Goal: Task Accomplishment & Management: Manage account settings

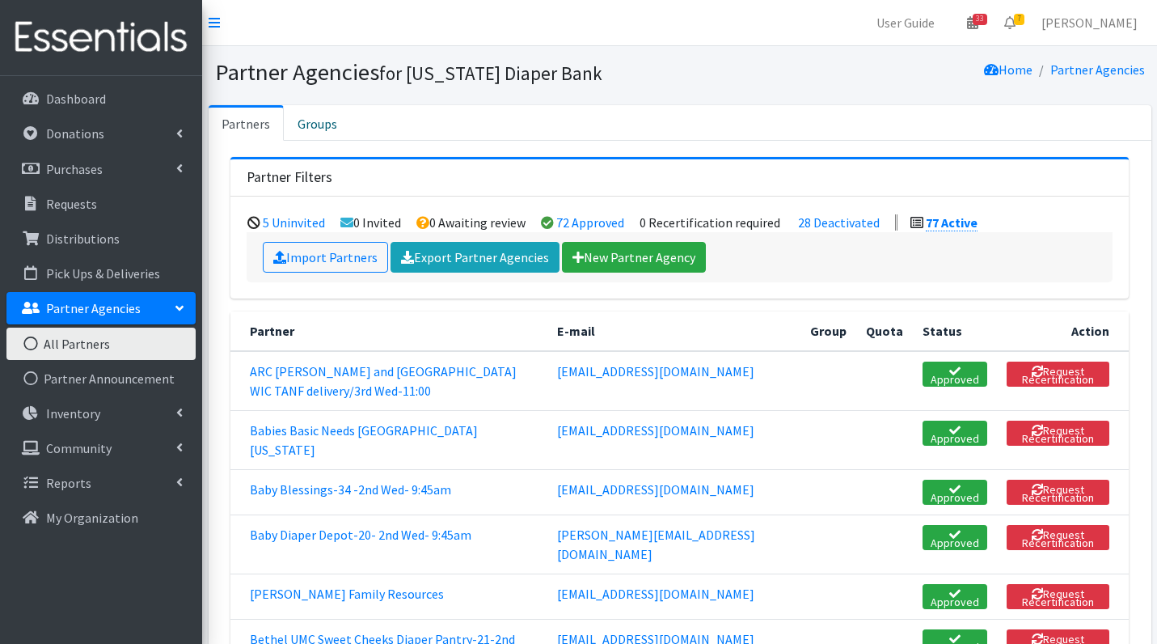
scroll to position [3284, 0]
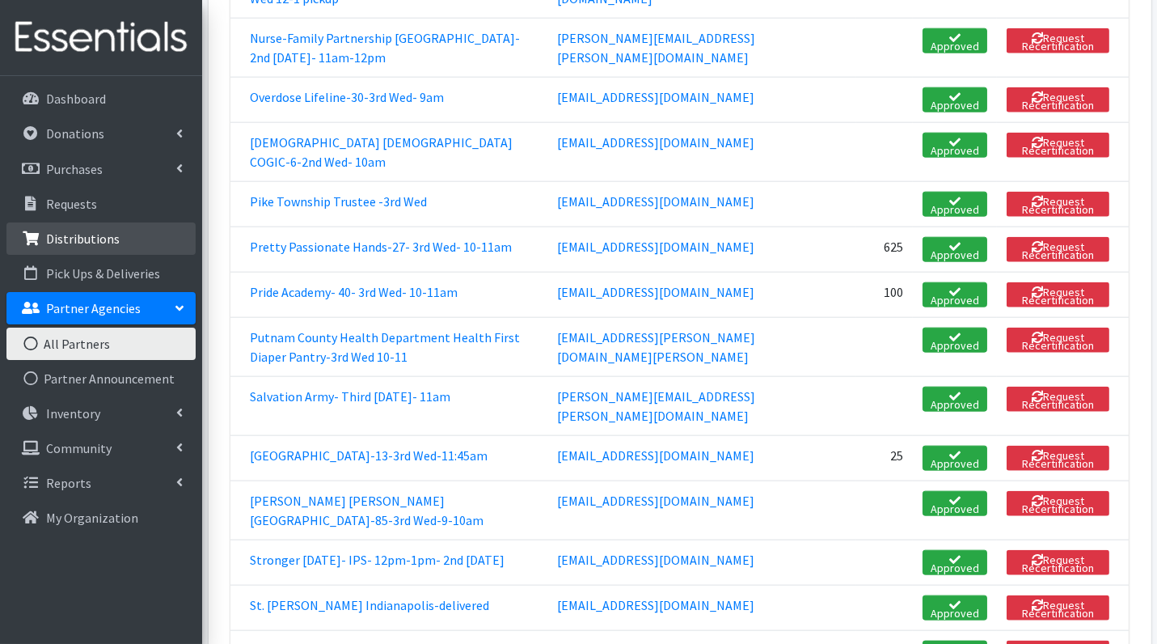
click at [79, 240] on p "Distributions" at bounding box center [83, 239] width 74 height 16
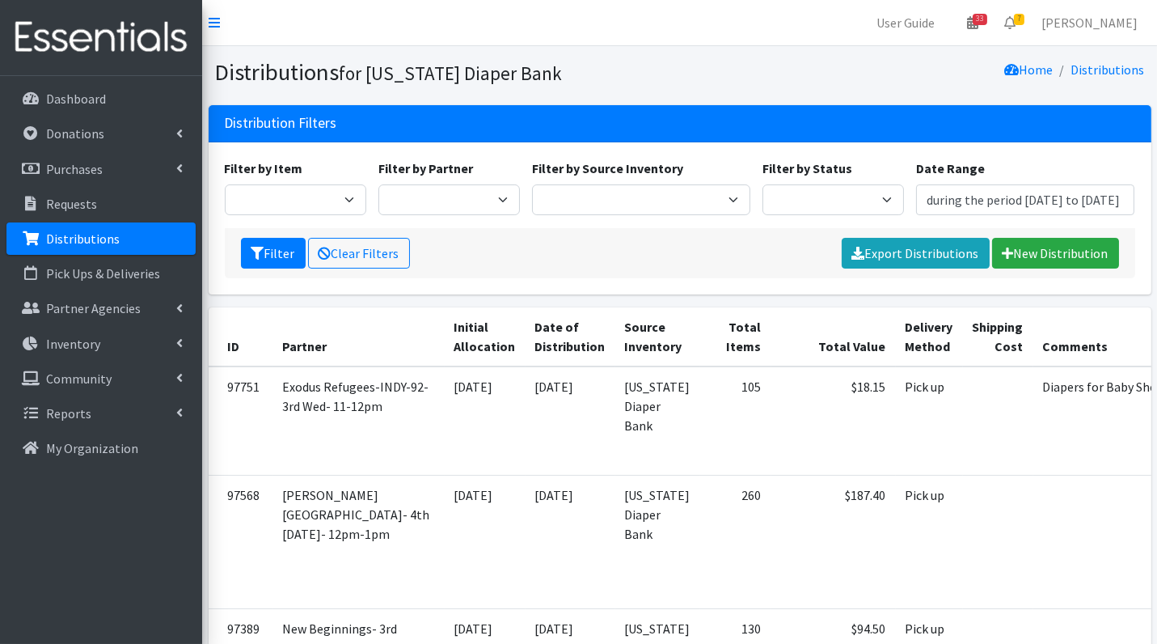
type input "August 15, 2025 - November 15, 2025"
click at [832, 186] on select "Scheduled Complete" at bounding box center [834, 199] width 142 height 31
select select "5"
click at [280, 254] on button "Filter" at bounding box center [273, 253] width 65 height 31
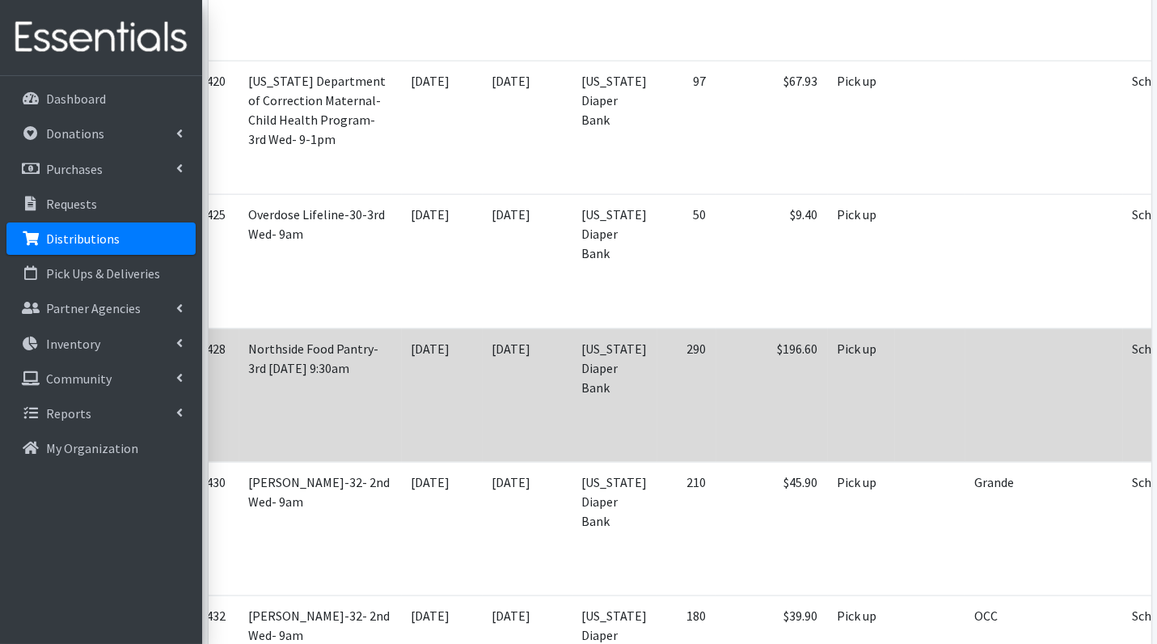
scroll to position [3948, 0]
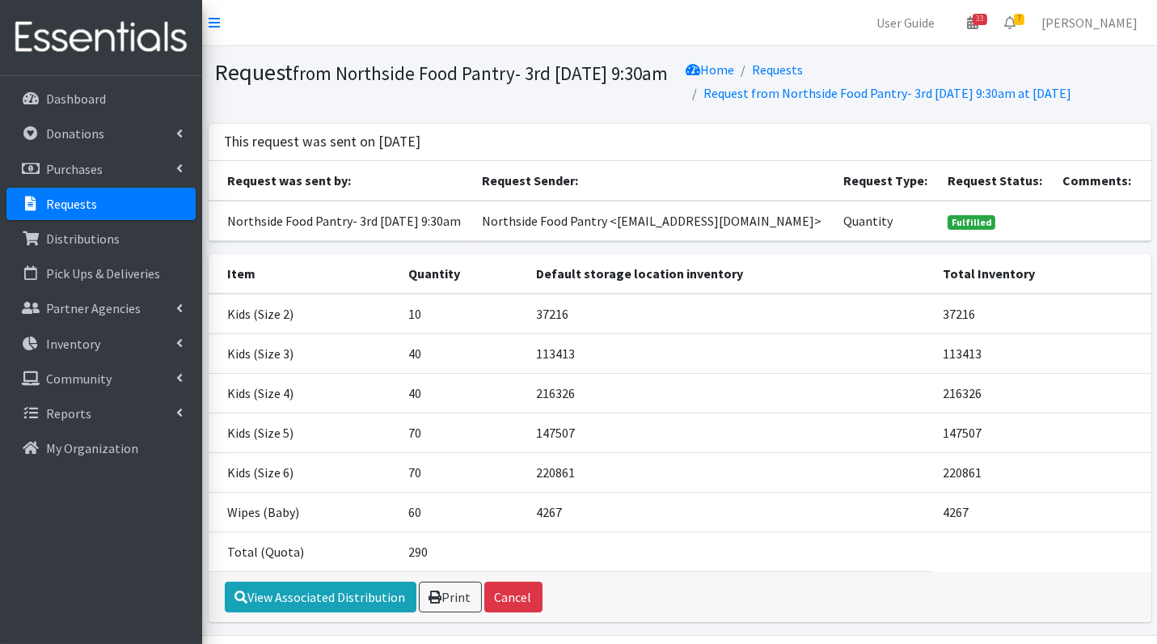
scroll to position [70, 0]
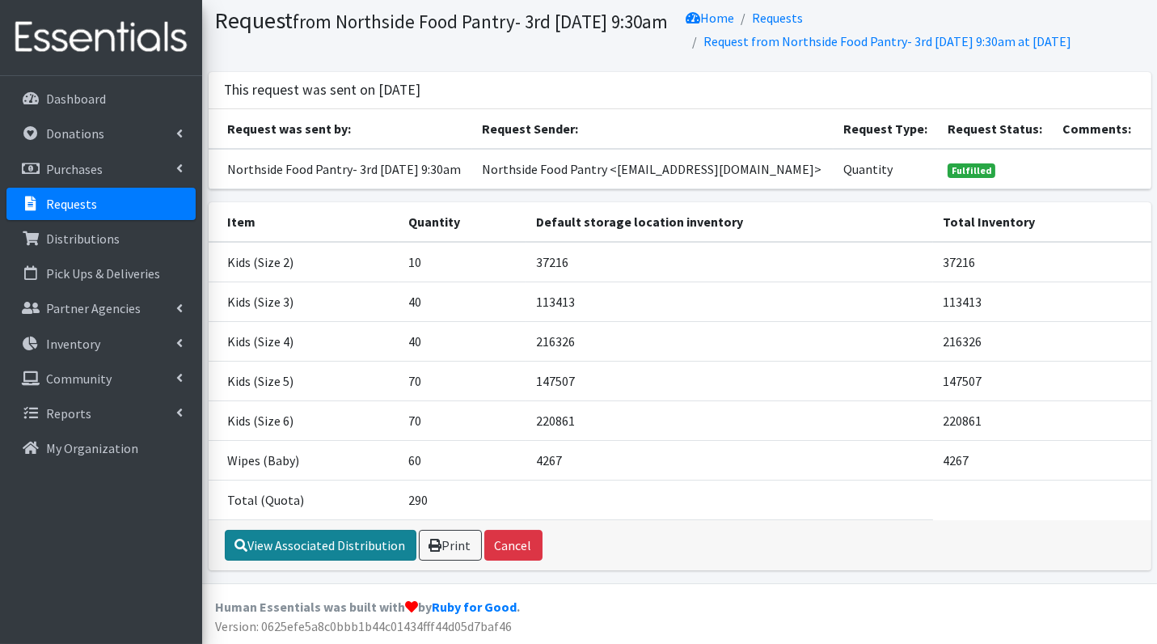
click at [338, 539] on link "View Associated Distribution" at bounding box center [321, 545] width 192 height 31
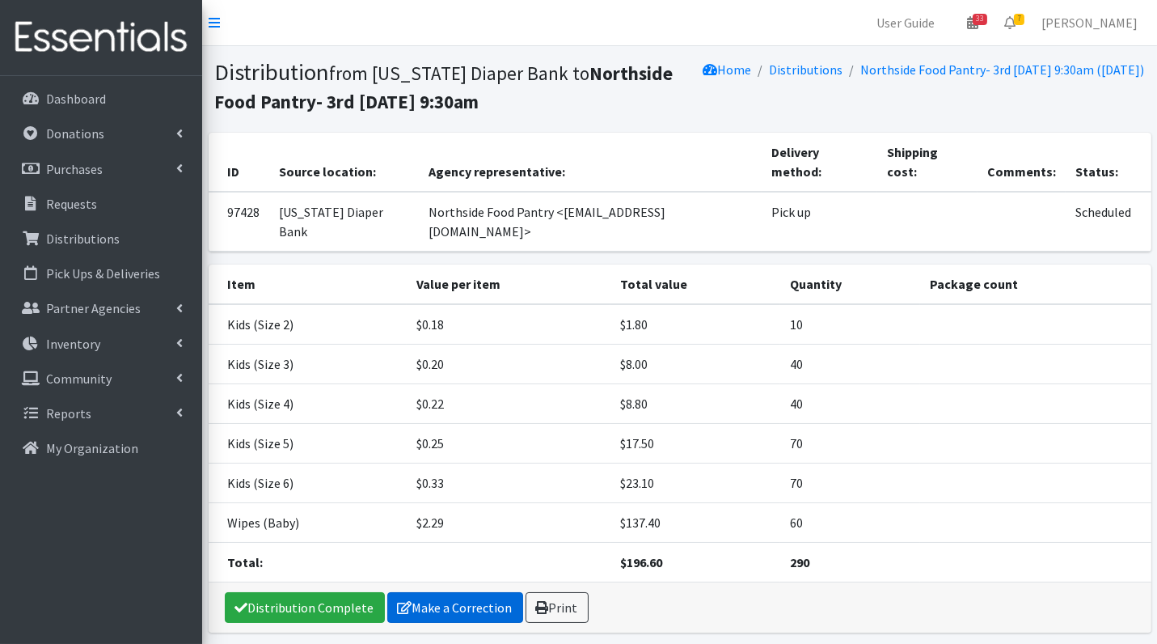
click at [463, 592] on link "Make a Correction" at bounding box center [455, 607] width 136 height 31
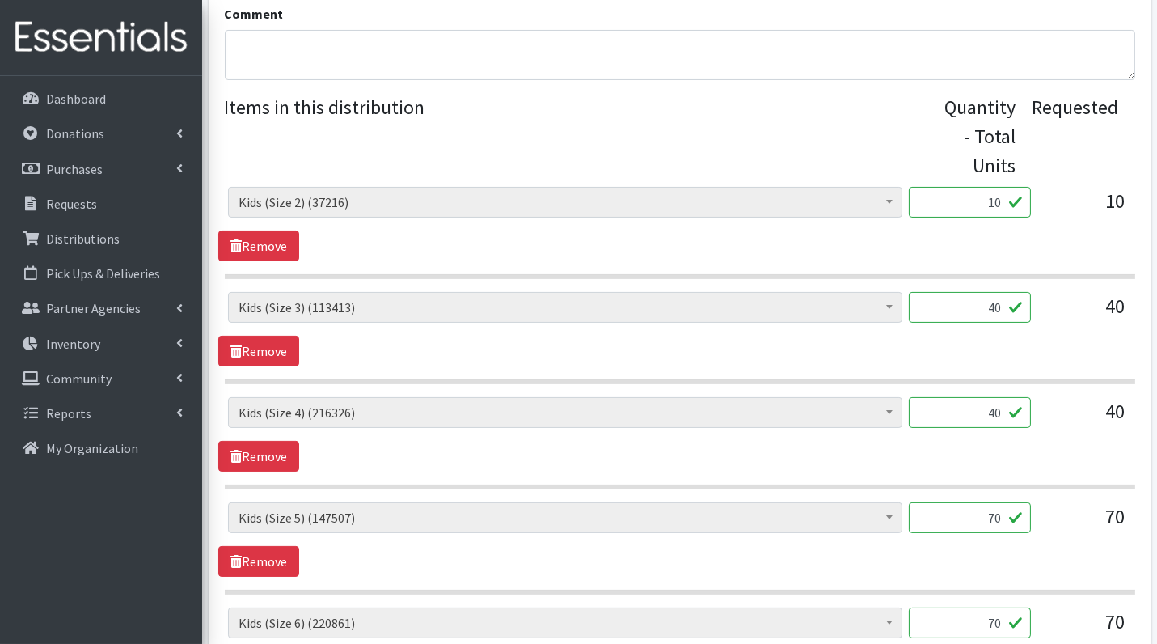
scroll to position [552, 0]
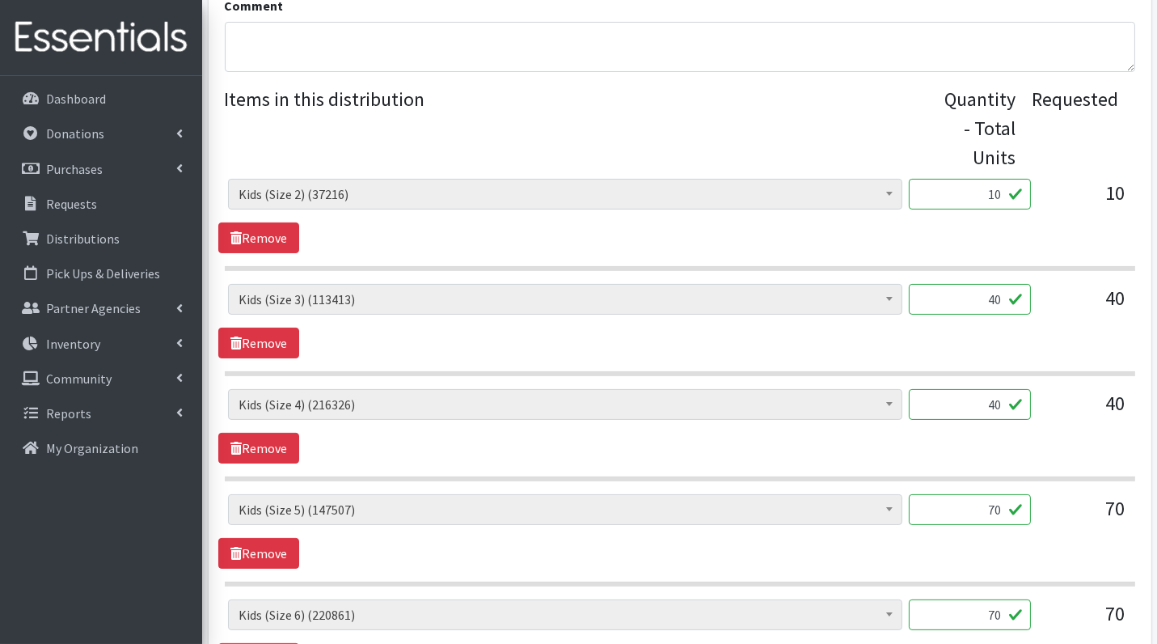
click at [971, 179] on input "10" at bounding box center [970, 194] width 122 height 31
type input "250"
click at [1053, 404] on div "40" at bounding box center [1084, 411] width 81 height 44
click at [1001, 305] on input "40" at bounding box center [970, 299] width 122 height 31
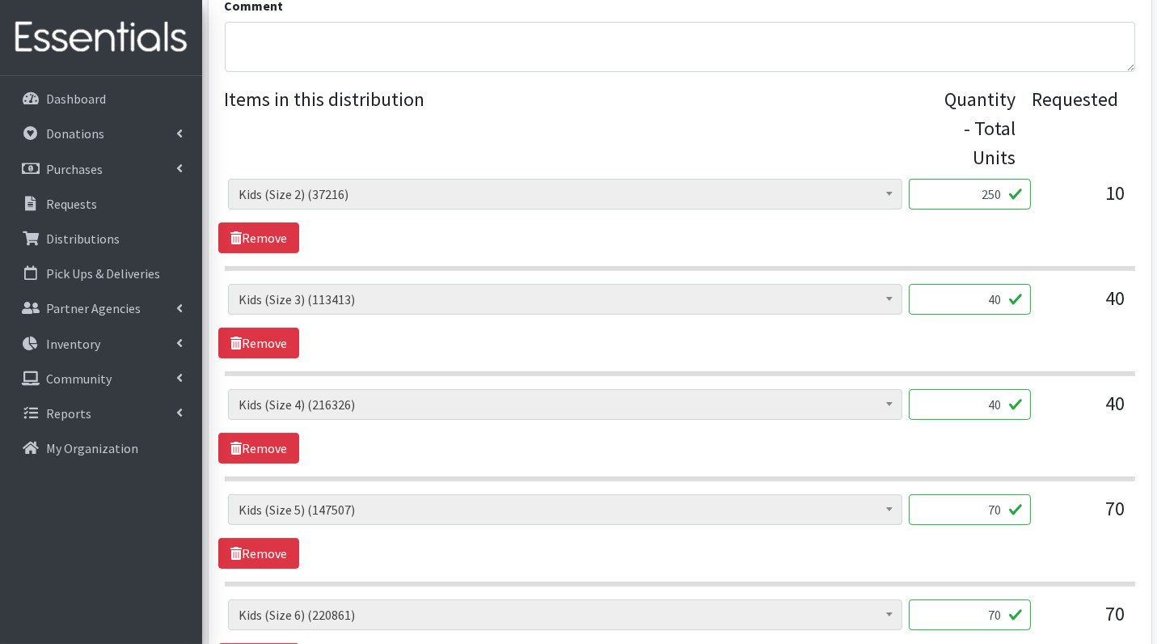
click at [1001, 305] on input "40" at bounding box center [970, 299] width 122 height 31
type input "1000"
click at [991, 400] on input "40" at bounding box center [970, 404] width 122 height 31
type input "1000"
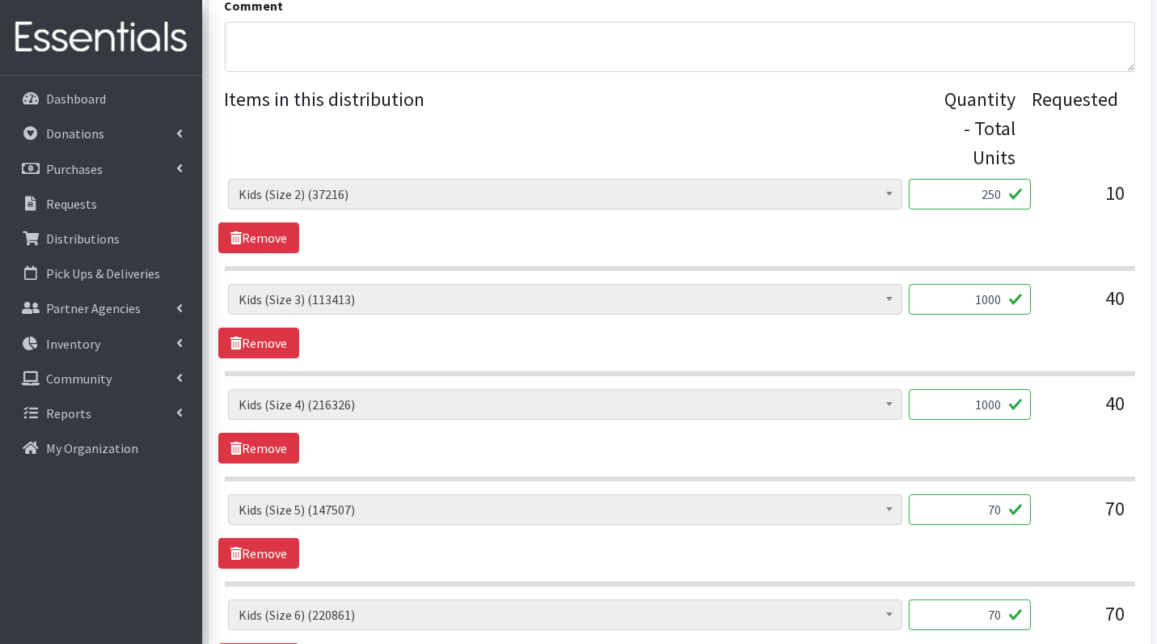
click at [1060, 442] on div "Diaper Rash Cream (635) Kids (Newborn) (63437) Kids (Preemie) (1157) Kids (Size…" at bounding box center [679, 426] width 923 height 74
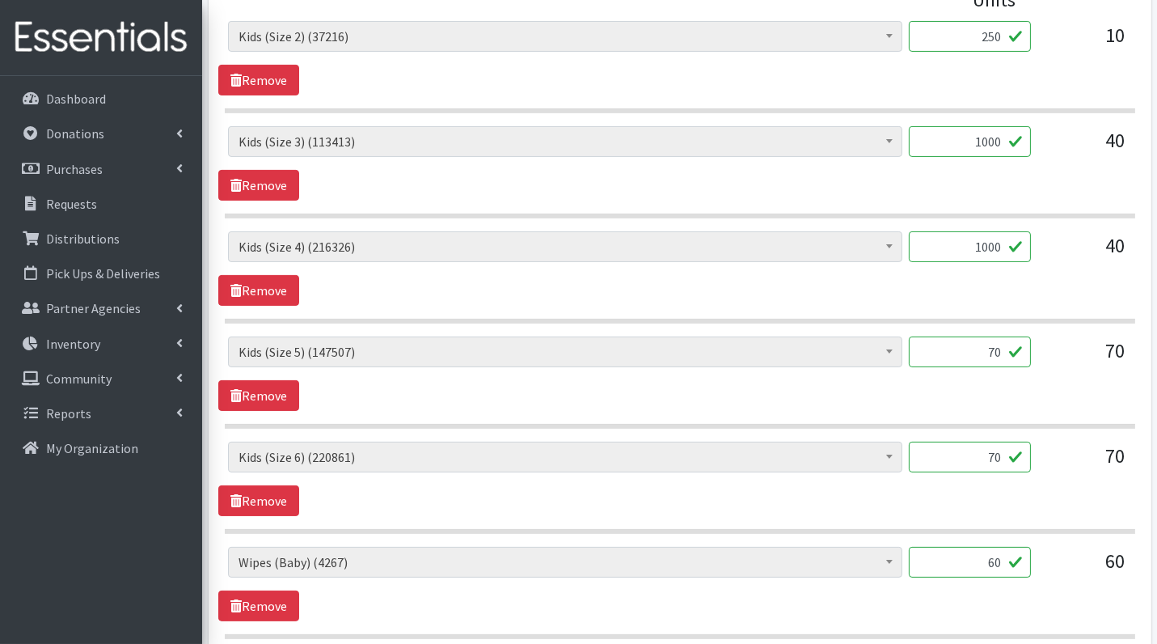
scroll to position [710, 0]
click at [975, 350] on input "70" at bounding box center [970, 351] width 122 height 31
click at [996, 349] on input "70" at bounding box center [970, 351] width 122 height 31
type input "1750"
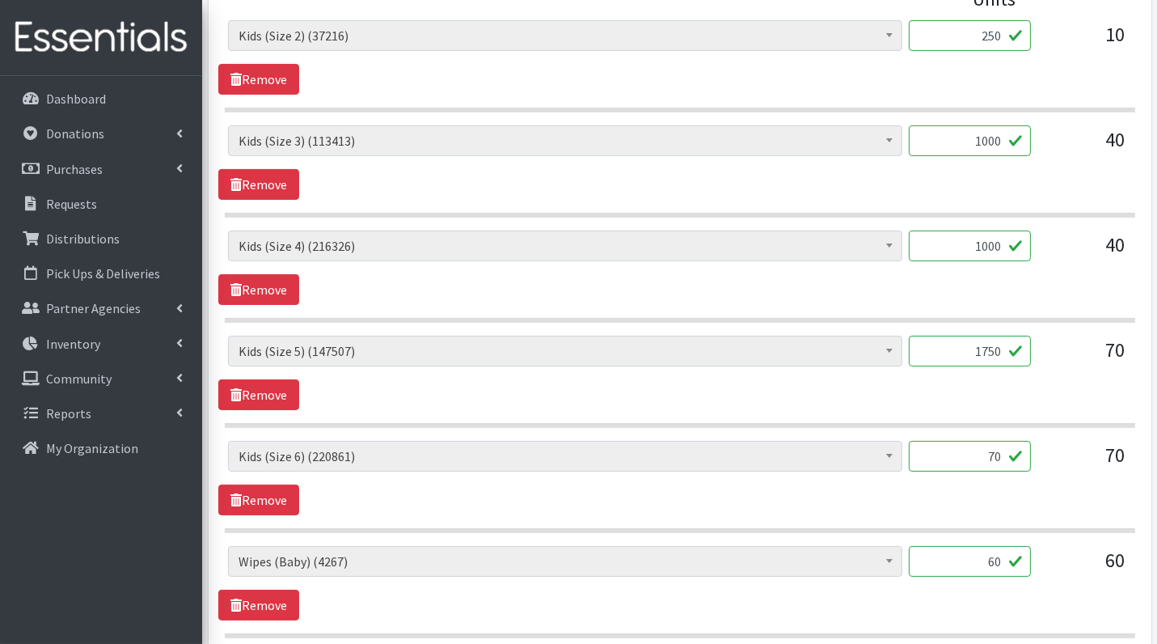
click at [993, 450] on input "70" at bounding box center [970, 456] width 122 height 31
type input "1750"
click at [1034, 506] on div "Diaper Rash Cream (635) Kids (Newborn) (63437) Kids (Preemie) (1157) Kids (Size…" at bounding box center [679, 478] width 923 height 74
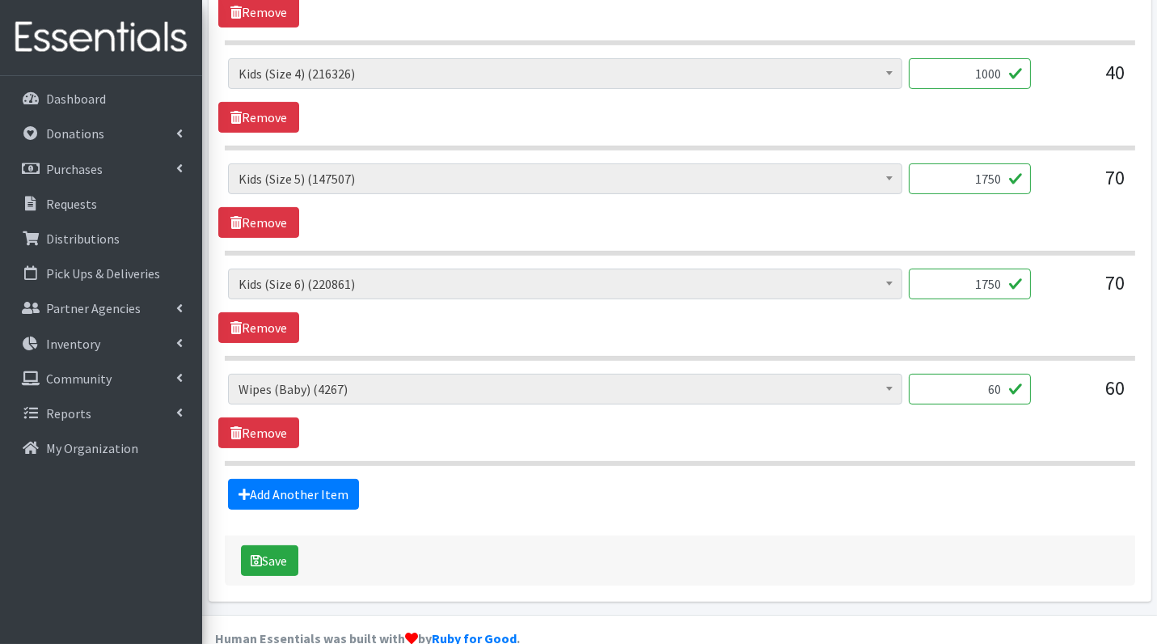
scroll to position [883, 0]
click at [263, 560] on button "Save" at bounding box center [269, 559] width 57 height 31
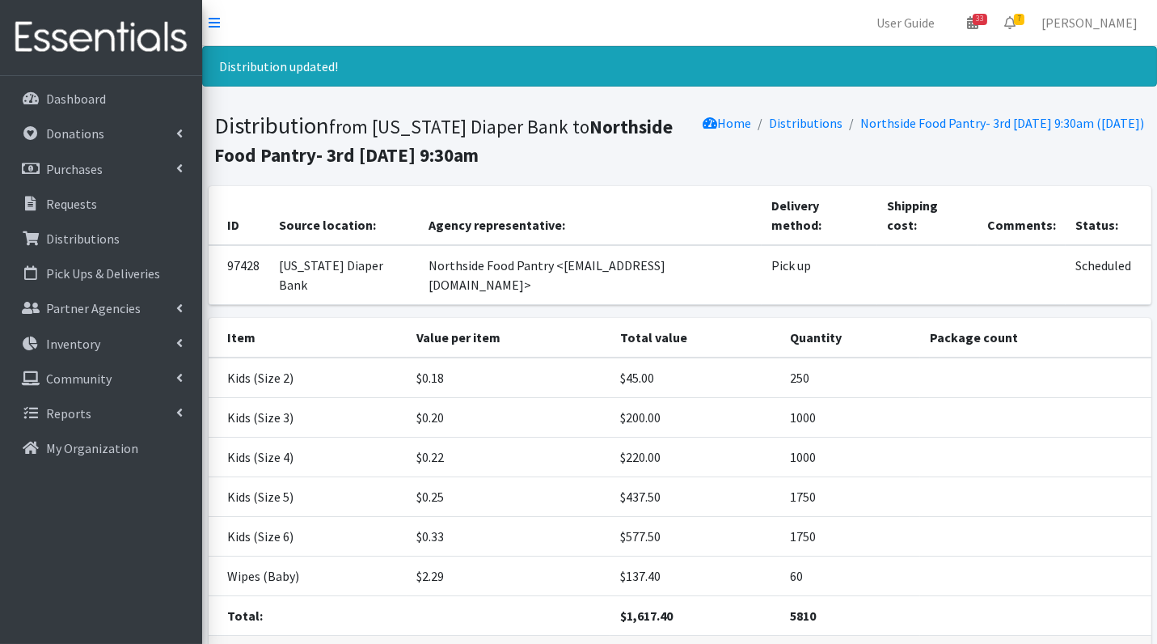
click at [95, 239] on p "Distributions" at bounding box center [83, 239] width 74 height 16
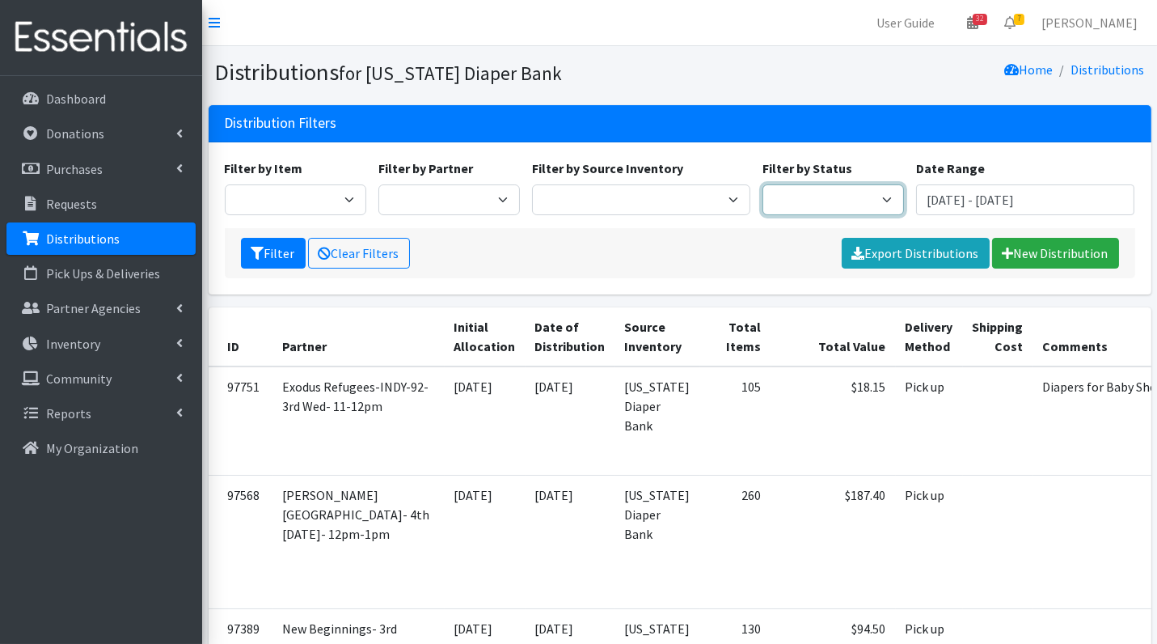
click at [831, 200] on select "Scheduled Complete" at bounding box center [834, 199] width 142 height 31
select select "5"
click at [277, 259] on button "Filter" at bounding box center [273, 253] width 65 height 31
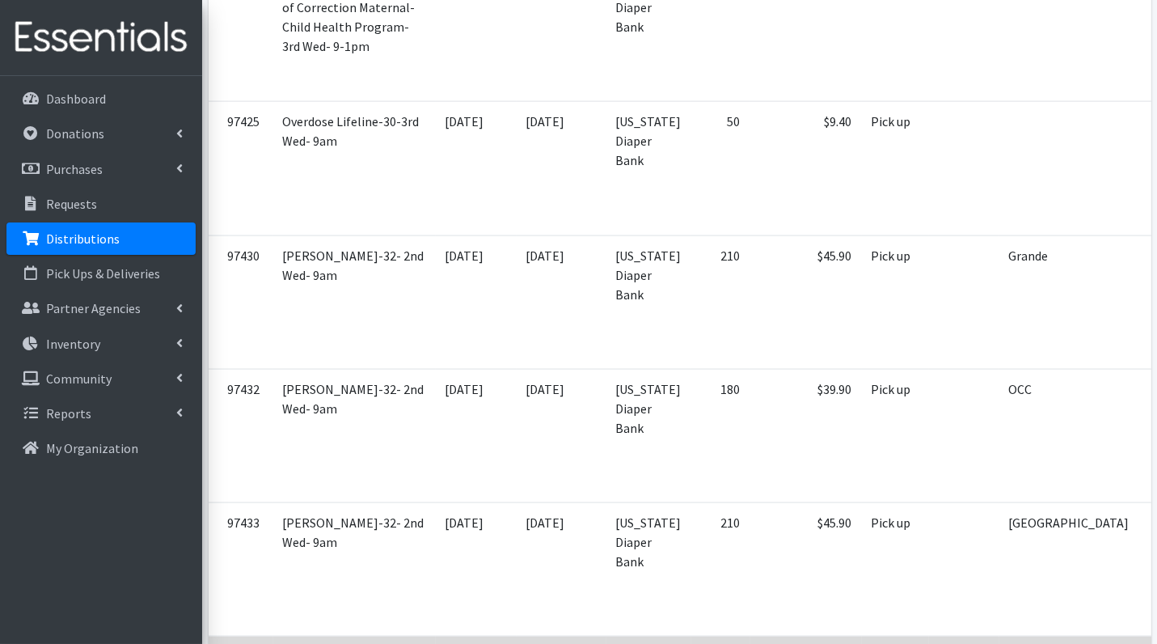
scroll to position [4041, 0]
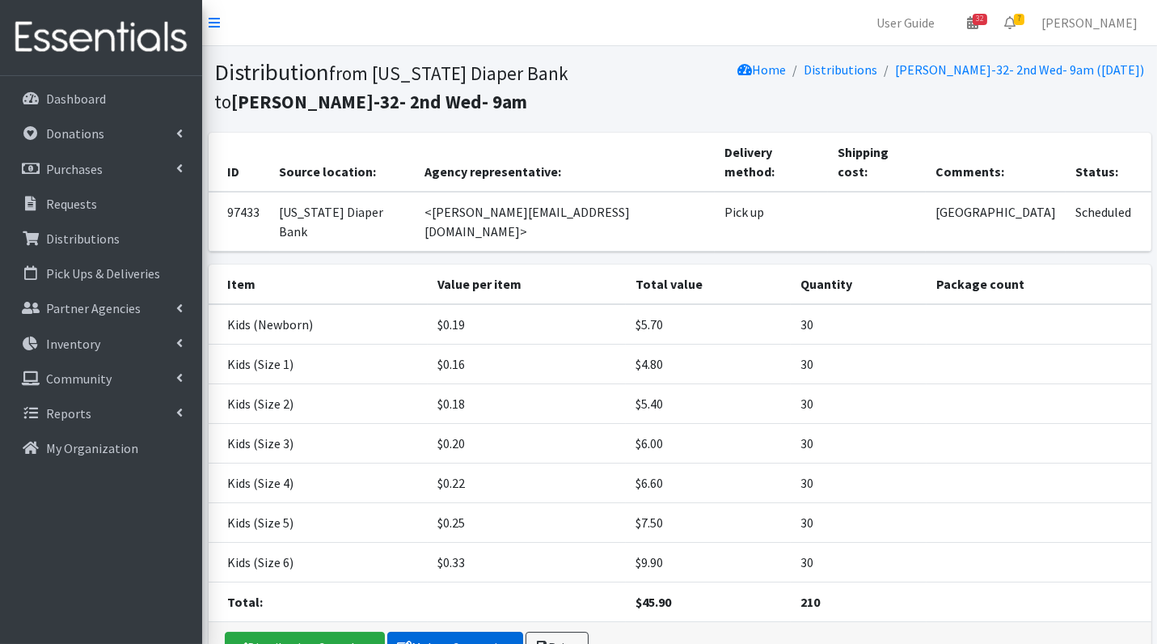
click at [452, 632] on link "Make a Correction" at bounding box center [455, 647] width 136 height 31
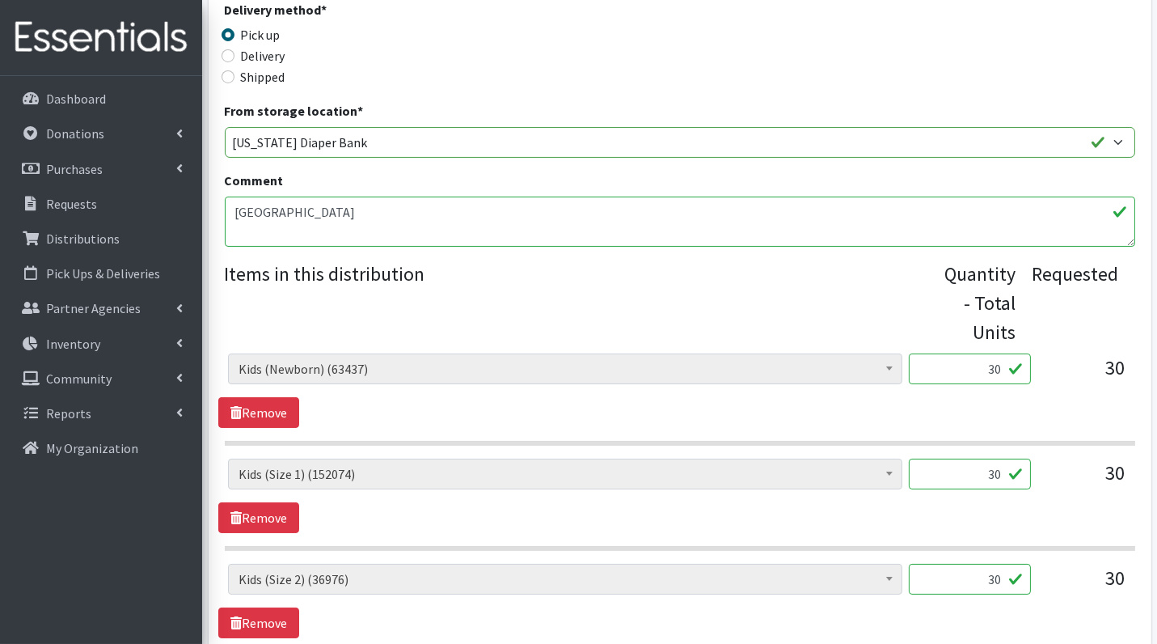
scroll to position [382, 0]
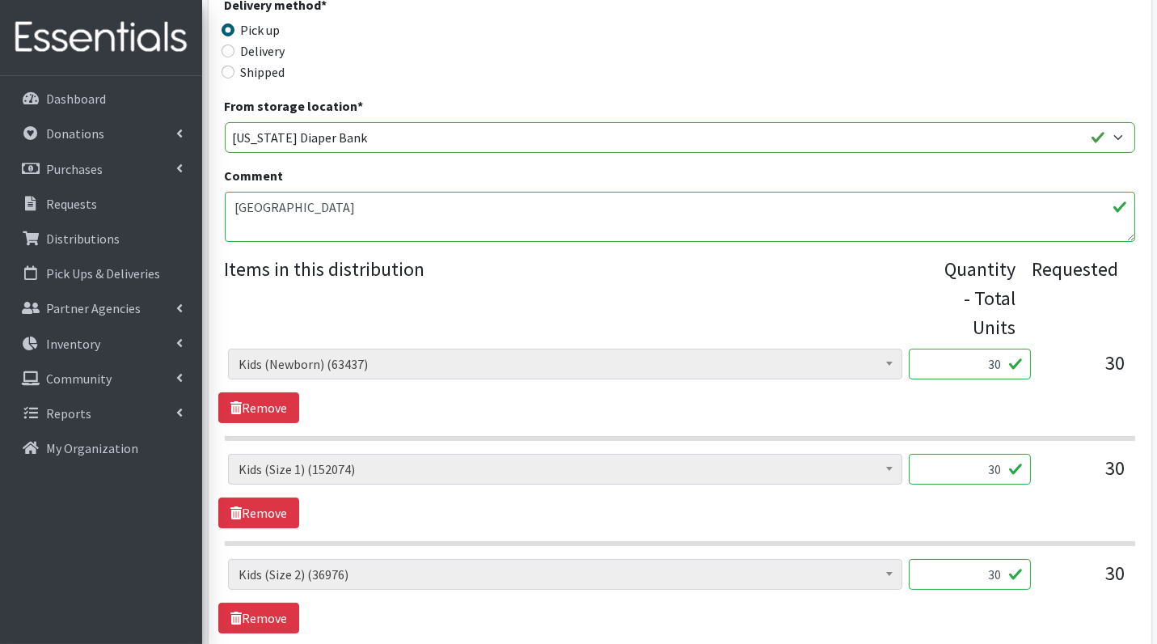
click at [981, 353] on input "30" at bounding box center [970, 364] width 122 height 31
type input "750"
click at [990, 470] on input "30" at bounding box center [970, 469] width 122 height 31
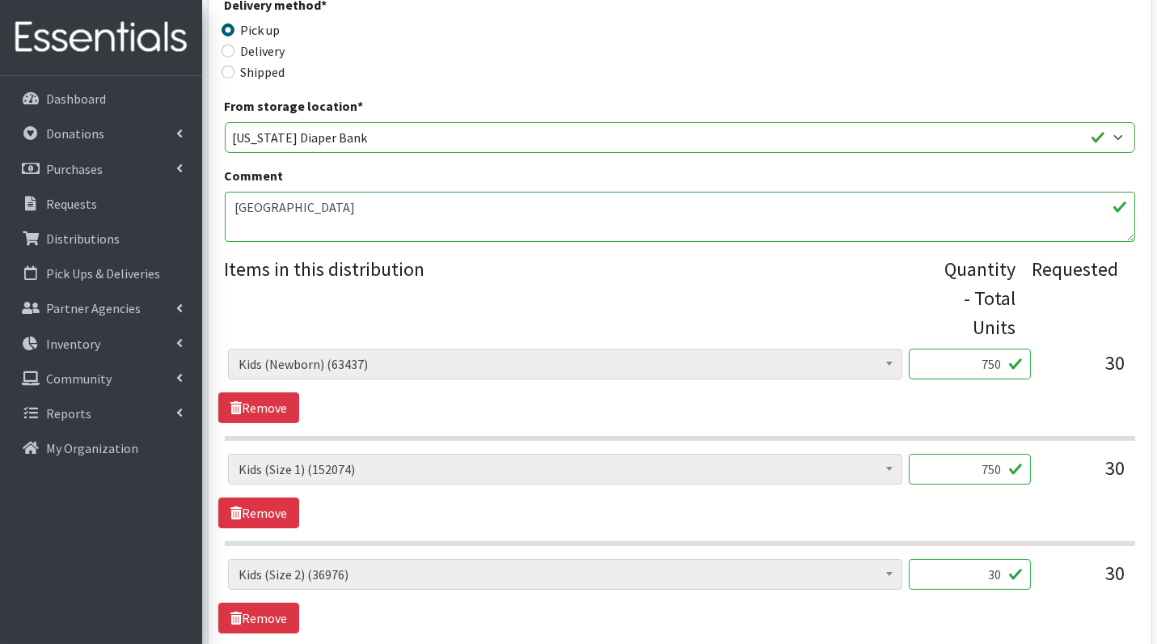
type input "750"
click at [1003, 576] on input "30" at bounding box center [970, 574] width 122 height 31
click at [1003, 576] on input "7" at bounding box center [970, 574] width 122 height 31
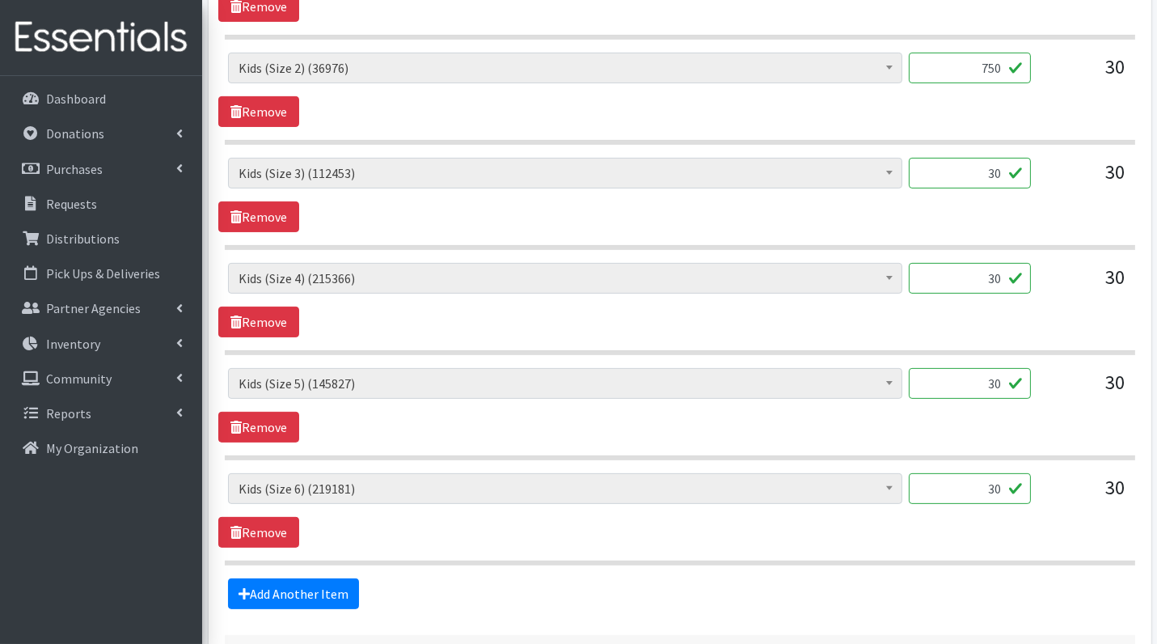
scroll to position [884, 0]
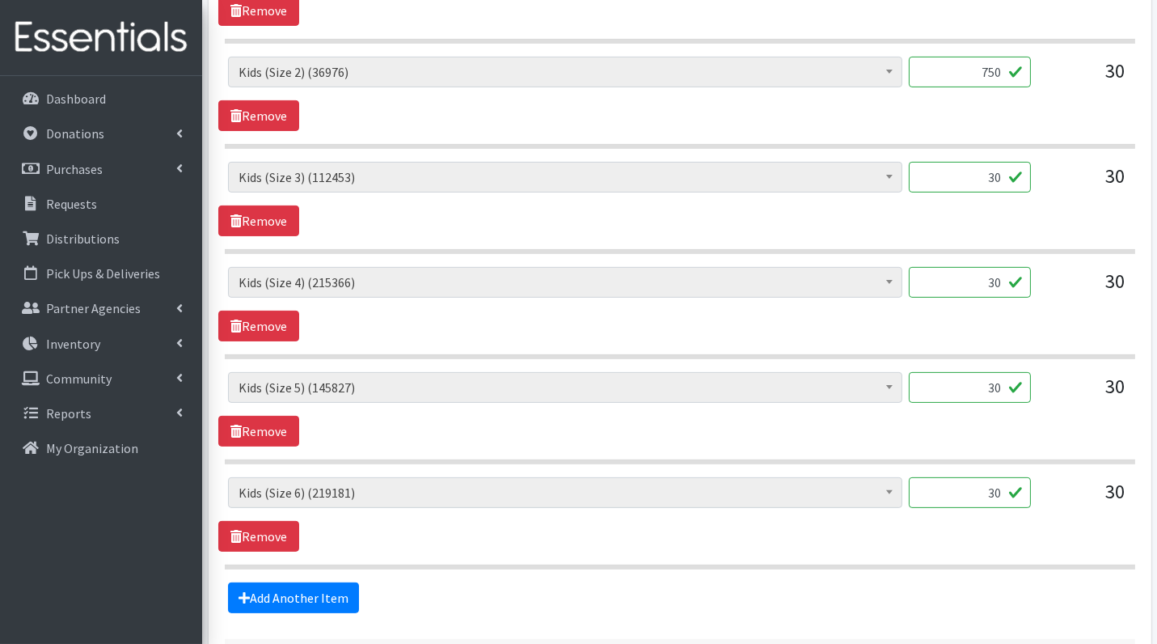
type input "750"
click at [1007, 171] on input "30" at bounding box center [970, 177] width 122 height 31
type input "750"
click at [1008, 277] on input "30" at bounding box center [970, 282] width 122 height 31
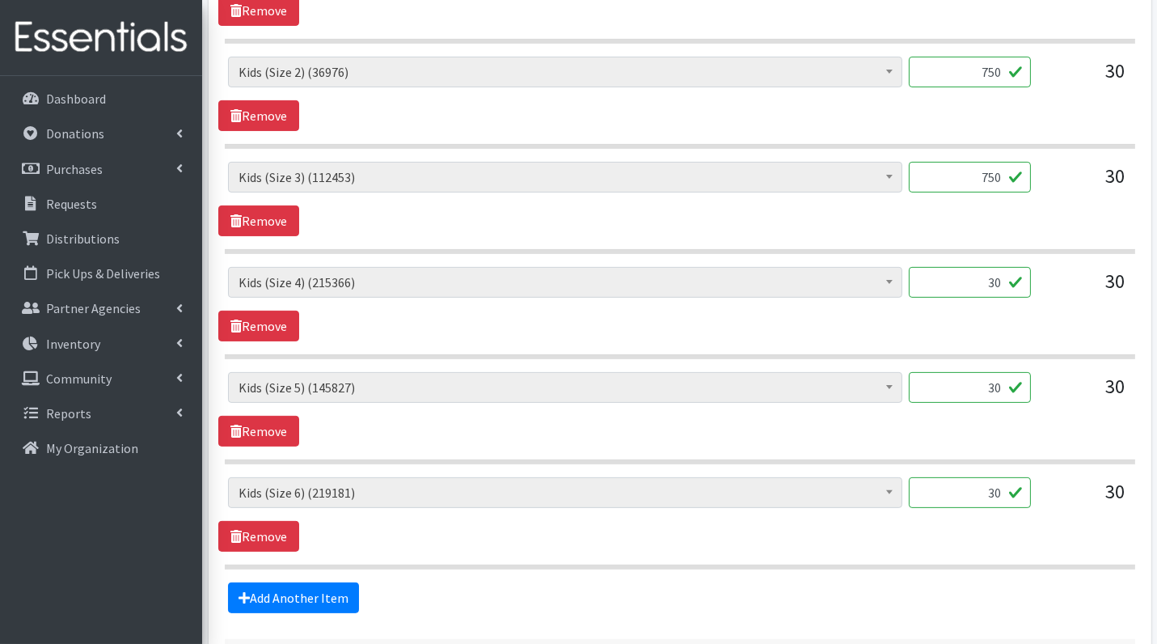
click at [1008, 277] on input "30" at bounding box center [970, 282] width 122 height 31
type input "750"
click at [1012, 375] on input "30" at bounding box center [970, 387] width 122 height 31
type input "750"
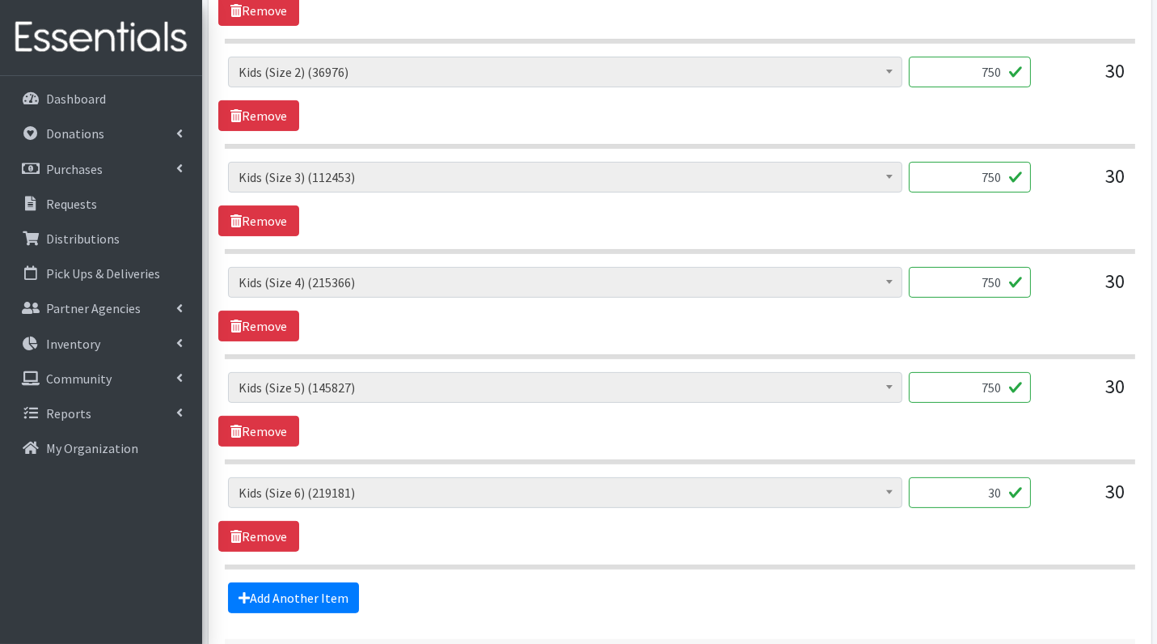
click at [1000, 485] on input "30" at bounding box center [970, 492] width 122 height 31
type input "750"
click at [890, 565] on hr at bounding box center [680, 567] width 911 height 5
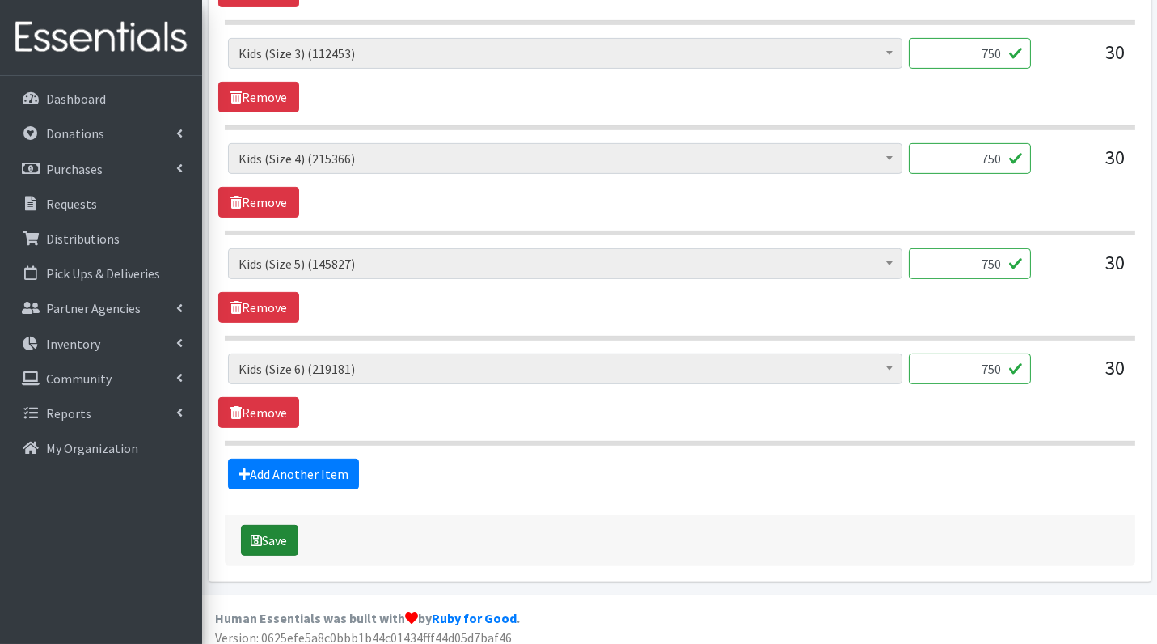
click at [286, 534] on button "Save" at bounding box center [269, 540] width 57 height 31
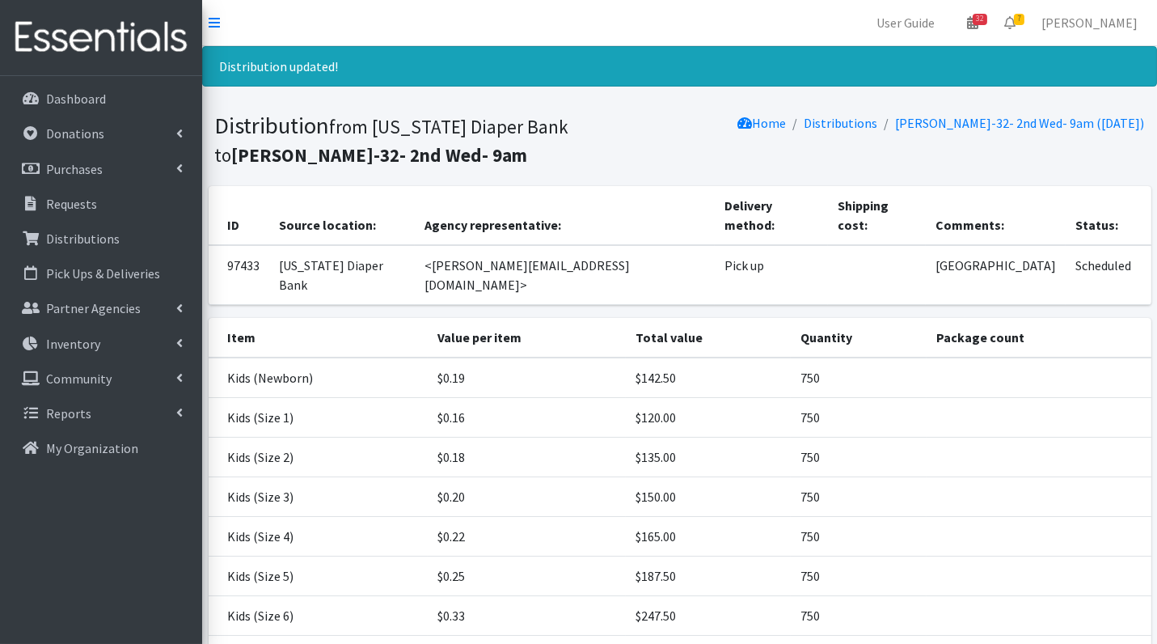
scroll to position [110, 0]
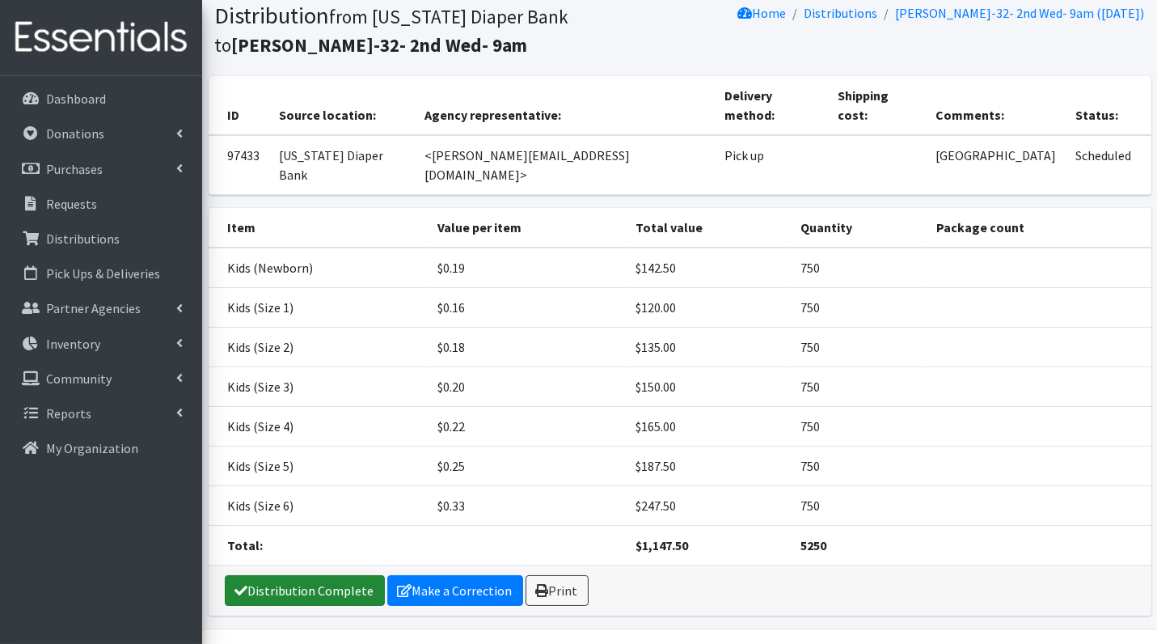
click at [286, 575] on link "Distribution Complete" at bounding box center [305, 590] width 160 height 31
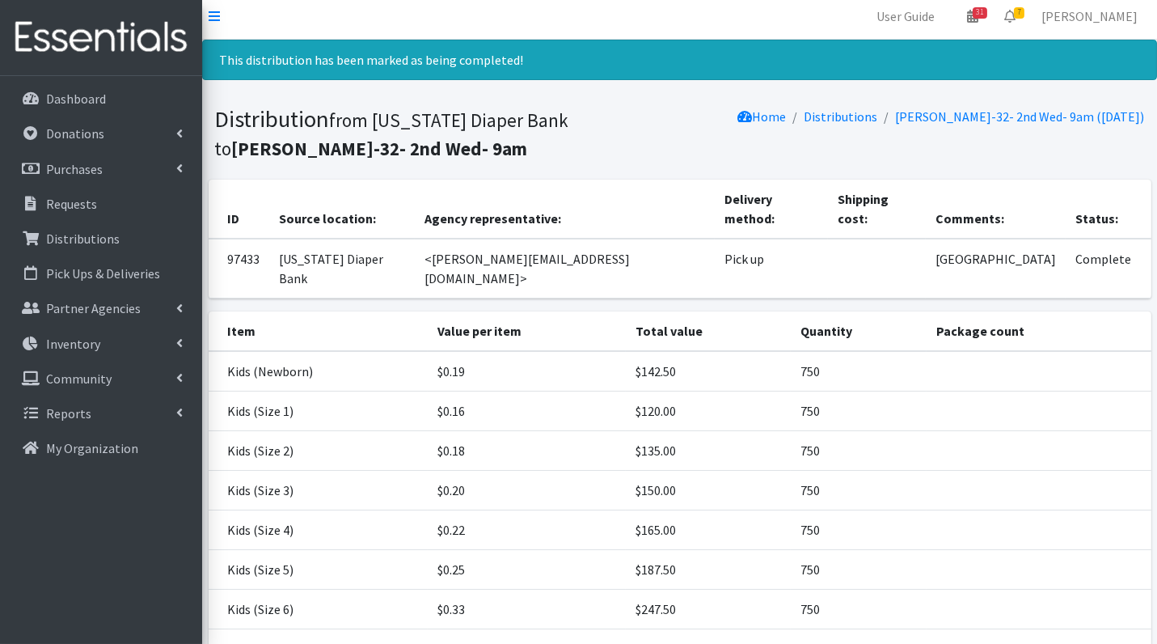
scroll to position [0, 0]
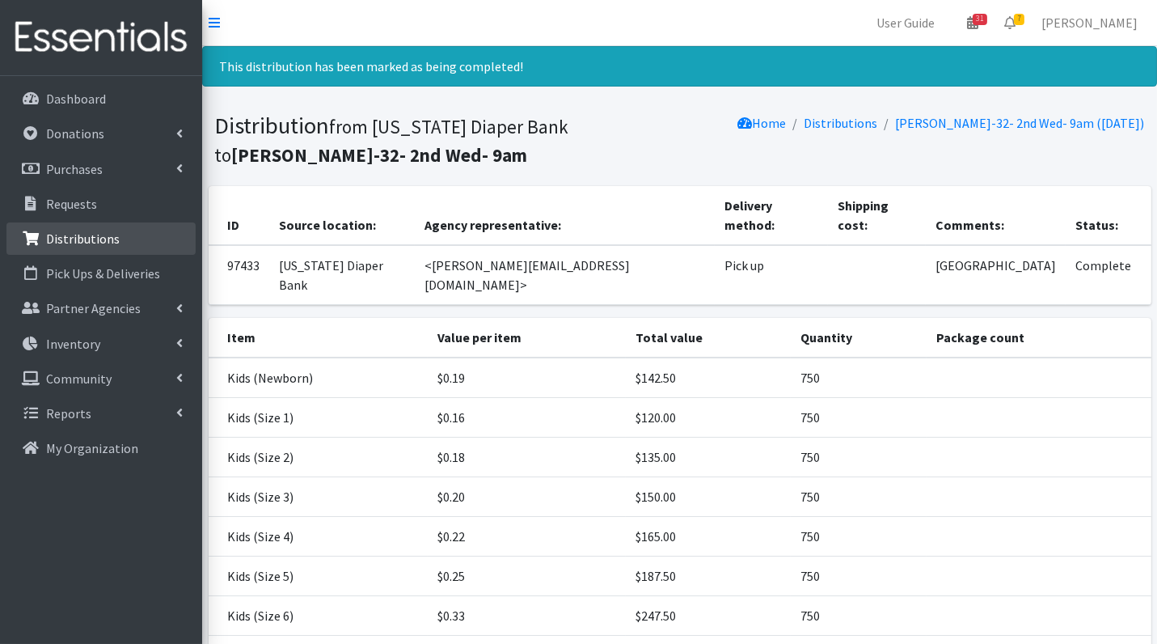
click at [70, 235] on p "Distributions" at bounding box center [83, 239] width 74 height 16
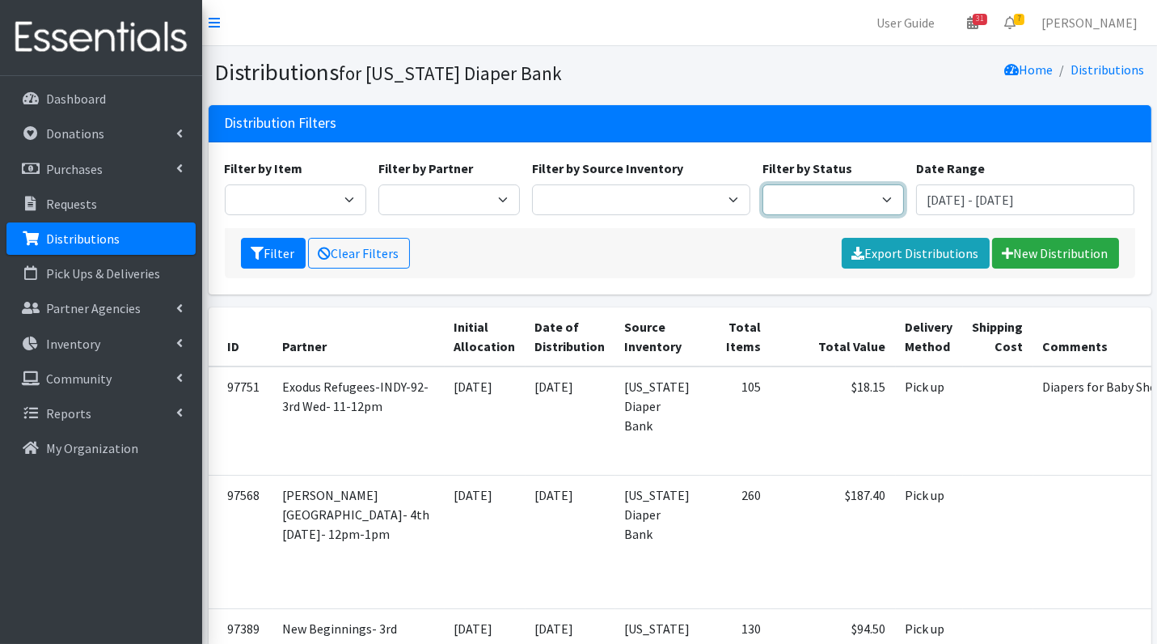
click at [840, 192] on select "Scheduled Complete" at bounding box center [834, 199] width 142 height 31
select select "5"
click at [253, 247] on icon "submit" at bounding box center [258, 253] width 13 height 13
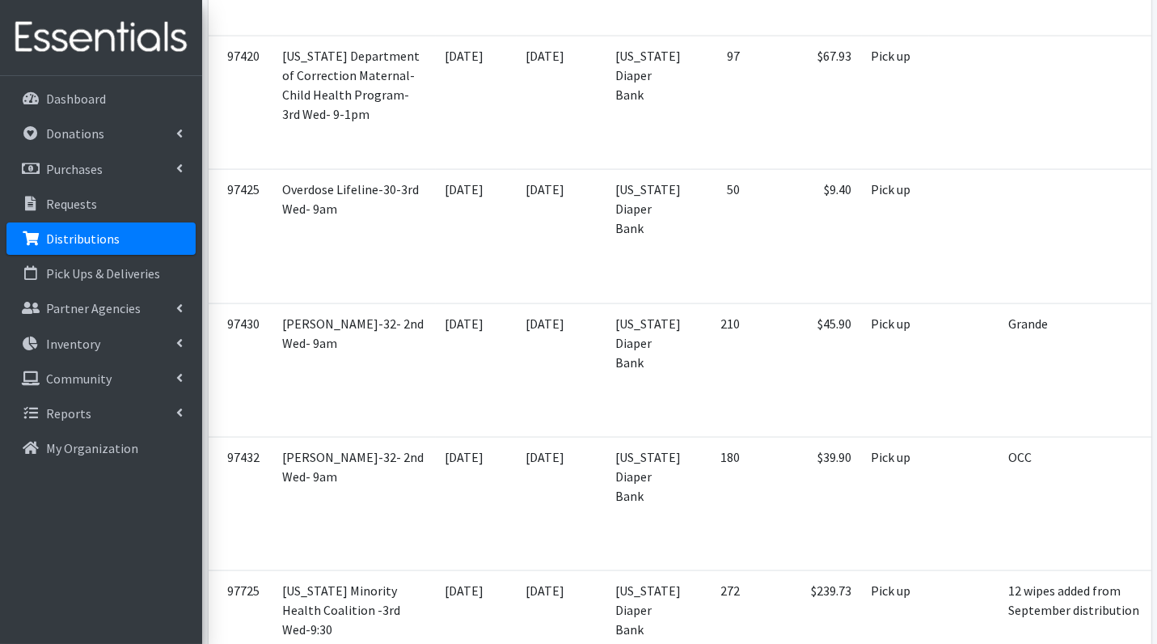
scroll to position [4122, 0]
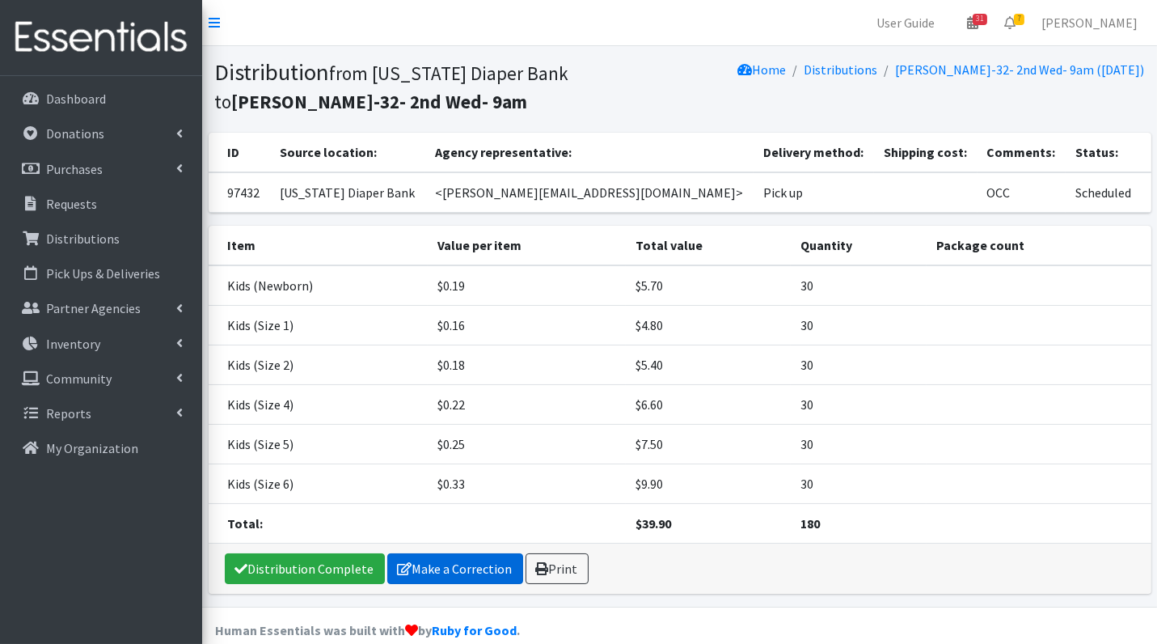
click at [433, 565] on link "Make a Correction" at bounding box center [455, 568] width 136 height 31
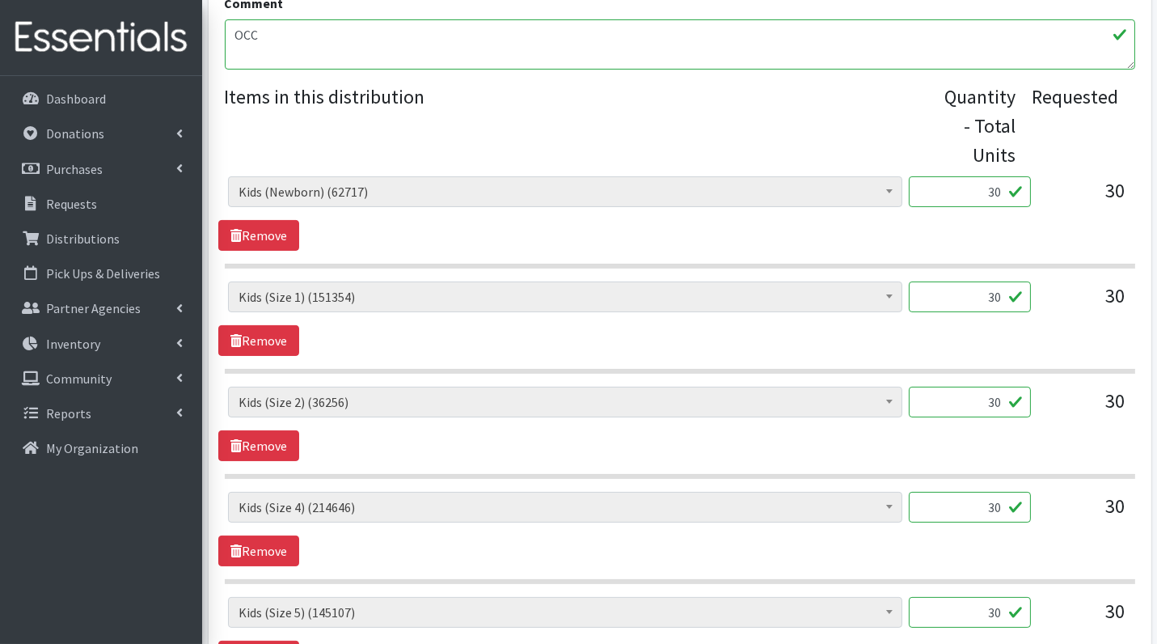
scroll to position [633, 0]
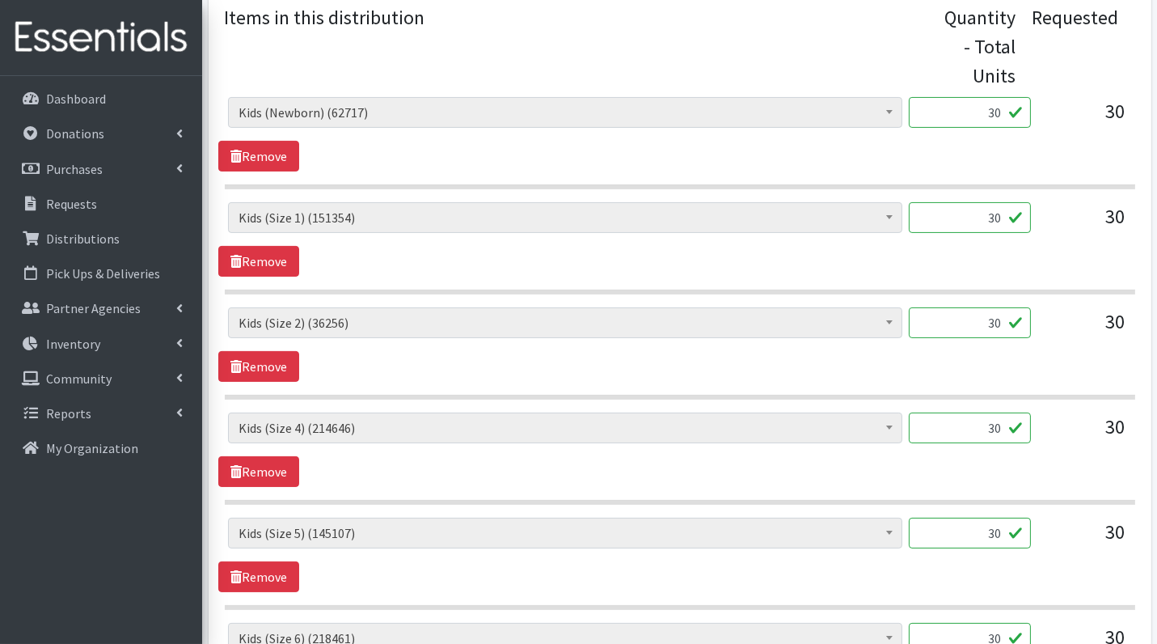
click at [1009, 107] on input "30" at bounding box center [970, 112] width 122 height 31
type input "750"
click at [1000, 213] on input "30" at bounding box center [970, 217] width 122 height 31
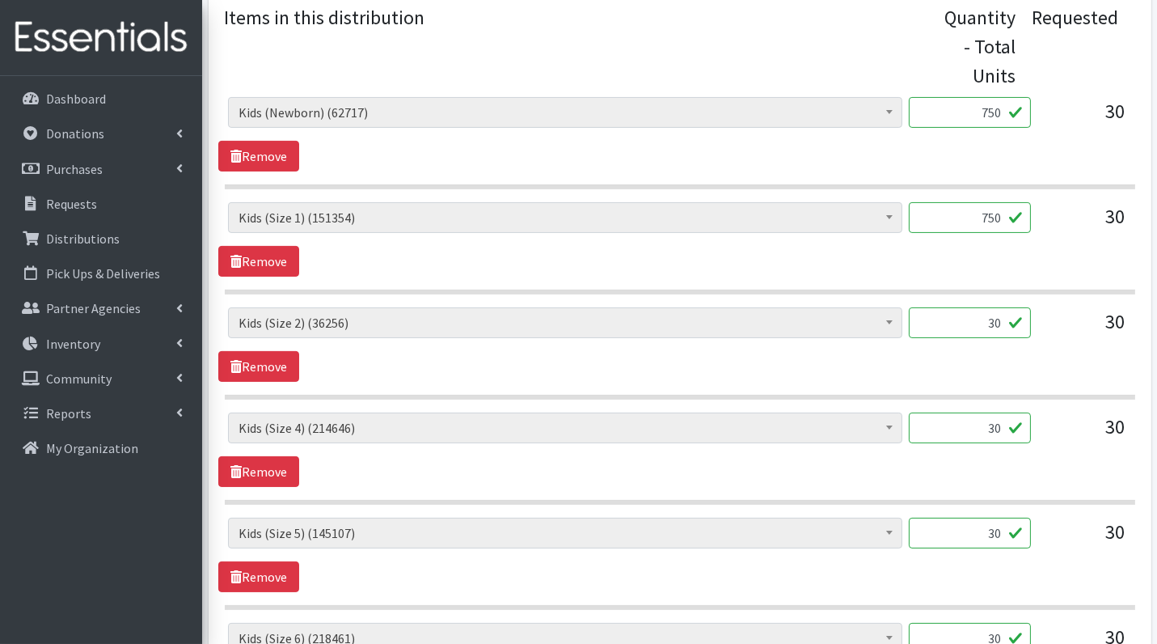
type input "750"
click at [996, 319] on input "30" at bounding box center [970, 322] width 122 height 31
type input "750"
click at [996, 429] on input "30" at bounding box center [970, 427] width 122 height 31
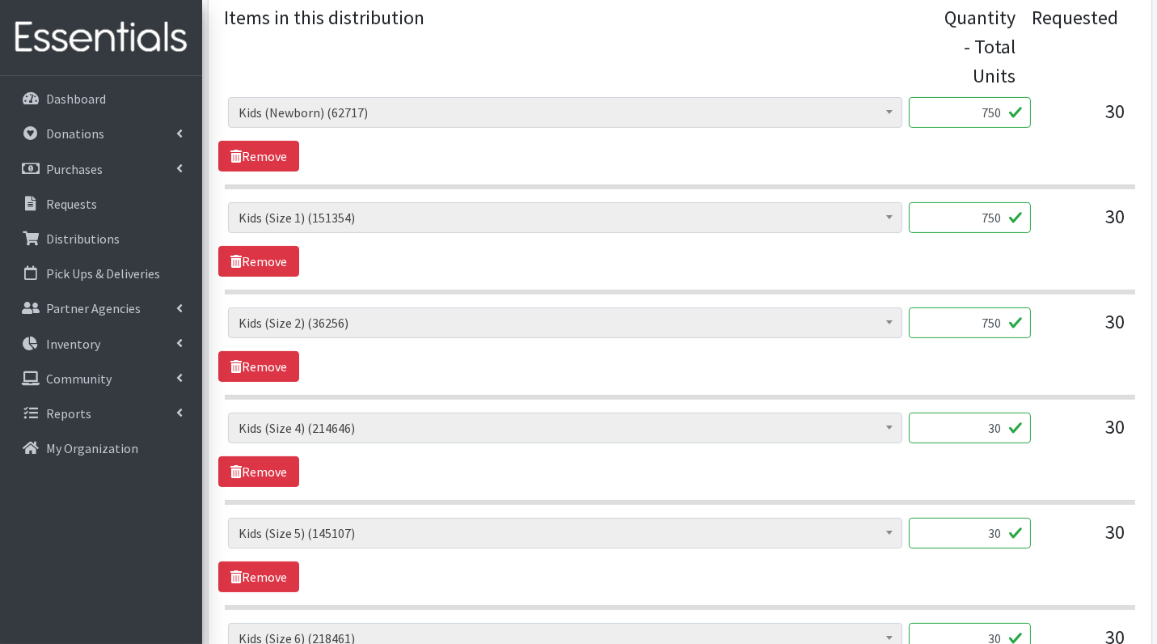
click at [996, 429] on input "30" at bounding box center [970, 427] width 122 height 31
type input "750"
click at [1011, 530] on input "30" at bounding box center [970, 533] width 122 height 31
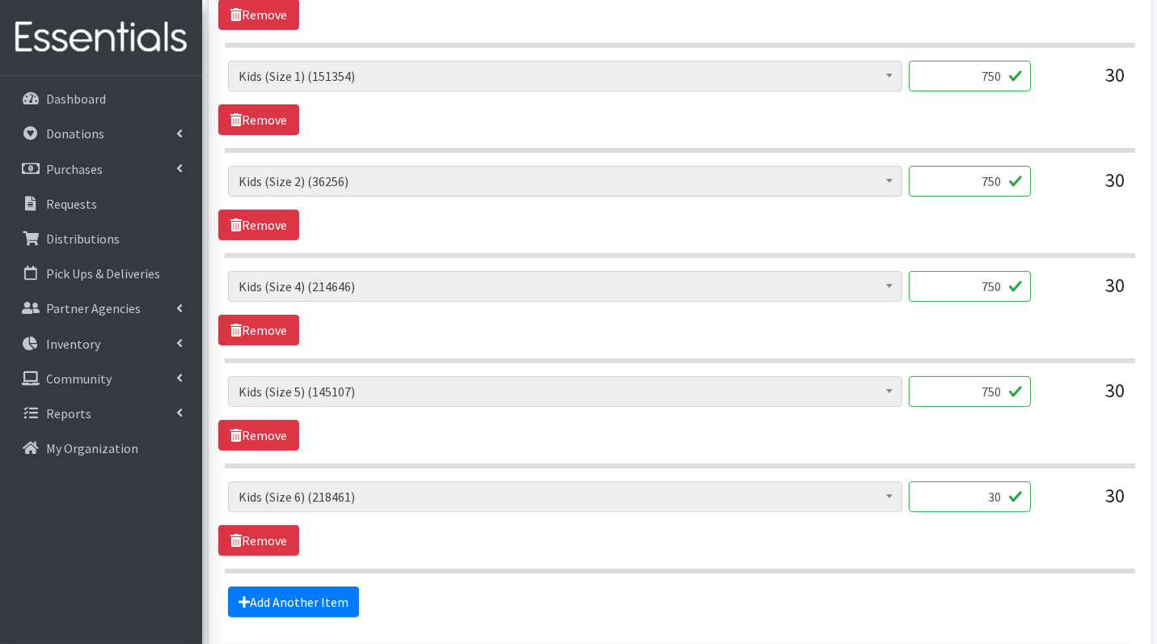
scroll to position [781, 0]
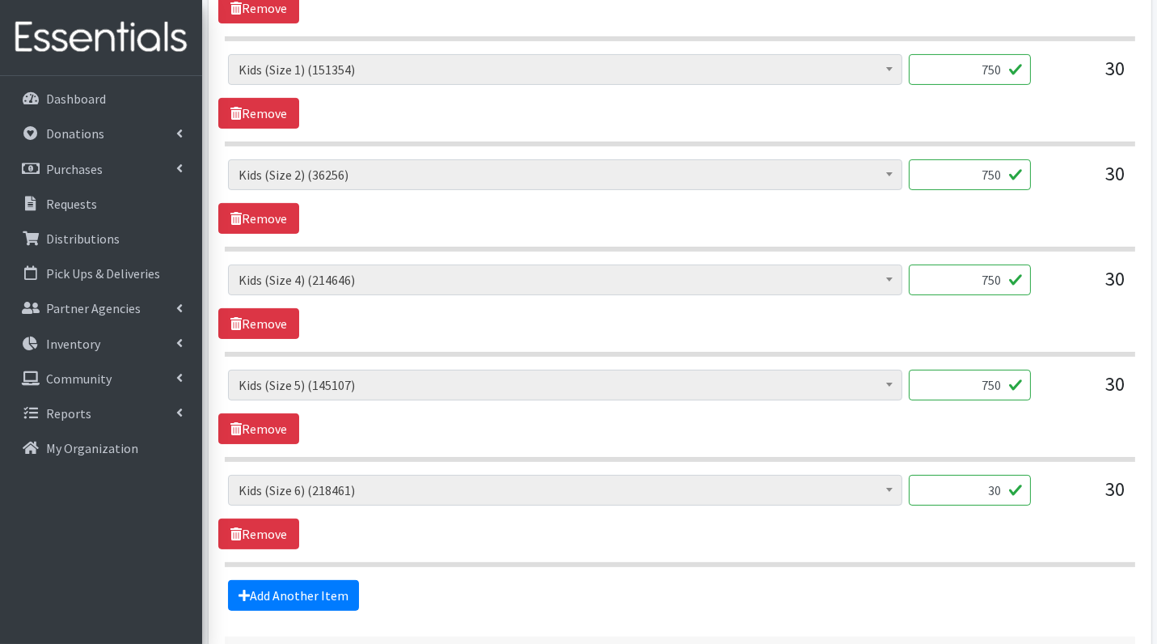
type input "750"
click at [1008, 483] on input "30" at bounding box center [970, 490] width 122 height 31
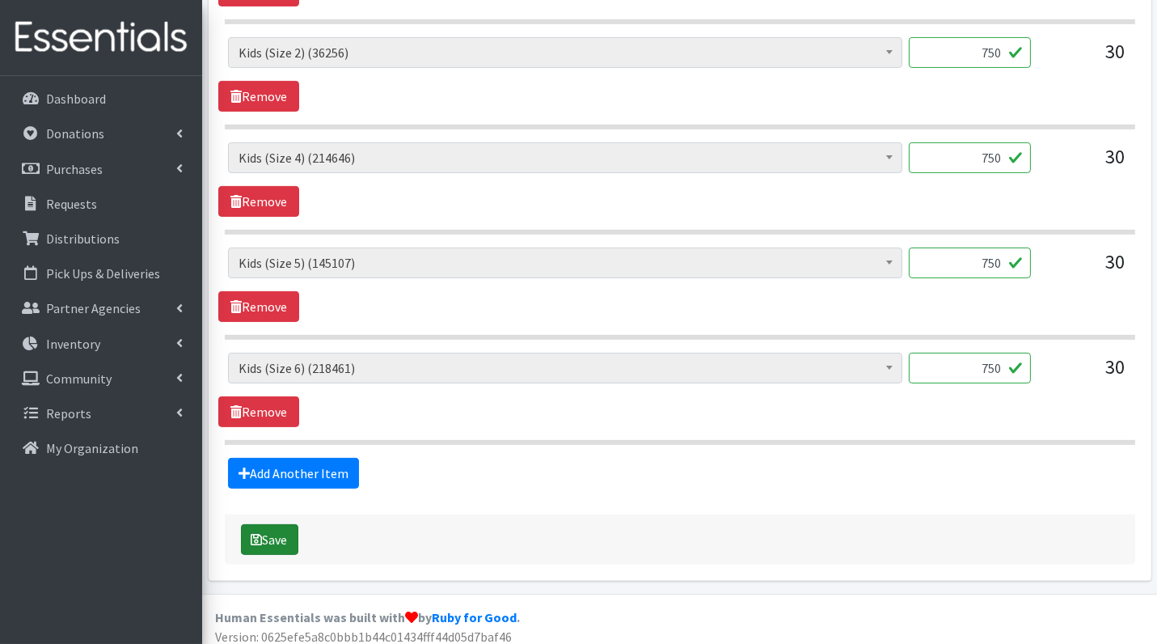
type input "750"
click at [258, 533] on icon "submit" at bounding box center [257, 539] width 11 height 13
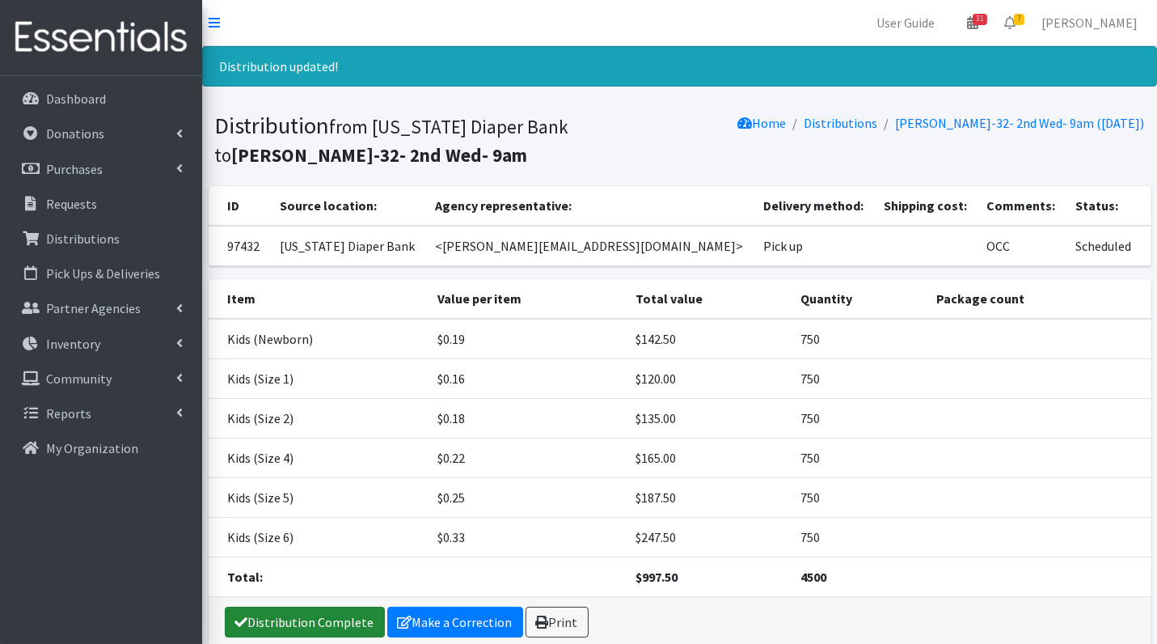
click at [332, 611] on link "Distribution Complete" at bounding box center [305, 622] width 160 height 31
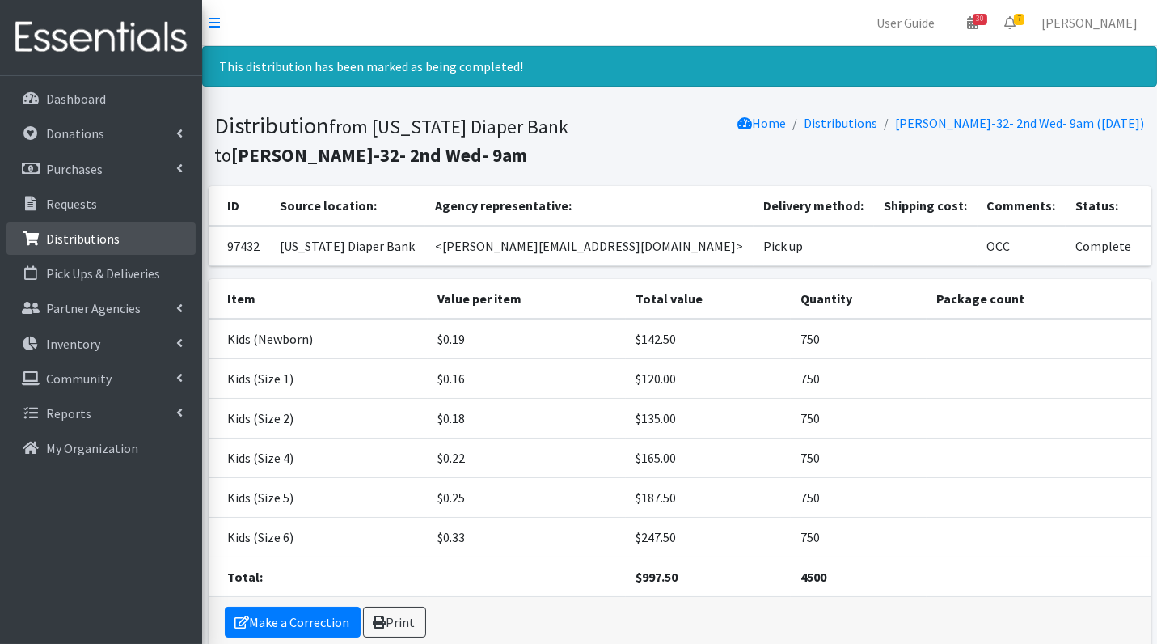
click at [96, 235] on p "Distributions" at bounding box center [83, 239] width 74 height 16
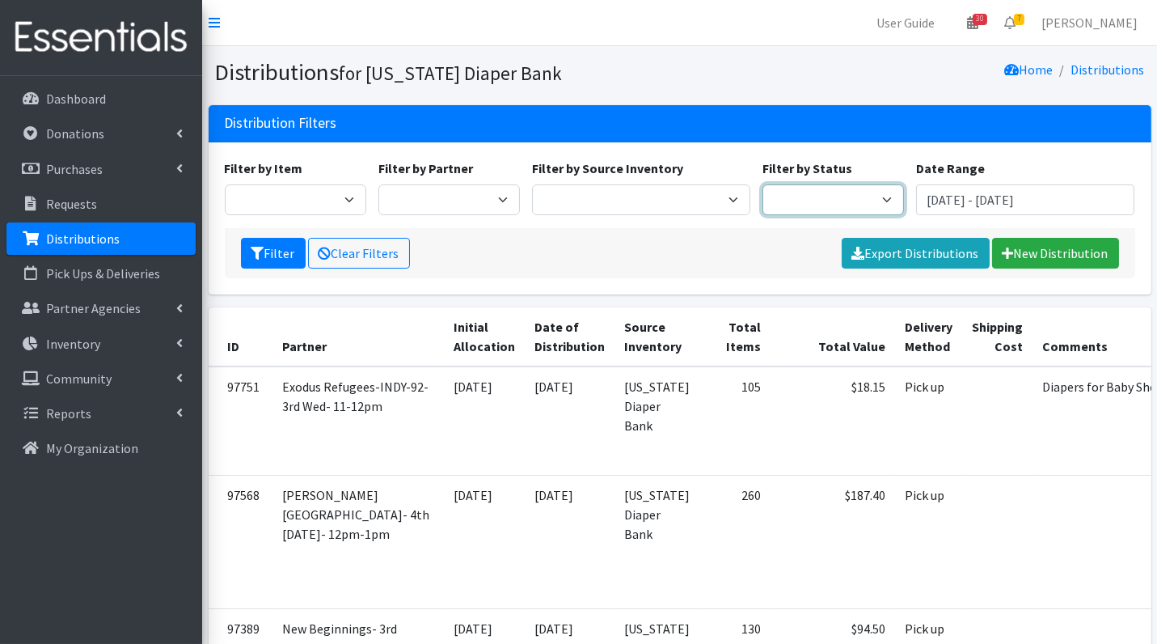
click at [816, 211] on select "Scheduled Complete" at bounding box center [834, 199] width 142 height 31
select select "5"
click at [264, 256] on button "Filter" at bounding box center [273, 253] width 65 height 31
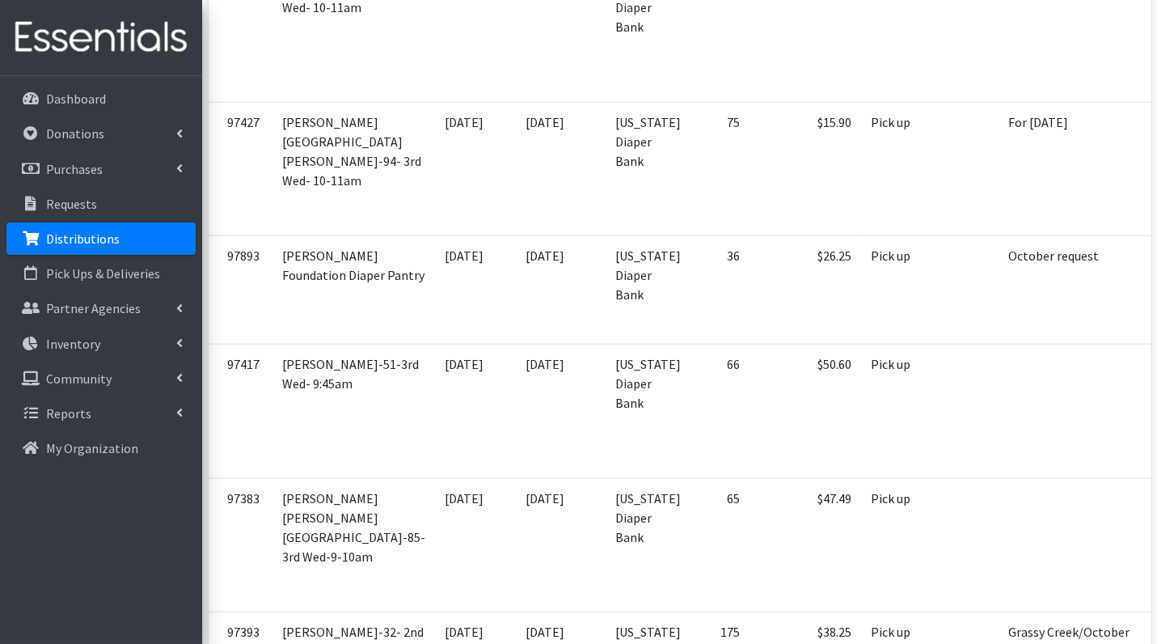
scroll to position [3992, 0]
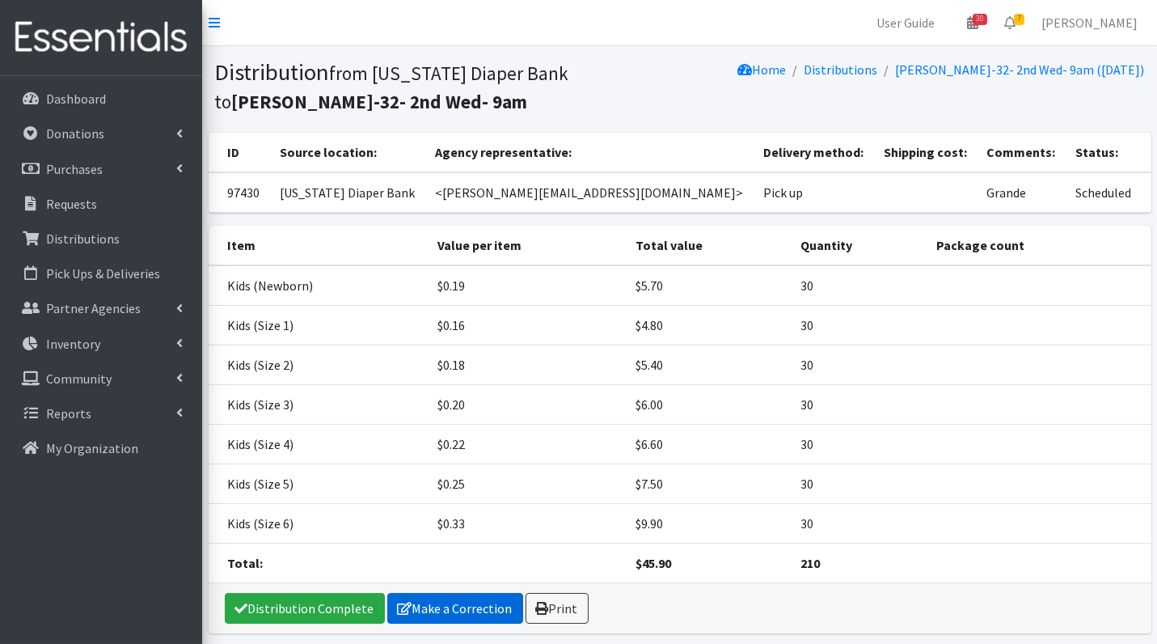
click at [463, 598] on link "Make a Correction" at bounding box center [455, 608] width 136 height 31
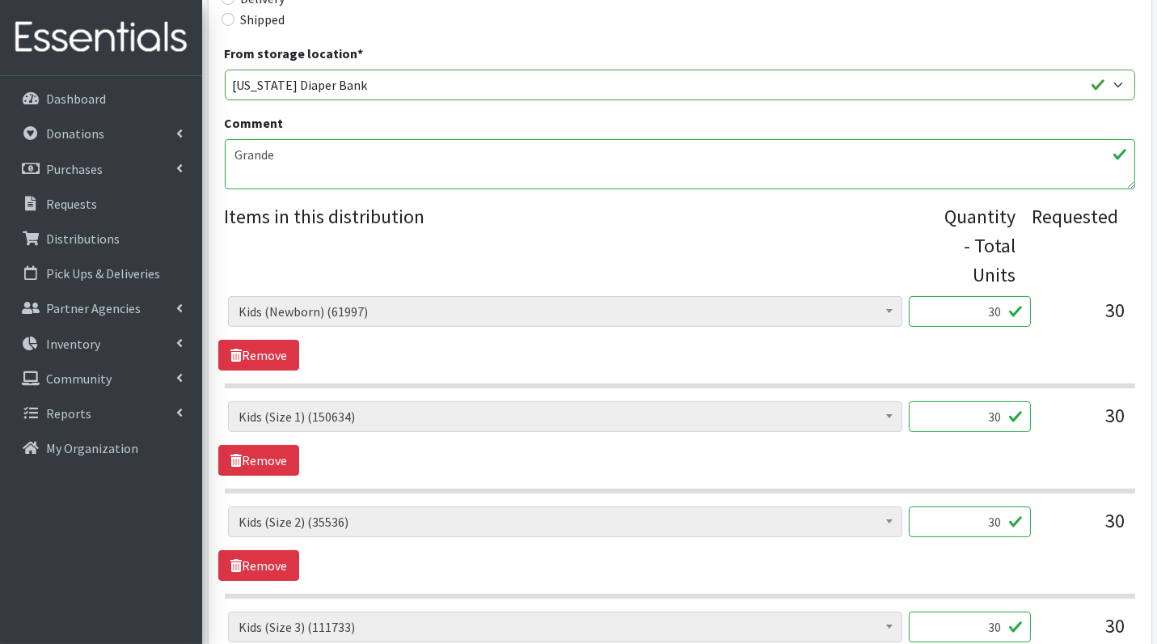
scroll to position [414, 0]
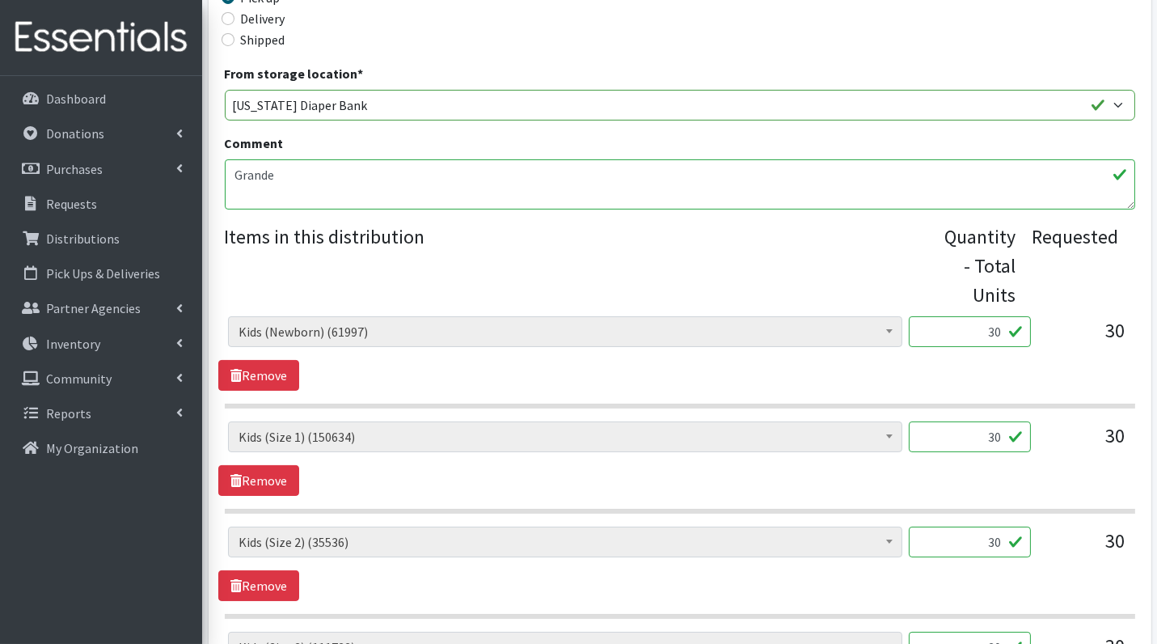
click at [1013, 335] on input "30" at bounding box center [970, 331] width 122 height 31
type input "750"
click at [1005, 434] on input "30" at bounding box center [970, 436] width 122 height 31
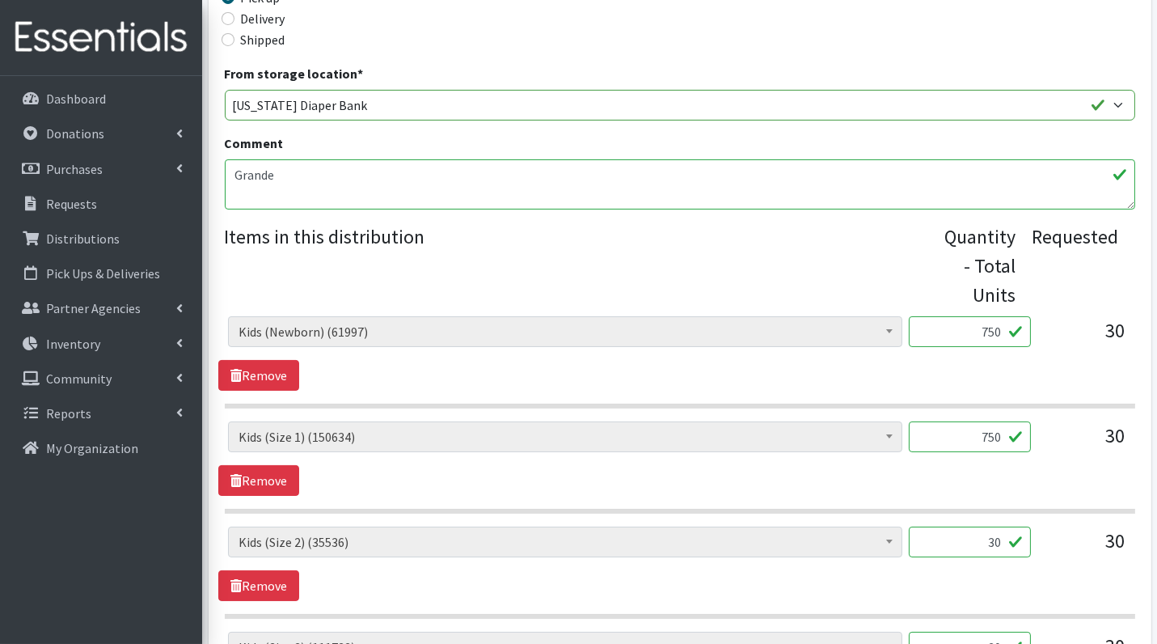
type input "750"
click at [991, 543] on input "30" at bounding box center [970, 542] width 122 height 31
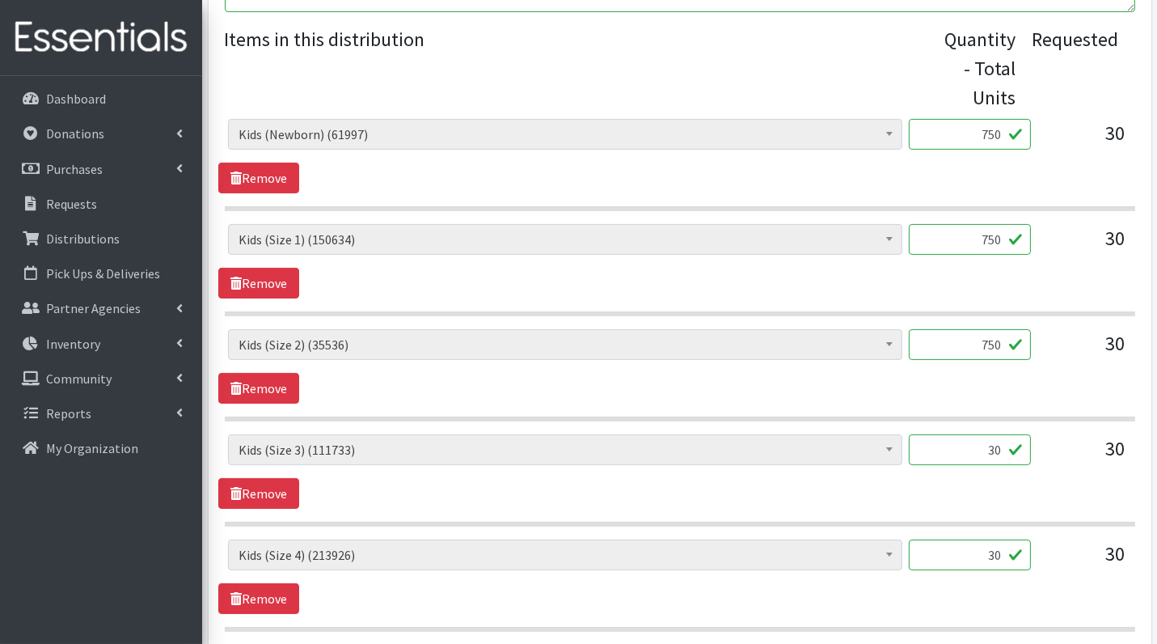
scroll to position [612, 0]
type input "750"
click at [995, 446] on input "30" at bounding box center [970, 449] width 122 height 31
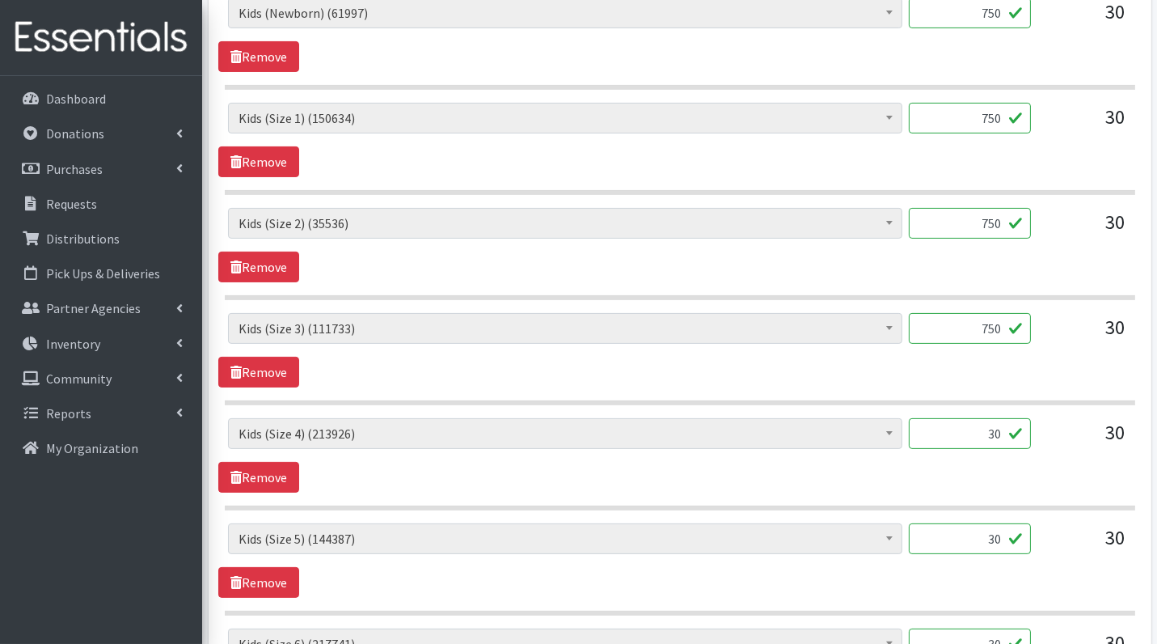
scroll to position [1008, 0]
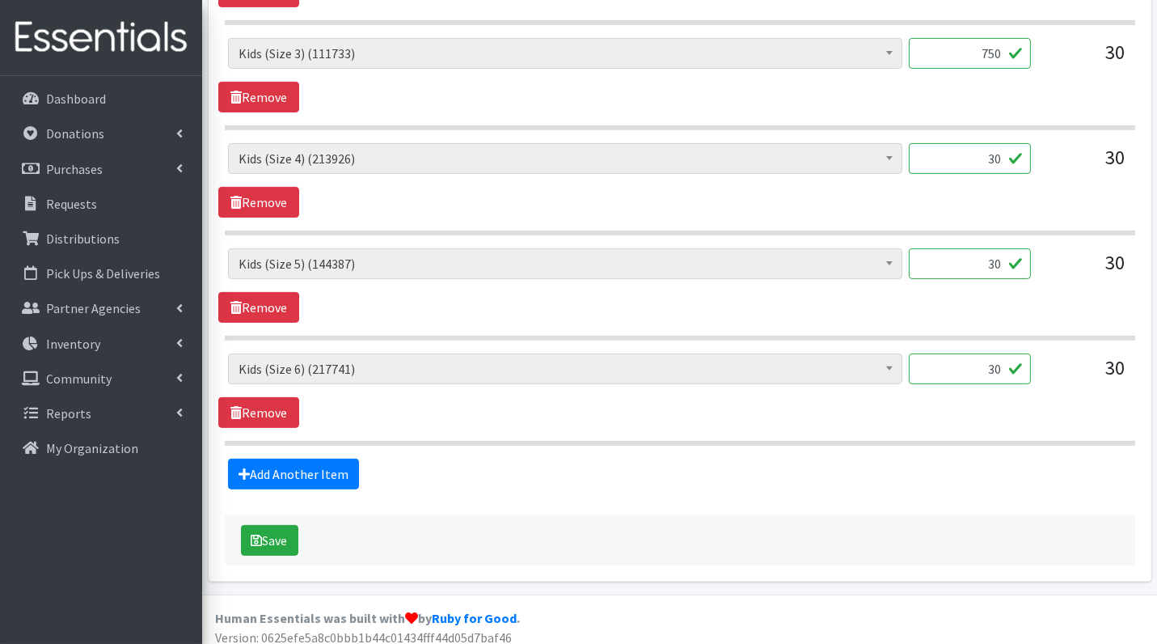
type input "750"
click at [993, 153] on input "30" at bounding box center [970, 158] width 122 height 31
type input "750"
click at [1001, 260] on input "30" at bounding box center [970, 263] width 122 height 31
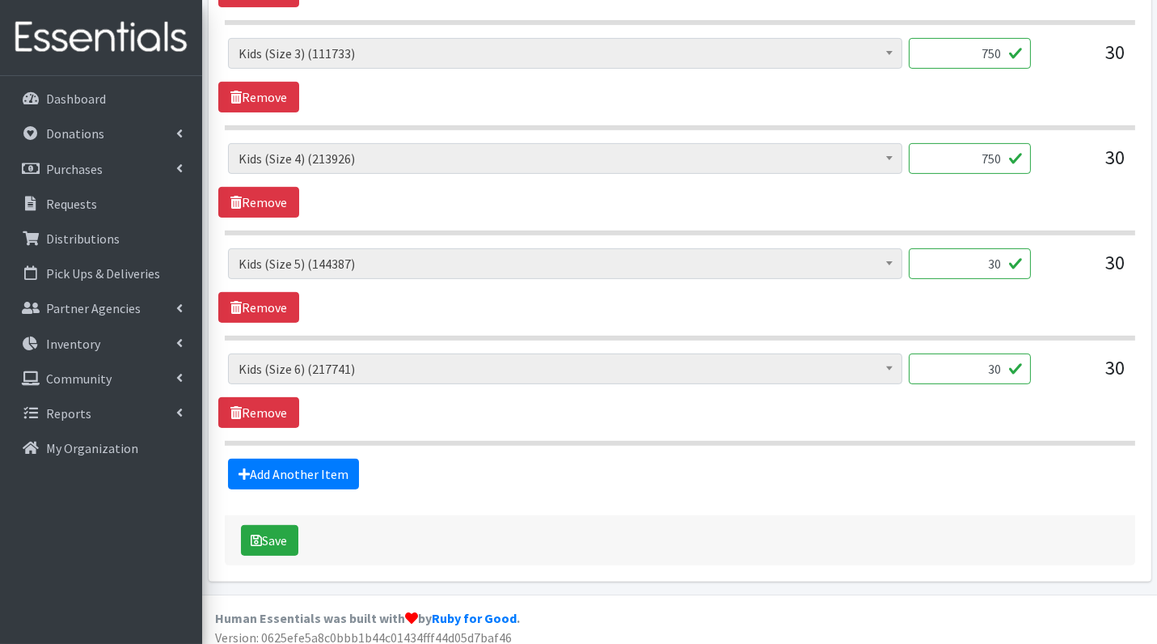
click at [1001, 260] on input "30" at bounding box center [970, 263] width 122 height 31
type input "750"
click at [996, 353] on input "30" at bounding box center [970, 368] width 122 height 31
type input "750"
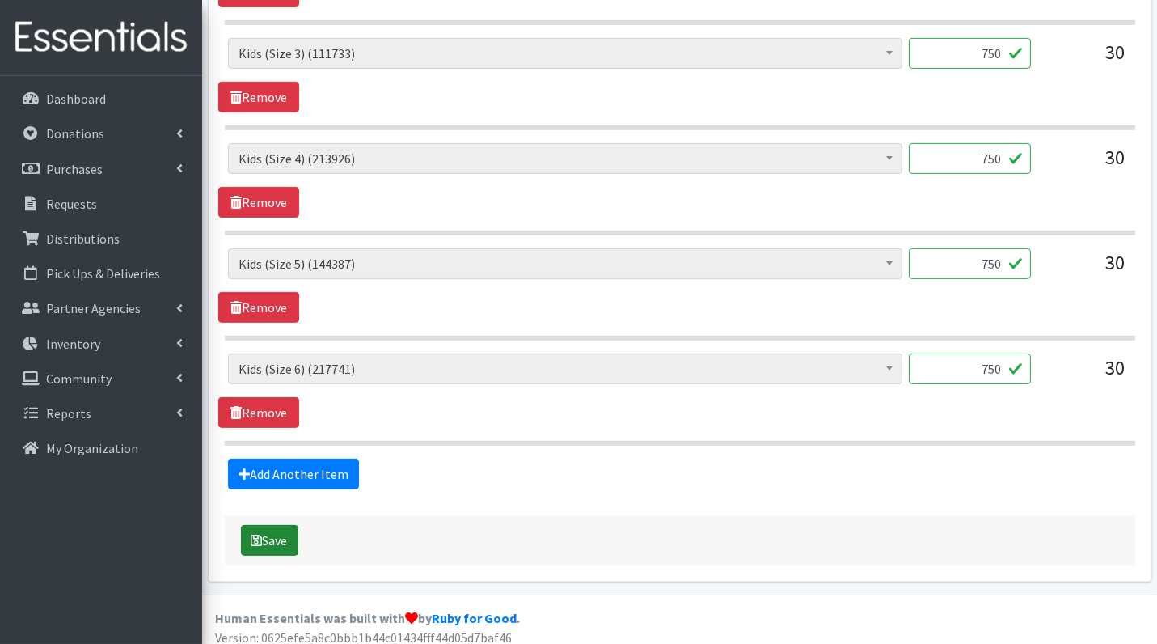
click at [249, 538] on button "Save" at bounding box center [269, 540] width 57 height 31
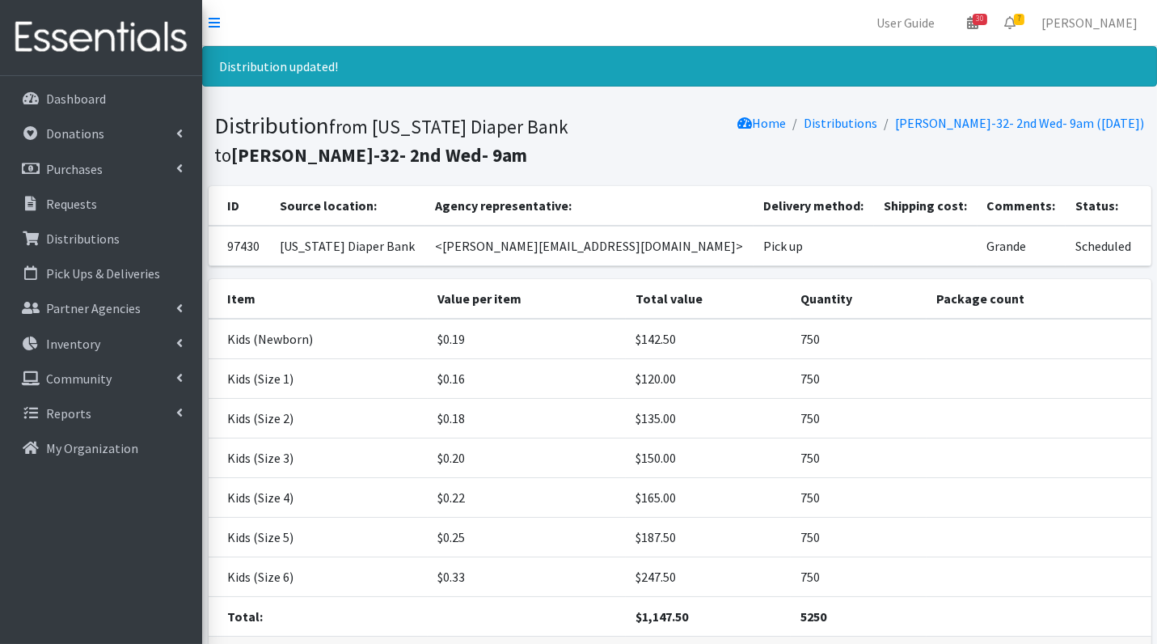
scroll to position [110, 0]
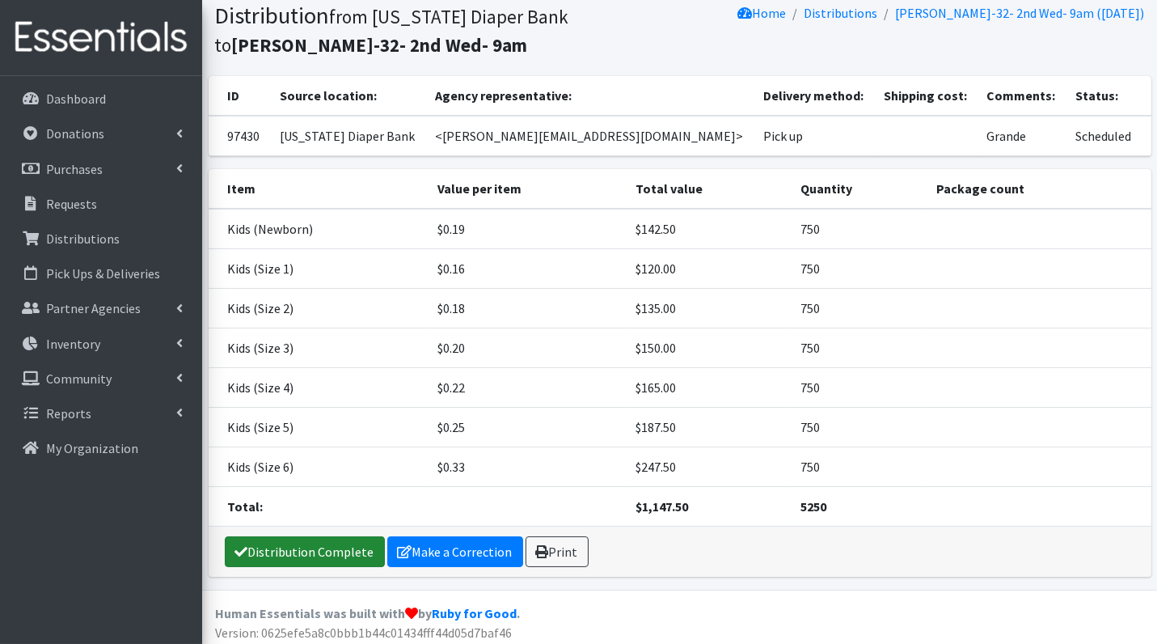
click at [266, 544] on link "Distribution Complete" at bounding box center [305, 551] width 160 height 31
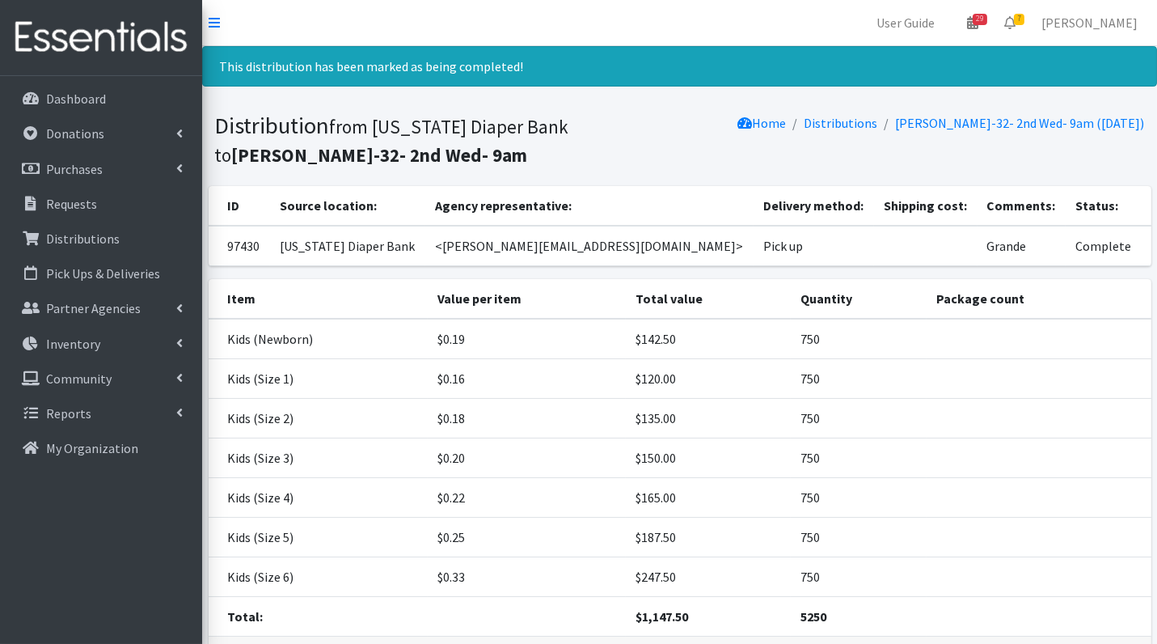
scroll to position [74, 0]
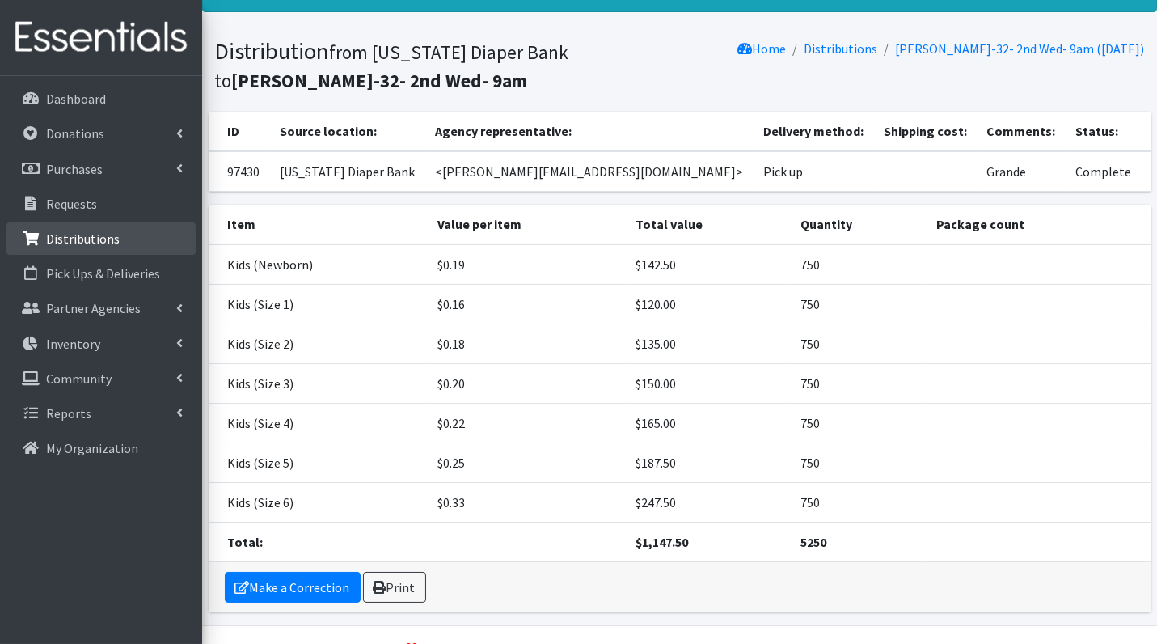
click at [72, 242] on p "Distributions" at bounding box center [83, 239] width 74 height 16
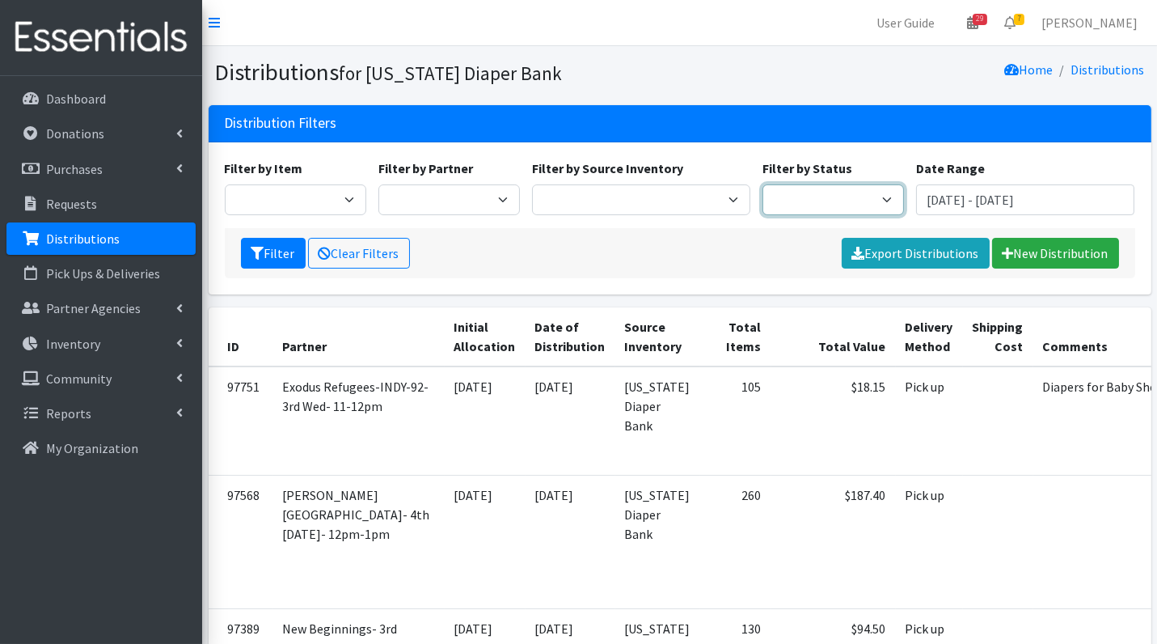
click at [842, 196] on select "Scheduled Complete" at bounding box center [834, 199] width 142 height 31
select select "5"
click at [252, 247] on icon "submit" at bounding box center [258, 253] width 13 height 13
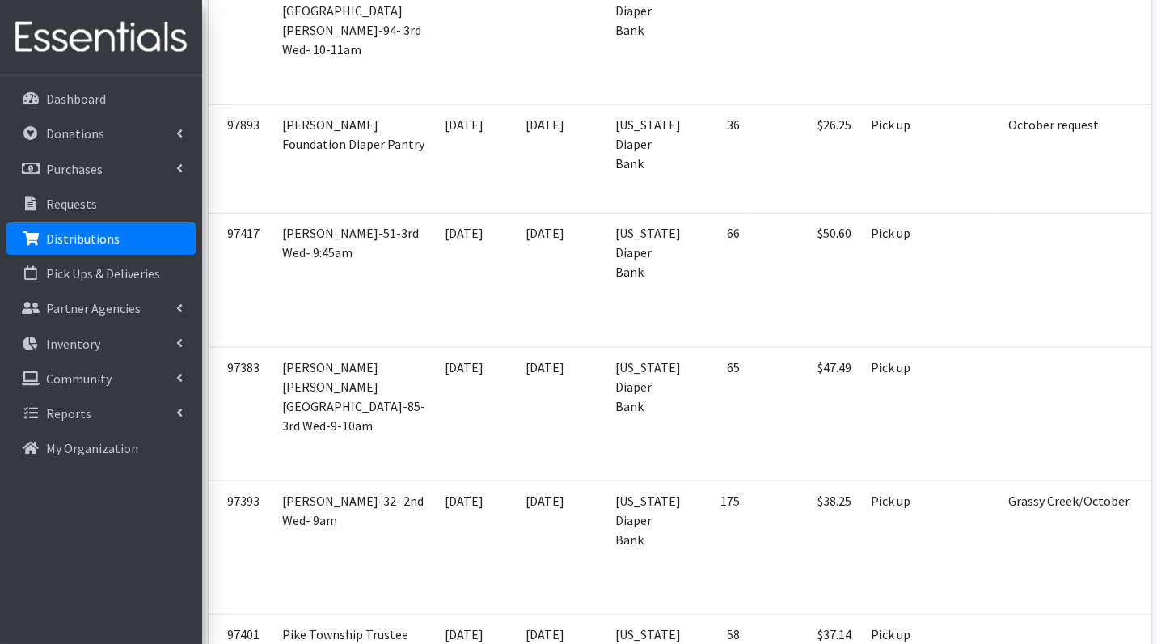
scroll to position [3141, 0]
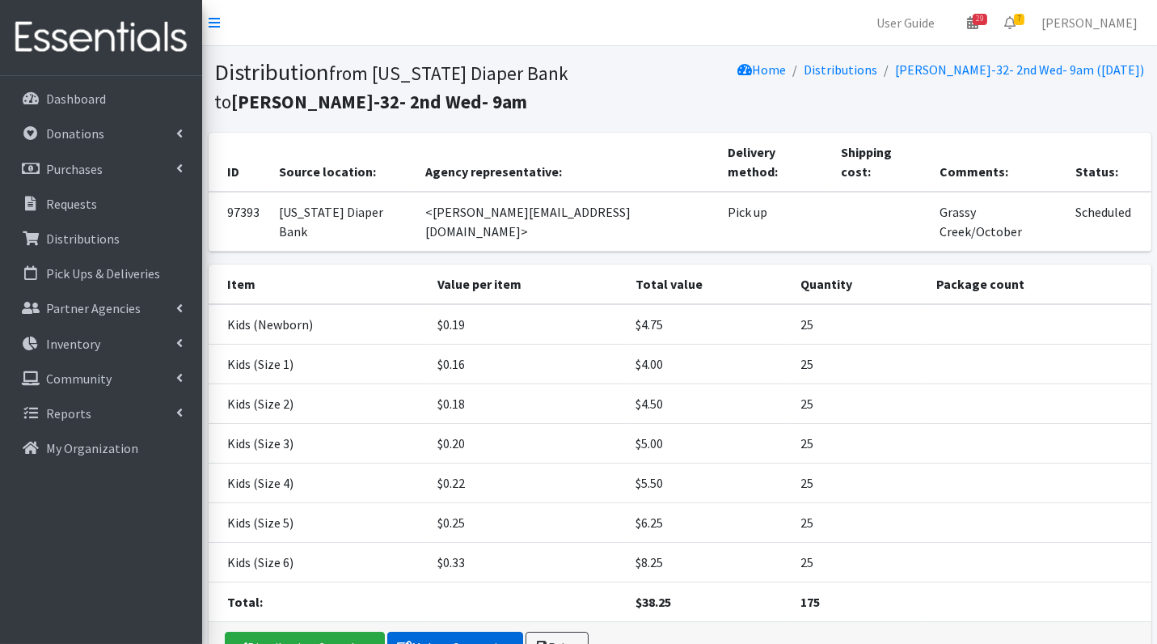
click at [419, 632] on link "Make a Correction" at bounding box center [455, 647] width 136 height 31
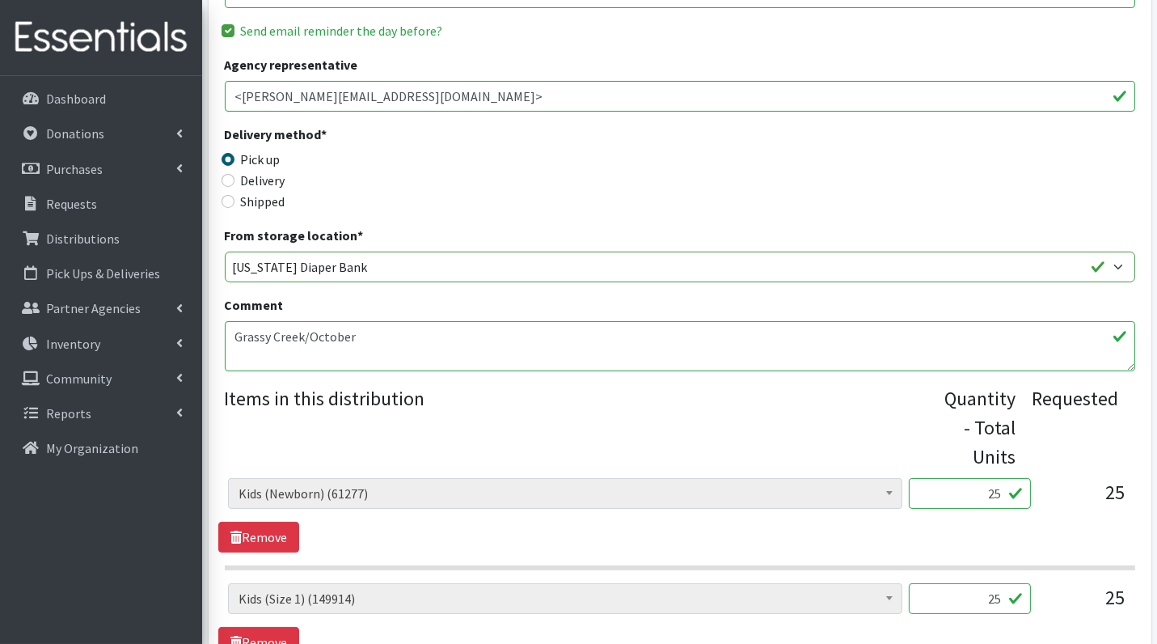
scroll to position [261, 0]
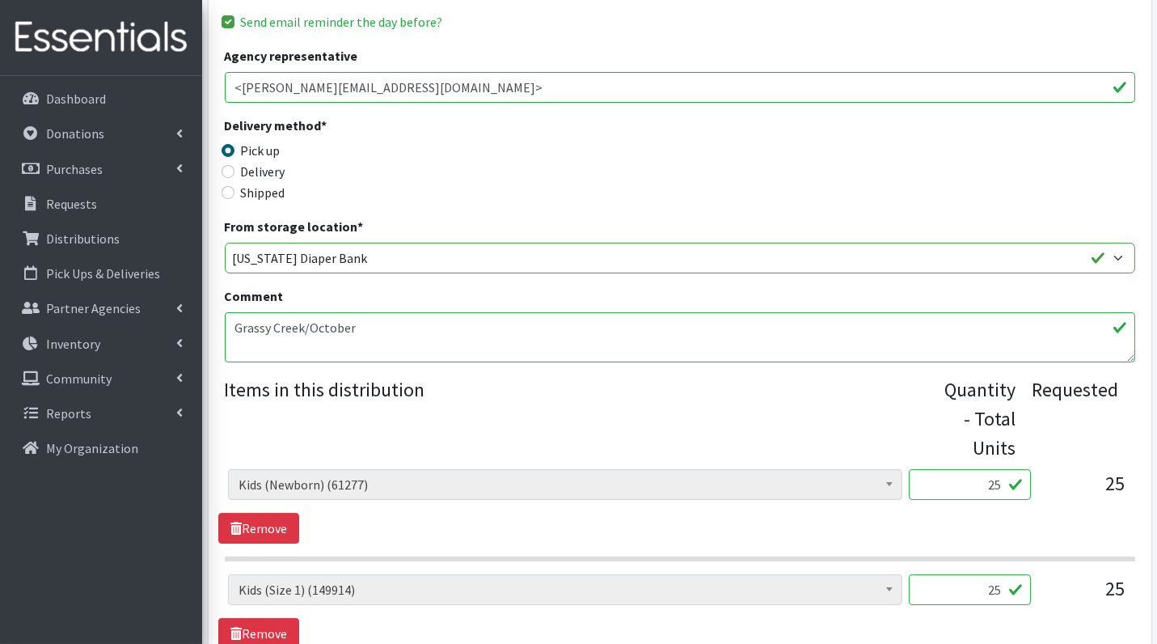
click at [972, 472] on input "25" at bounding box center [970, 484] width 122 height 31
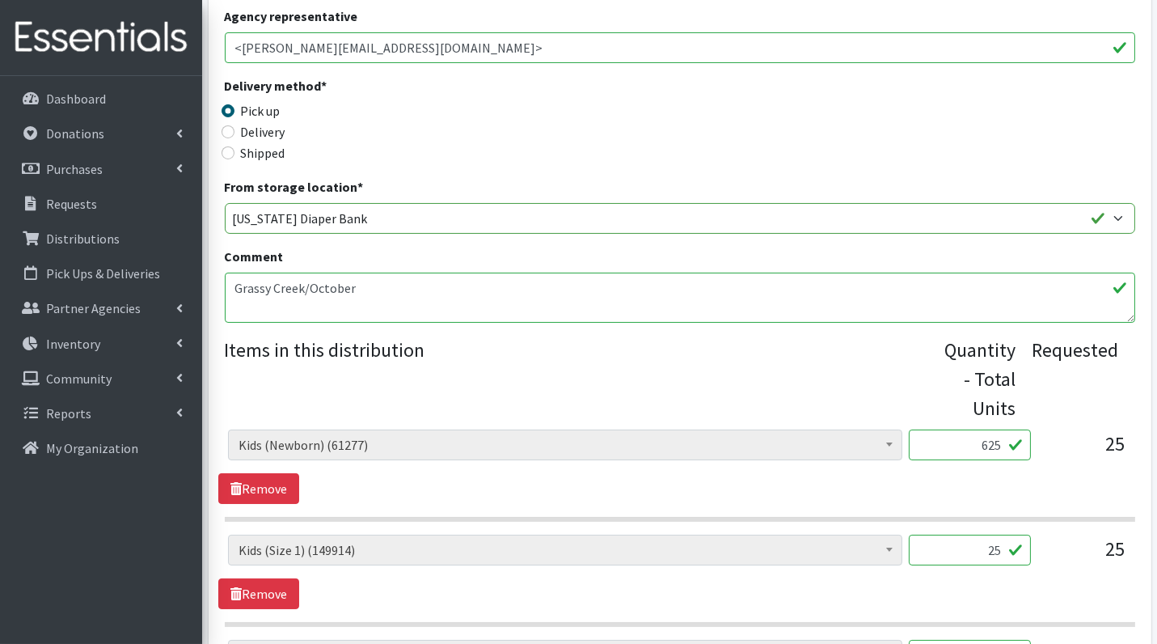
type input "625"
click at [983, 553] on input "25" at bounding box center [970, 550] width 122 height 31
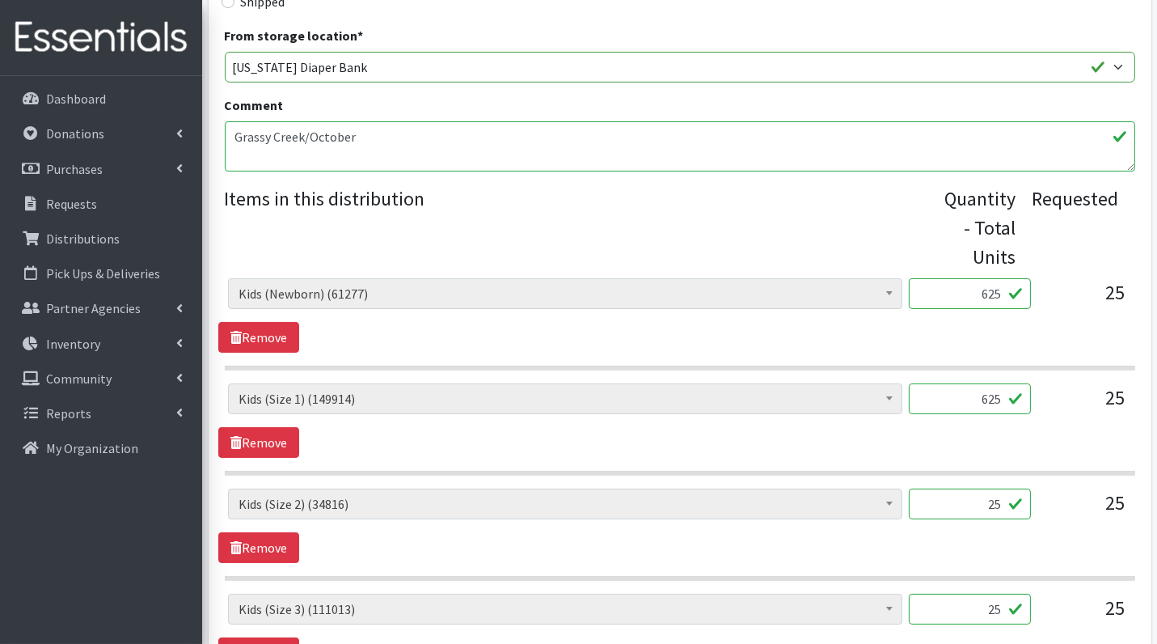
scroll to position [460, 0]
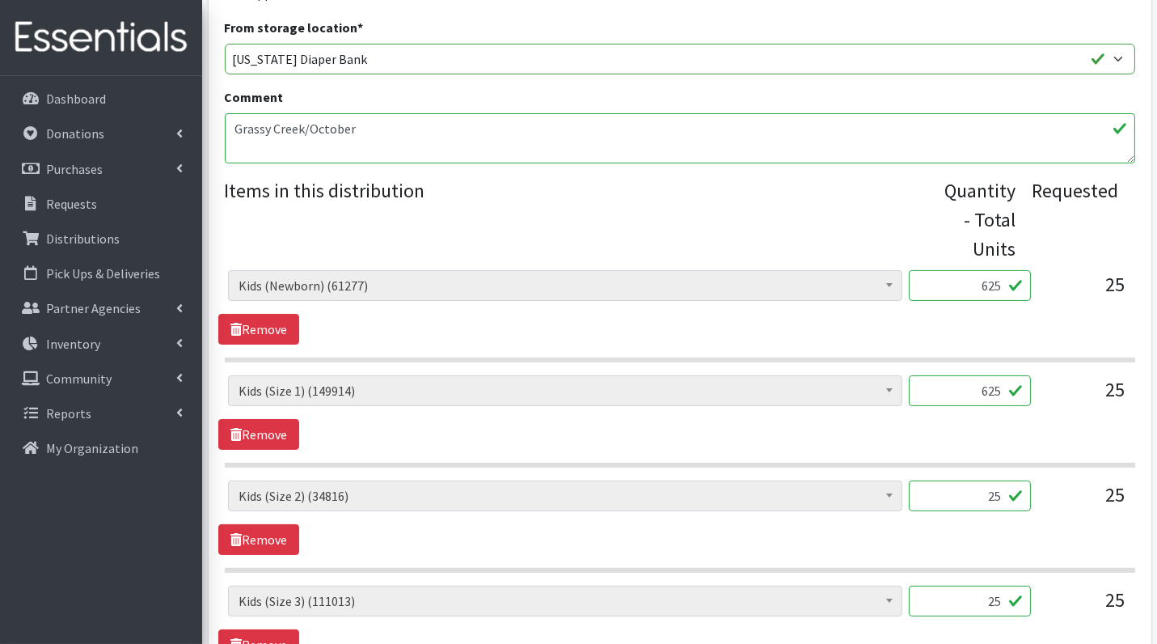
type input "625"
click at [976, 489] on input "25" at bounding box center [970, 495] width 122 height 31
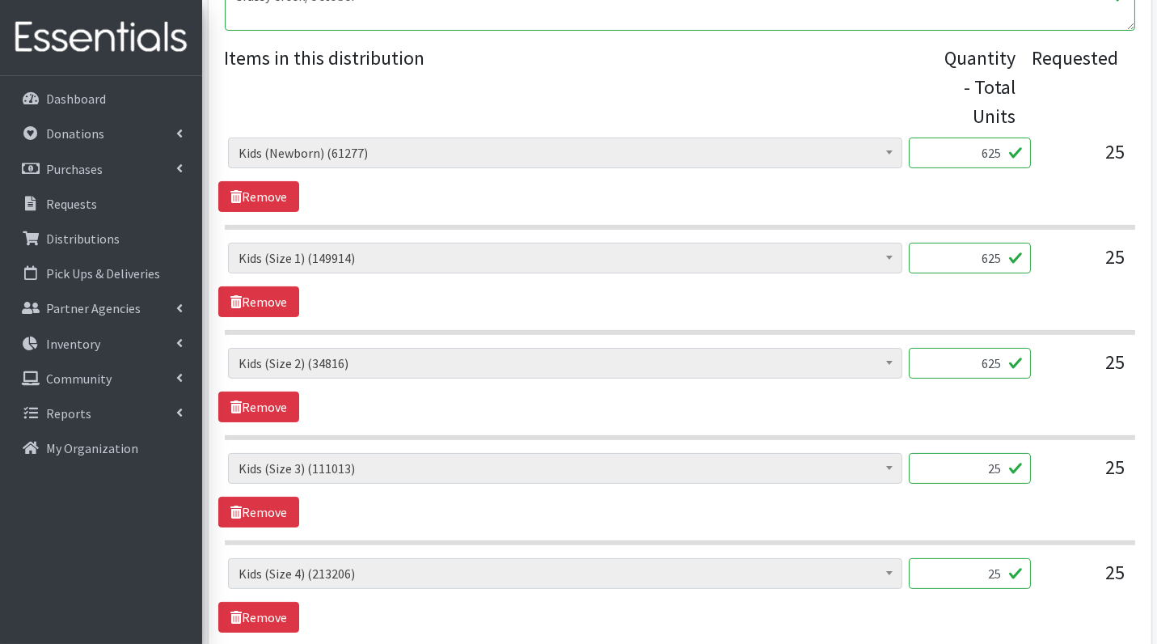
type input "625"
click at [969, 469] on input "25" at bounding box center [970, 468] width 122 height 31
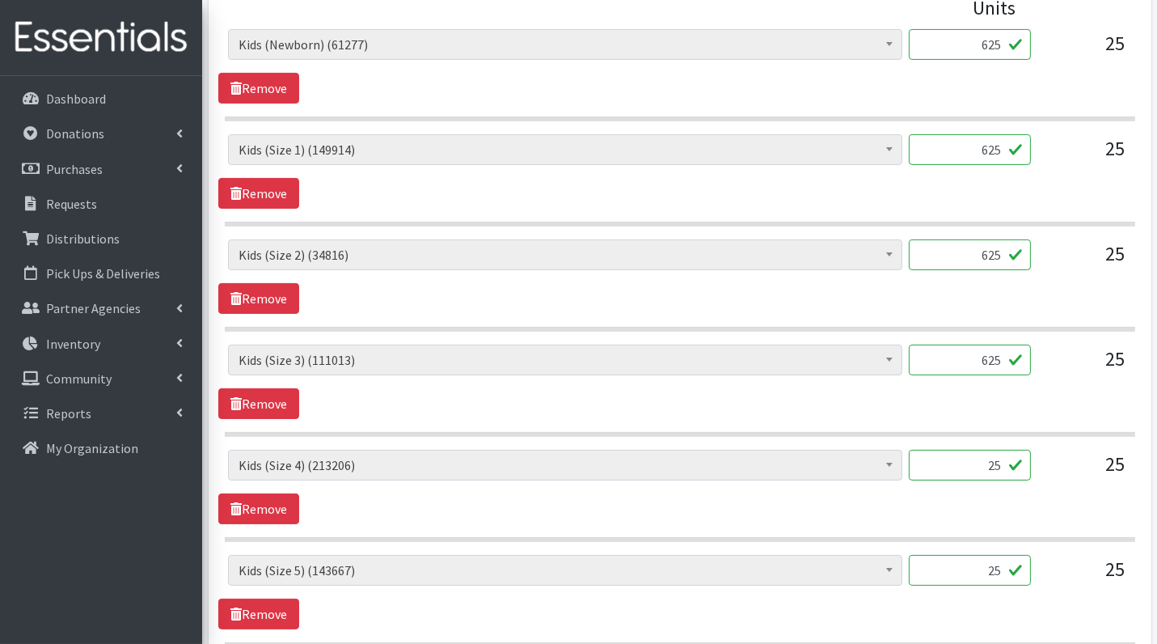
scroll to position [703, 0]
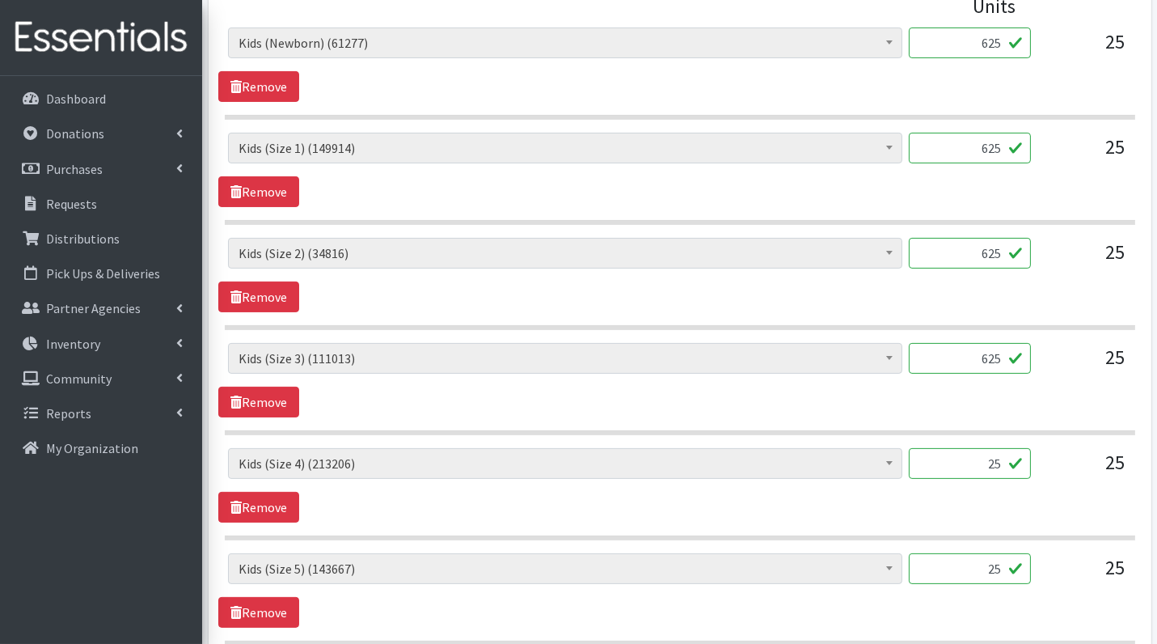
type input "625"
click at [971, 455] on input "25" at bounding box center [970, 463] width 122 height 31
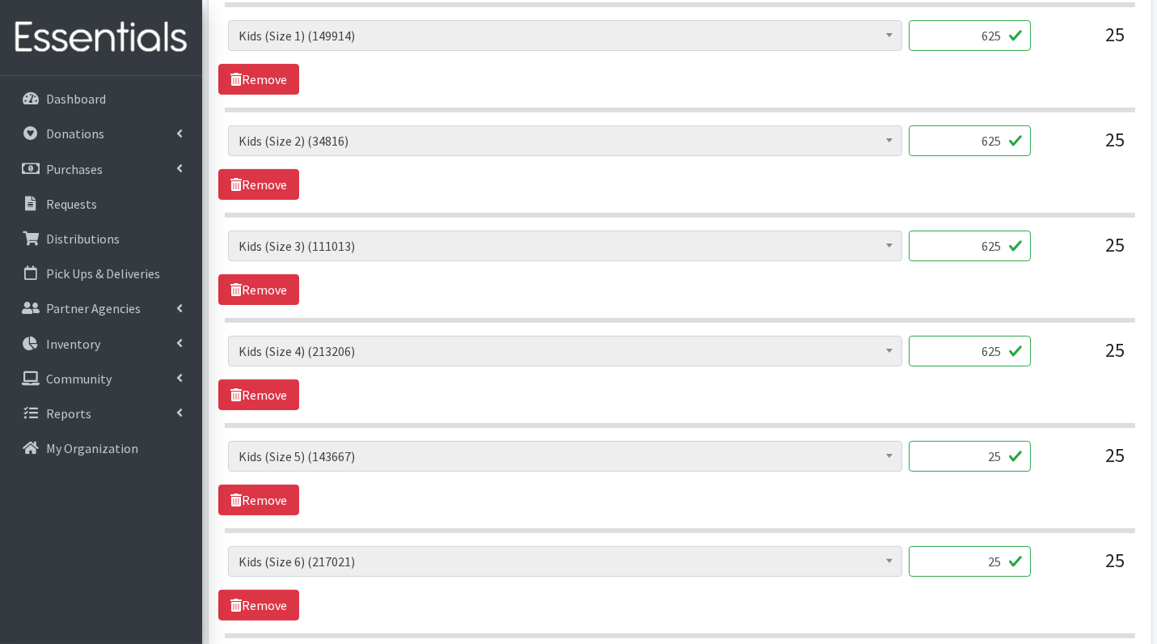
scroll to position [817, 0]
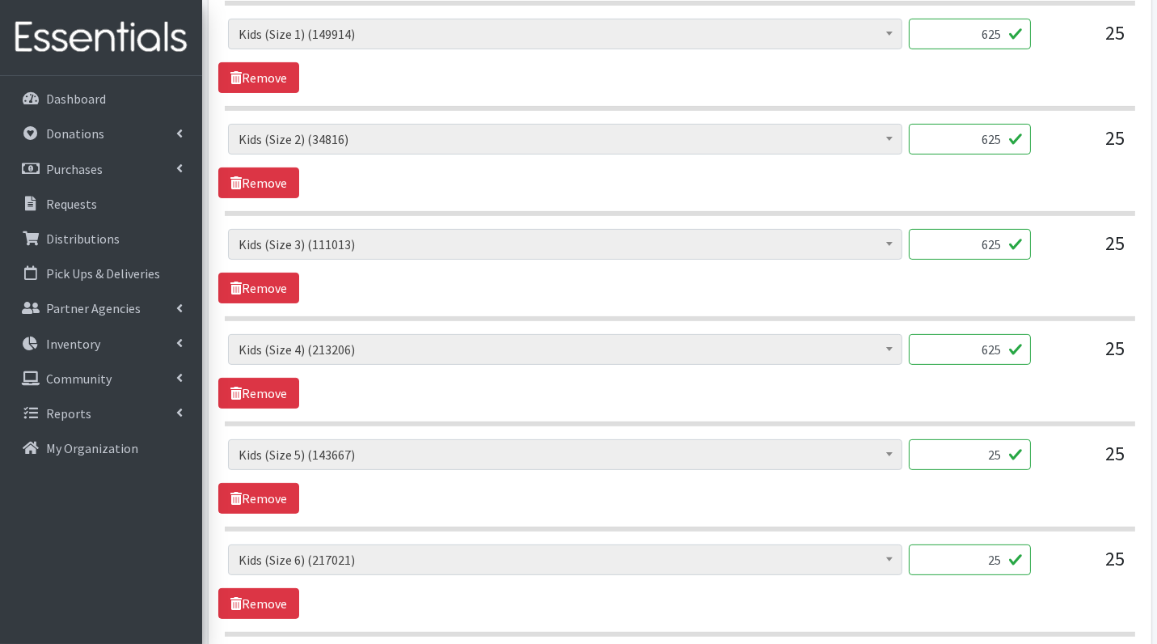
type input "625"
click at [967, 447] on input "25" at bounding box center [970, 454] width 122 height 31
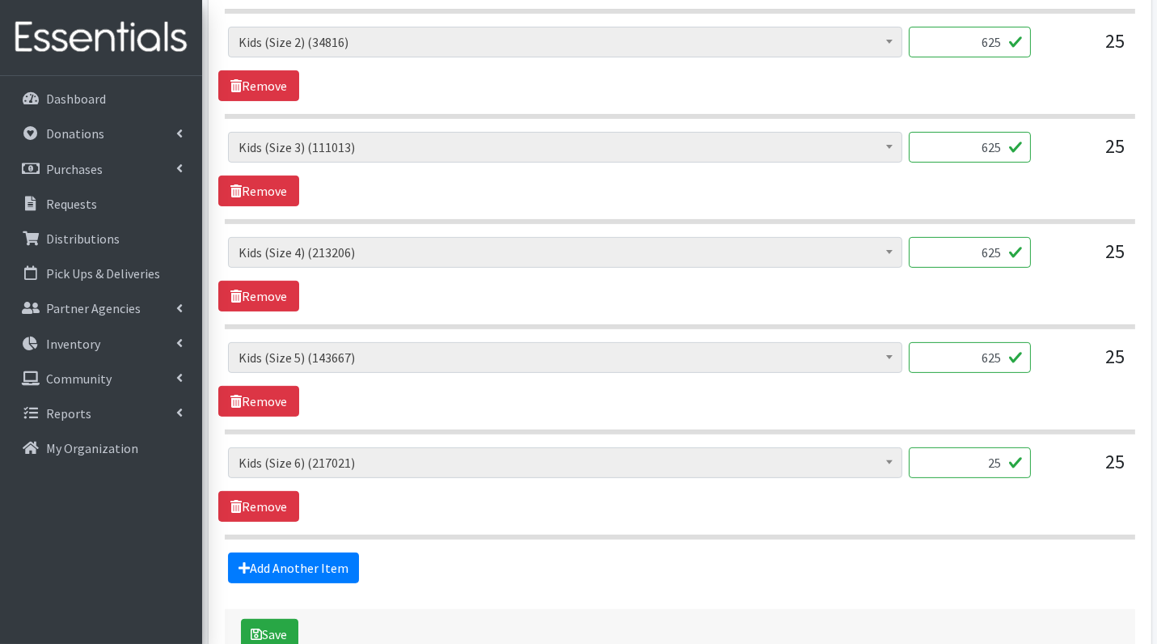
scroll to position [915, 0]
type input "625"
click at [973, 446] on input "25" at bounding box center [970, 461] width 122 height 31
type input "625"
click at [287, 622] on button "Save" at bounding box center [269, 633] width 57 height 31
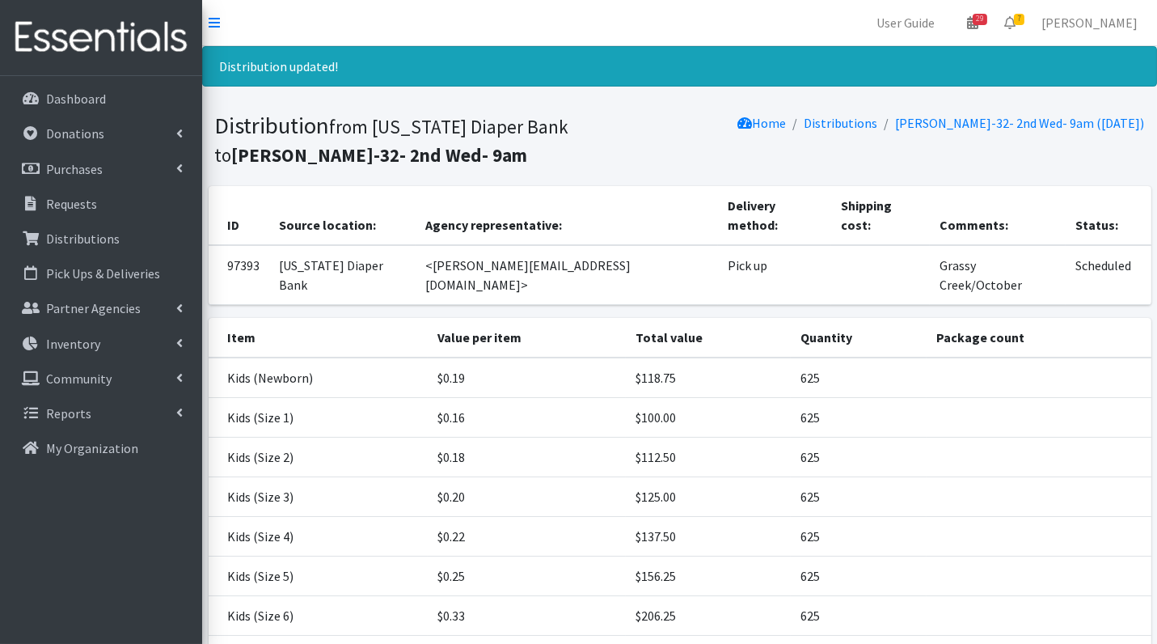
scroll to position [110, 0]
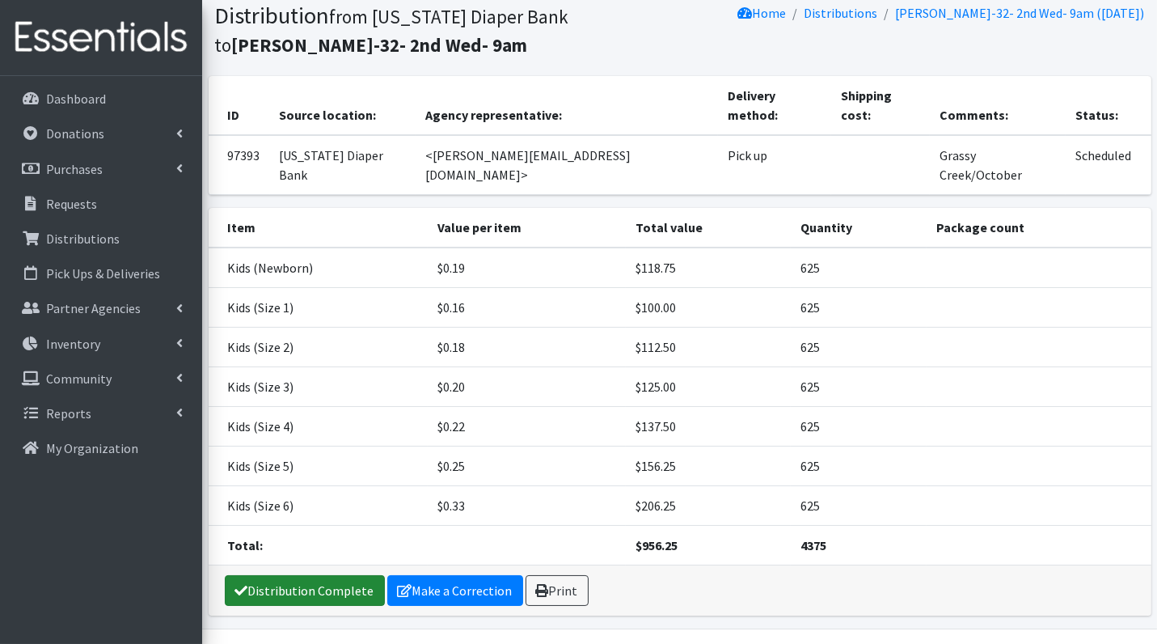
click at [322, 575] on link "Distribution Complete" at bounding box center [305, 590] width 160 height 31
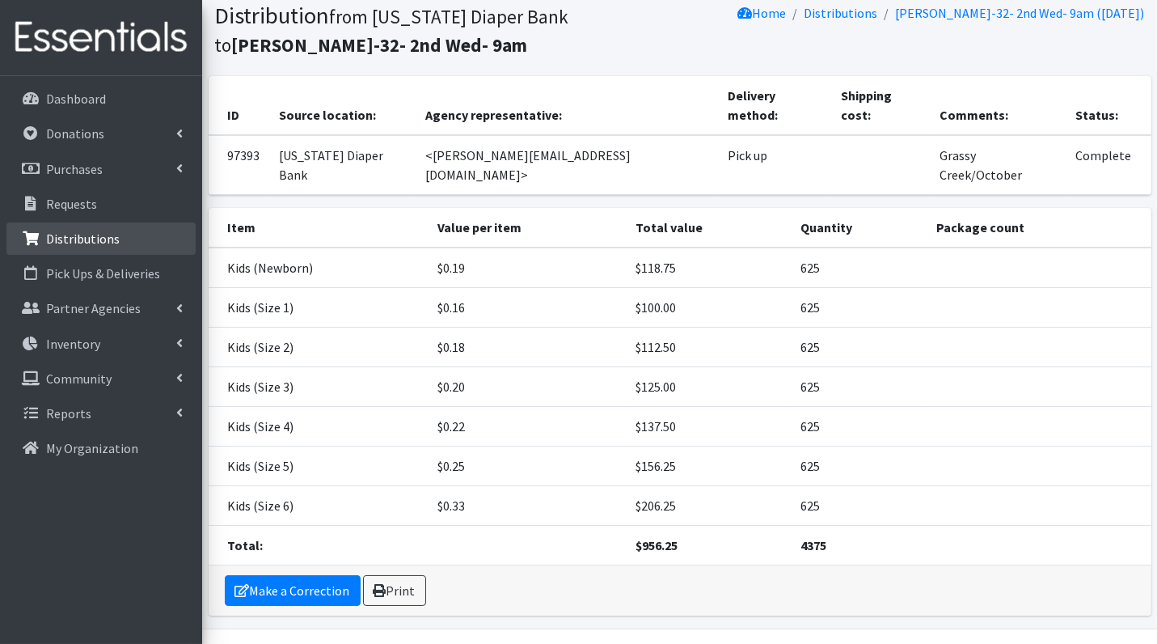
click at [97, 235] on p "Distributions" at bounding box center [83, 239] width 74 height 16
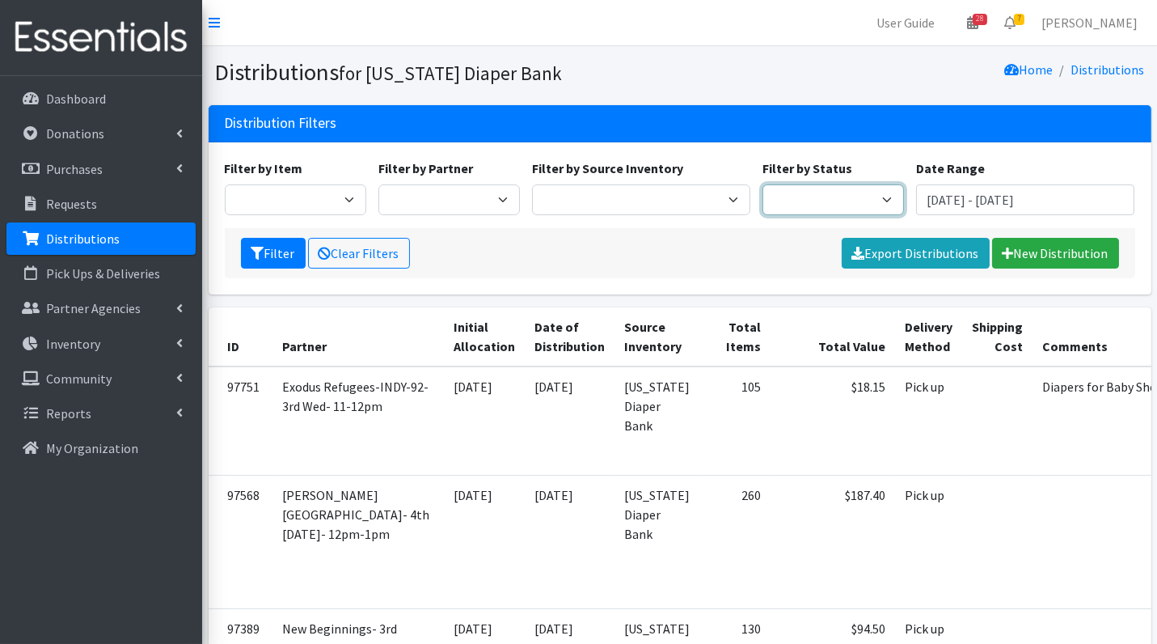
click at [819, 206] on select "Scheduled Complete" at bounding box center [834, 199] width 142 height 31
select select "5"
click at [257, 255] on icon "submit" at bounding box center [258, 253] width 13 height 13
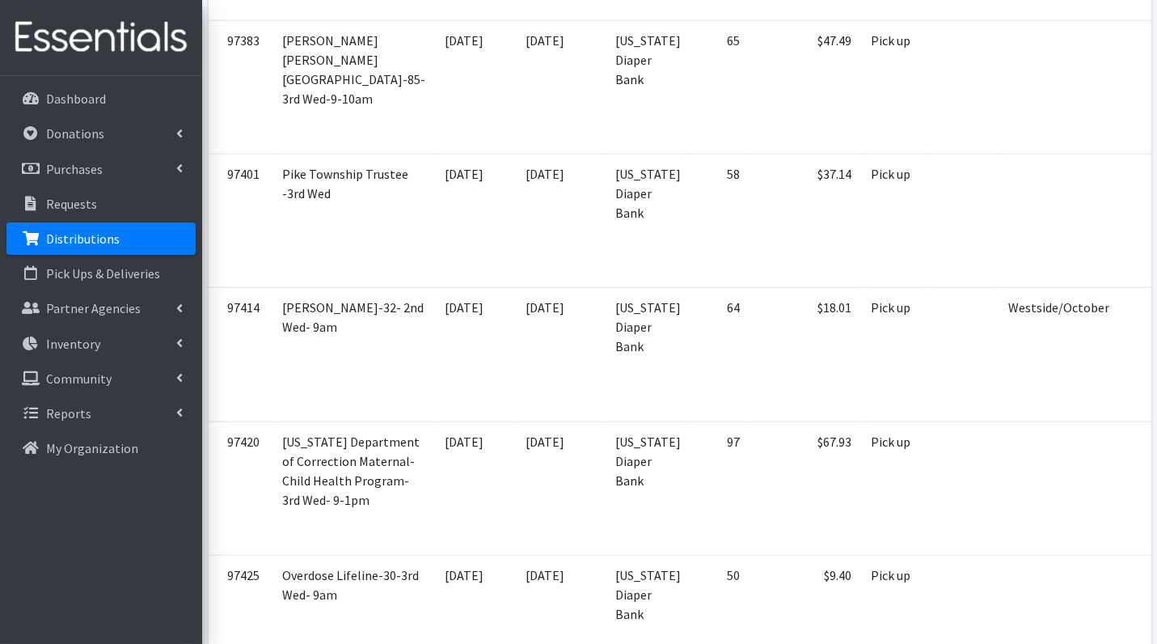
scroll to position [3450, 0]
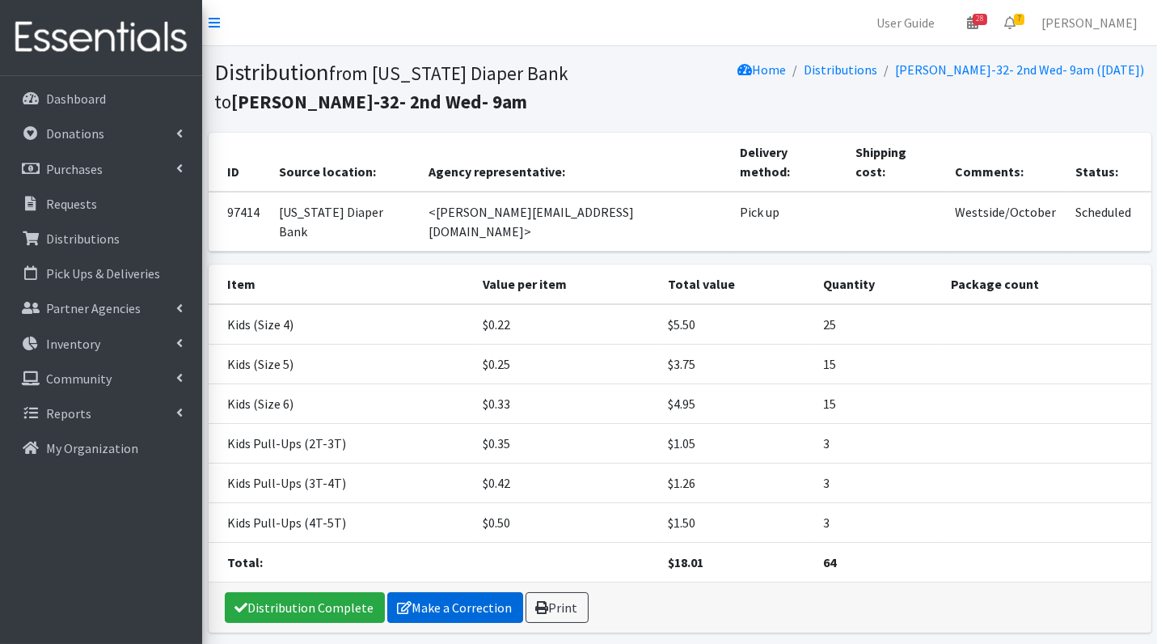
click at [481, 592] on link "Make a Correction" at bounding box center [455, 607] width 136 height 31
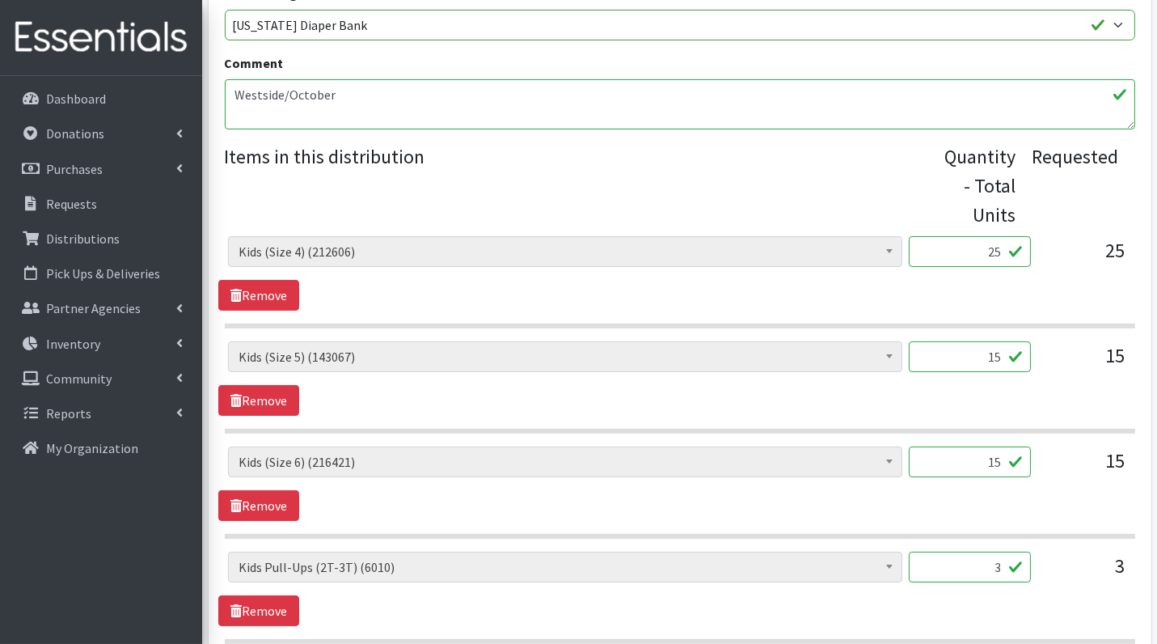
scroll to position [497, 0]
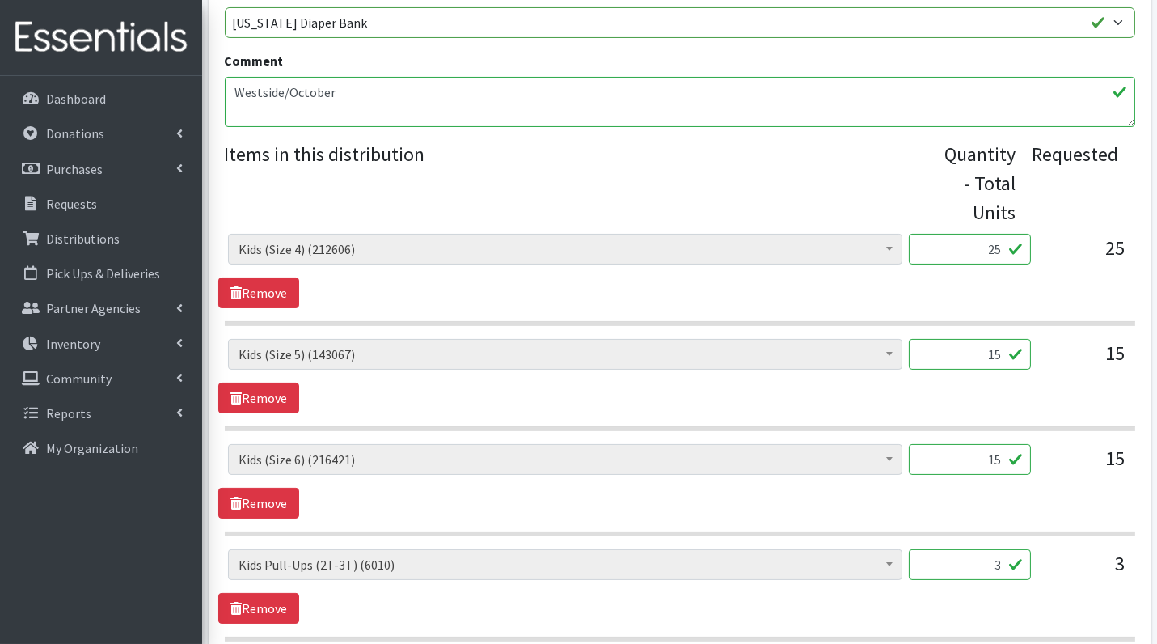
click at [981, 244] on input "25" at bounding box center [970, 249] width 122 height 31
type input "625"
click at [993, 349] on input "15" at bounding box center [970, 354] width 122 height 31
type input "375"
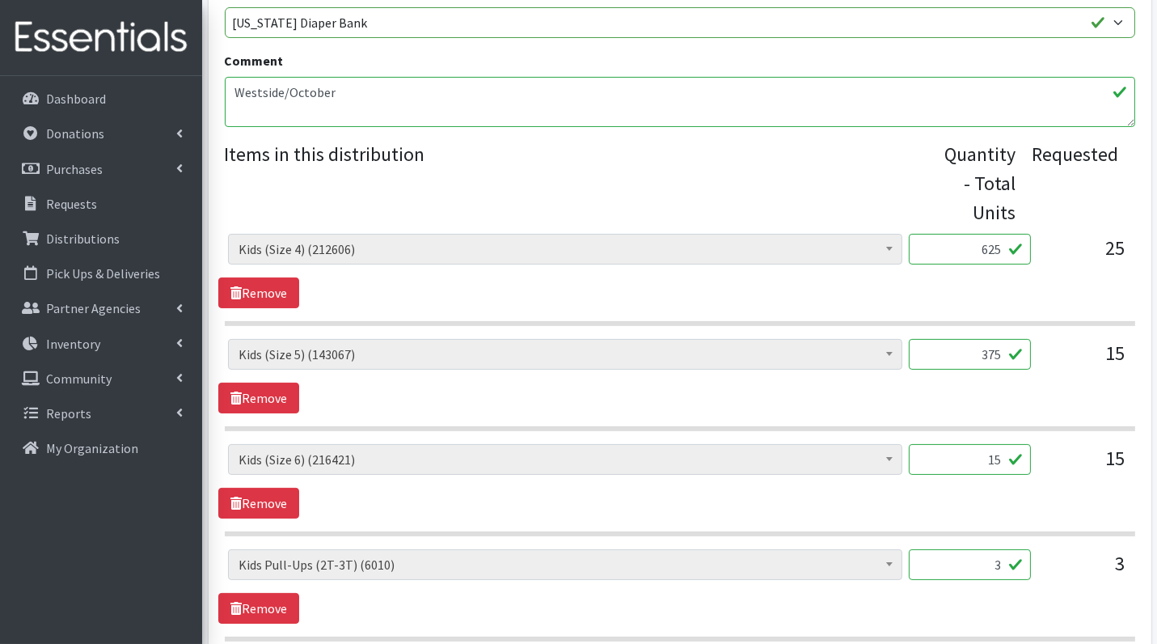
click at [996, 455] on input "15" at bounding box center [970, 459] width 122 height 31
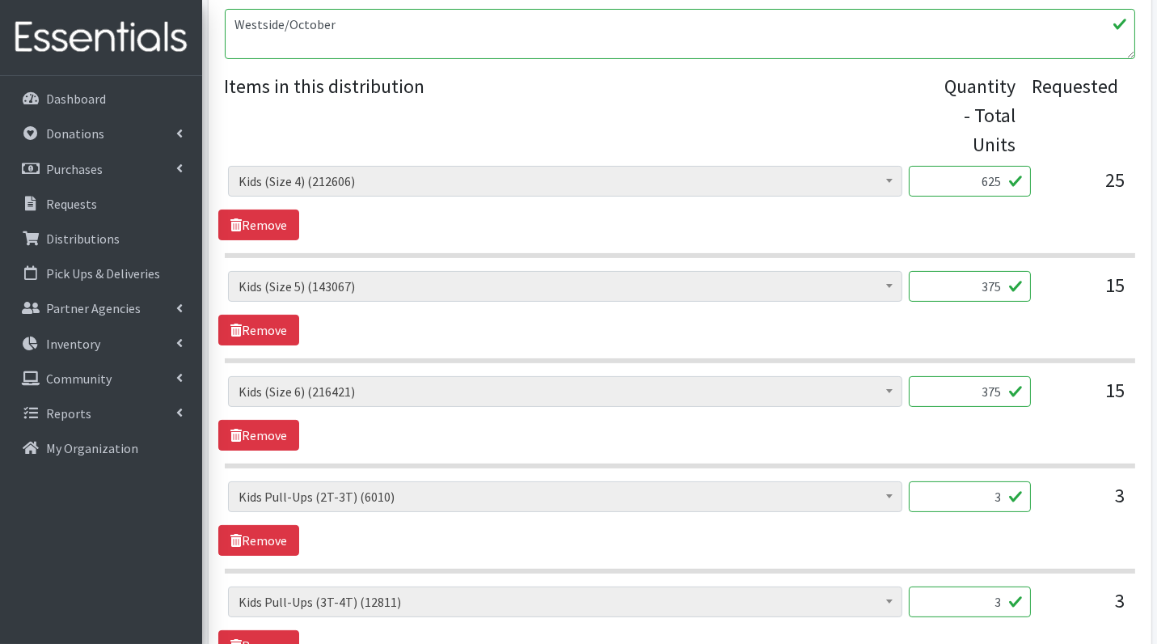
scroll to position [599, 0]
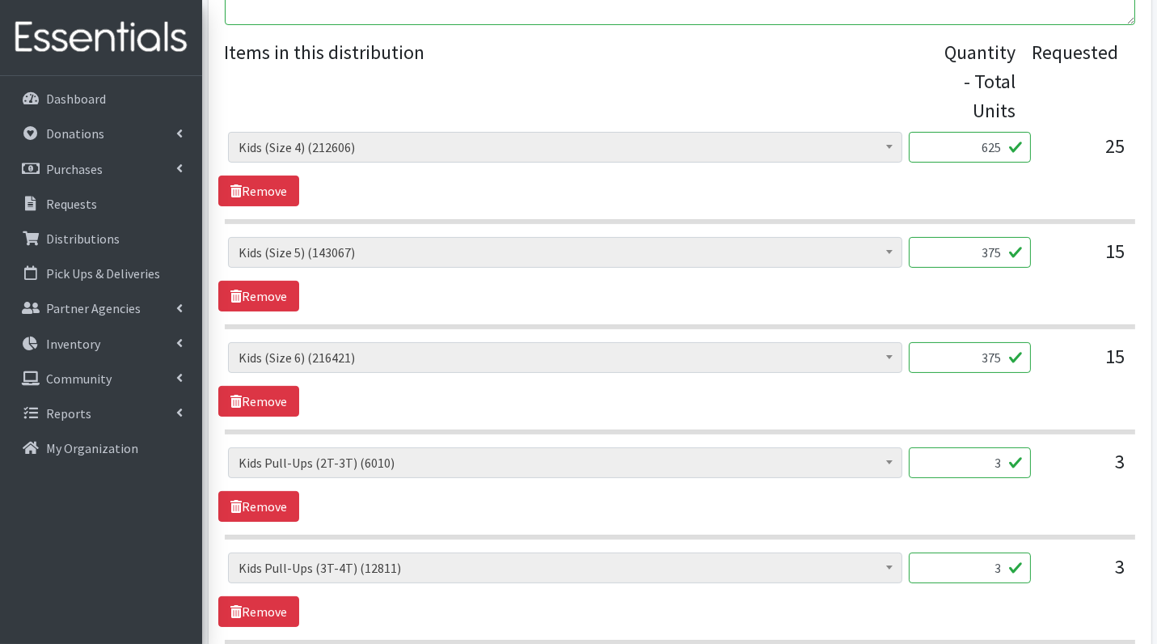
type input "375"
click at [1008, 451] on input "3" at bounding box center [970, 462] width 122 height 31
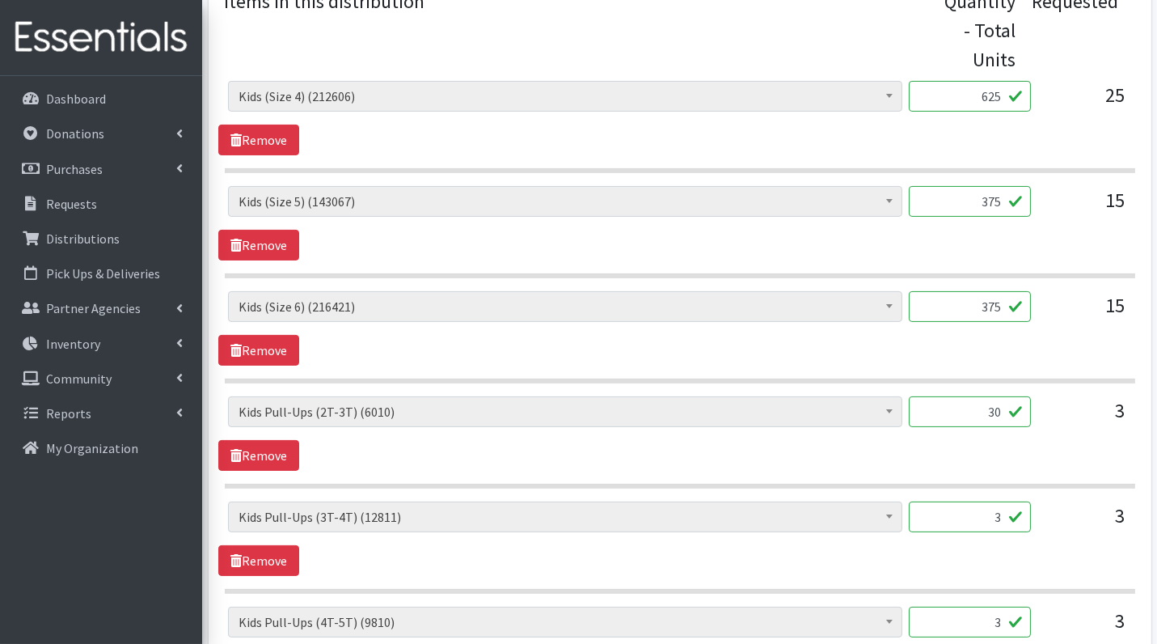
scroll to position [666, 0]
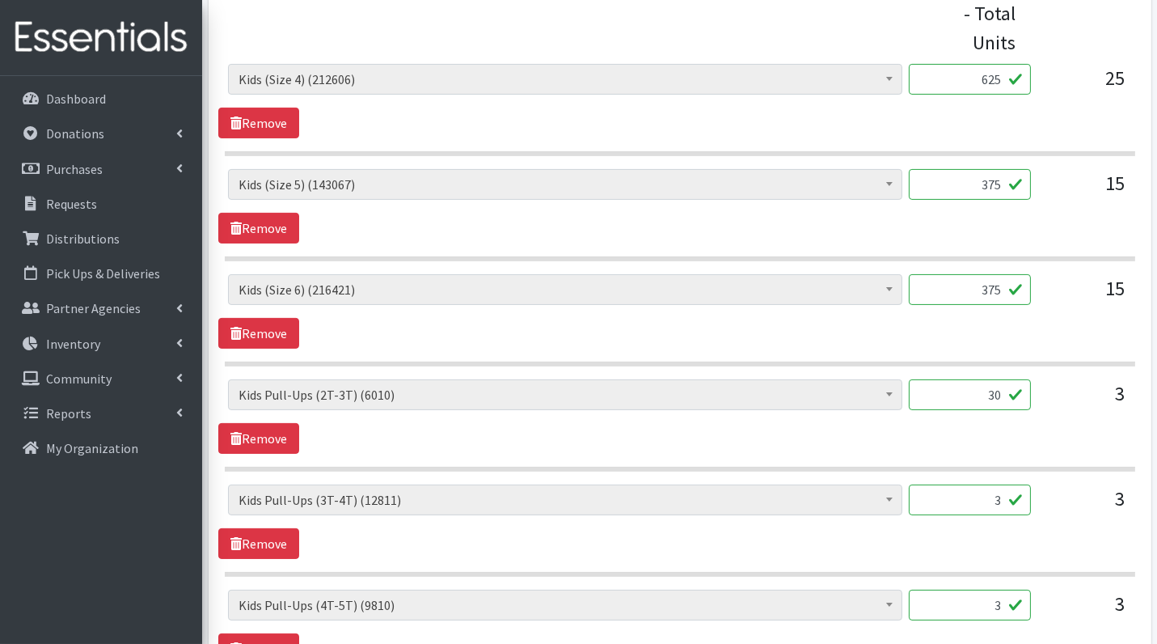
type input "30"
click at [1011, 490] on input "3" at bounding box center [970, 499] width 122 height 31
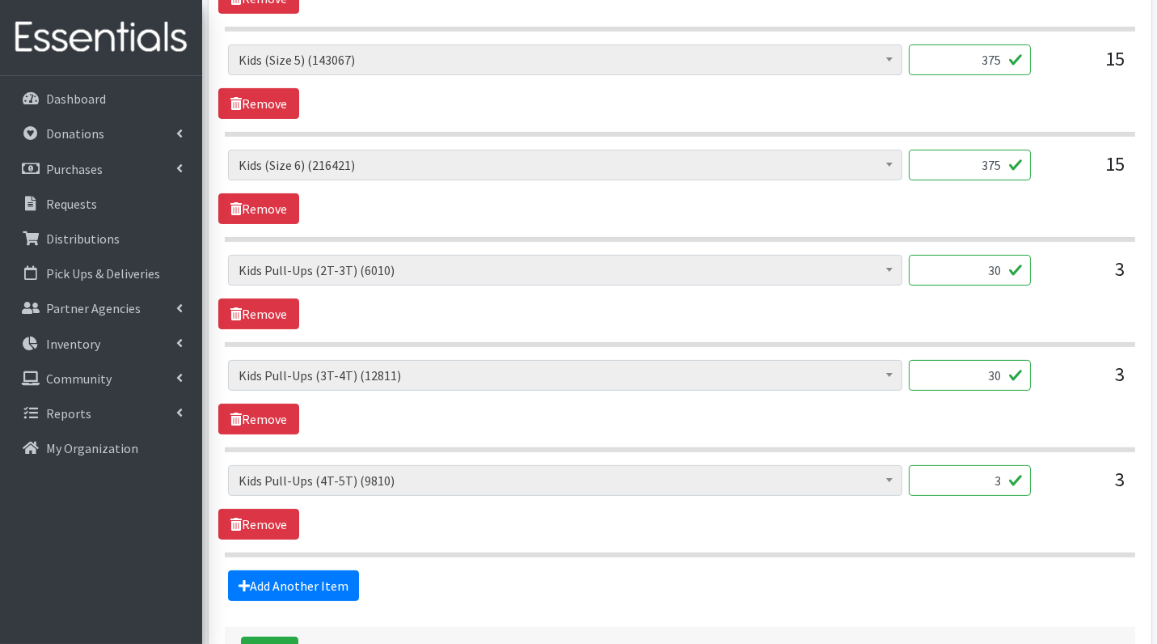
scroll to position [801, 0]
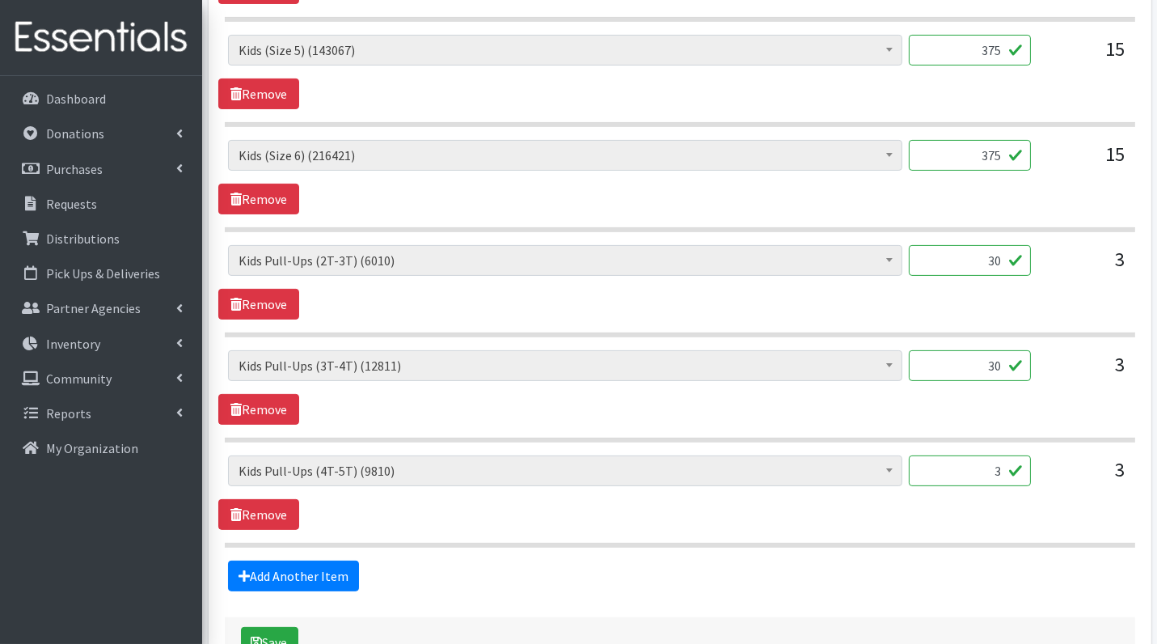
type input "30"
click at [1005, 462] on input "3" at bounding box center [970, 470] width 122 height 31
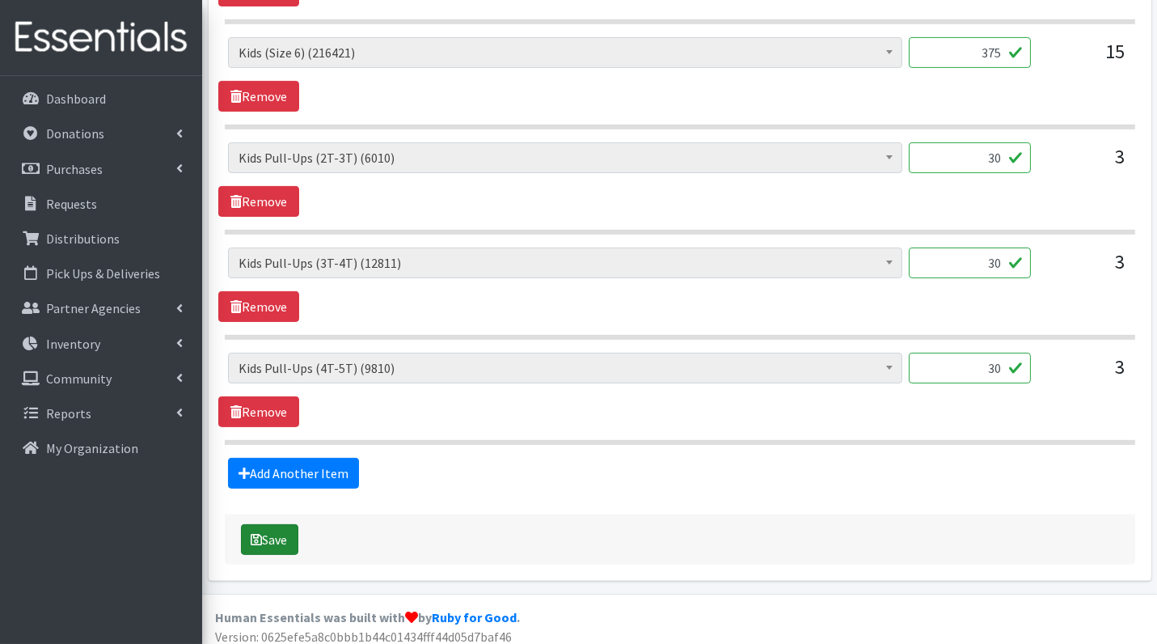
type input "30"
click at [280, 524] on button "Save" at bounding box center [269, 539] width 57 height 31
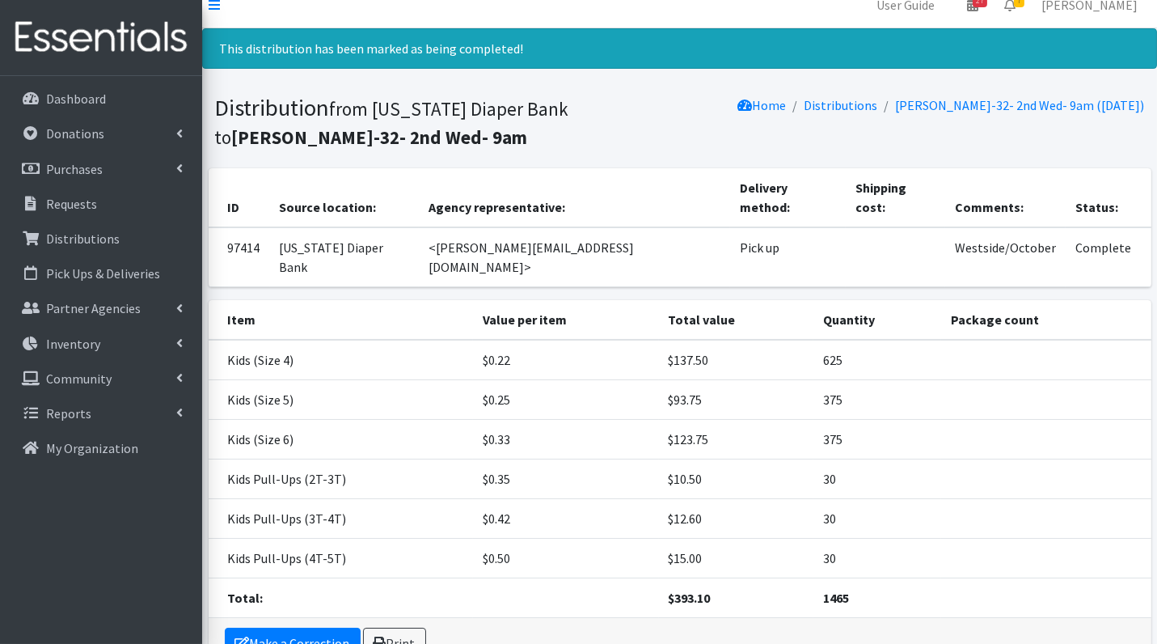
scroll to position [19, 0]
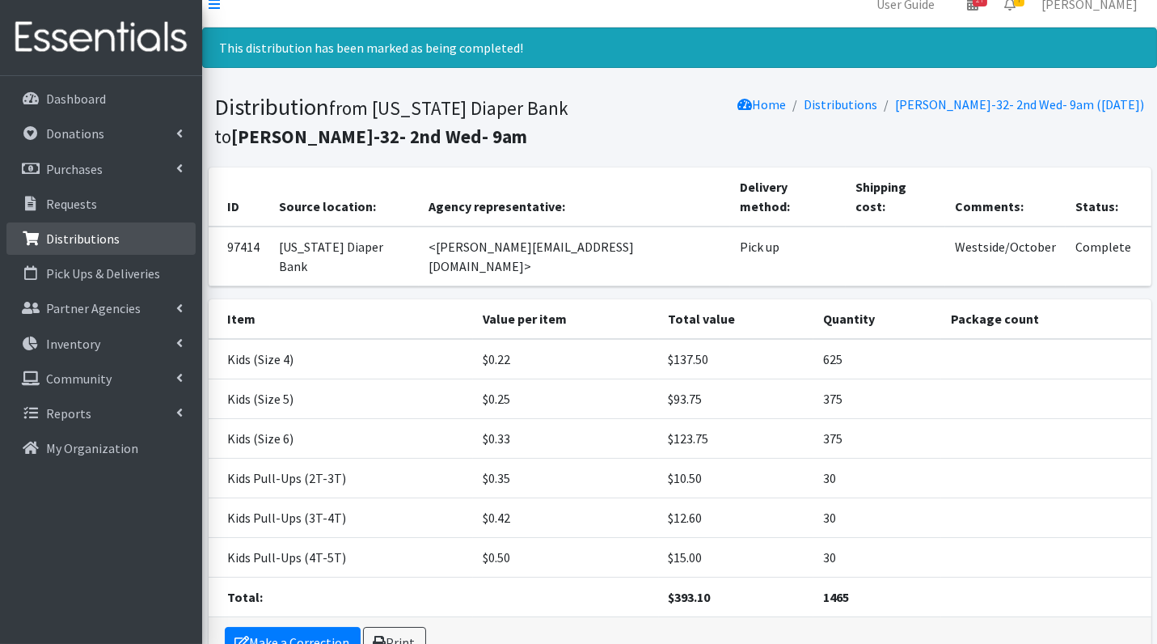
click at [100, 232] on p "Distributions" at bounding box center [83, 239] width 74 height 16
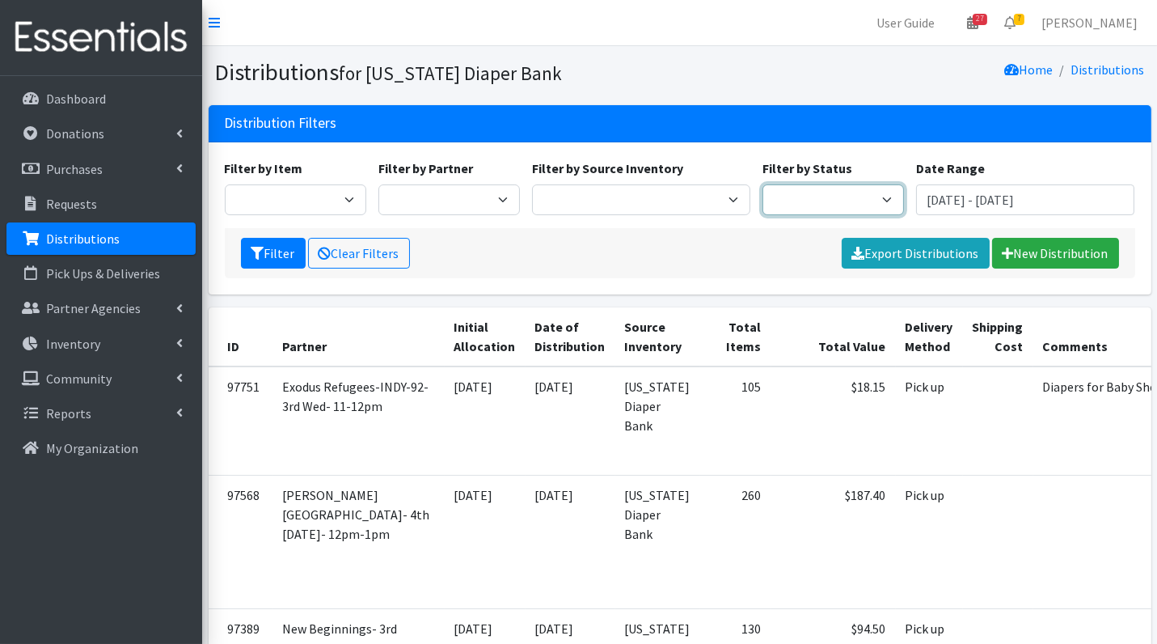
click at [825, 195] on select "Scheduled Complete" at bounding box center [834, 199] width 142 height 31
select select "5"
click at [261, 247] on icon "submit" at bounding box center [258, 253] width 13 height 13
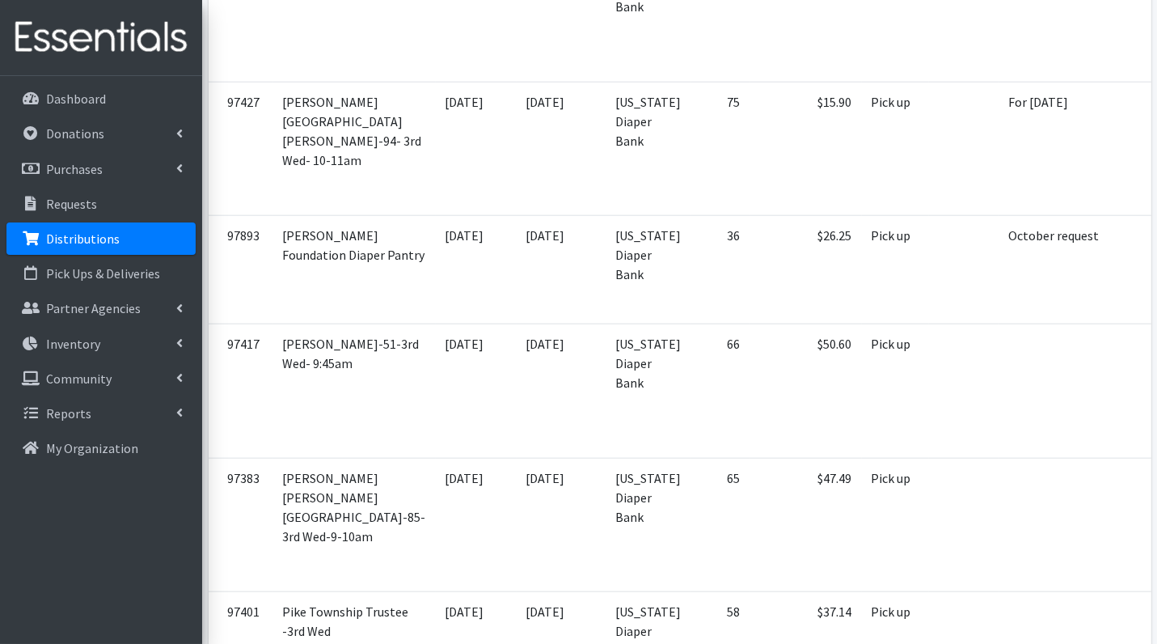
scroll to position [2993, 0]
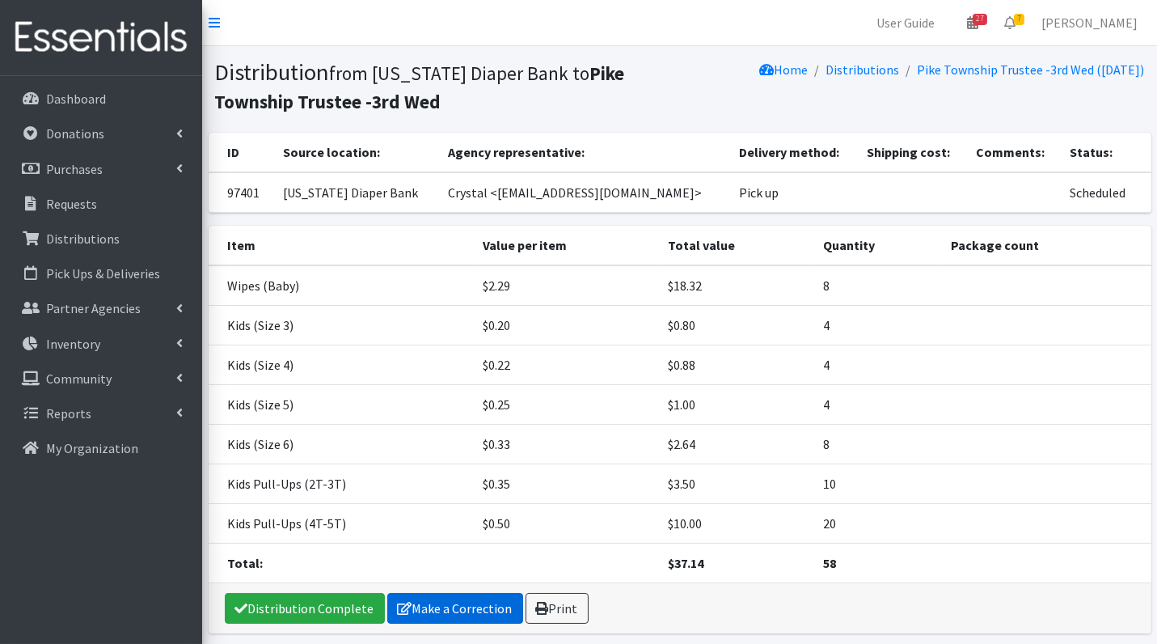
click at [452, 604] on link "Make a Correction" at bounding box center [455, 608] width 136 height 31
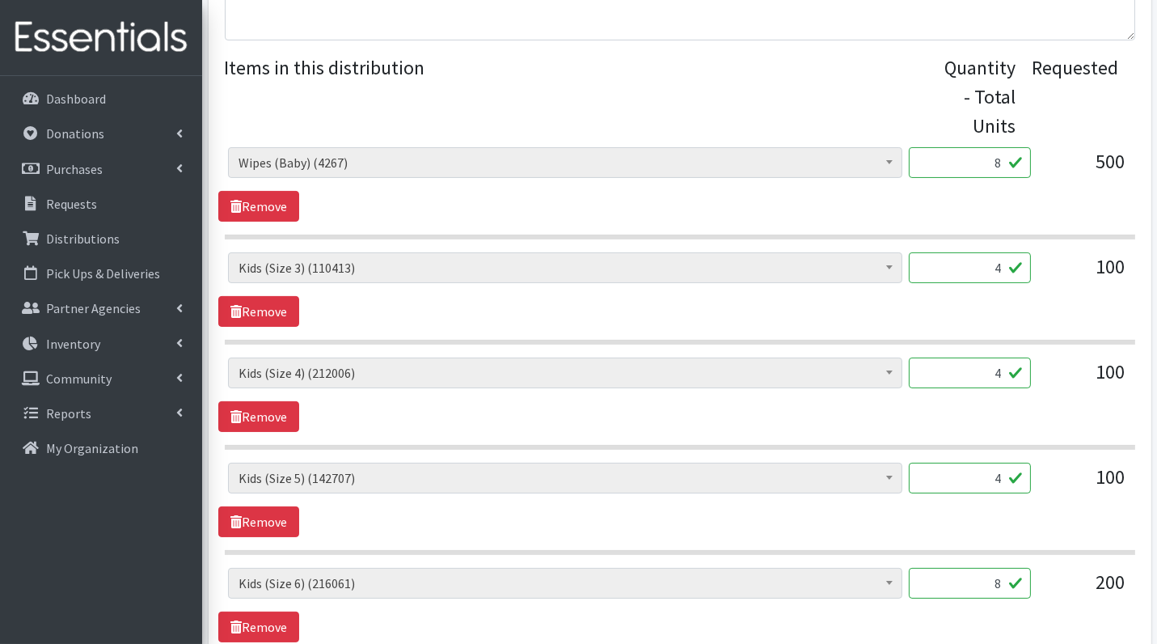
scroll to position [587, 0]
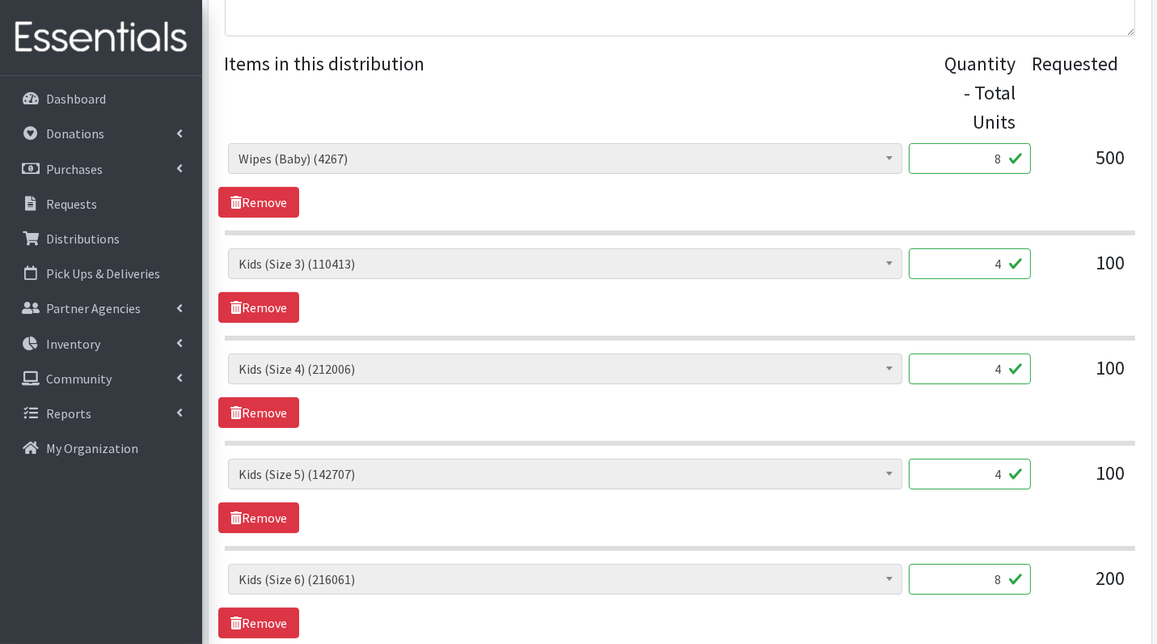
click at [1008, 268] on input "4" at bounding box center [970, 263] width 122 height 31
type input "100"
click at [1003, 374] on input "4" at bounding box center [970, 368] width 122 height 31
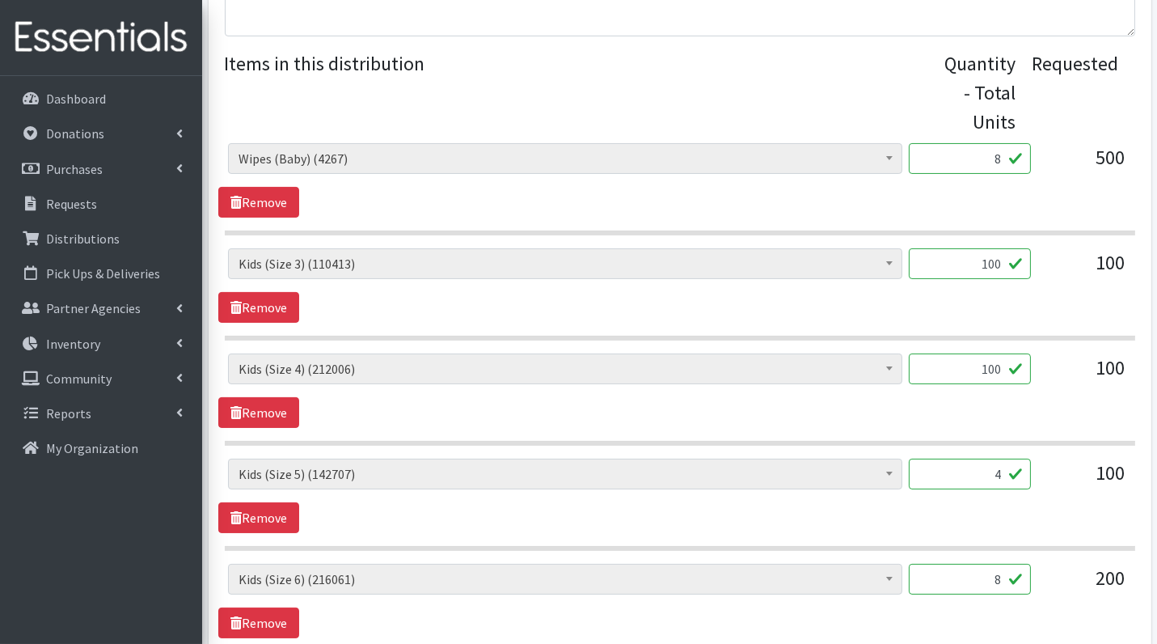
type input "100"
click at [1018, 461] on input "4" at bounding box center [970, 474] width 122 height 31
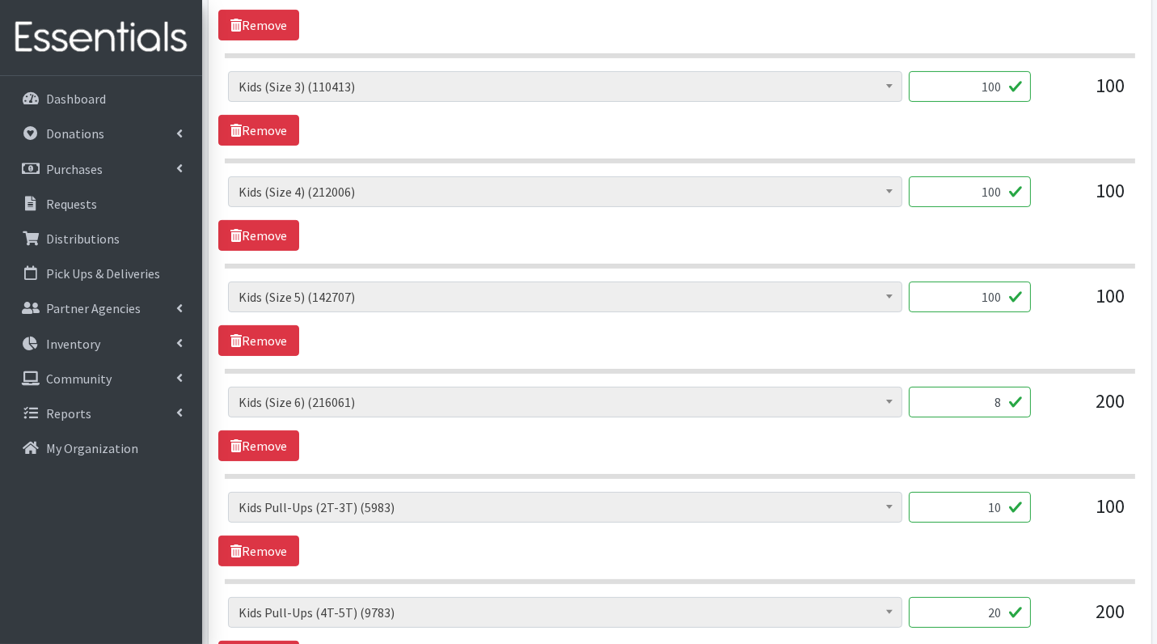
scroll to position [766, 0]
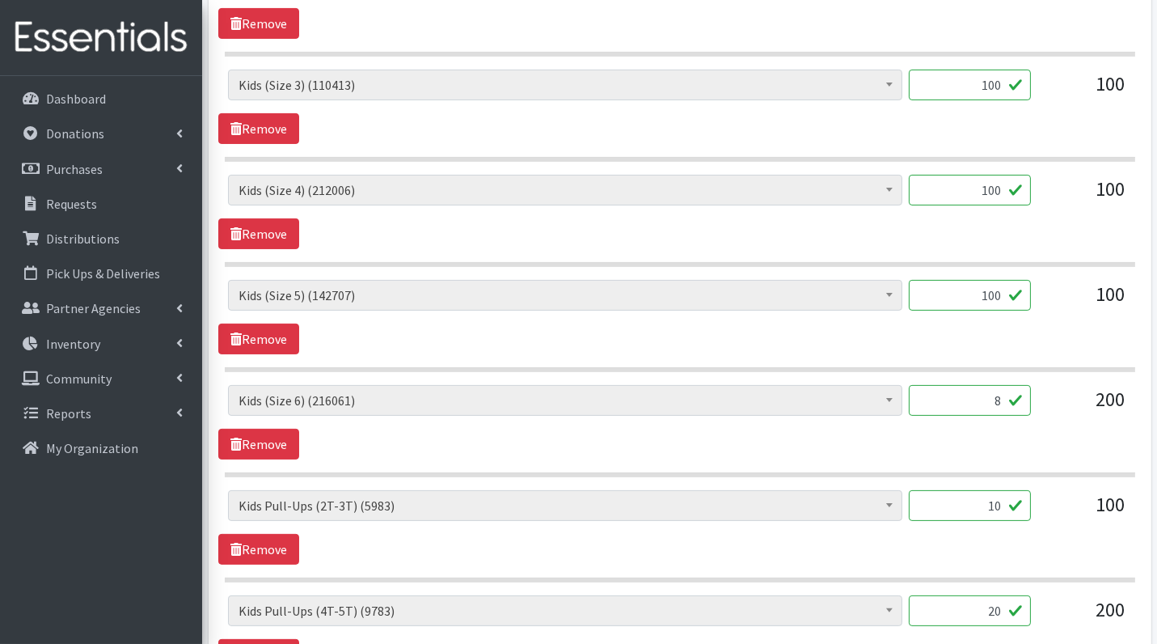
type input "100"
click at [1005, 387] on input "8" at bounding box center [970, 400] width 122 height 31
type input "200"
click at [1005, 503] on input "10" at bounding box center [970, 505] width 122 height 31
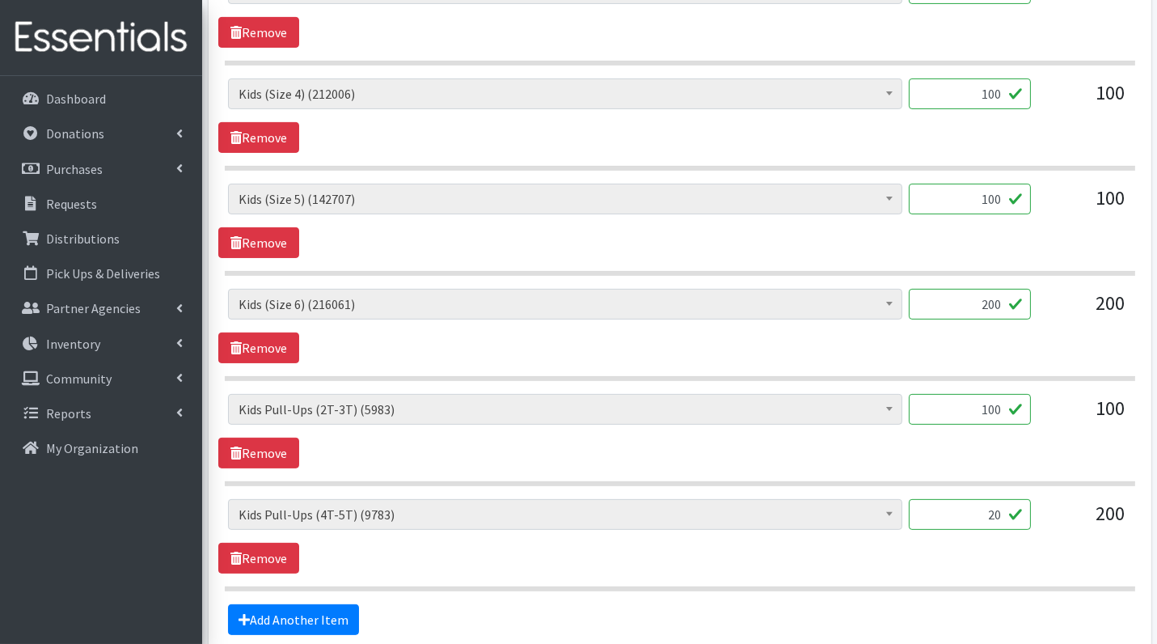
scroll to position [863, 0]
type input "100"
click at [1011, 511] on input "20" at bounding box center [970, 513] width 122 height 31
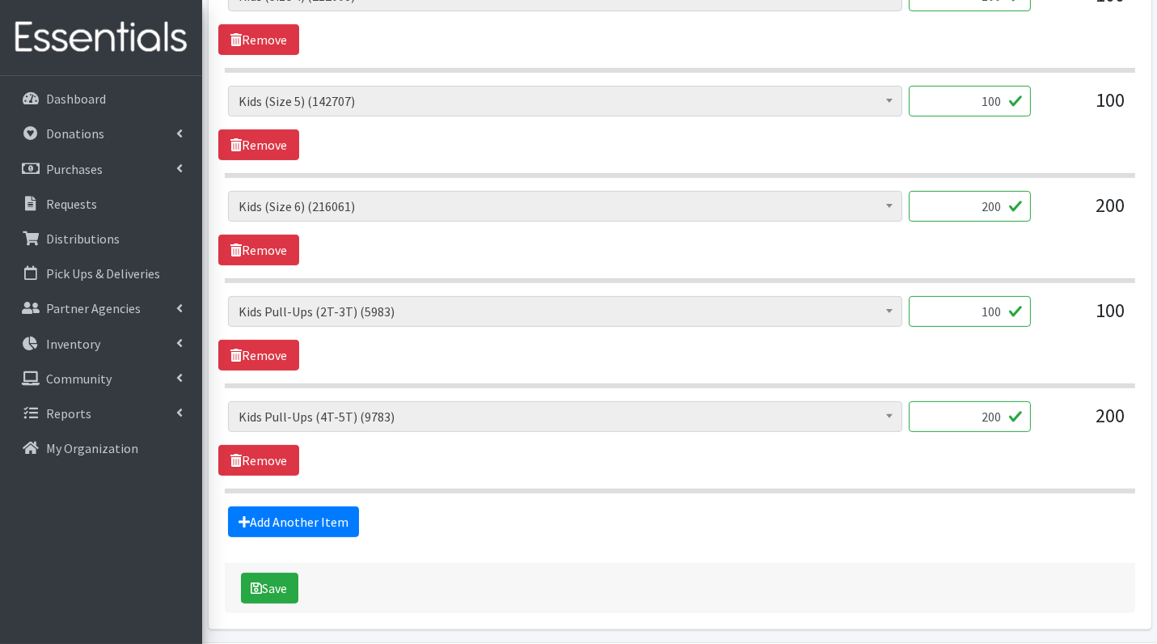
scroll to position [975, 0]
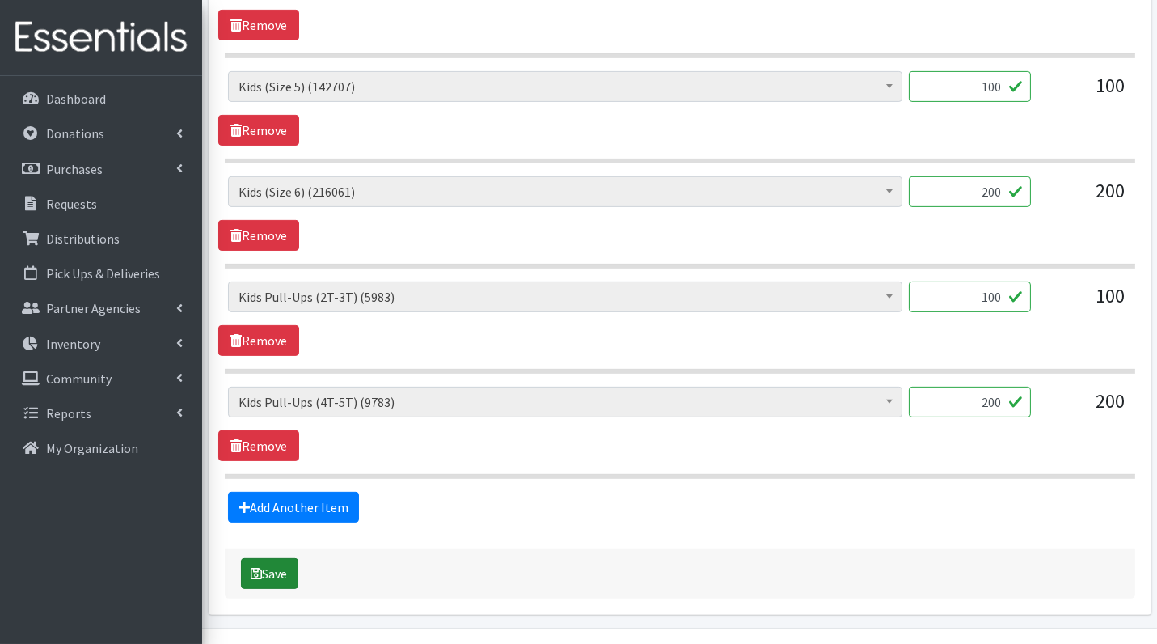
type input "200"
click at [273, 568] on button "Save" at bounding box center [269, 573] width 57 height 31
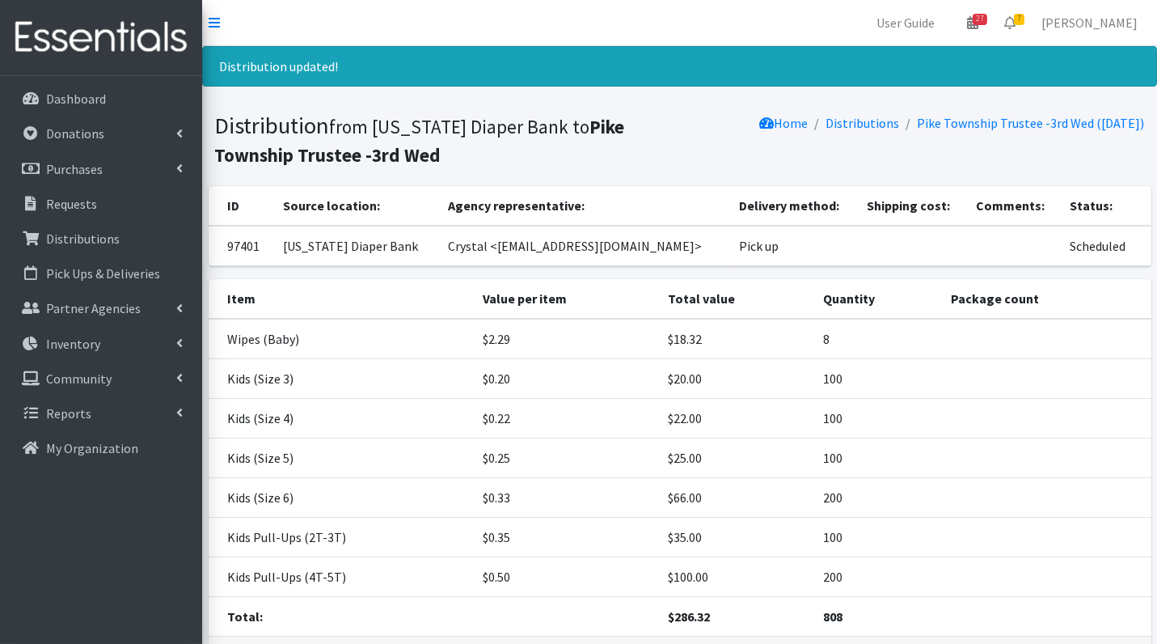
scroll to position [110, 0]
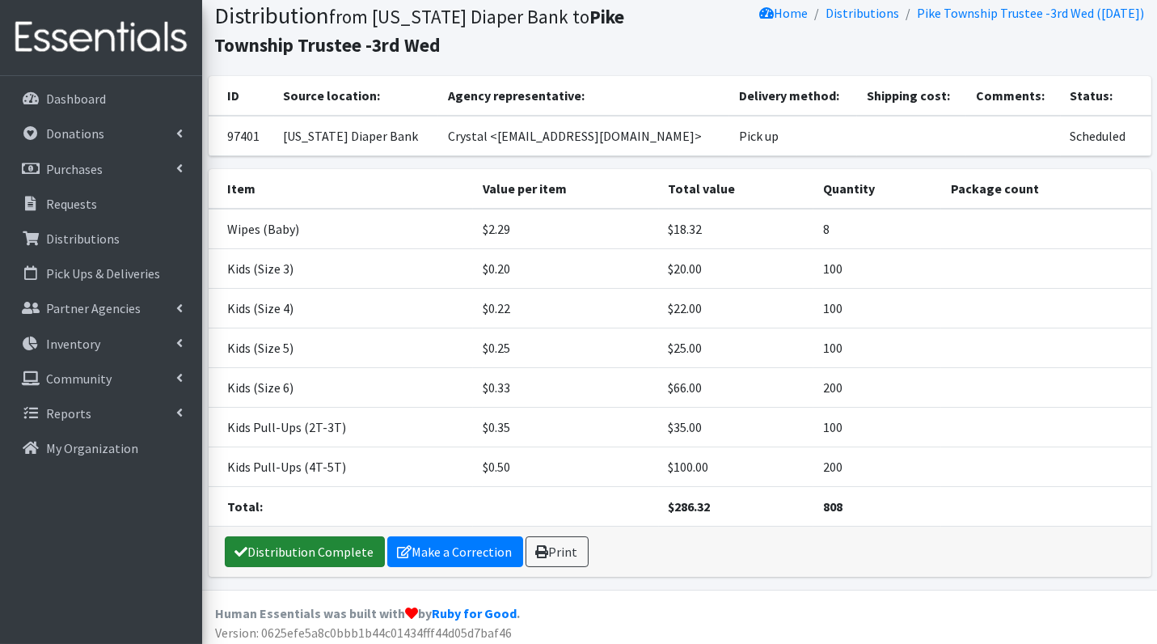
click at [283, 550] on link "Distribution Complete" at bounding box center [305, 551] width 160 height 31
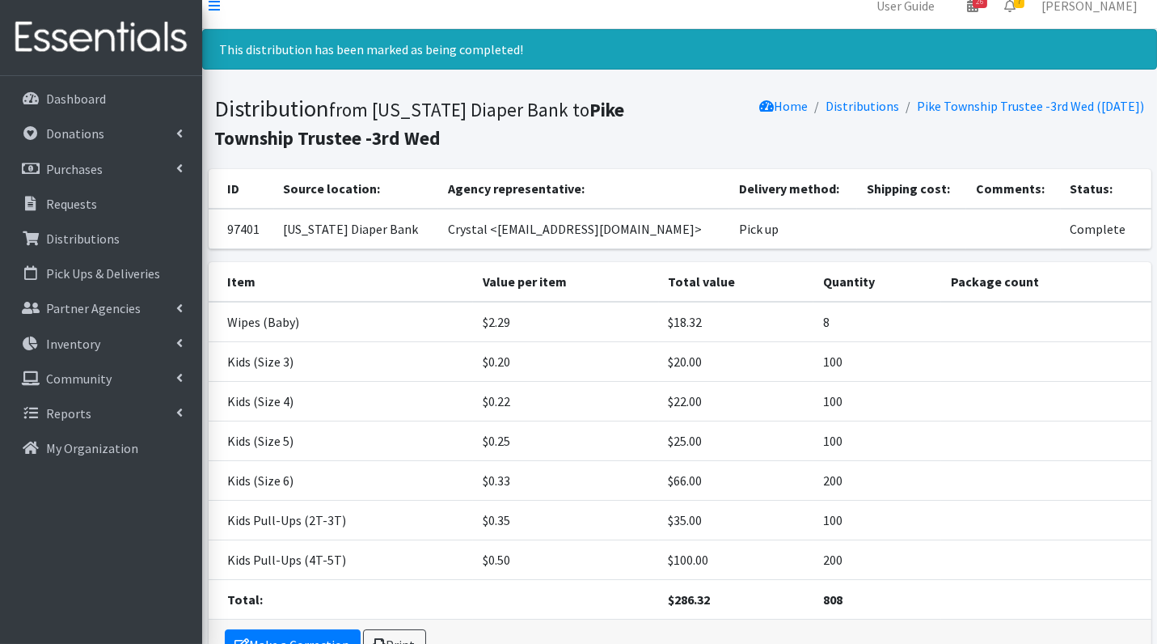
scroll to position [18, 0]
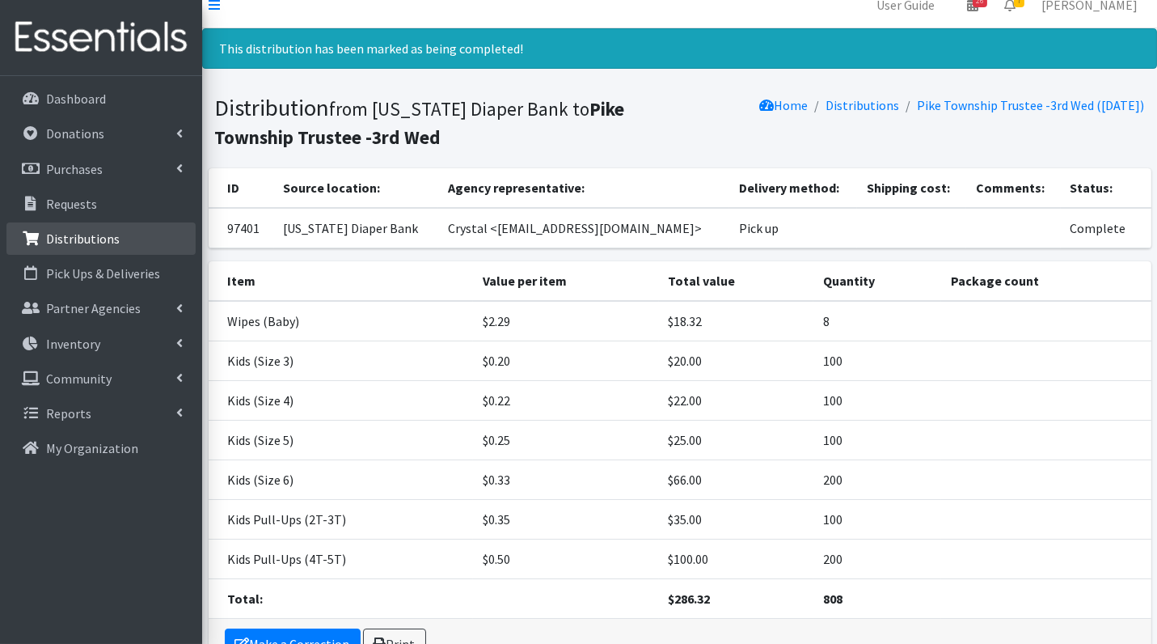
click at [80, 236] on p "Distributions" at bounding box center [83, 239] width 74 height 16
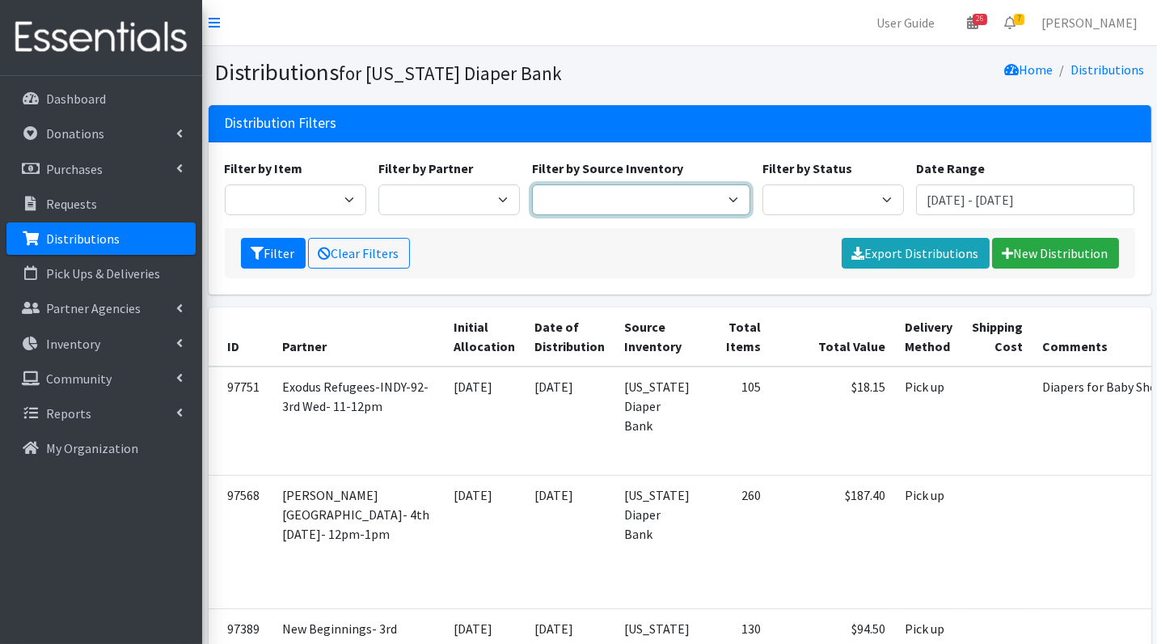
click at [654, 204] on select "IDS Storage [US_STATE] Diaper Bank" at bounding box center [641, 199] width 218 height 31
click at [823, 198] on select "Scheduled Complete" at bounding box center [834, 199] width 142 height 31
select select "5"
click at [260, 252] on icon "submit" at bounding box center [258, 253] width 13 height 13
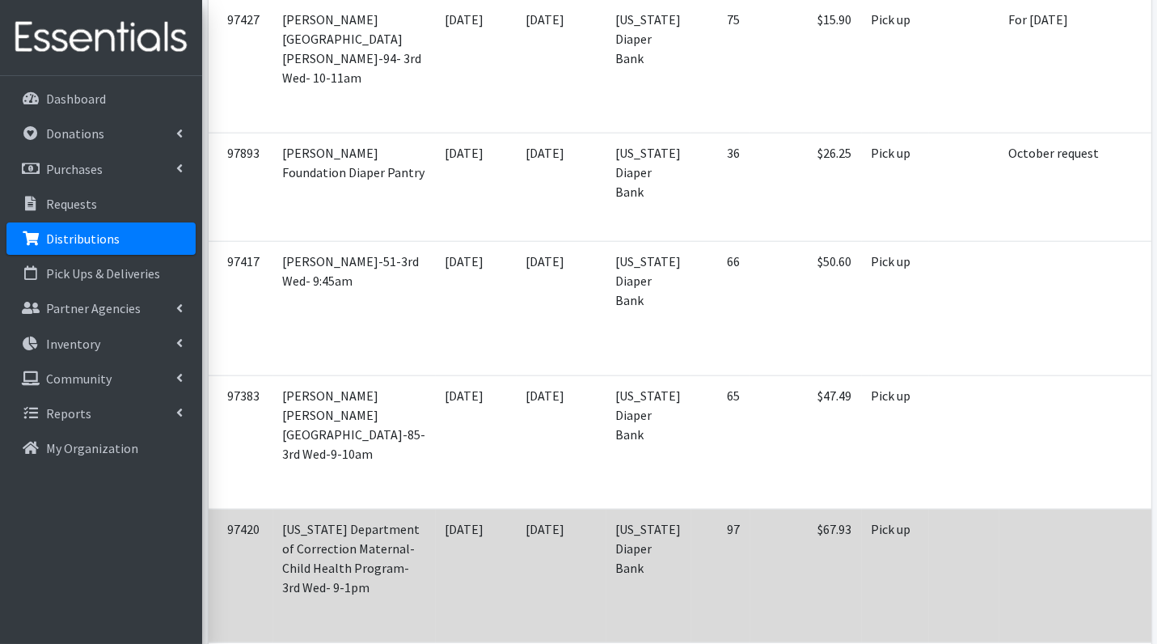
scroll to position [3090, 0]
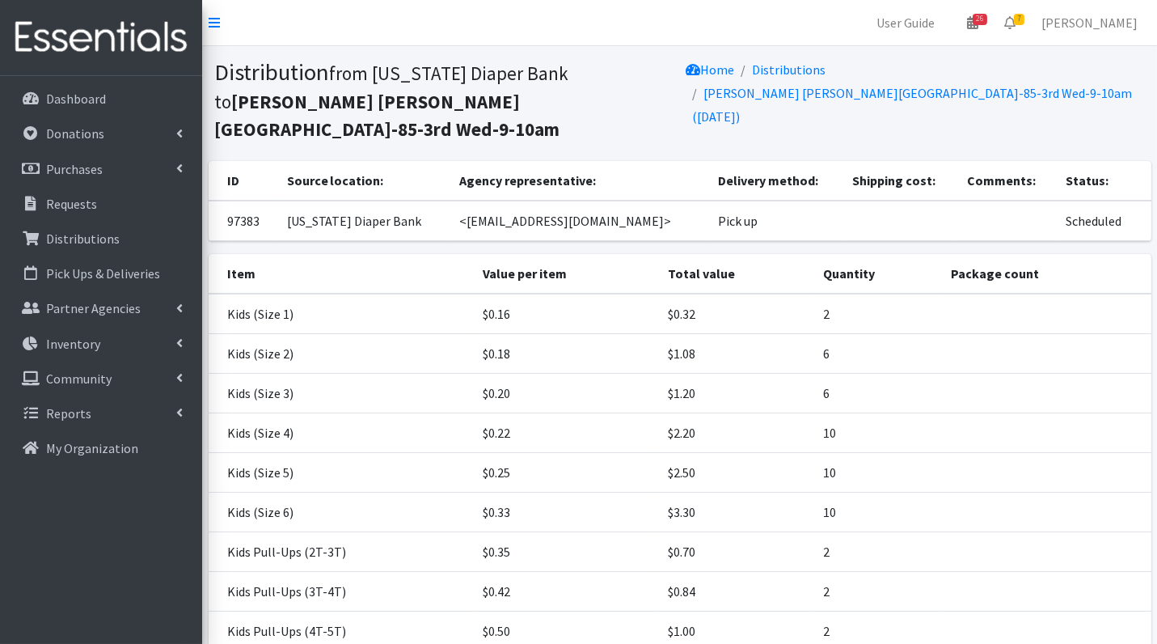
scroll to position [176, 0]
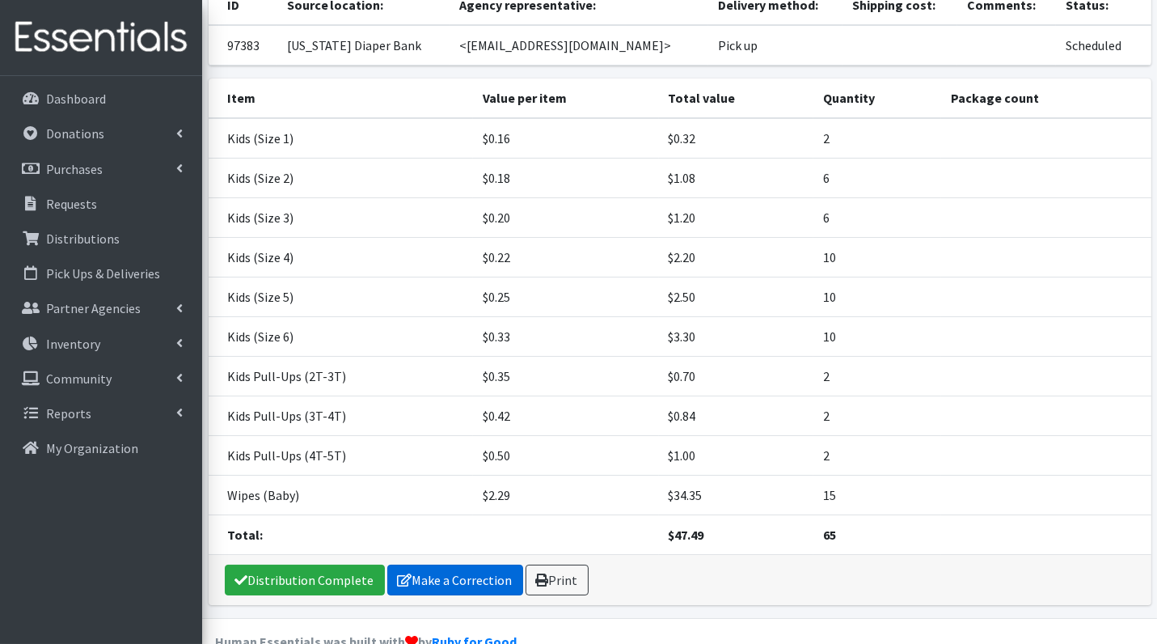
click at [457, 565] on link "Make a Correction" at bounding box center [455, 580] width 136 height 31
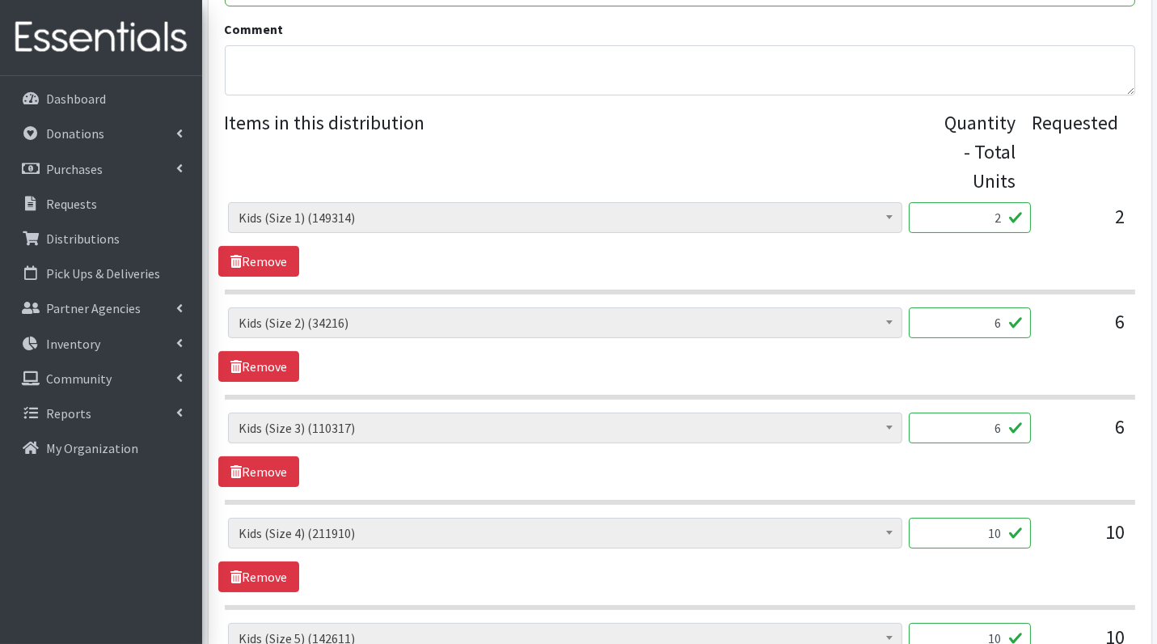
scroll to position [530, 0]
click at [946, 214] on input "2" at bounding box center [970, 216] width 122 height 31
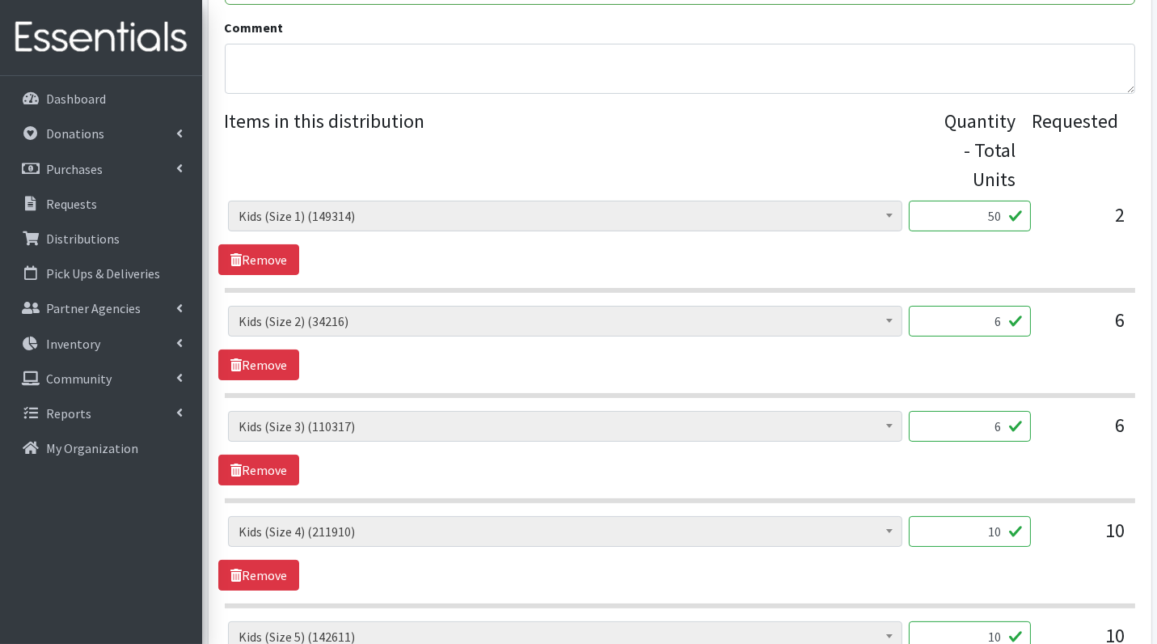
type input "50"
click at [1046, 370] on div "Diaper Rash Cream (635) Kids (Newborn) (60677) Kids (Preemie) (1157) Kids (Size…" at bounding box center [679, 343] width 923 height 74
click at [1011, 320] on input "6" at bounding box center [970, 321] width 122 height 31
type input "2"
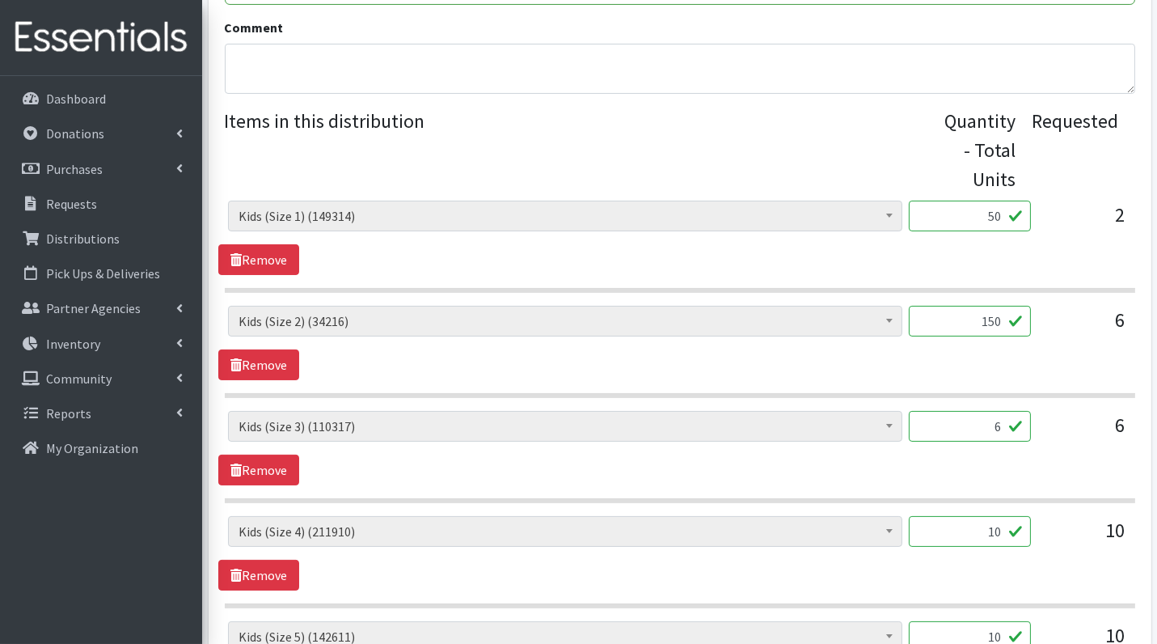
type input "150"
click at [1005, 430] on input "6" at bounding box center [970, 426] width 122 height 31
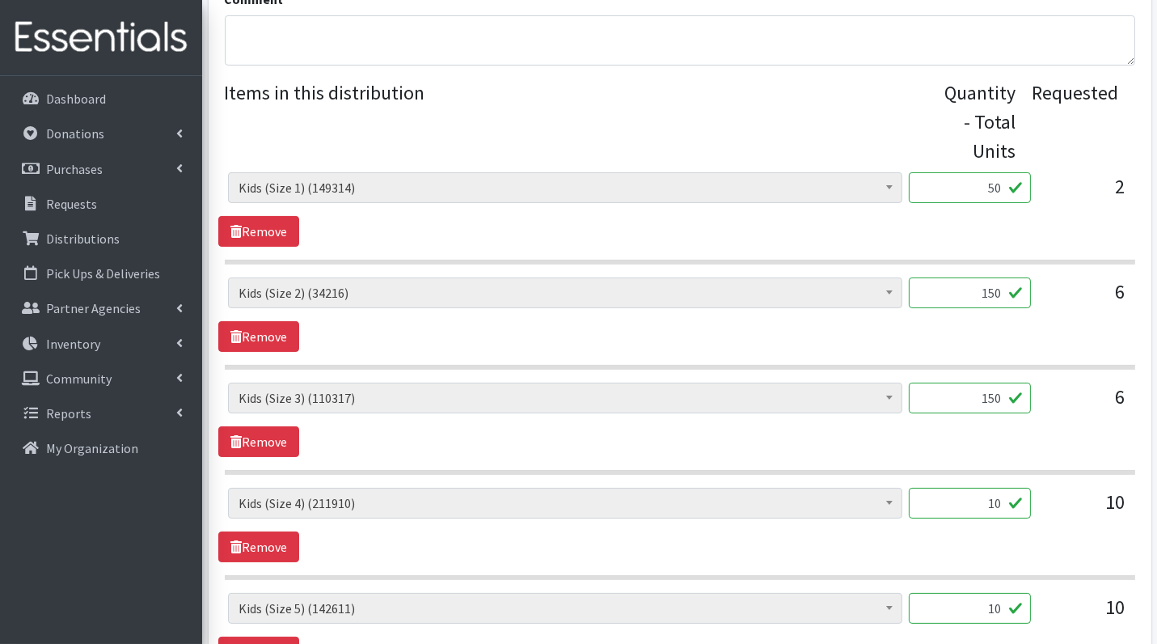
scroll to position [599, 0]
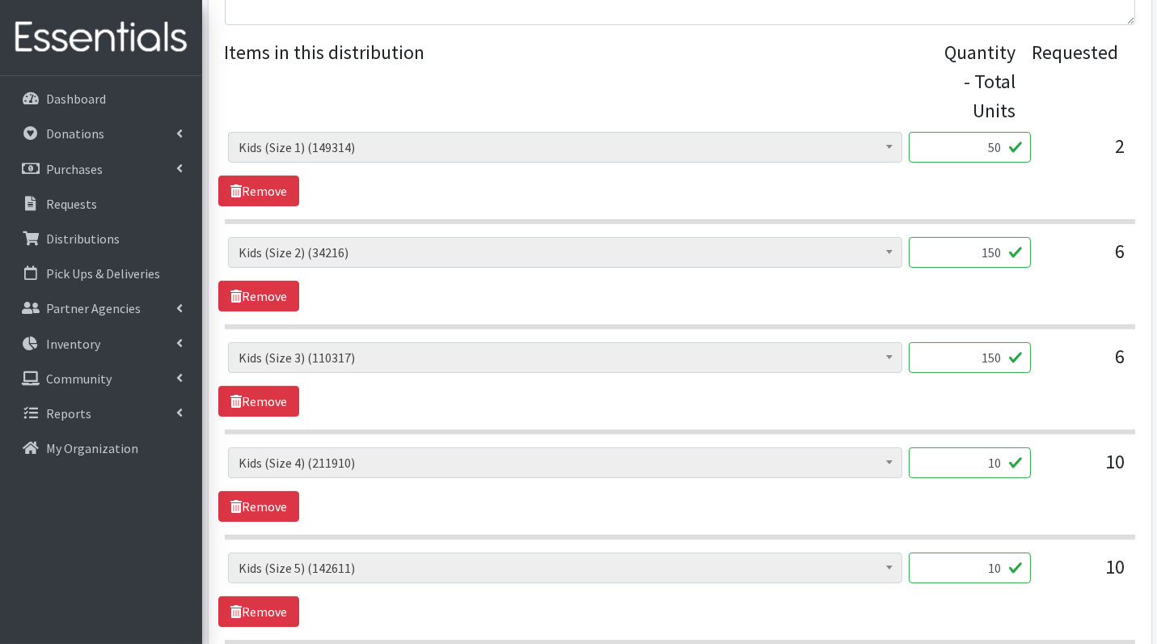
type input "150"
click at [1004, 470] on input "10" at bounding box center [970, 462] width 122 height 31
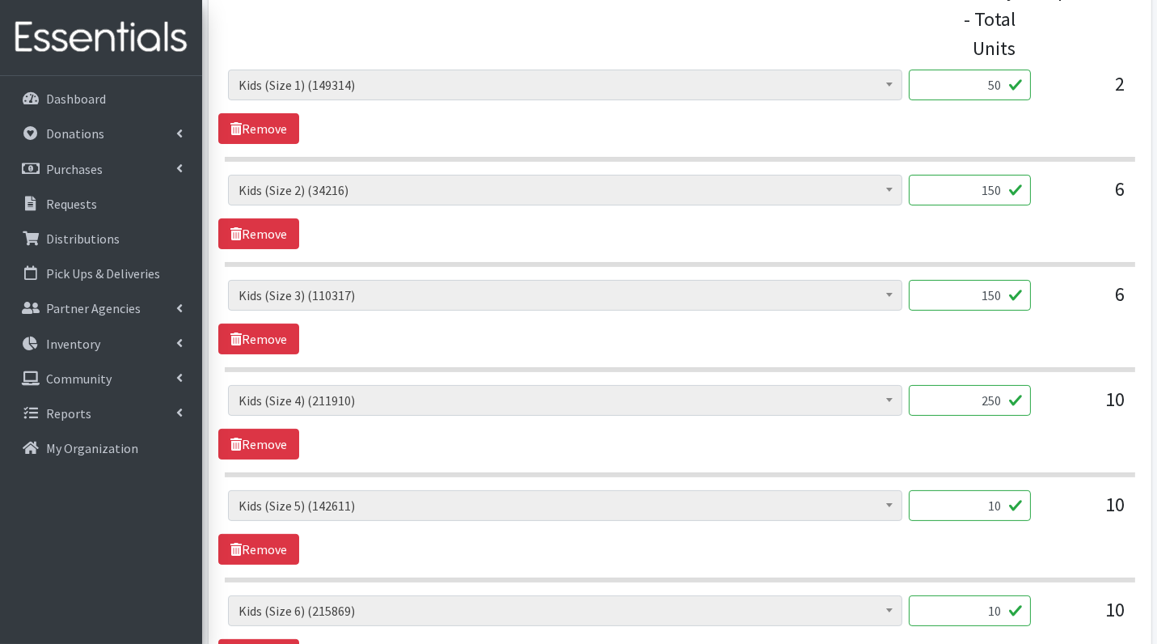
scroll to position [680, 0]
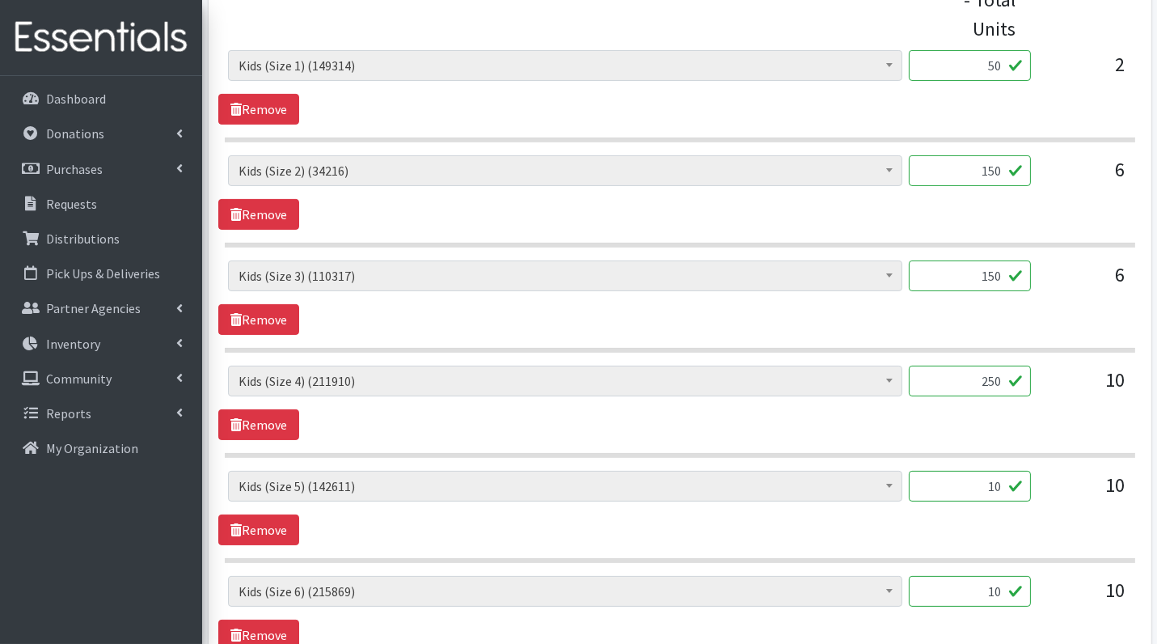
type input "250"
click at [1009, 489] on input "10" at bounding box center [970, 486] width 122 height 31
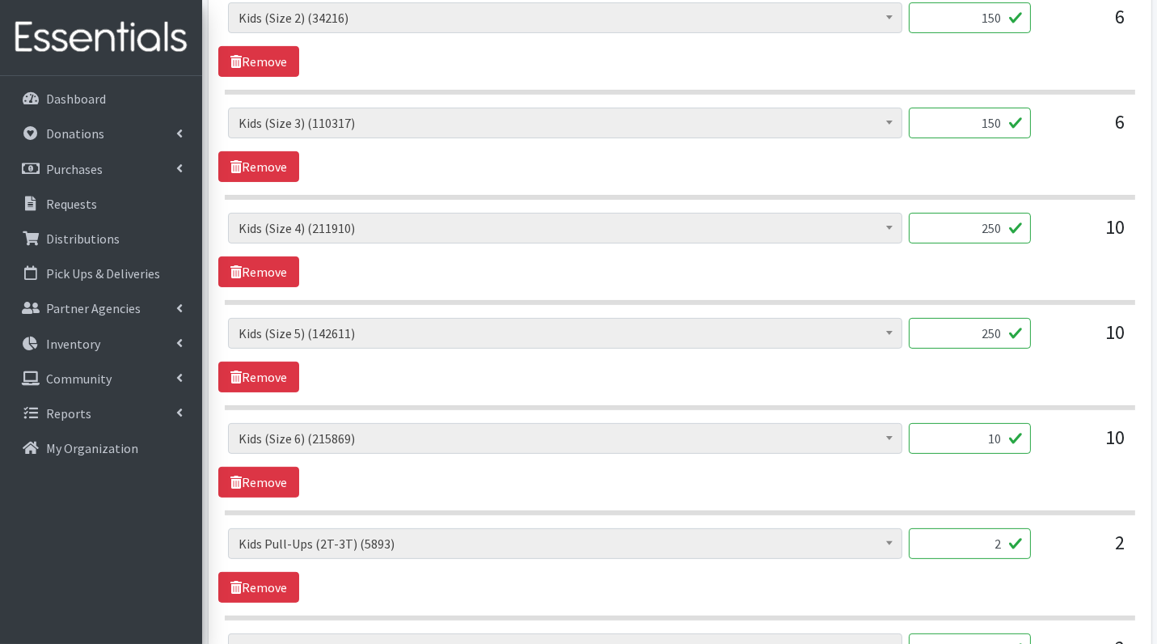
scroll to position [849, 0]
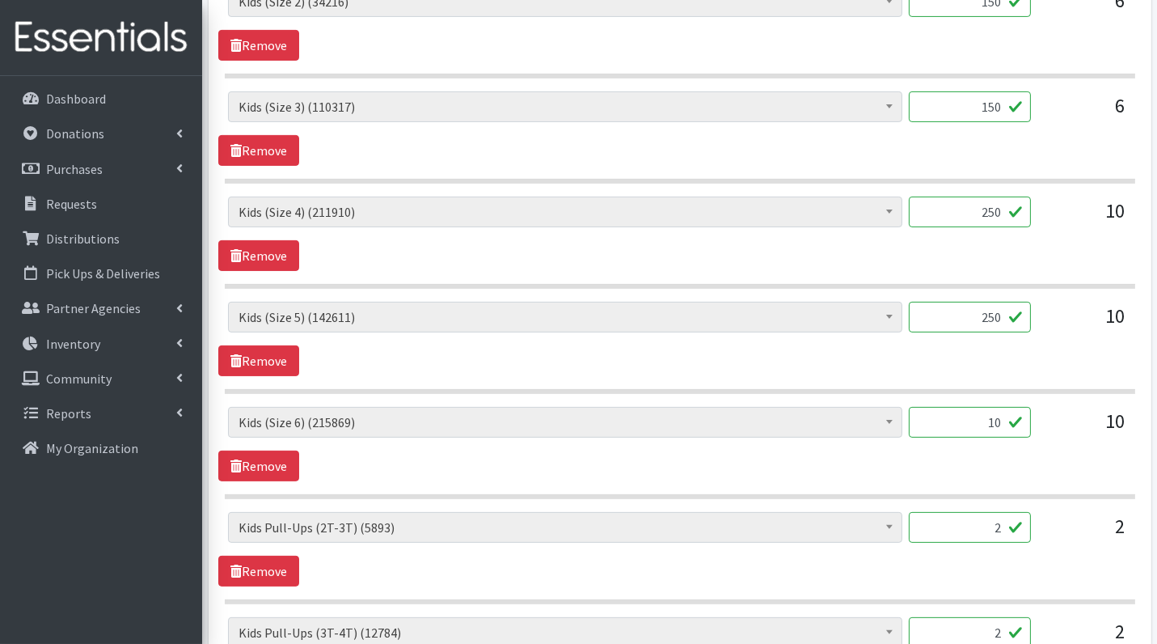
type input "250"
click at [1001, 427] on input "10" at bounding box center [970, 422] width 122 height 31
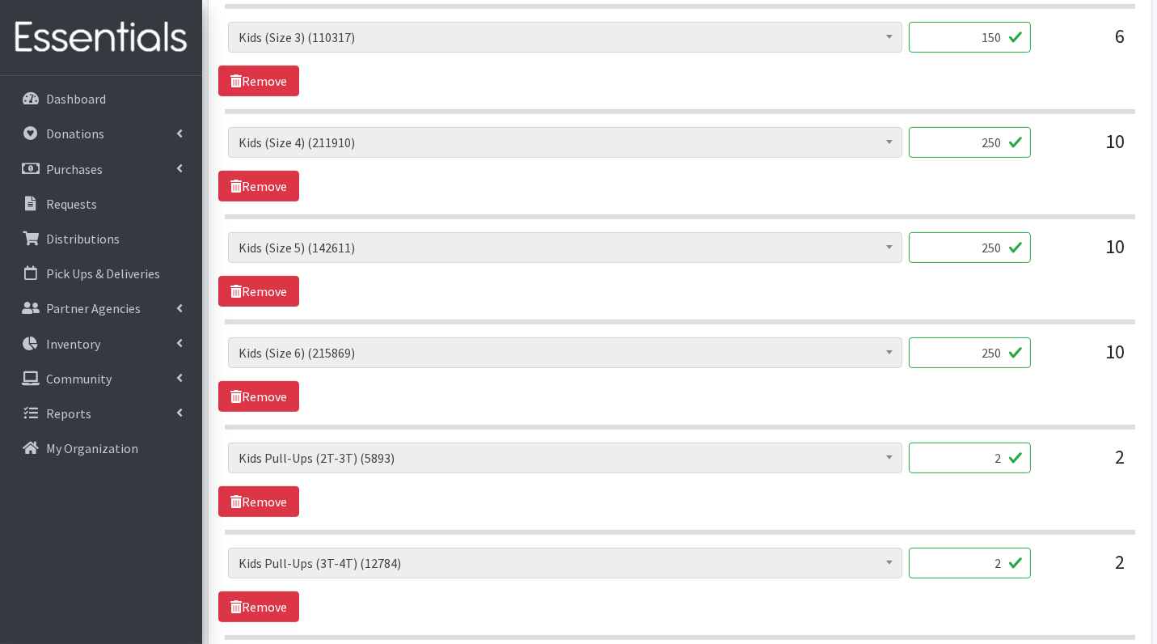
scroll to position [928, 0]
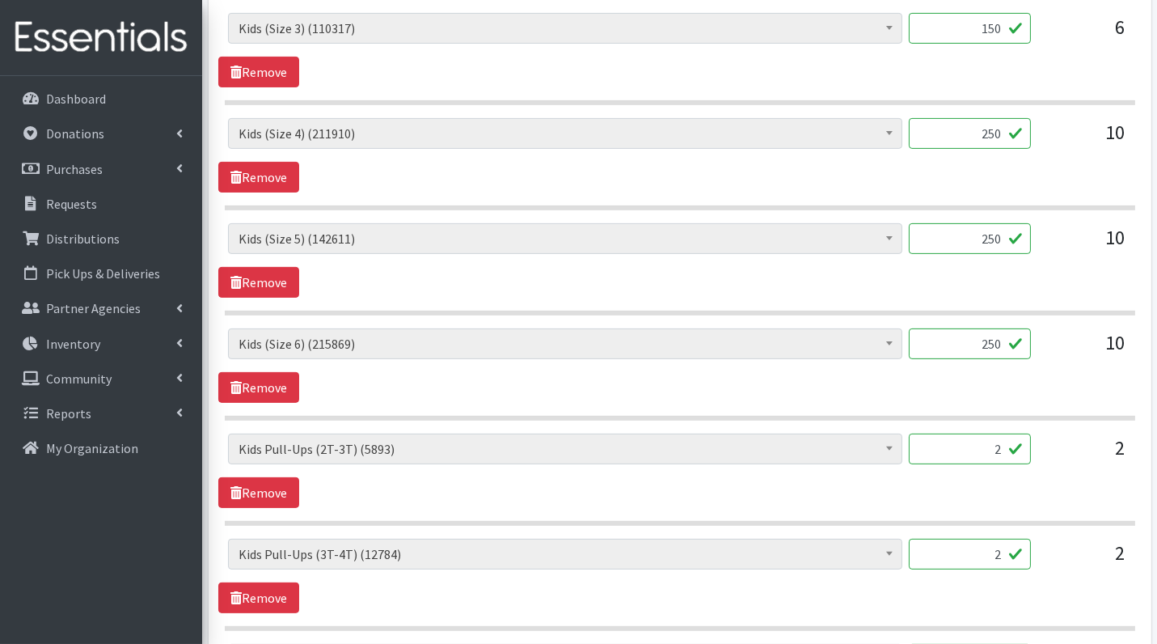
type input "250"
click at [1013, 441] on input "2" at bounding box center [970, 449] width 122 height 31
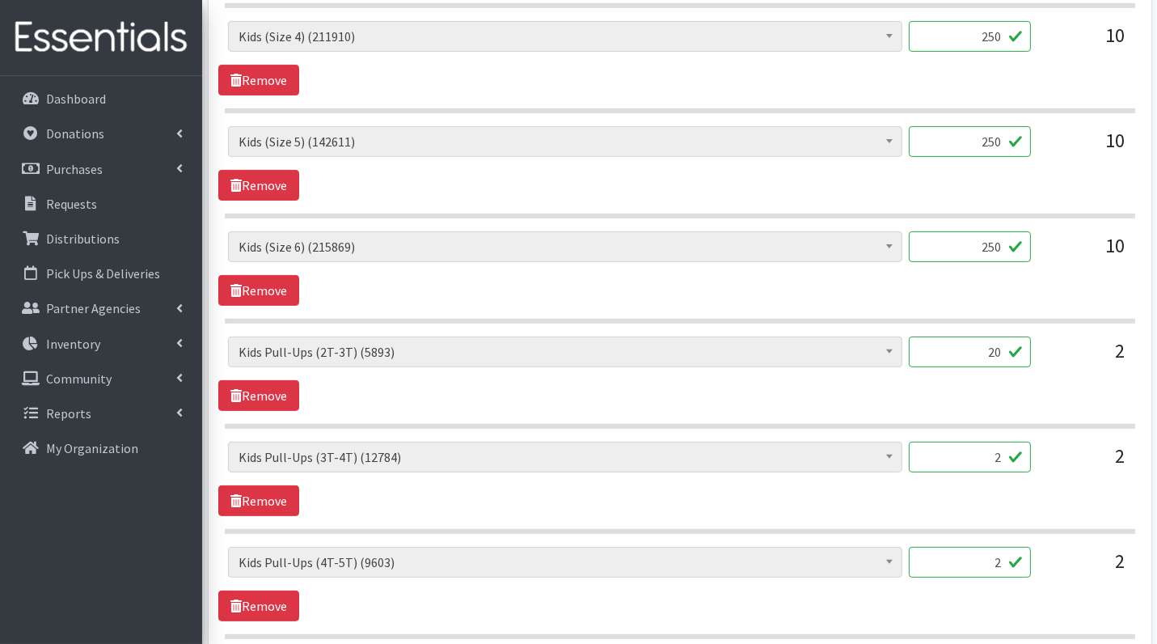
type input "20"
click at [1006, 442] on input "2" at bounding box center [970, 457] width 122 height 31
click at [1009, 442] on input "2" at bounding box center [970, 457] width 122 height 31
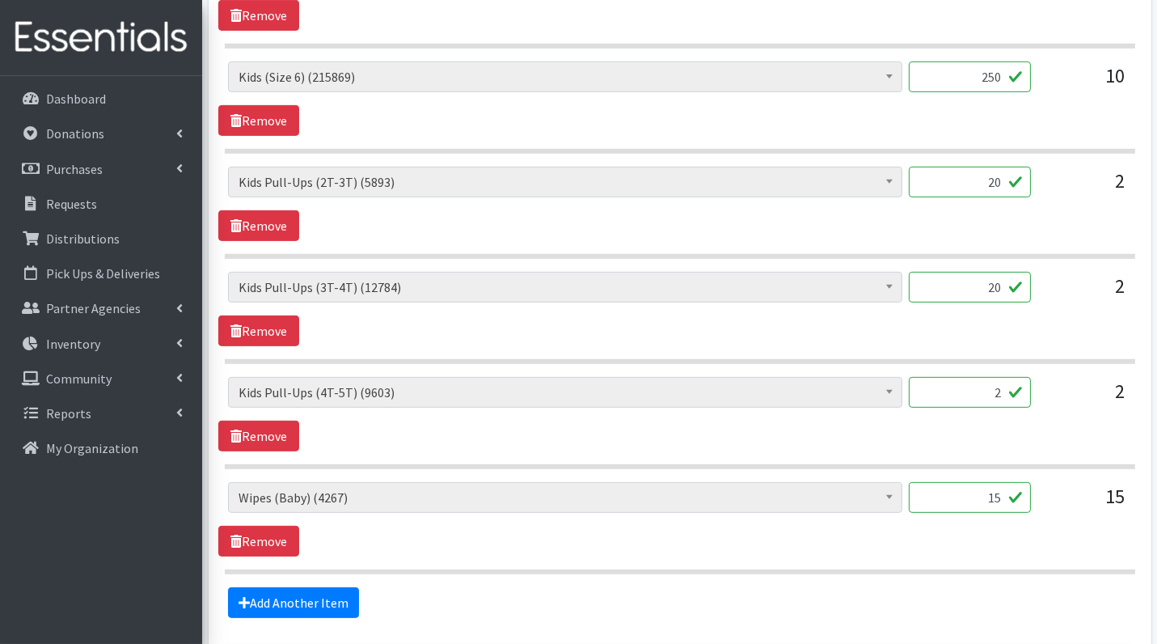
scroll to position [1223, 0]
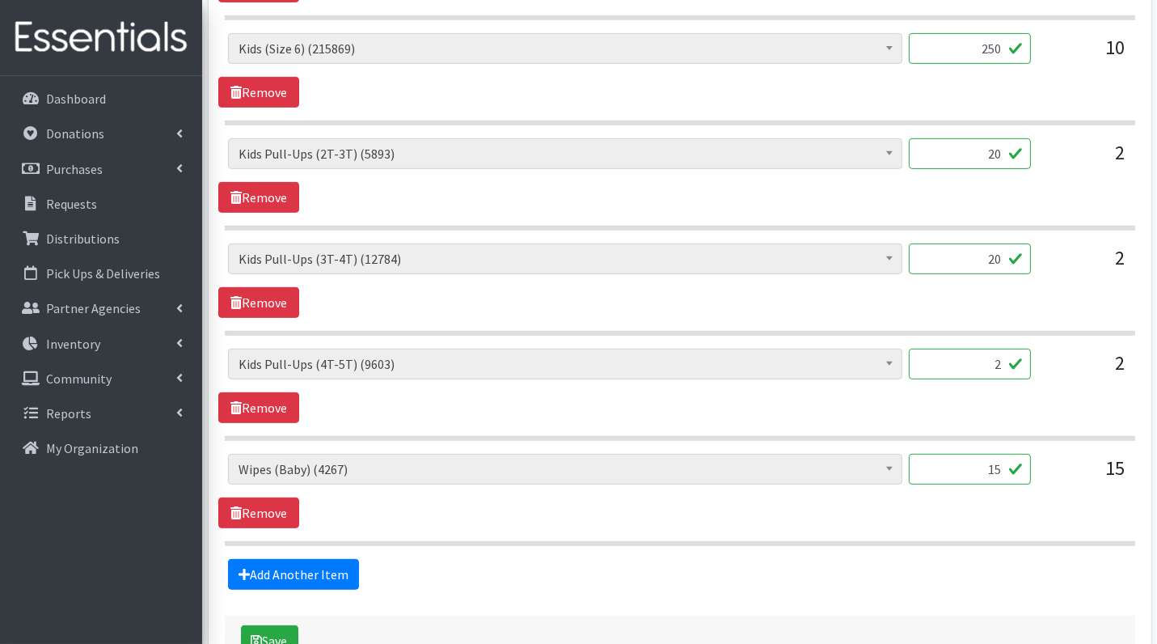
type input "20"
click at [1005, 355] on input "2" at bounding box center [970, 364] width 122 height 31
type input "20"
click at [955, 500] on div "Diaper Rash Cream (635) Kids (Newborn) (60677) Kids (Preemie) (1157) Kids (Size…" at bounding box center [679, 491] width 923 height 74
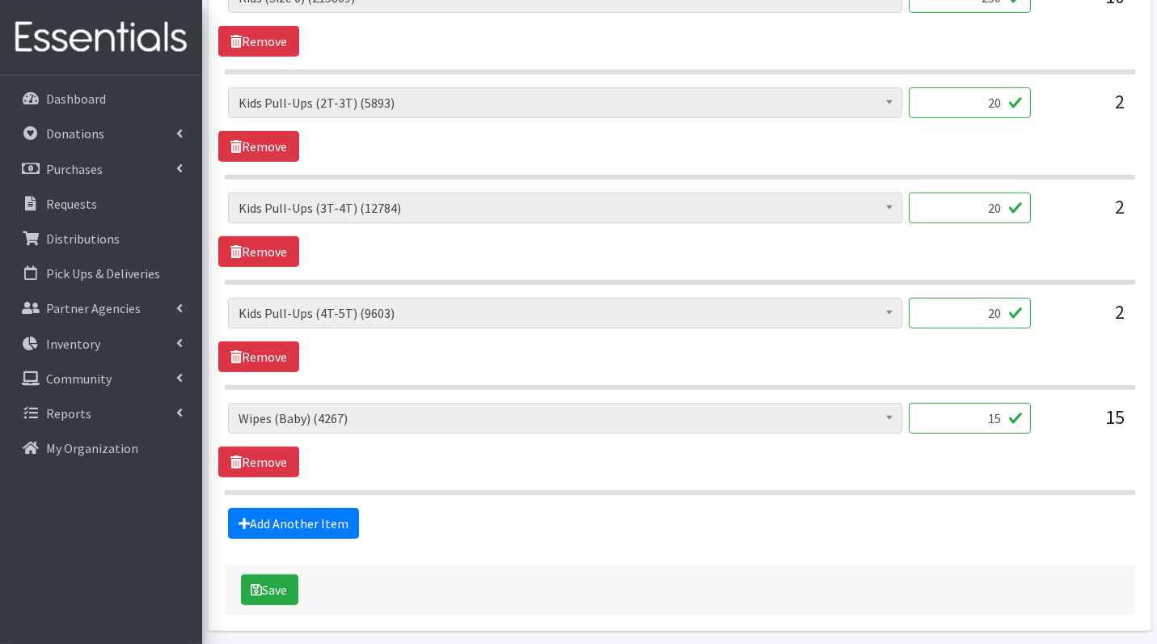
scroll to position [1287, 0]
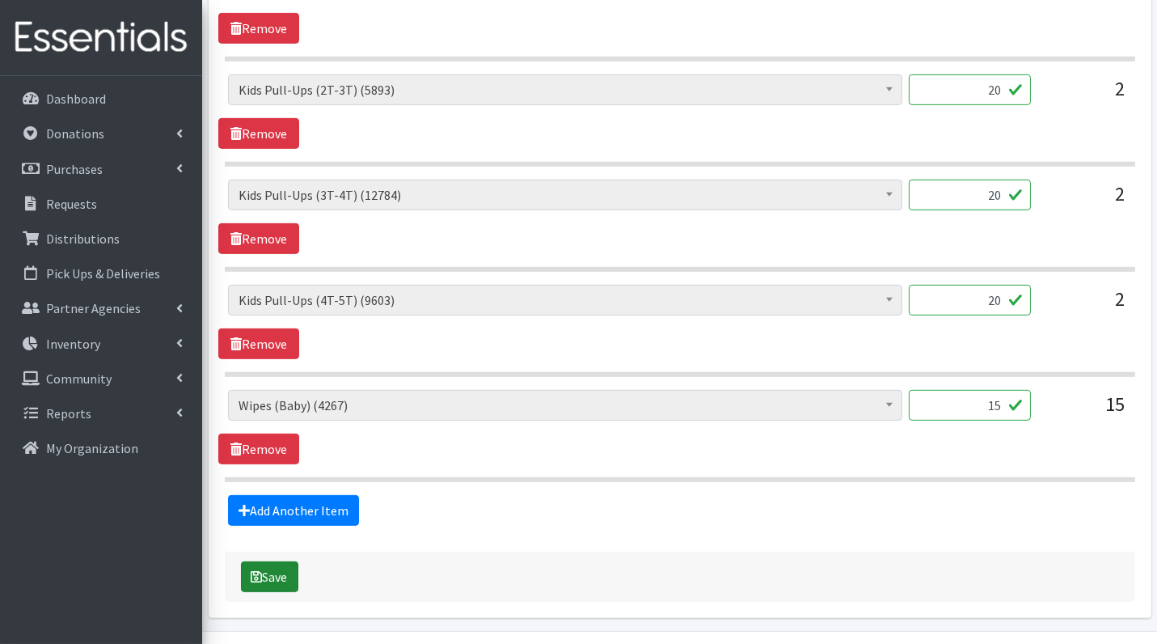
click at [277, 569] on button "Save" at bounding box center [269, 576] width 57 height 31
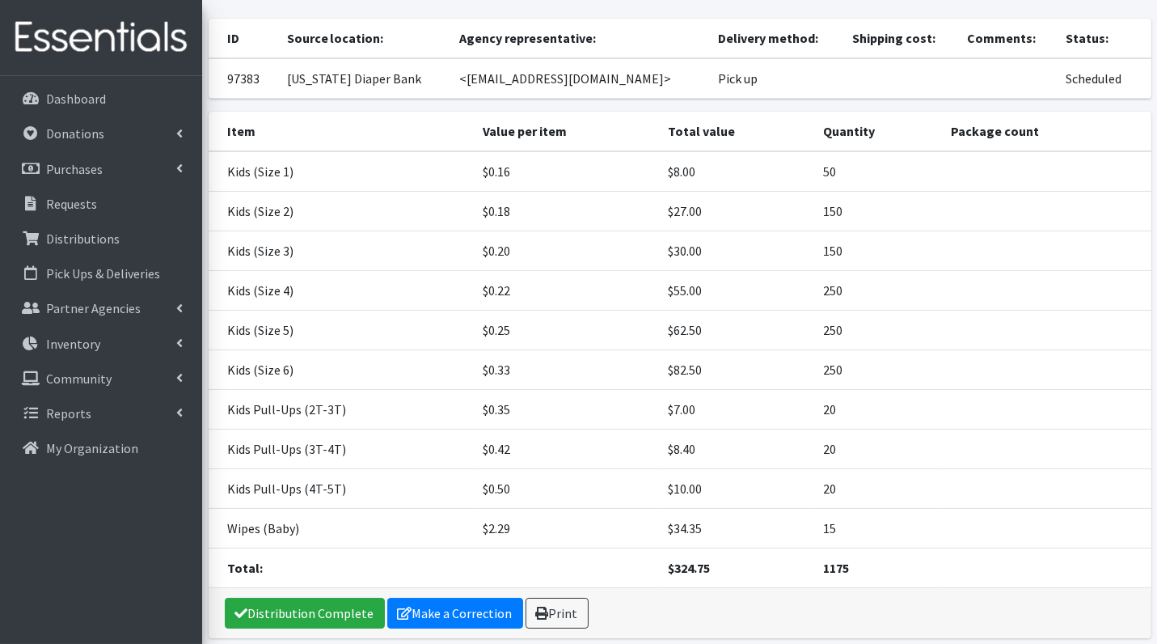
scroll to position [204, 0]
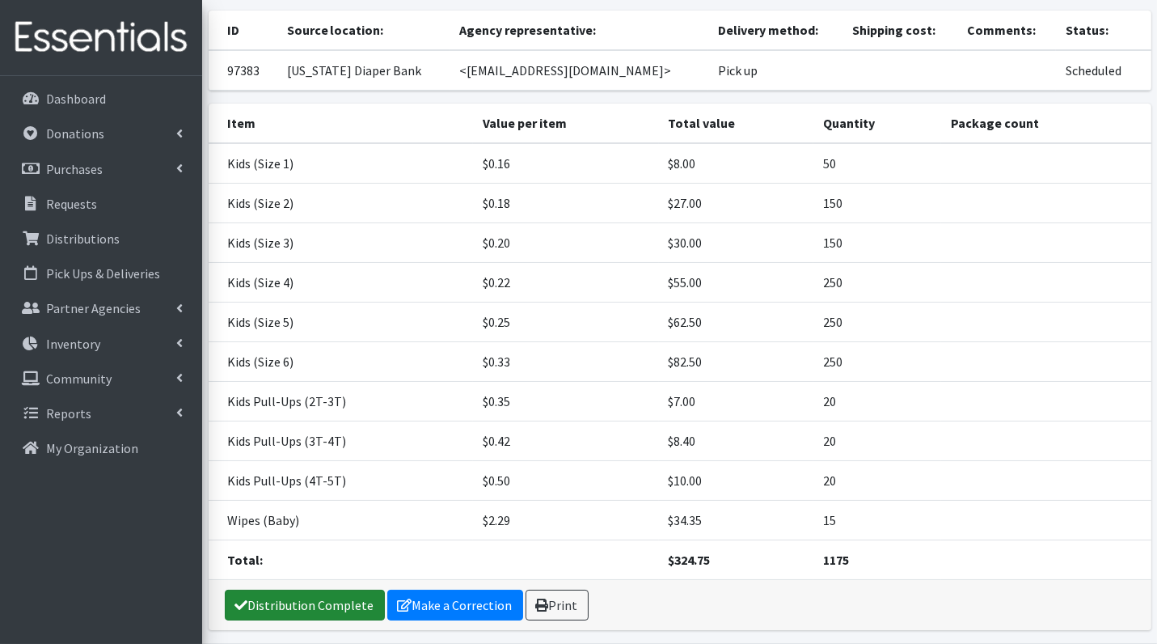
click at [287, 590] on link "Distribution Complete" at bounding box center [305, 605] width 160 height 31
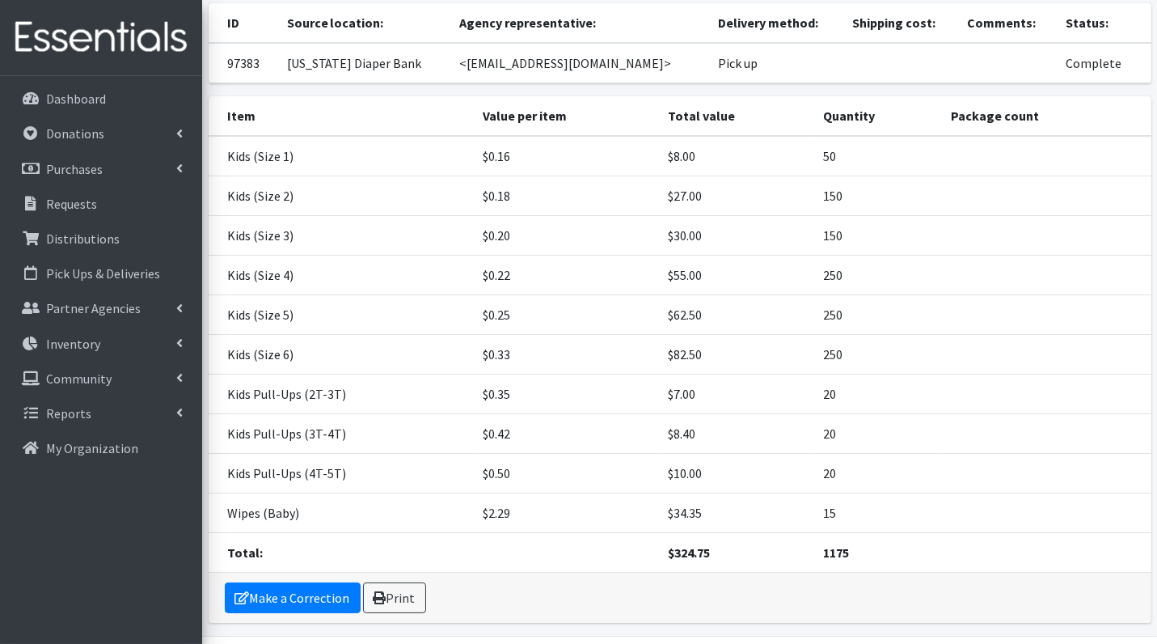
scroll to position [228, 0]
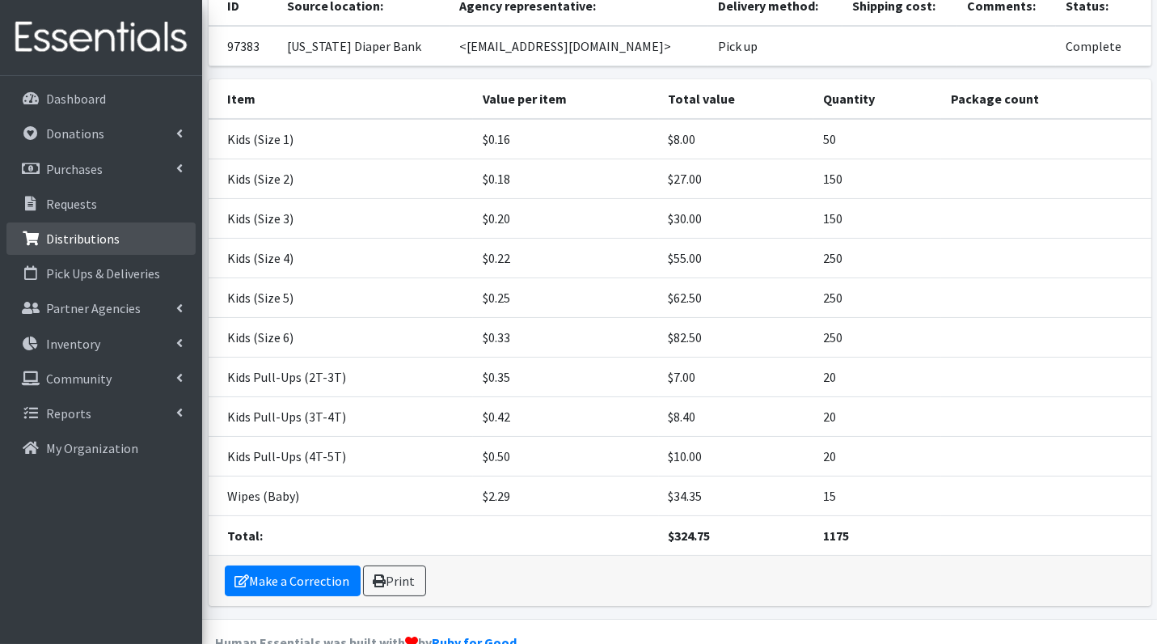
click at [74, 237] on p "Distributions" at bounding box center [83, 239] width 74 height 16
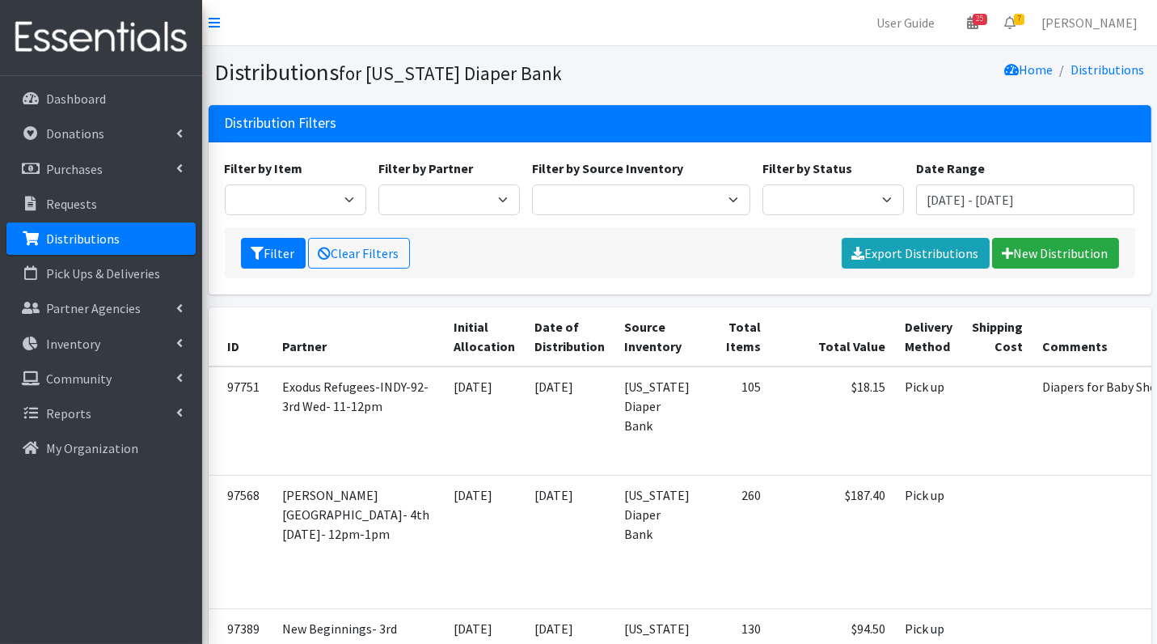
click at [818, 215] on div "Filter by Item Bed Pads (Cloth) Bed Pads (Disposable) Bibs (Adult & Child) Clot…" at bounding box center [679, 194] width 923 height 70
click at [813, 205] on select "Scheduled Complete" at bounding box center [834, 199] width 142 height 31
select select "5"
click at [267, 250] on button "Filter" at bounding box center [273, 253] width 65 height 31
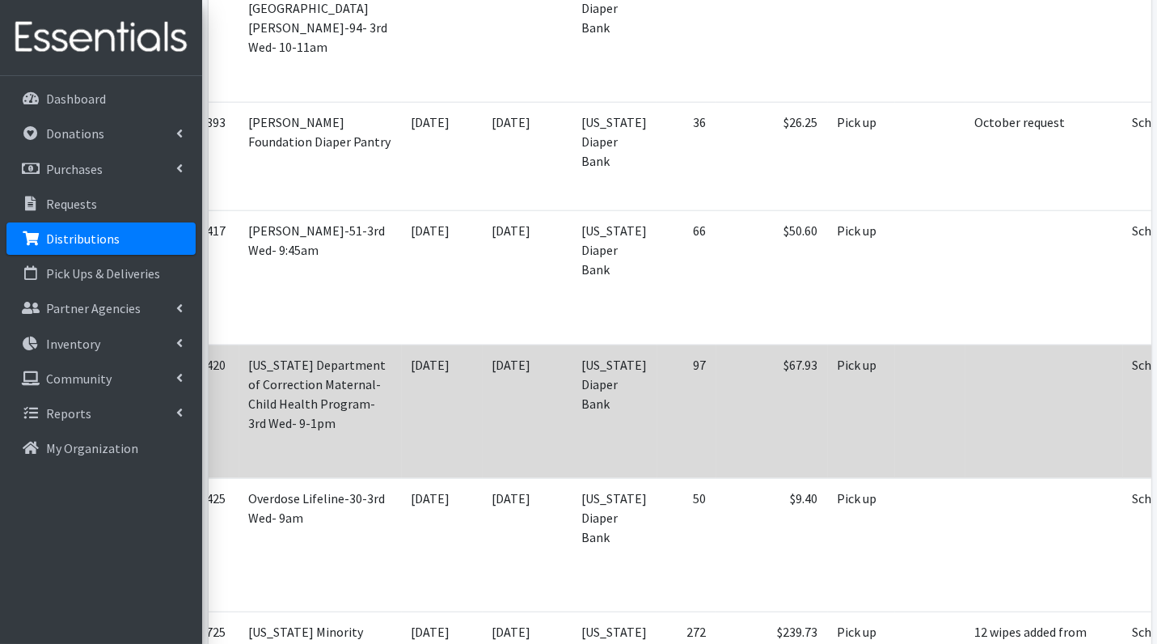
scroll to position [3139, 0]
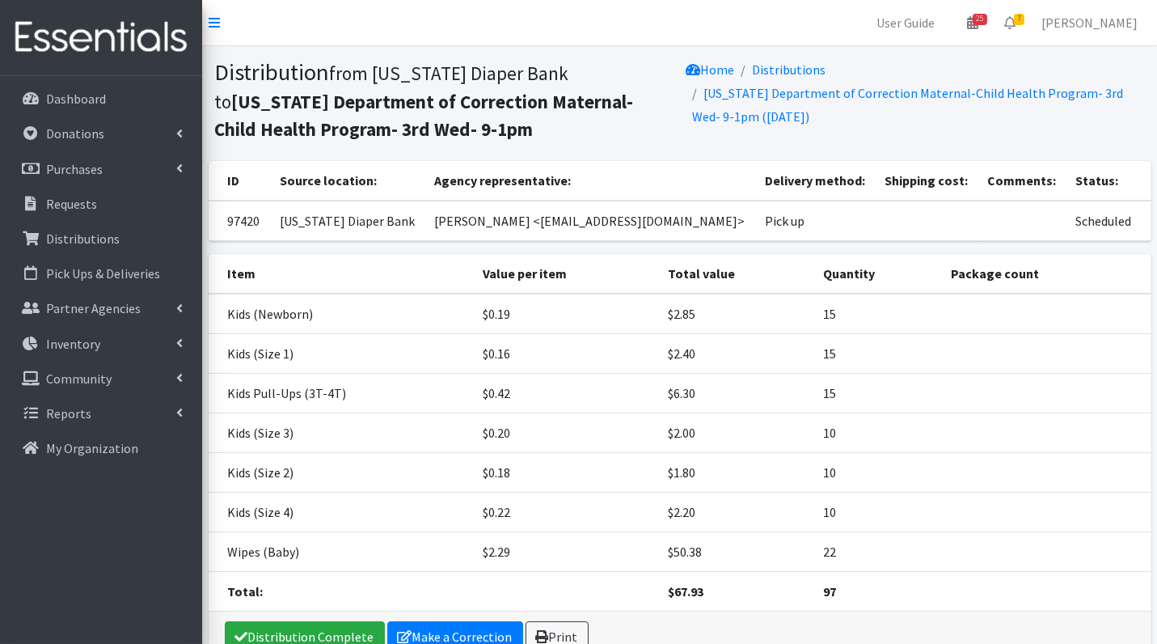
scroll to position [11, 0]
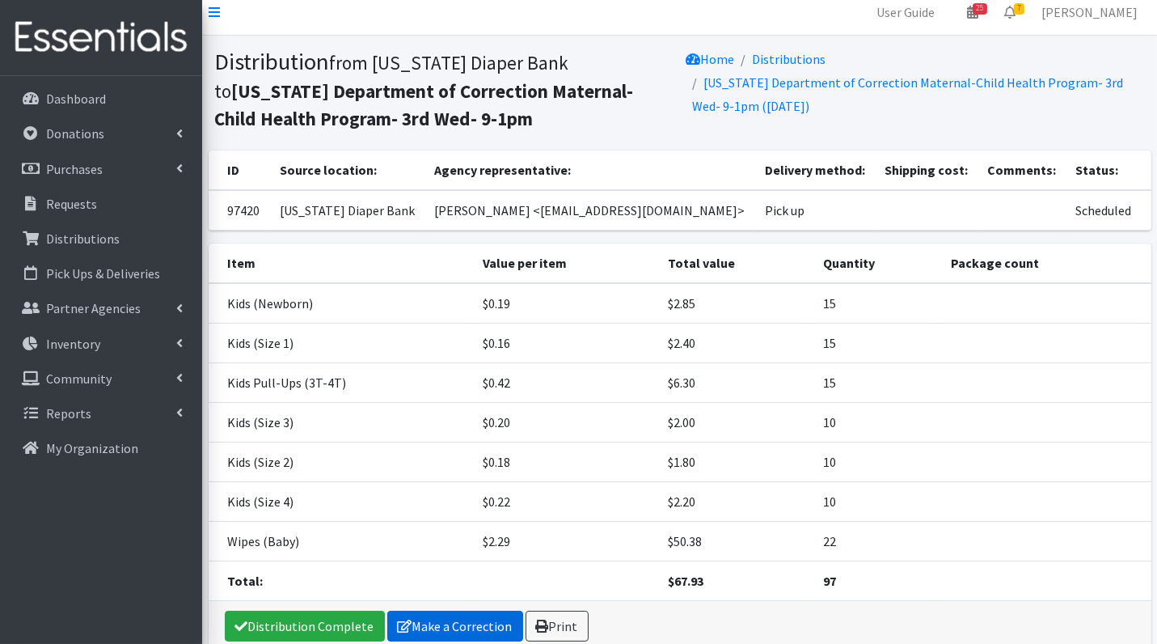
click at [463, 624] on link "Make a Correction" at bounding box center [455, 626] width 136 height 31
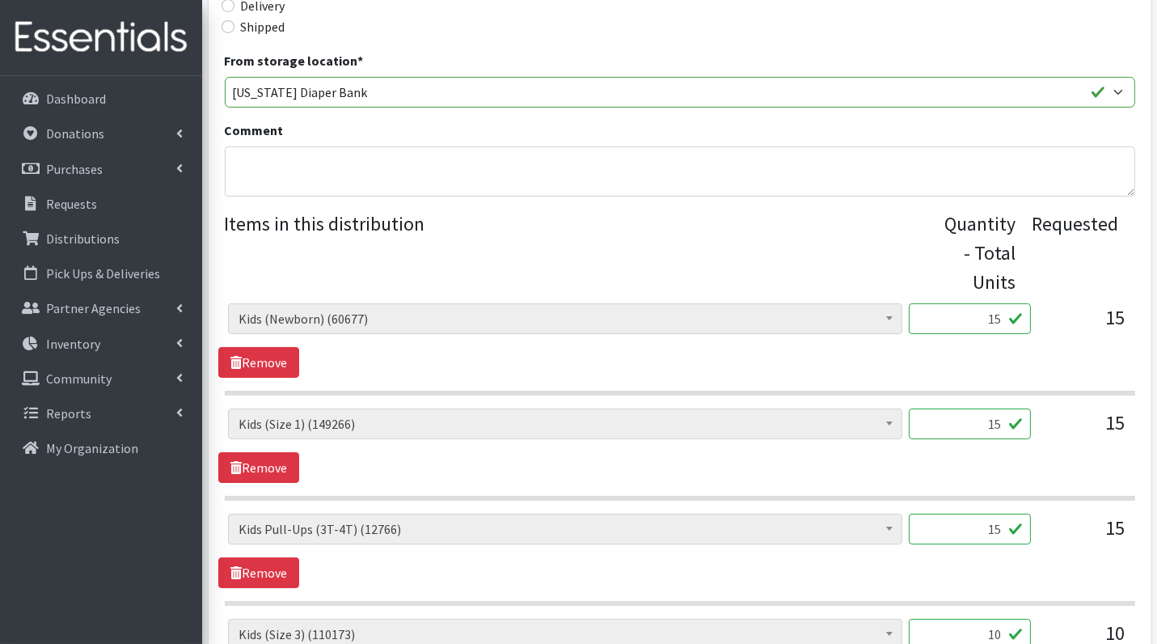
scroll to position [429, 0]
click at [988, 317] on input "15" at bounding box center [970, 317] width 122 height 31
type input "375"
click at [997, 420] on input "15" at bounding box center [970, 422] width 122 height 31
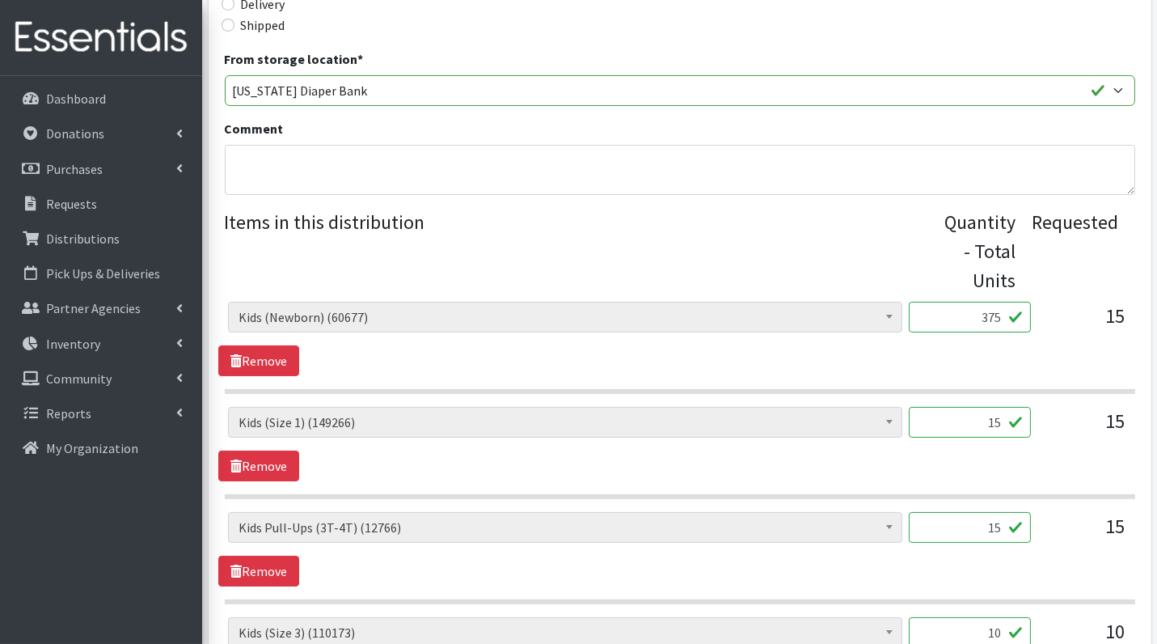
click at [997, 420] on input "15" at bounding box center [970, 422] width 122 height 31
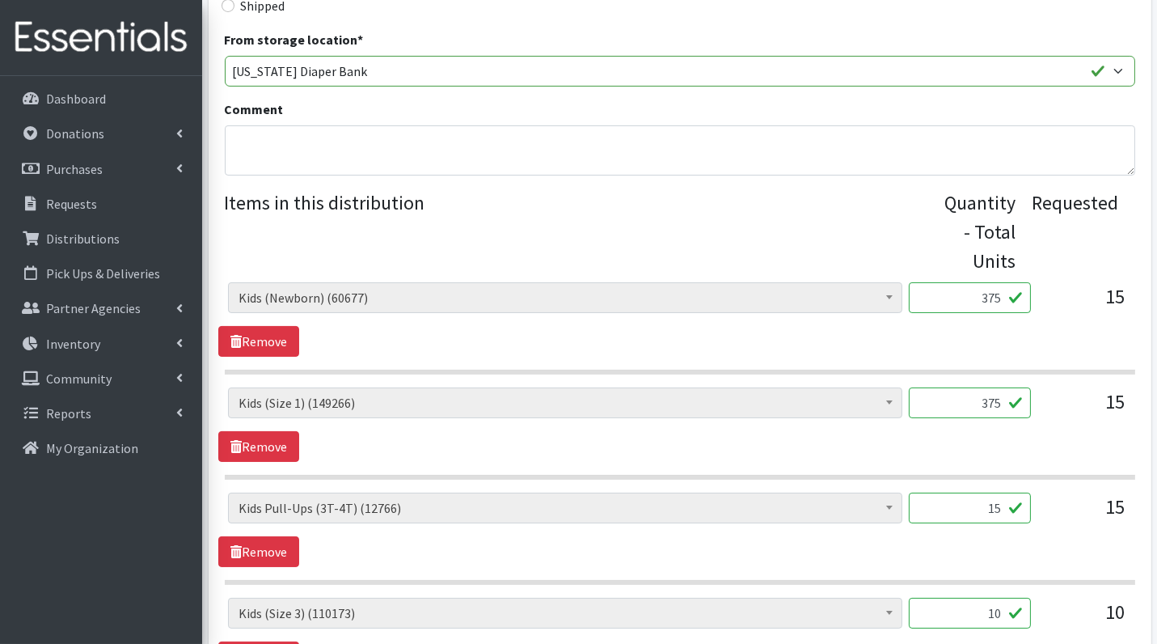
type input "375"
click at [1002, 502] on input "15" at bounding box center [970, 508] width 122 height 31
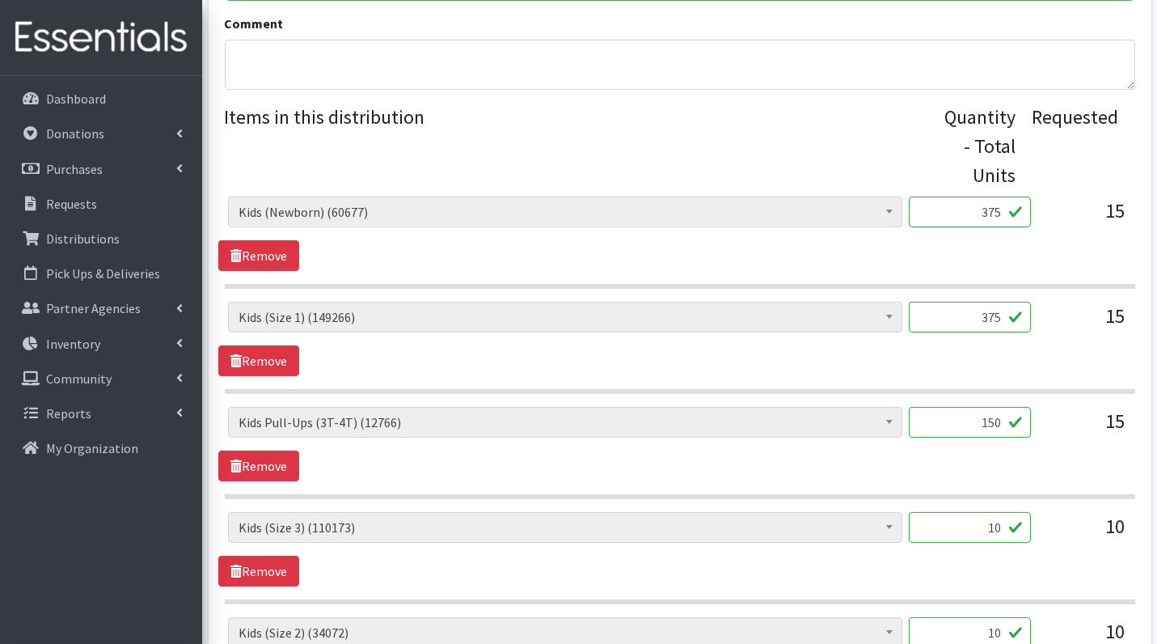
scroll to position [535, 0]
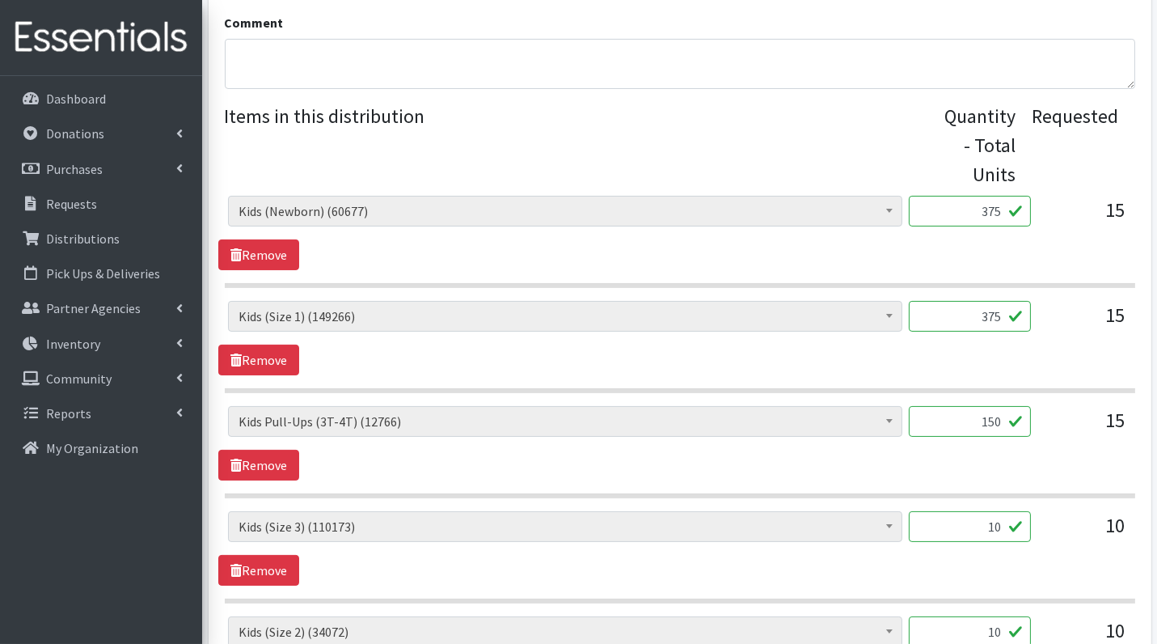
type input "150"
click at [985, 522] on input "10" at bounding box center [970, 526] width 122 height 31
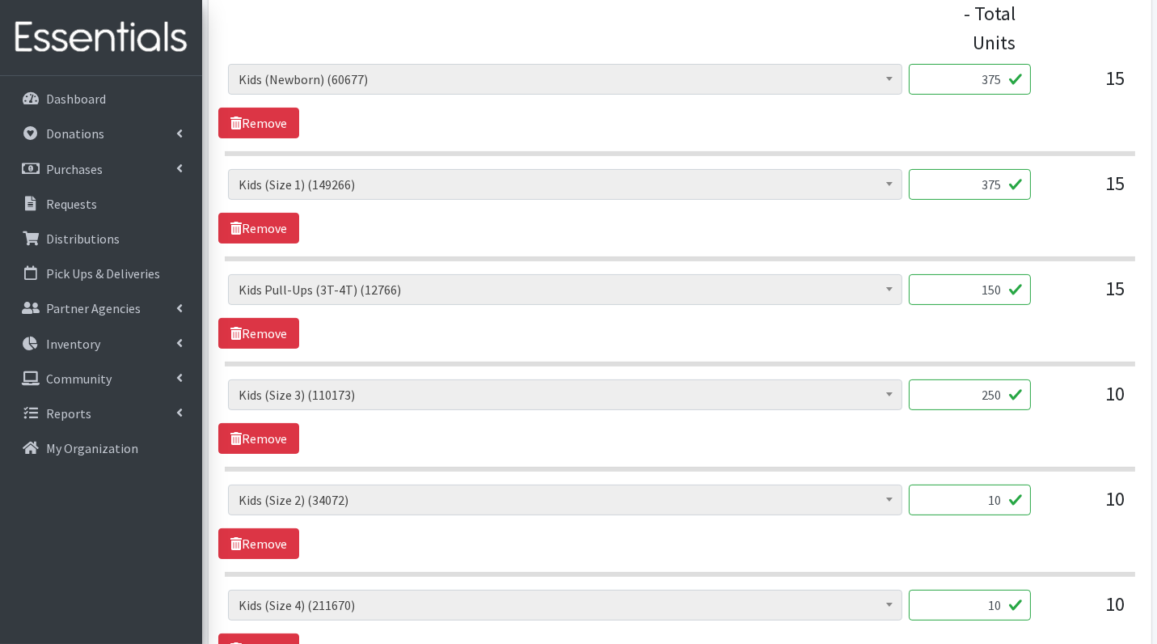
scroll to position [668, 0]
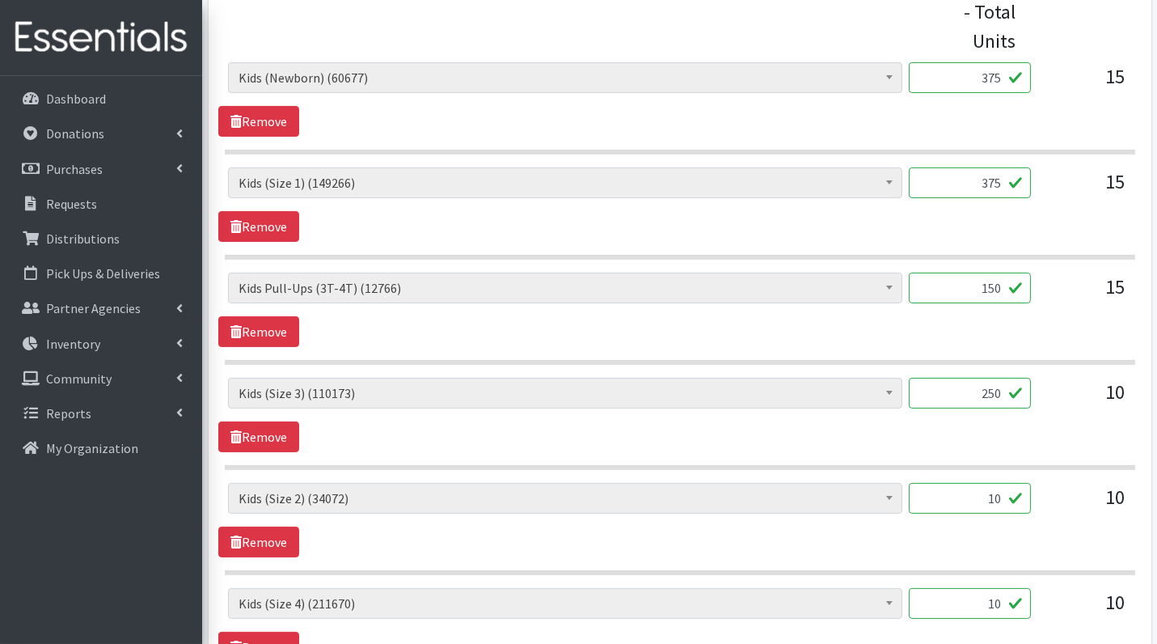
type input "250"
click at [1005, 488] on input "10" at bounding box center [970, 498] width 122 height 31
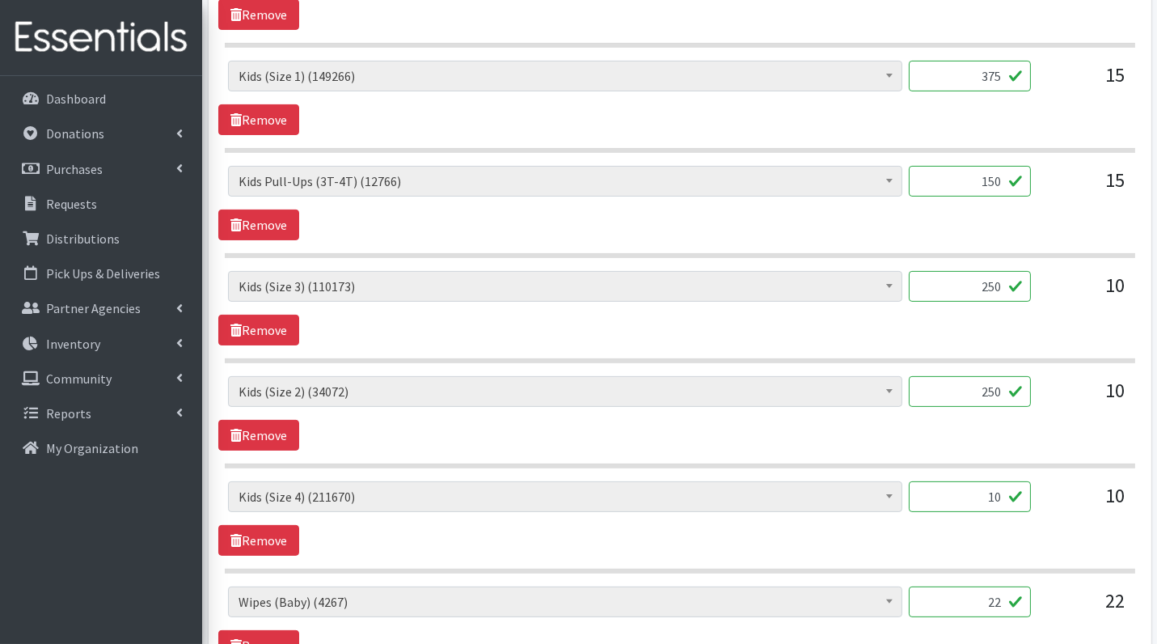
scroll to position [777, 0]
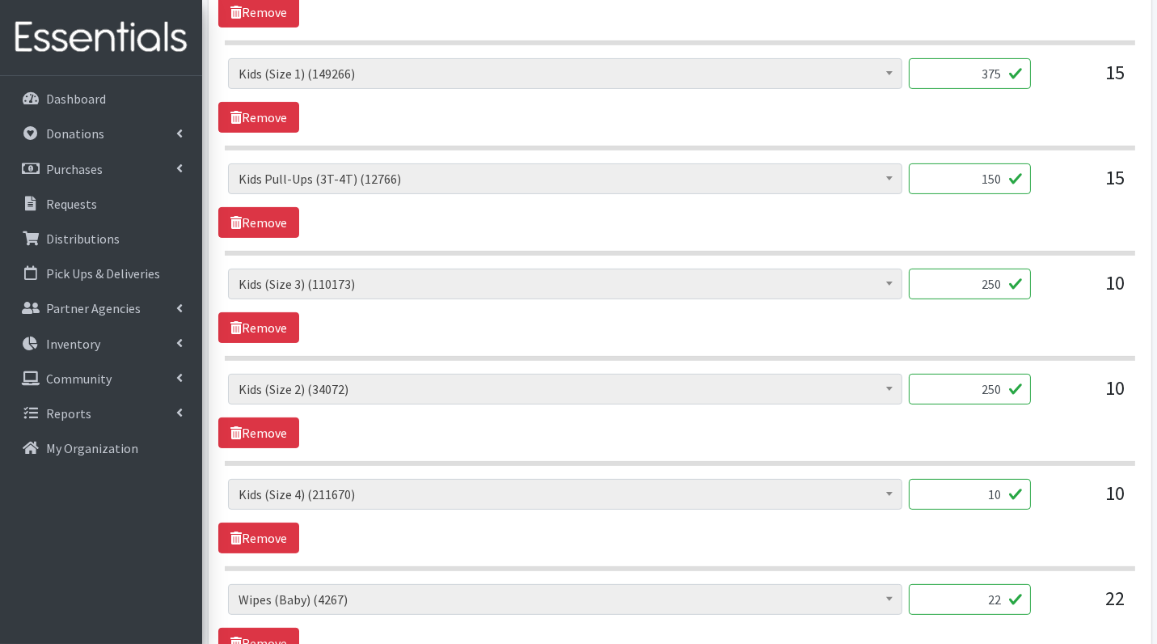
type input "250"
click at [1000, 491] on input "10" at bounding box center [970, 494] width 122 height 31
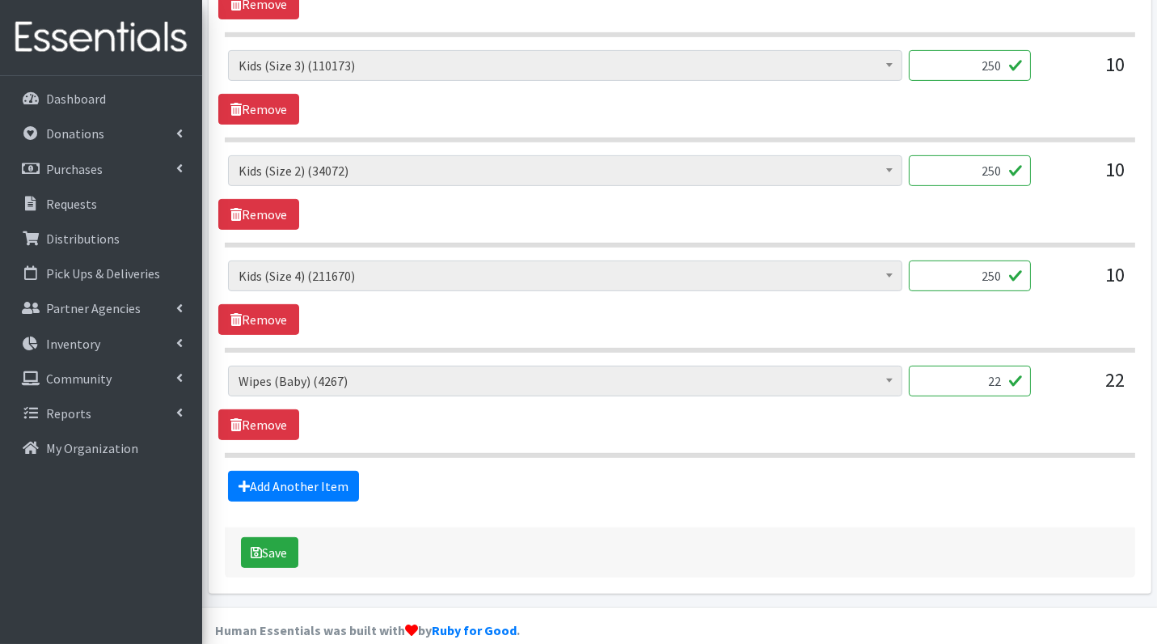
scroll to position [1008, 0]
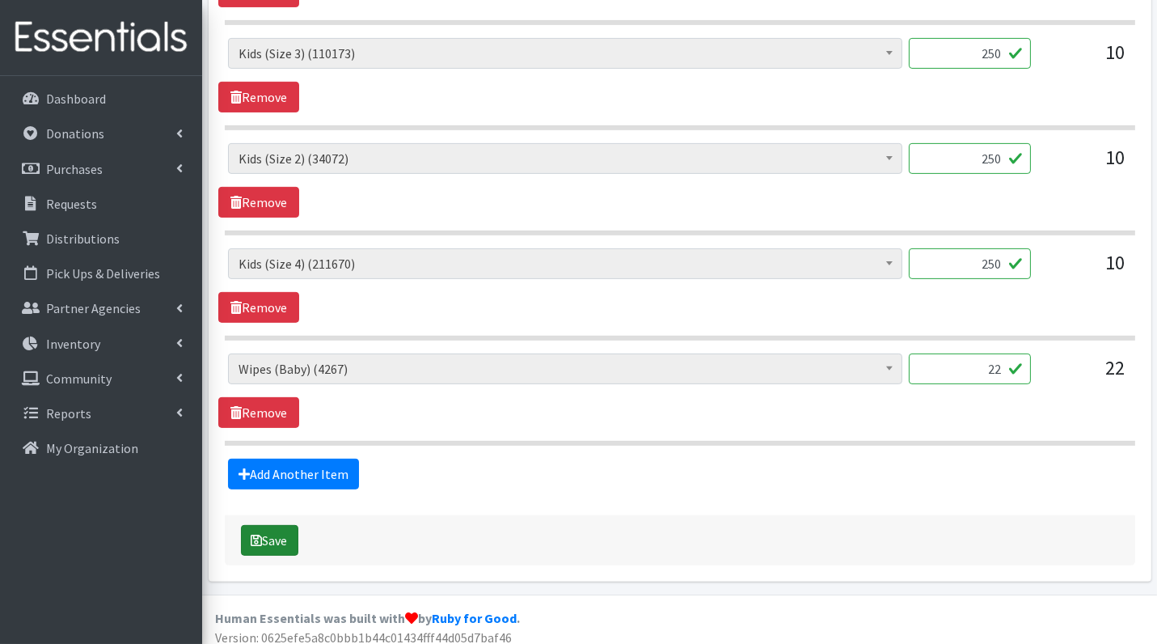
type input "250"
click at [246, 542] on button "Save" at bounding box center [269, 540] width 57 height 31
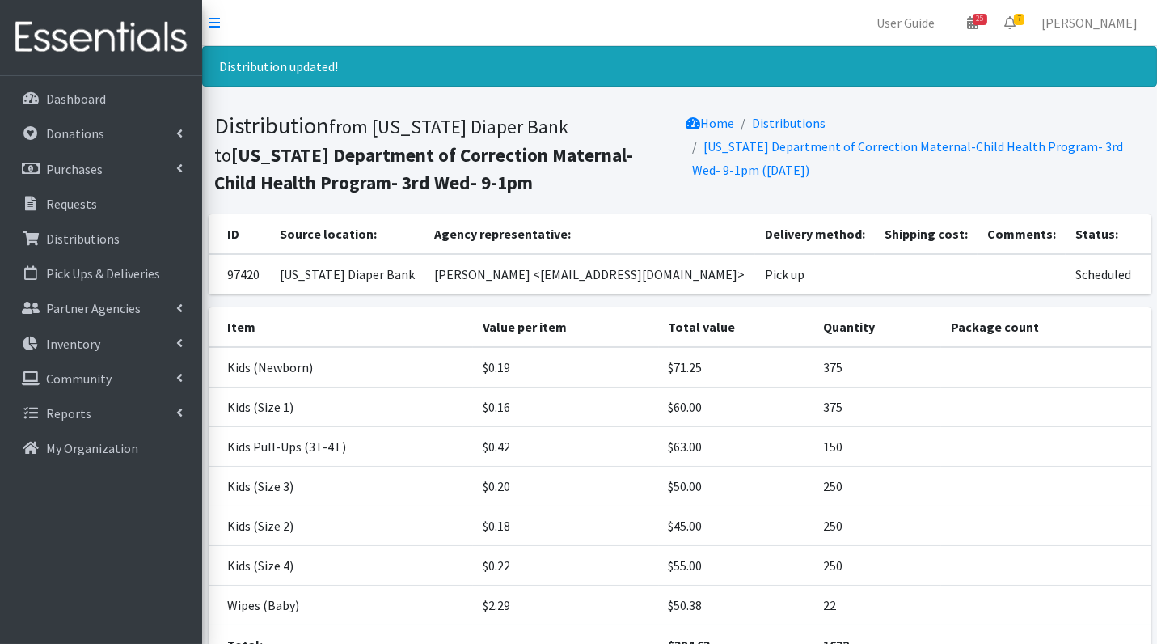
scroll to position [138, 0]
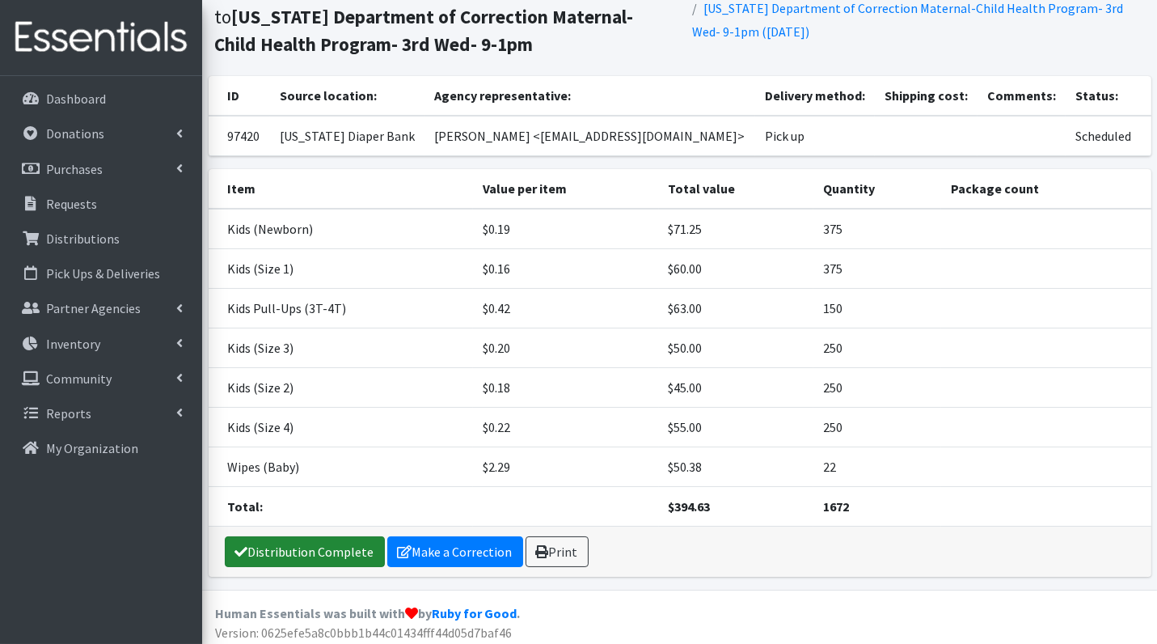
click at [355, 547] on link "Distribution Complete" at bounding box center [305, 551] width 160 height 31
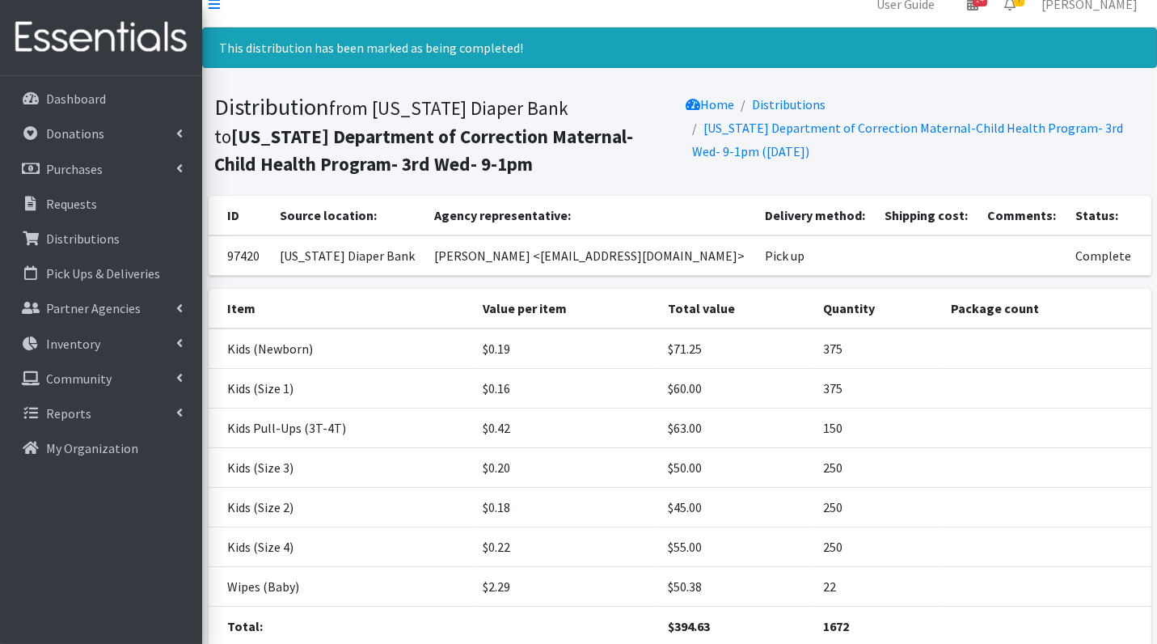
scroll to position [0, 0]
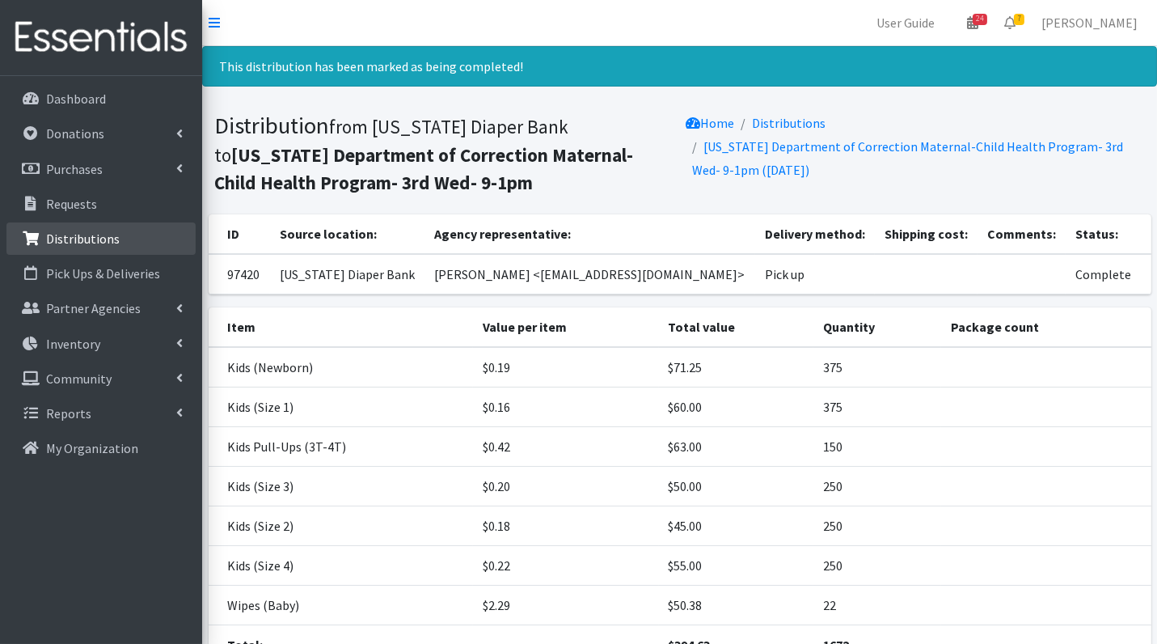
click at [103, 236] on p "Distributions" at bounding box center [83, 239] width 74 height 16
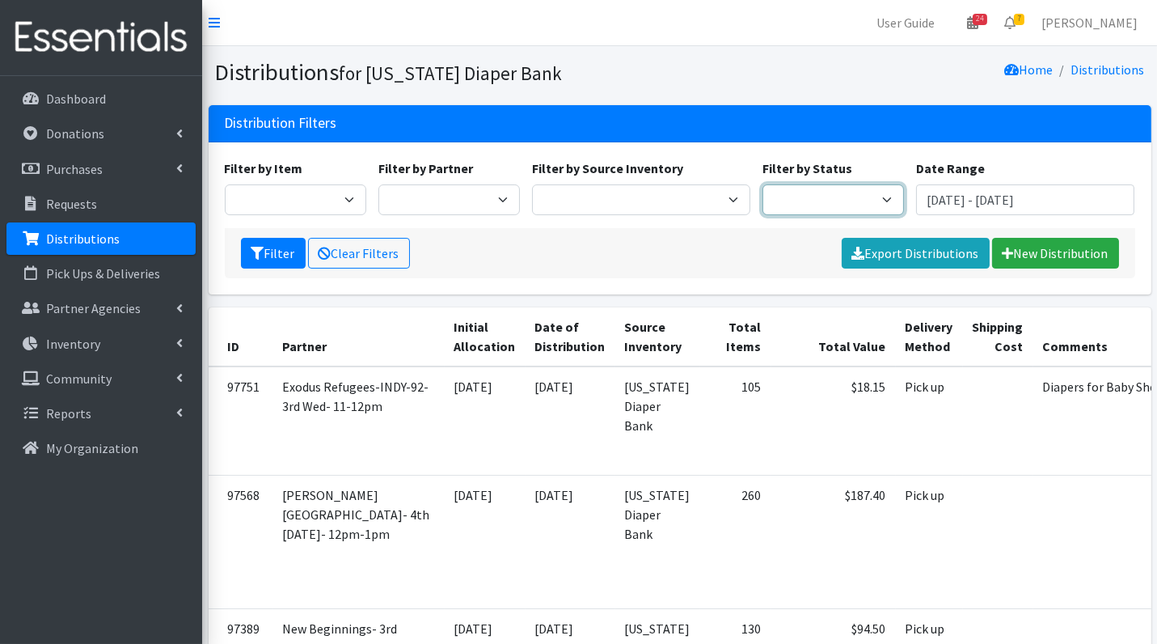
click at [802, 198] on select "Scheduled Complete" at bounding box center [834, 199] width 142 height 31
select select "5"
click at [260, 256] on icon "submit" at bounding box center [258, 253] width 13 height 13
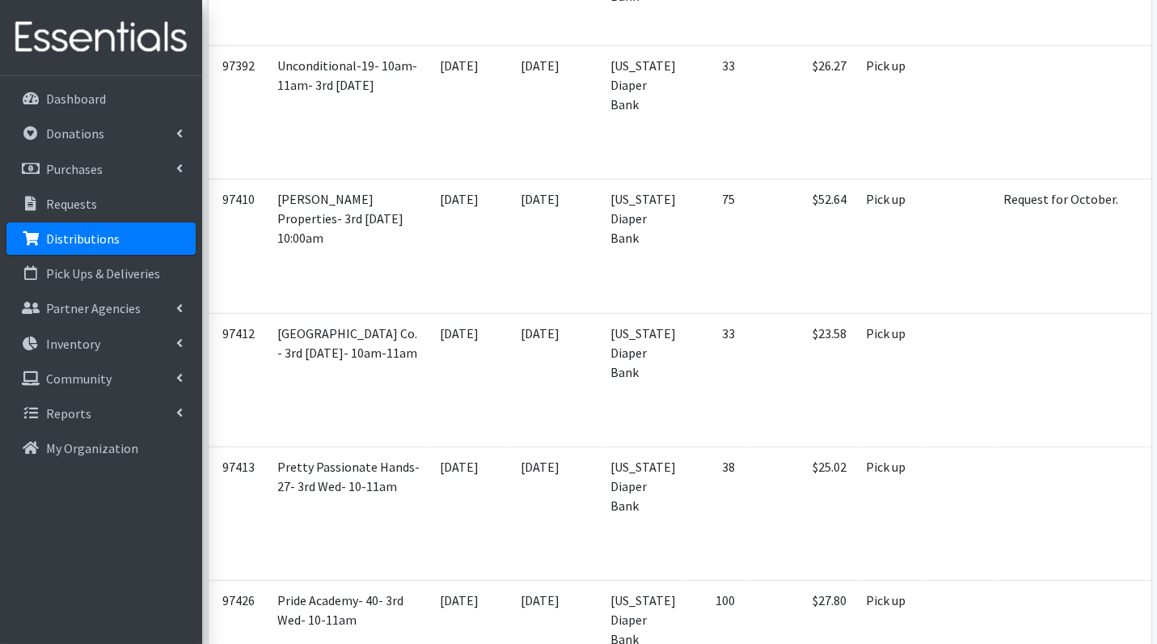
scroll to position [2244, 0]
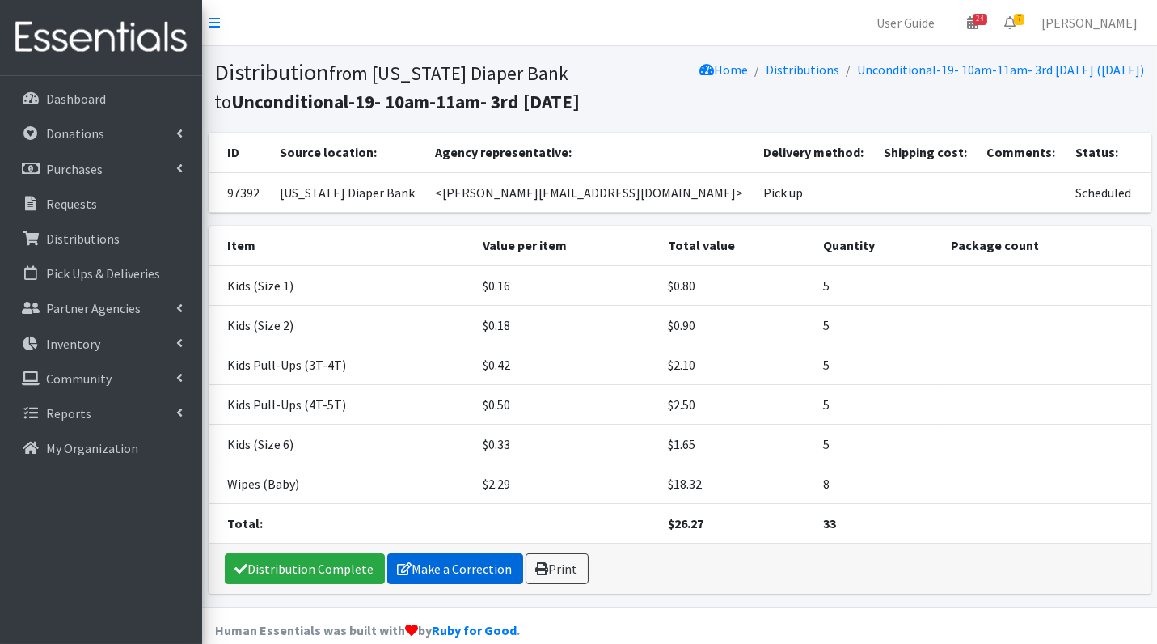
click at [450, 565] on link "Make a Correction" at bounding box center [455, 568] width 136 height 31
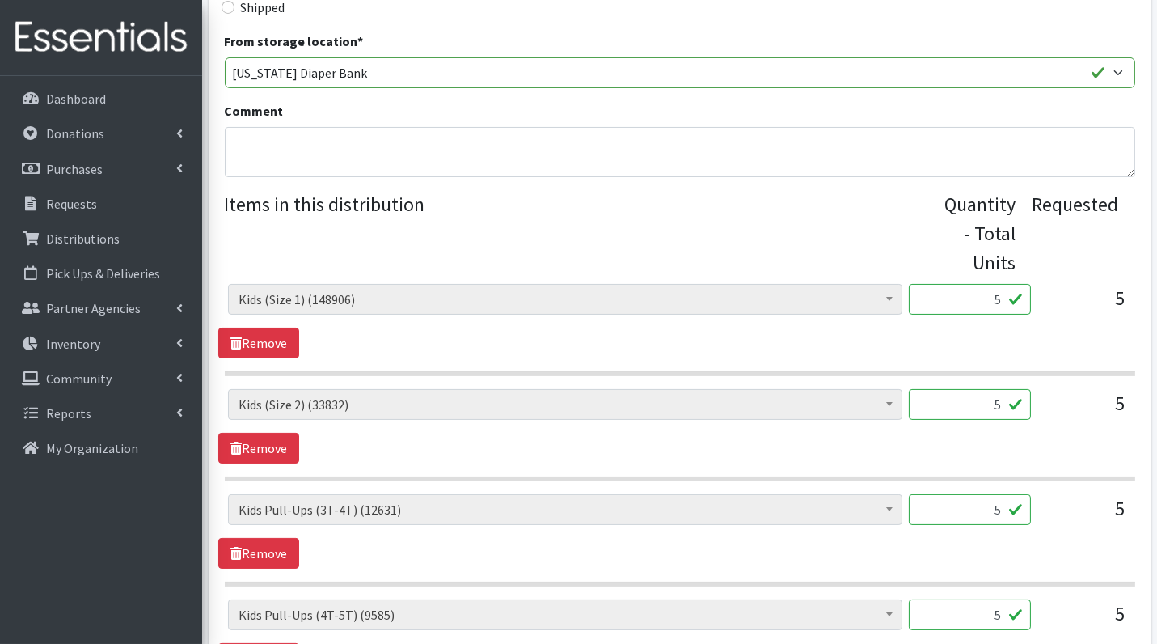
scroll to position [448, 0]
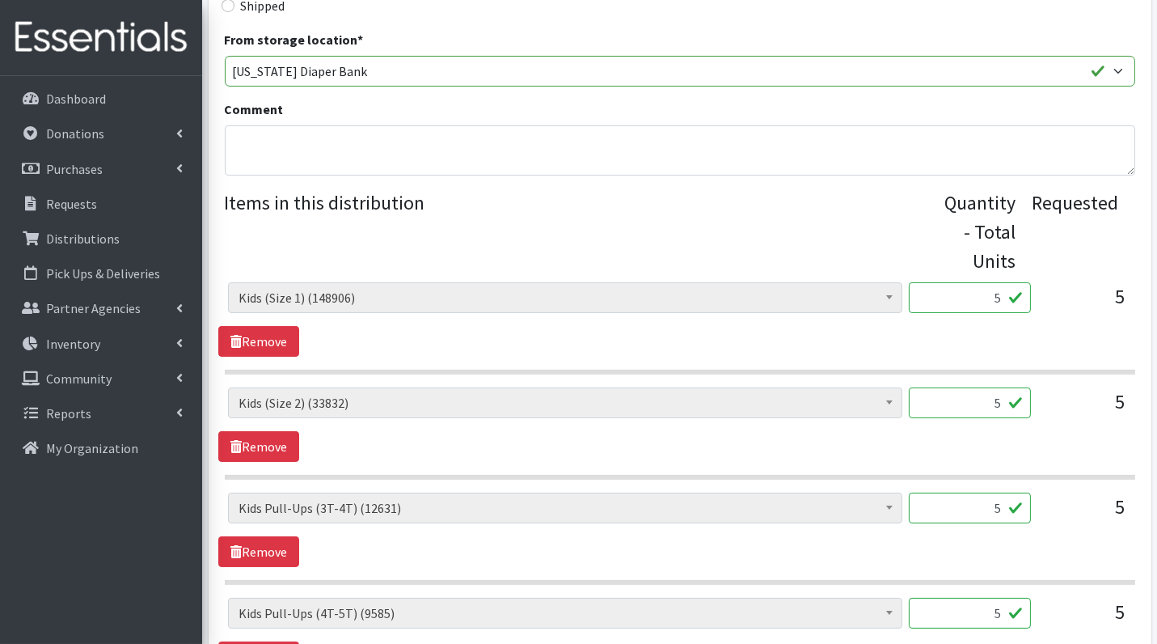
click at [988, 301] on input "5" at bounding box center [970, 297] width 122 height 31
type input "125"
click at [982, 405] on input "5" at bounding box center [970, 402] width 122 height 31
type input "125"
click at [990, 514] on input "5" at bounding box center [970, 508] width 122 height 31
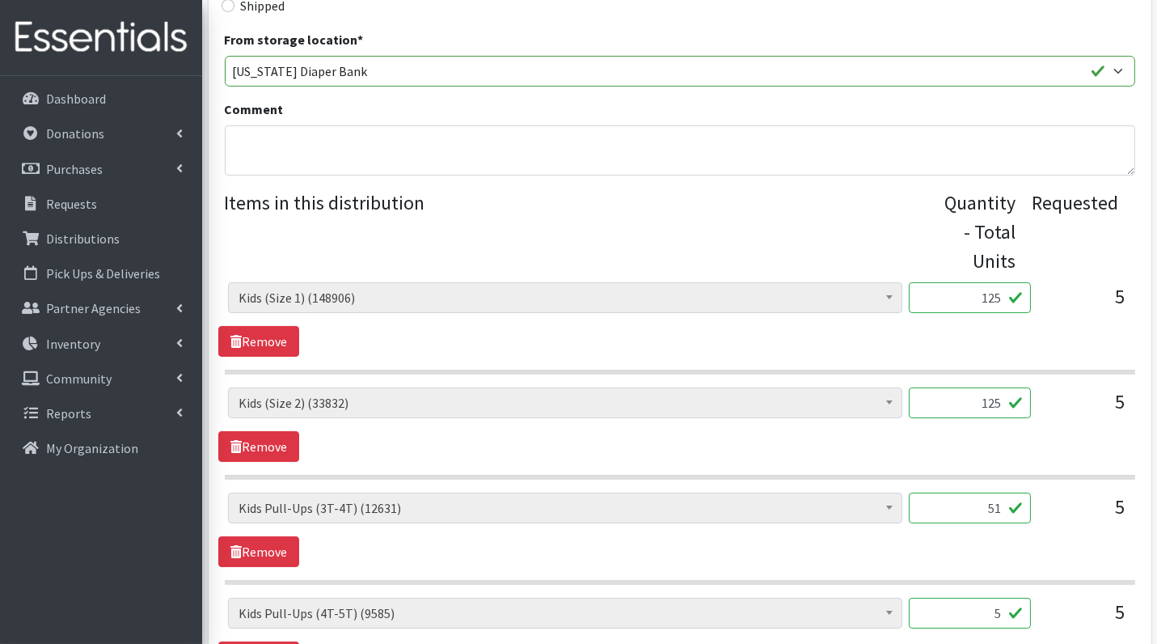
type input "5"
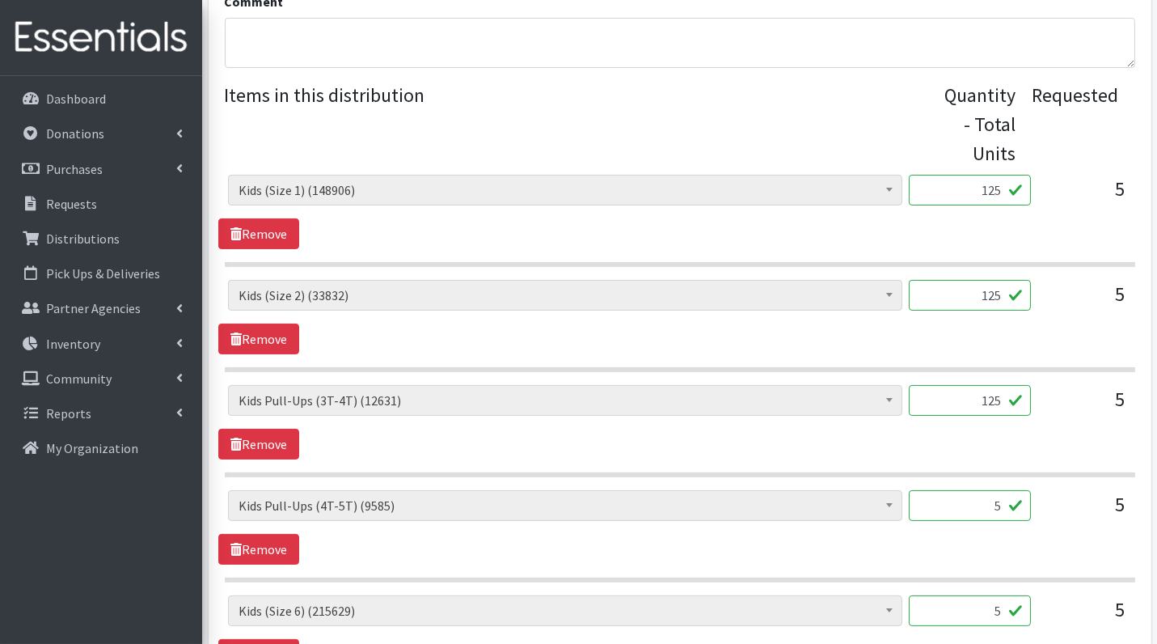
scroll to position [567, 0]
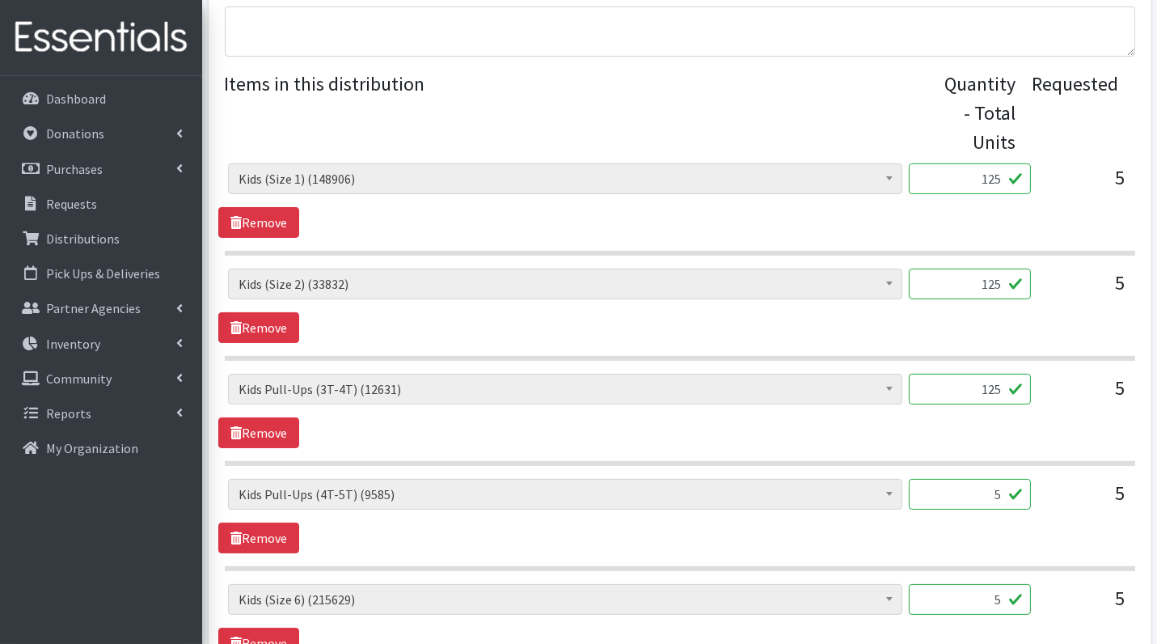
type input "125"
click at [1008, 496] on input "5" at bounding box center [970, 494] width 122 height 31
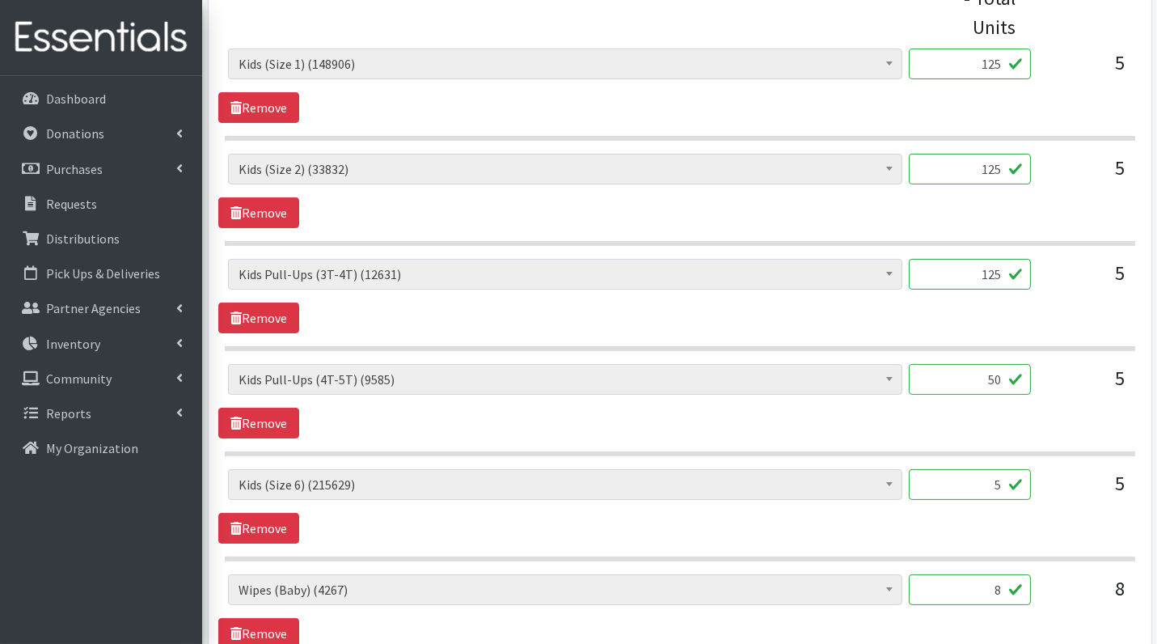
scroll to position [683, 0]
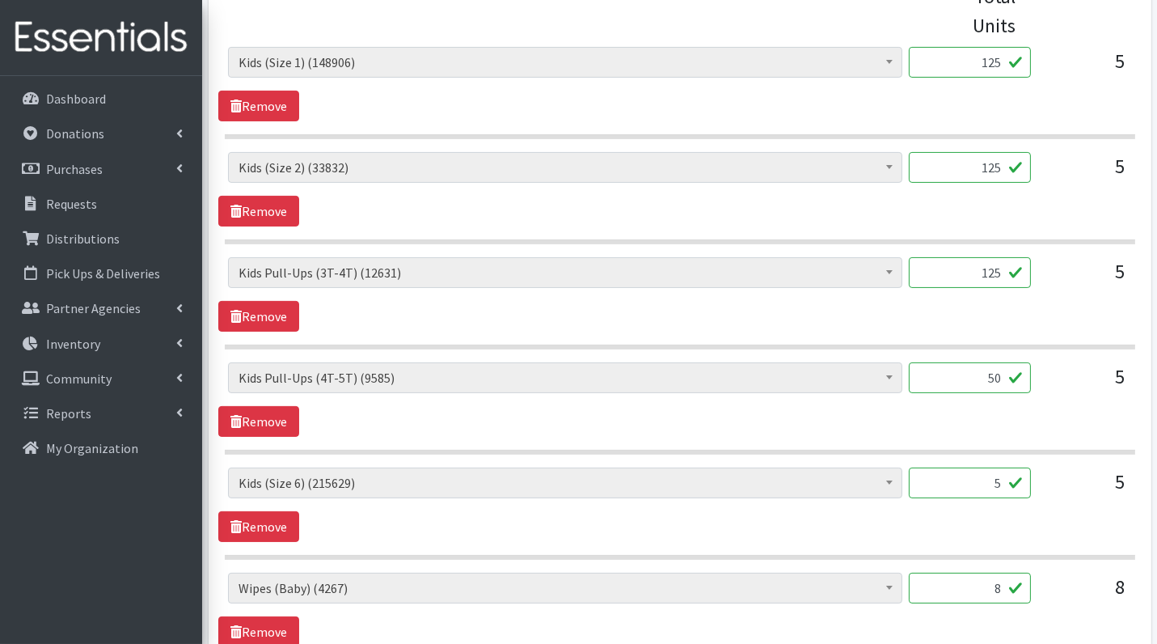
type input "50"
click at [985, 480] on input "5" at bounding box center [970, 482] width 122 height 31
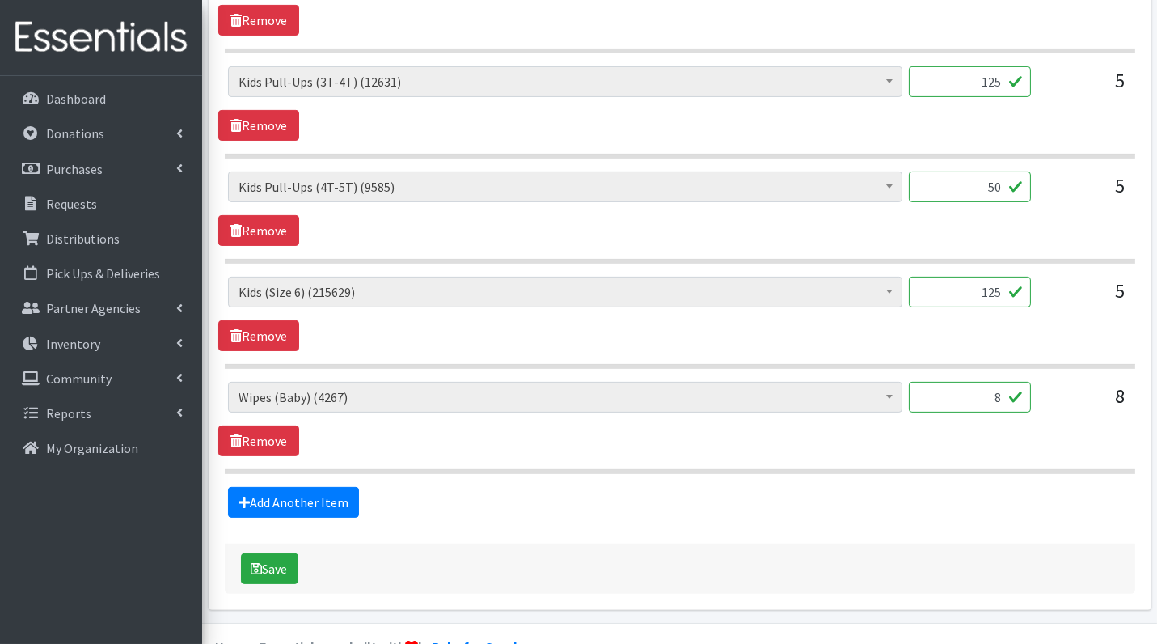
scroll to position [890, 0]
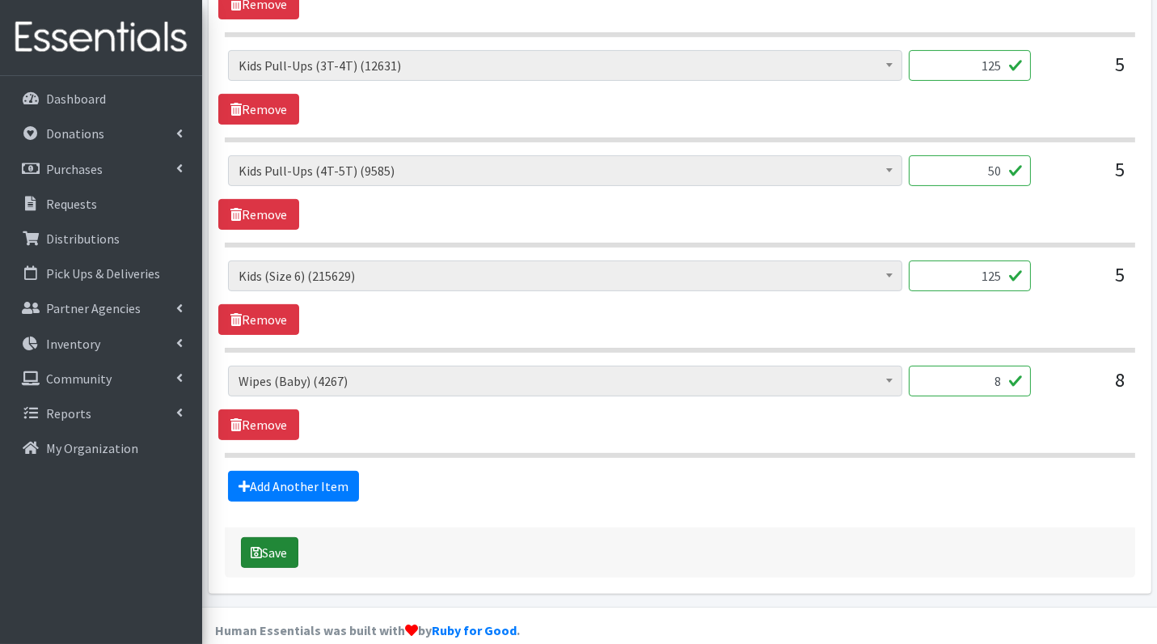
type input "125"
click at [280, 544] on button "Save" at bounding box center [269, 552] width 57 height 31
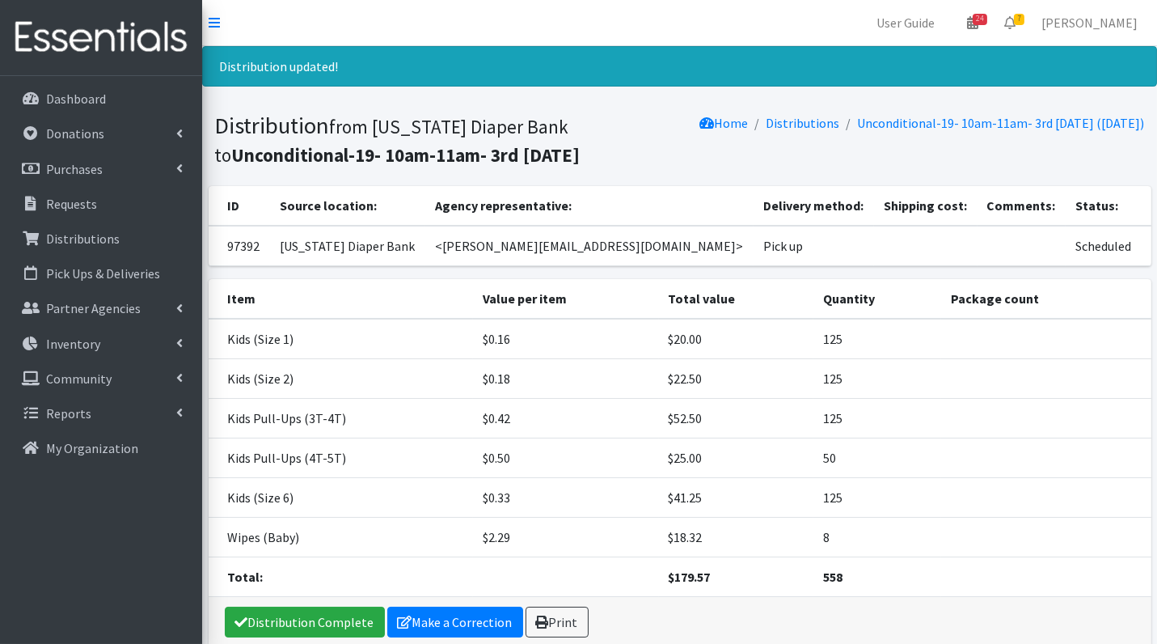
scroll to position [16, 0]
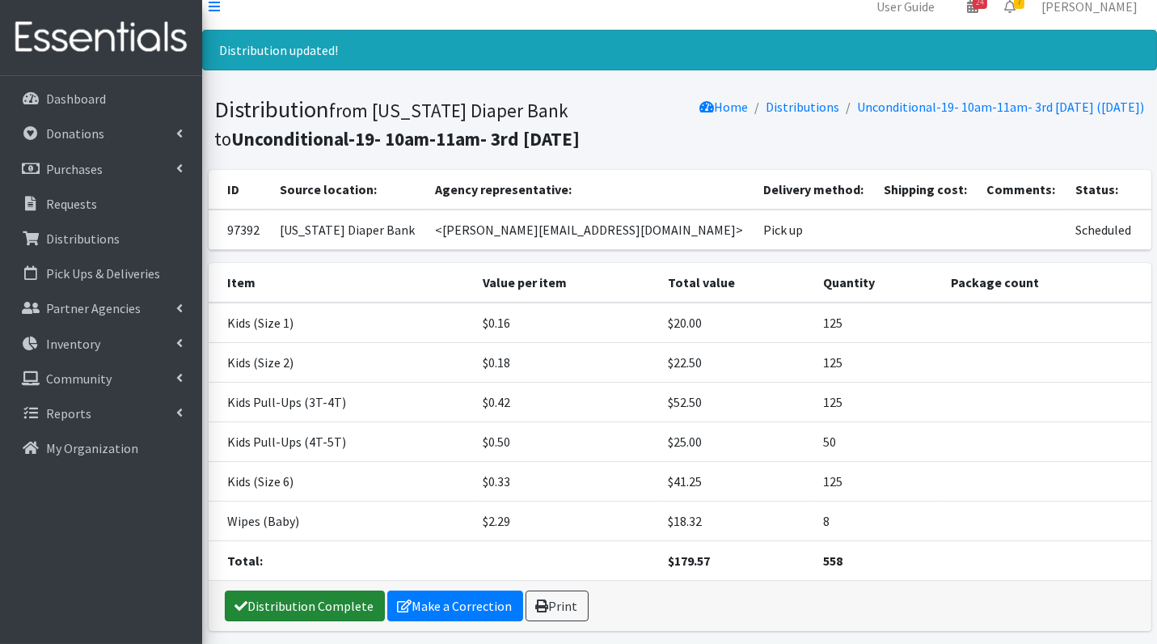
click at [329, 600] on link "Distribution Complete" at bounding box center [305, 605] width 160 height 31
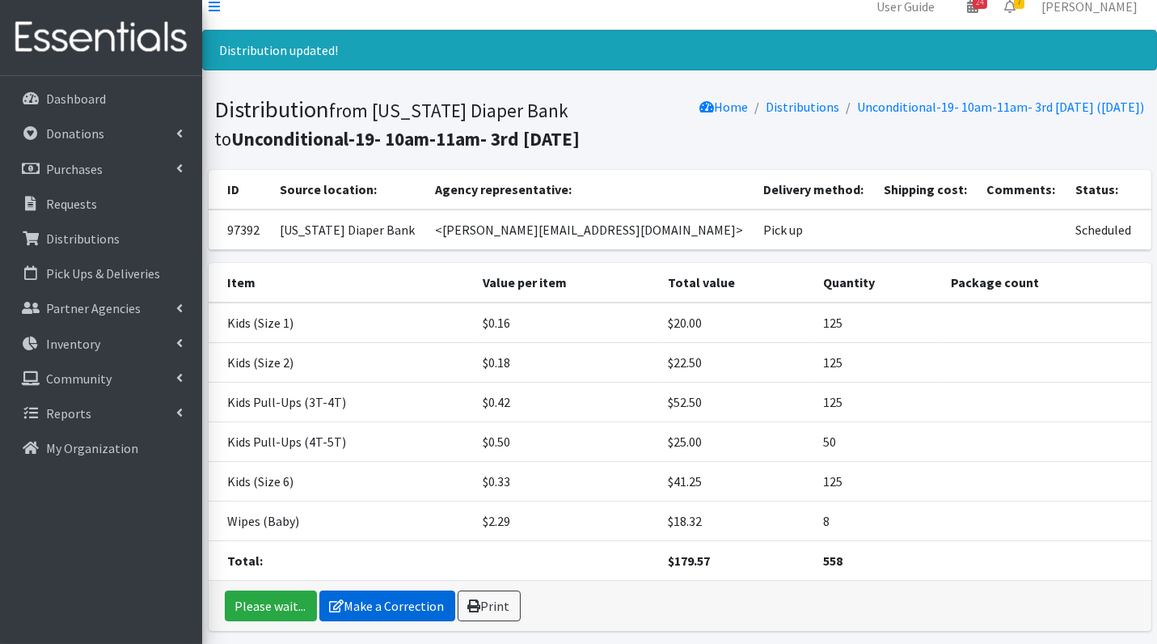
scroll to position [0, 0]
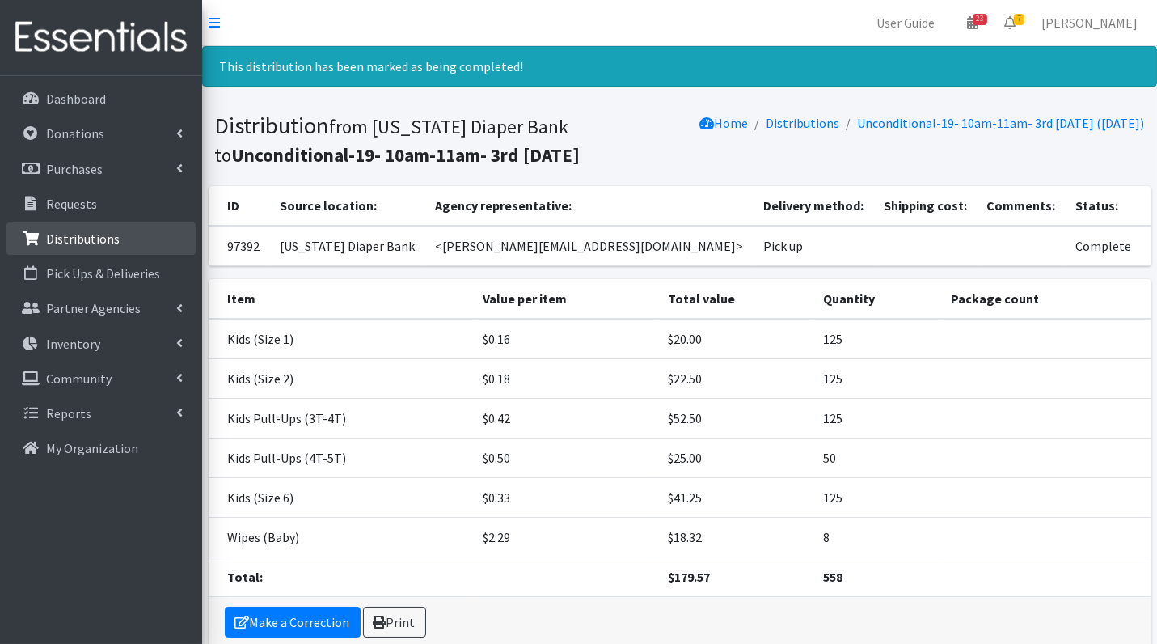
click at [63, 235] on p "Distributions" at bounding box center [83, 239] width 74 height 16
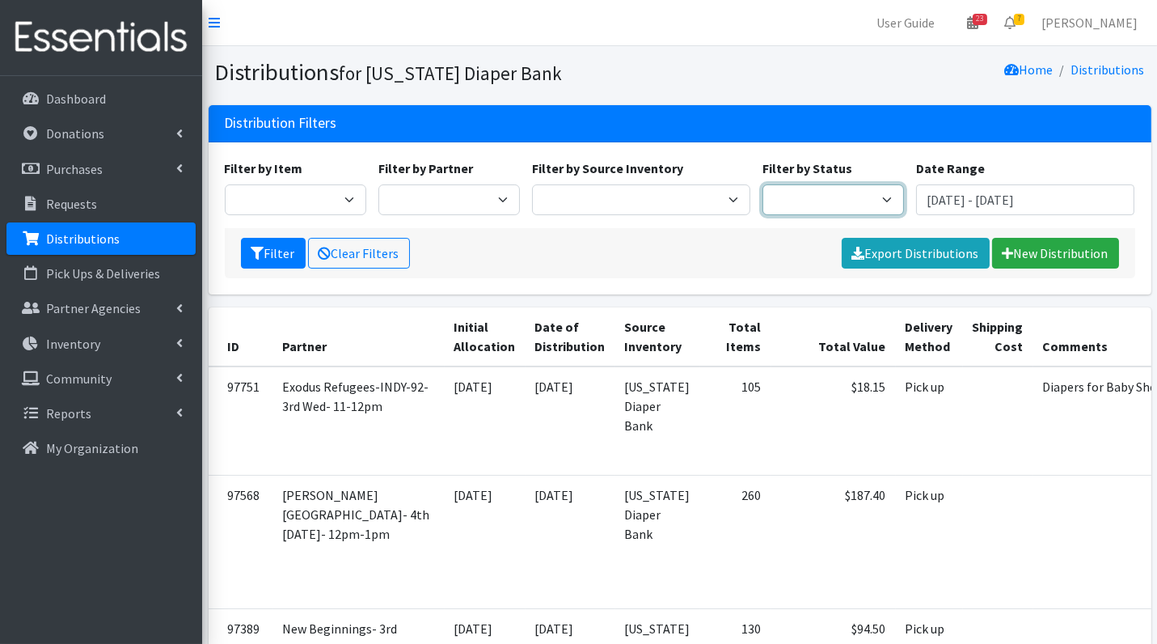
click at [806, 196] on select "Scheduled Complete" at bounding box center [834, 199] width 142 height 31
select select "5"
click at [256, 252] on icon "submit" at bounding box center [258, 253] width 13 height 13
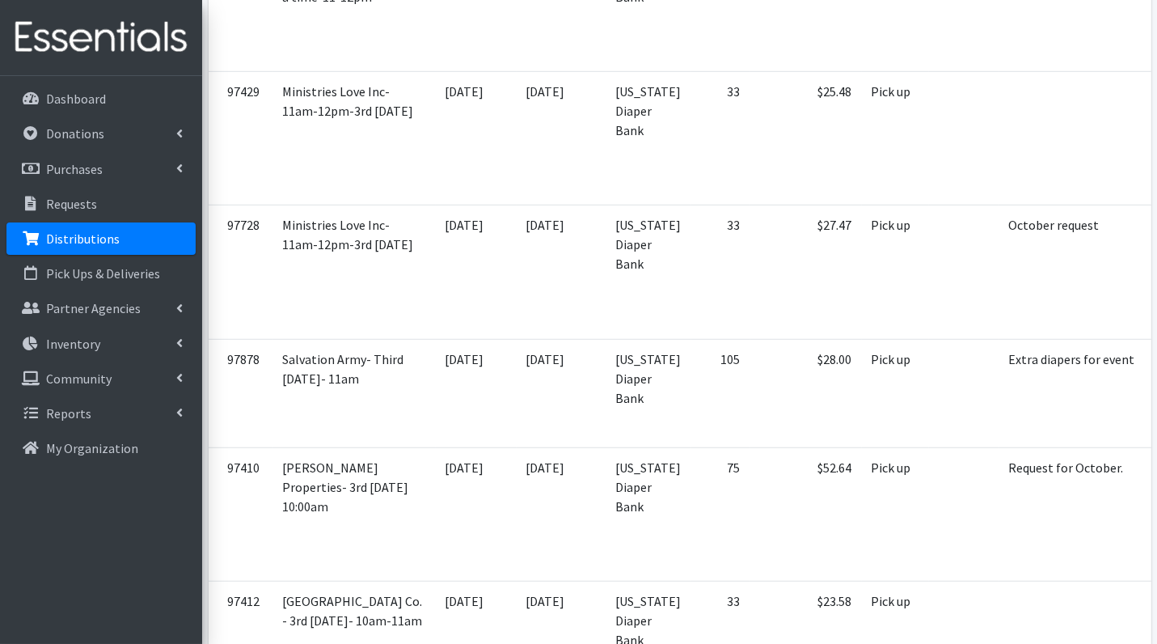
scroll to position [1922, 0]
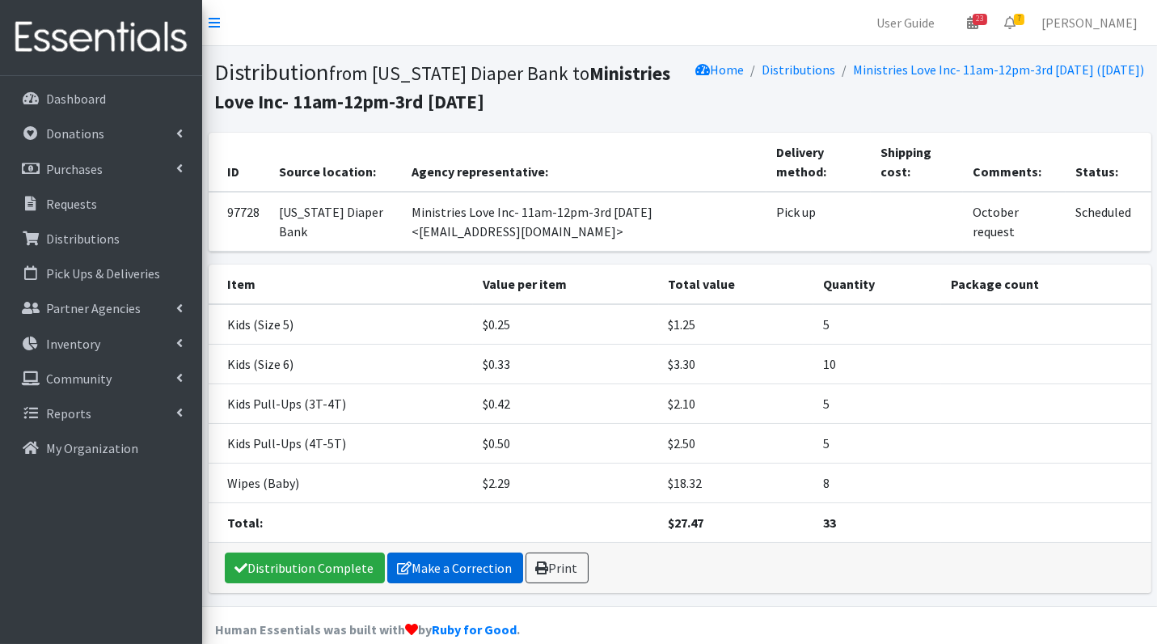
click at [446, 562] on link "Make a Correction" at bounding box center [455, 567] width 136 height 31
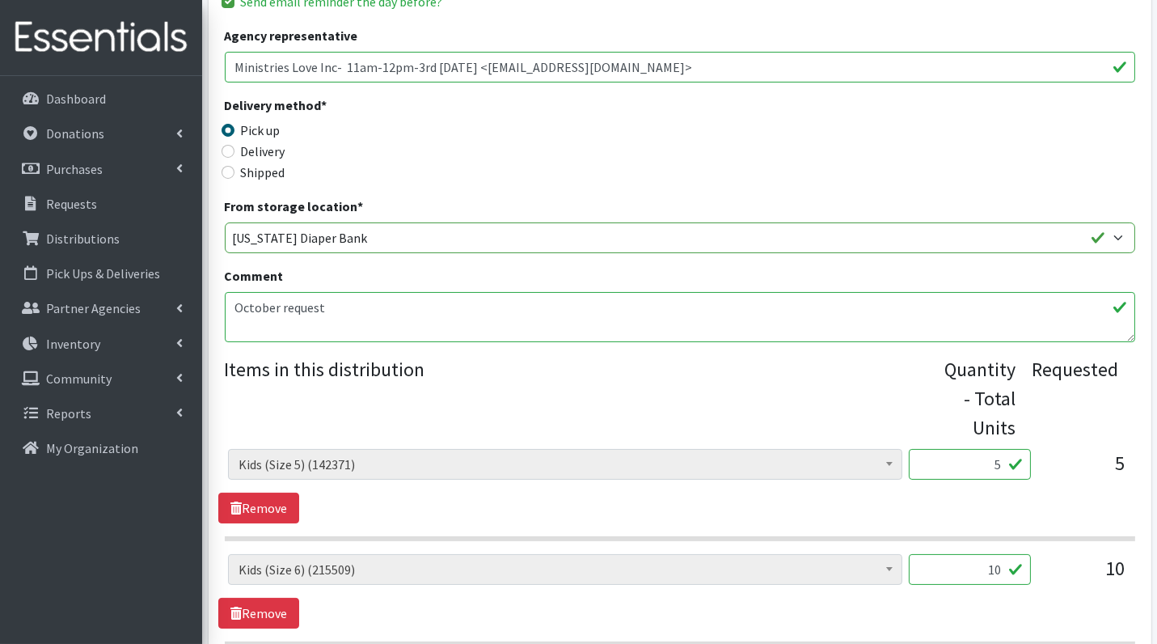
scroll to position [283, 0]
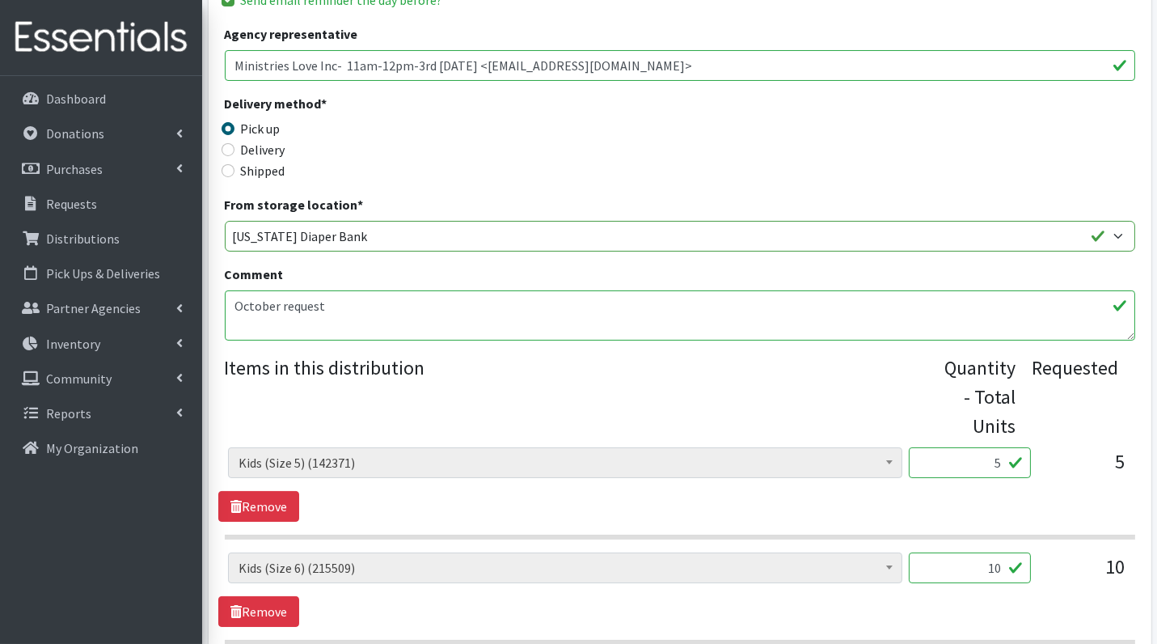
click at [968, 464] on input "5" at bounding box center [970, 462] width 122 height 31
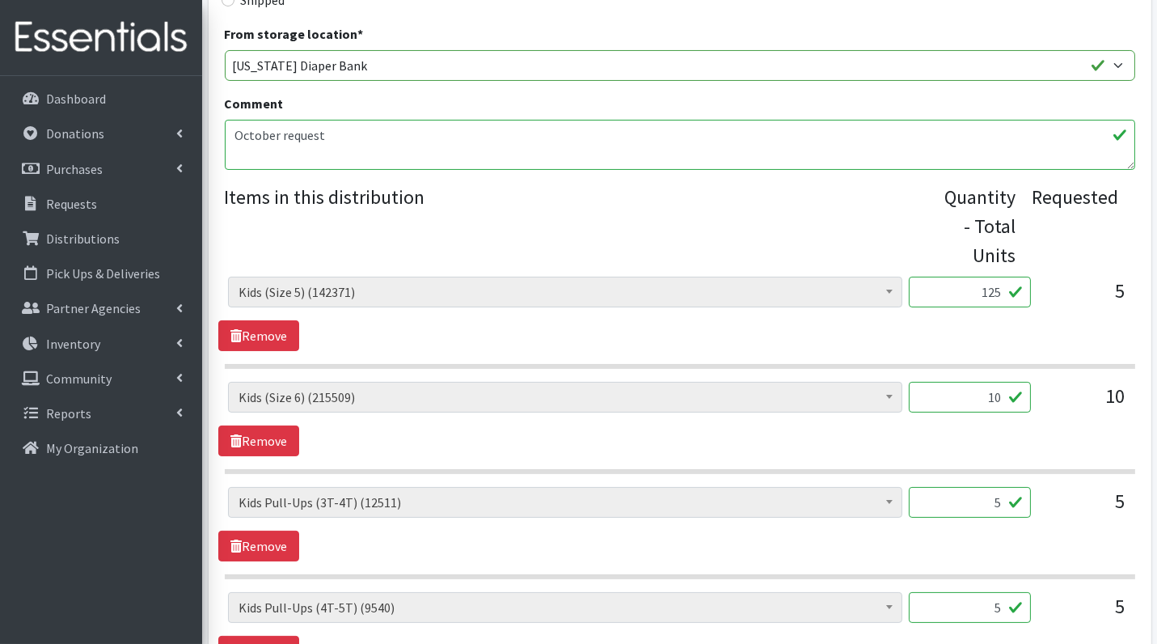
scroll to position [456, 0]
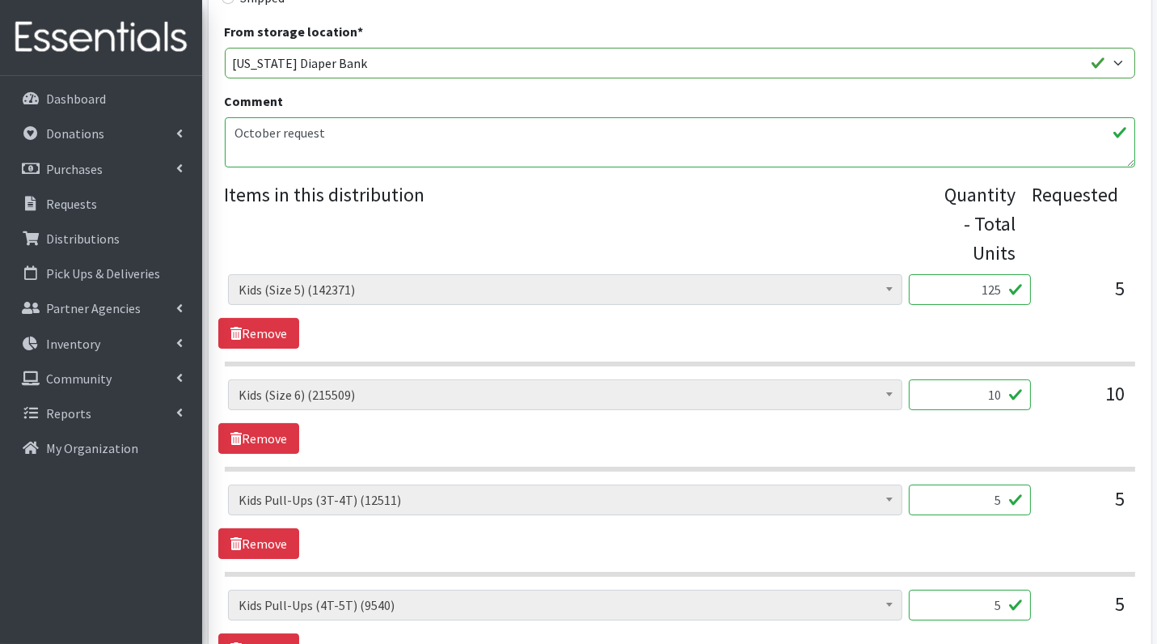
type input "125"
click at [1000, 392] on input "10" at bounding box center [970, 394] width 122 height 31
type input "250"
click at [1010, 501] on input "5" at bounding box center [970, 499] width 122 height 31
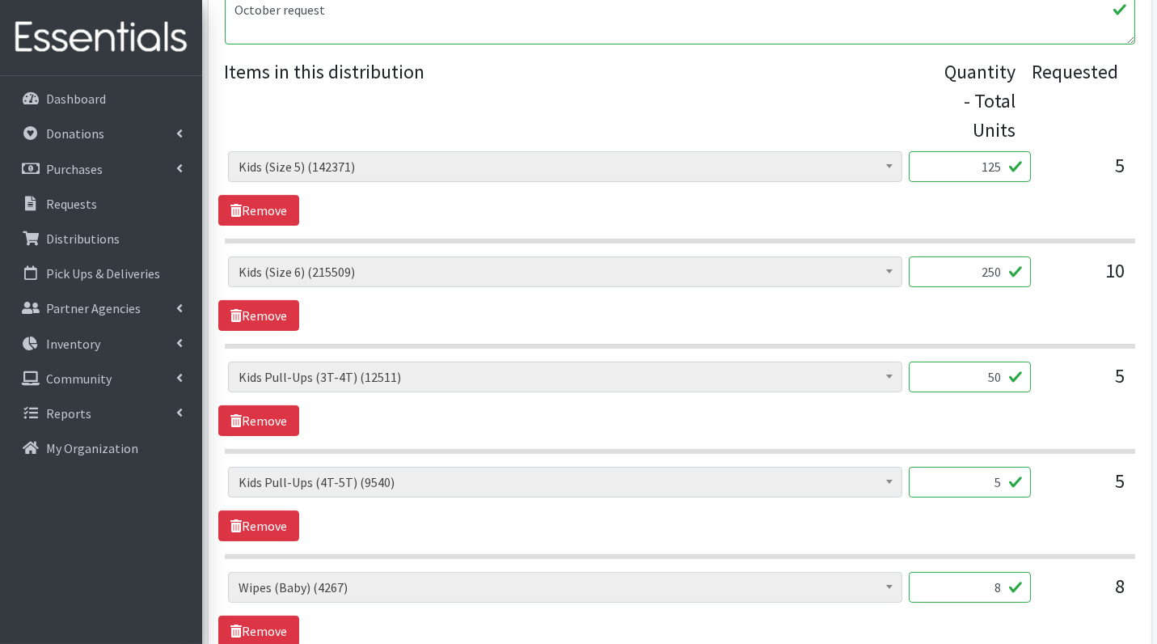
scroll to position [581, 0]
type input "50"
click at [1008, 478] on input "5" at bounding box center [970, 480] width 122 height 31
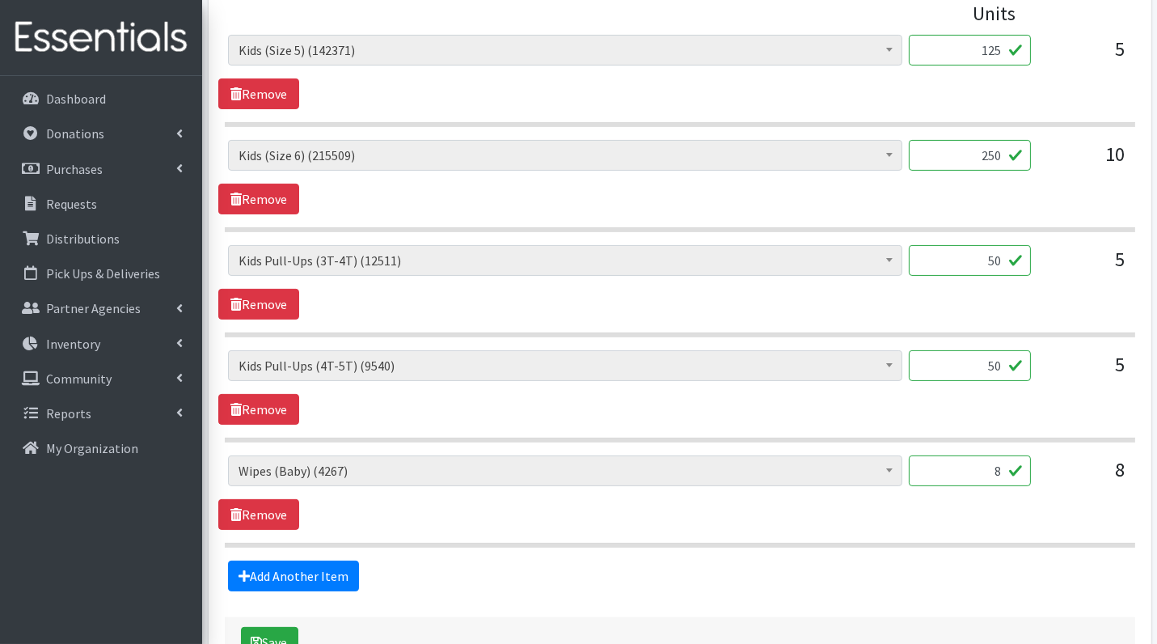
scroll to position [795, 0]
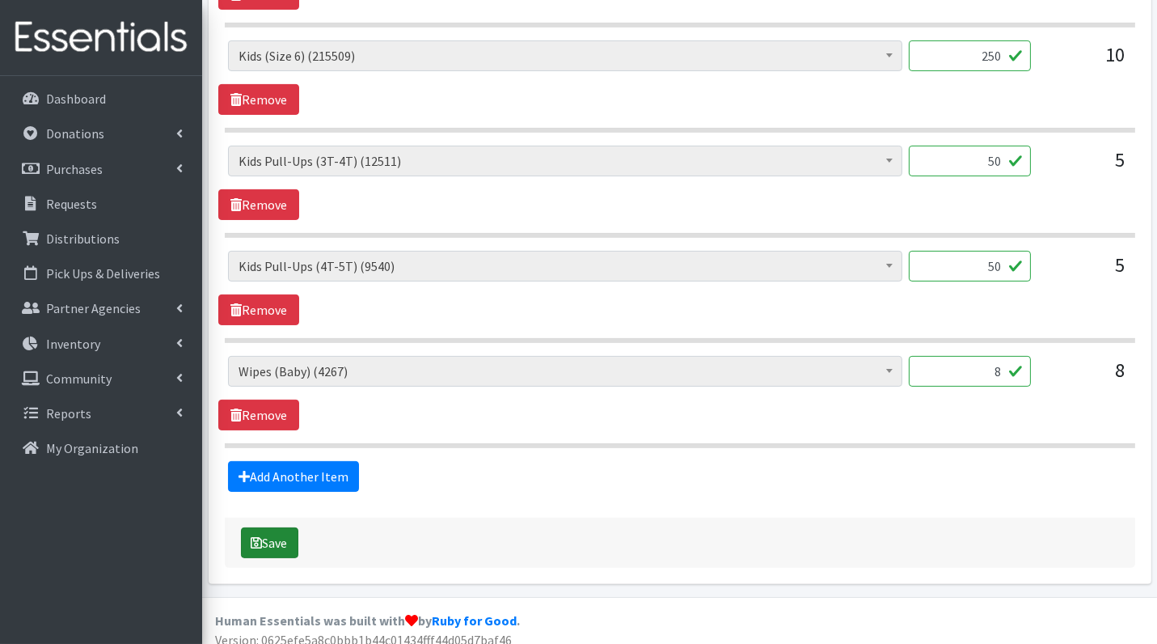
type input "50"
click at [281, 539] on button "Save" at bounding box center [269, 542] width 57 height 31
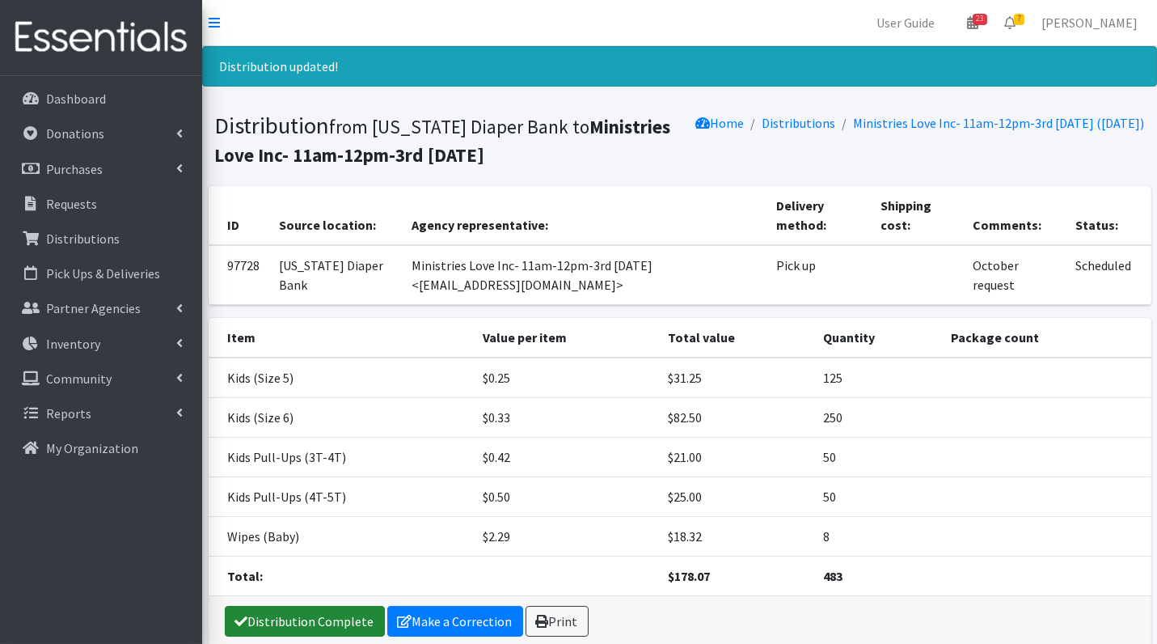
click at [321, 608] on link "Distribution Complete" at bounding box center [305, 621] width 160 height 31
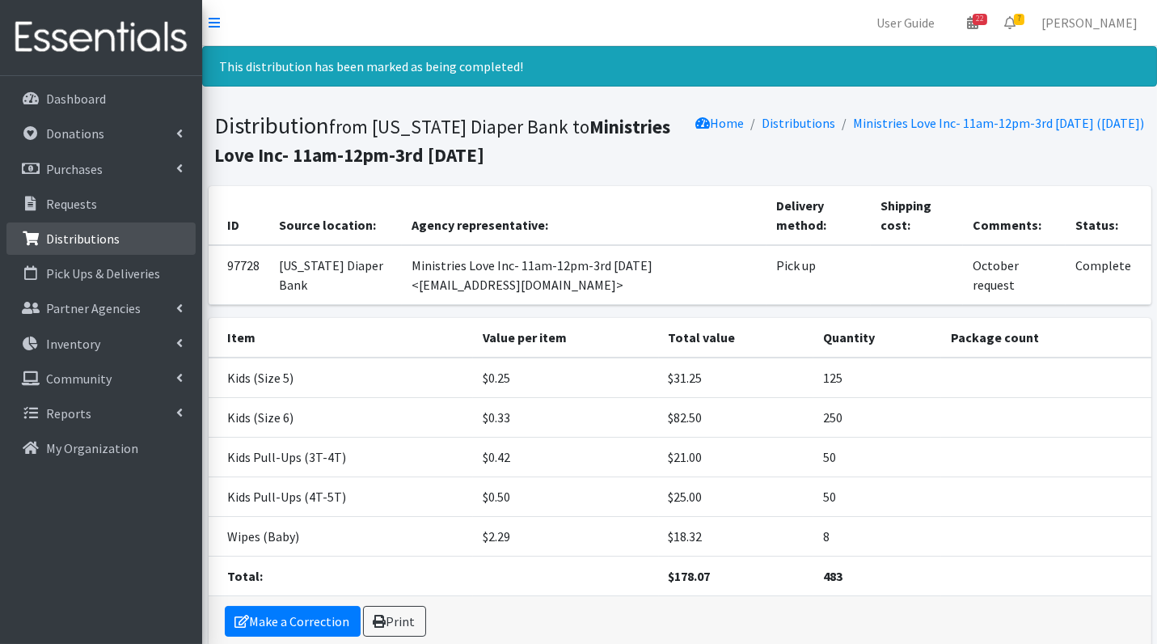
click at [74, 236] on p "Distributions" at bounding box center [83, 239] width 74 height 16
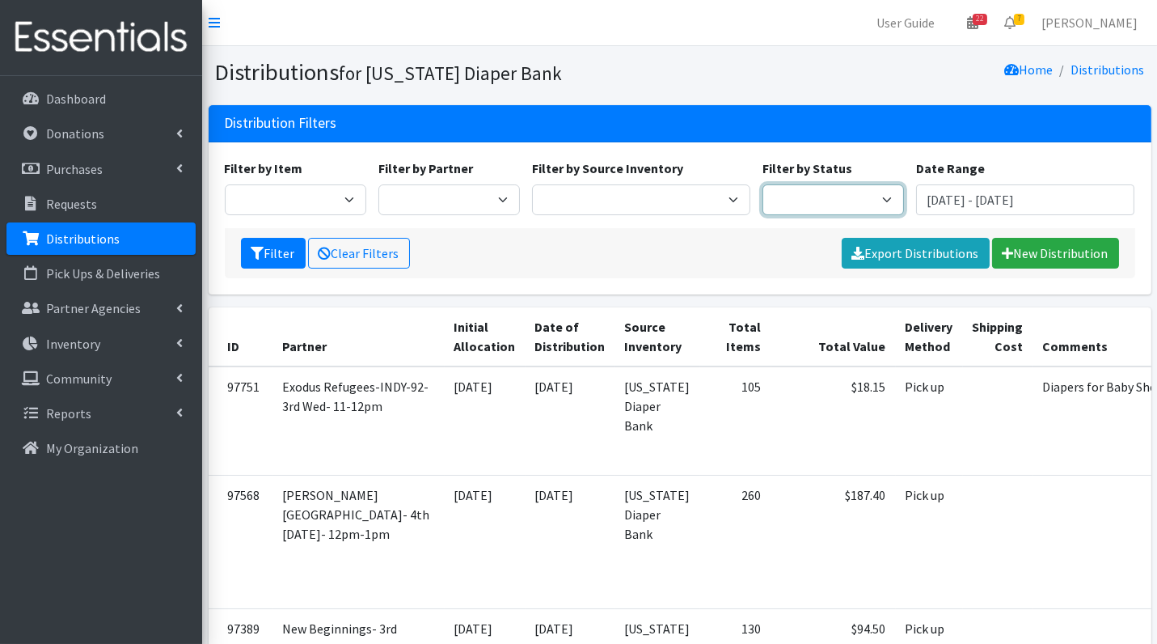
click at [873, 191] on select "Scheduled Complete" at bounding box center [834, 199] width 142 height 31
select select "5"
click at [268, 251] on button "Filter" at bounding box center [273, 253] width 65 height 31
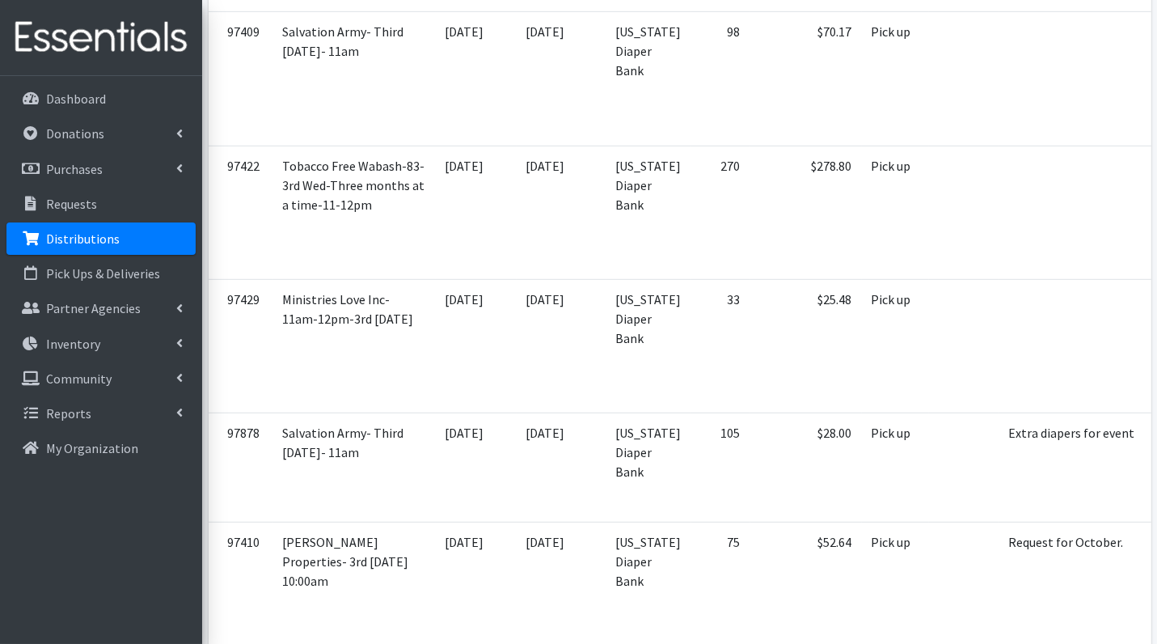
scroll to position [1778, 0]
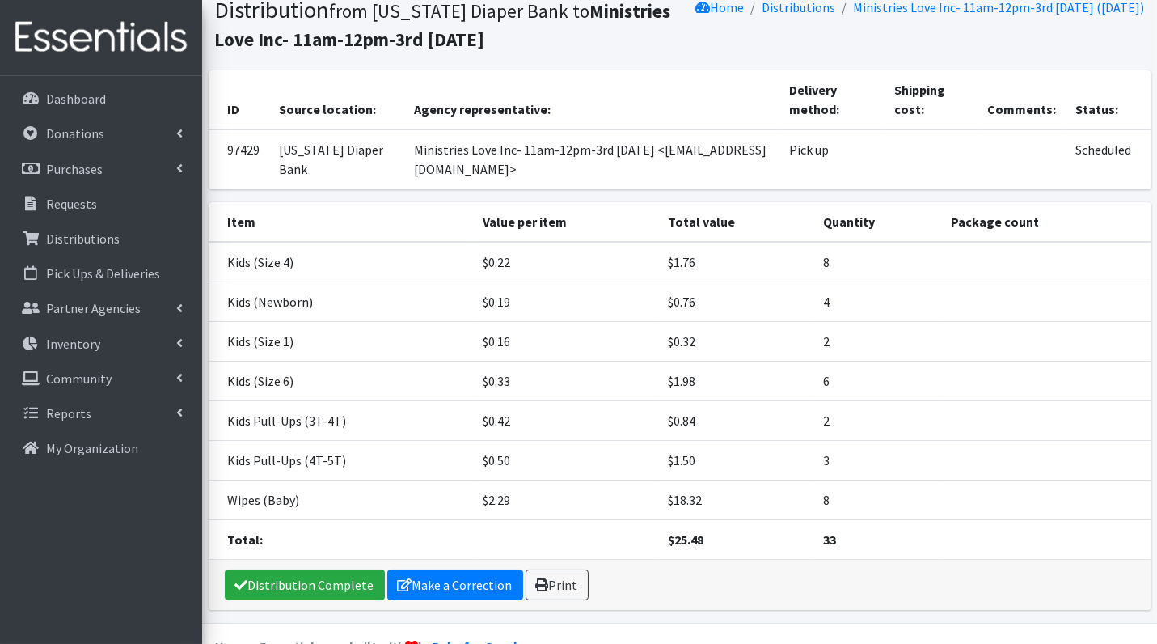
scroll to position [63, 0]
click at [473, 580] on link "Make a Correction" at bounding box center [455, 584] width 136 height 31
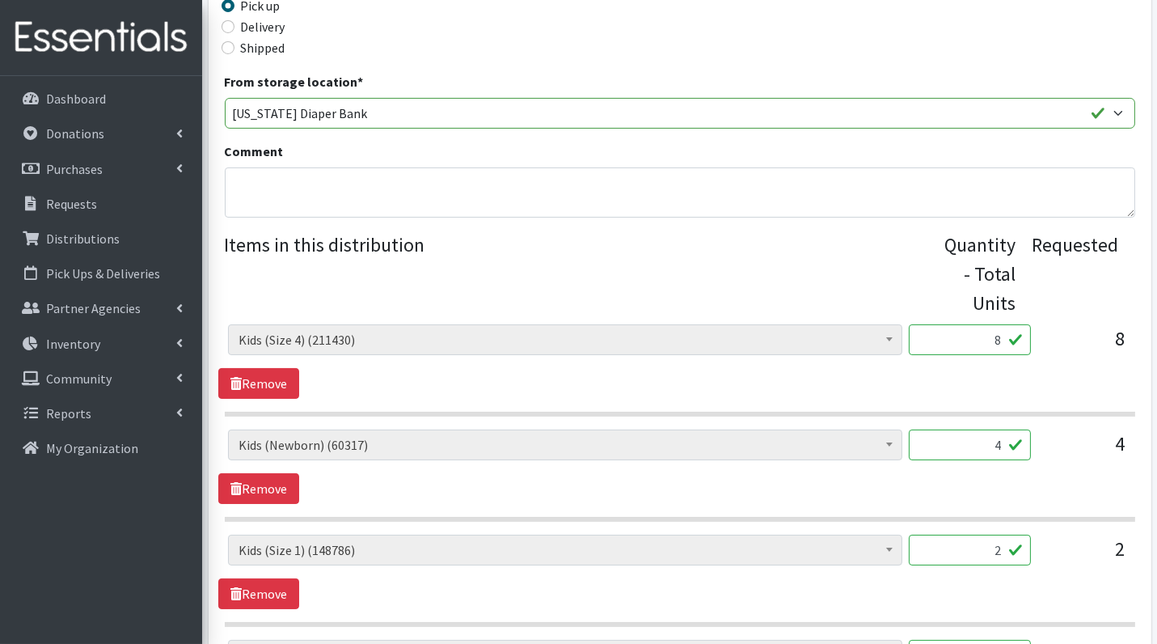
scroll to position [408, 0]
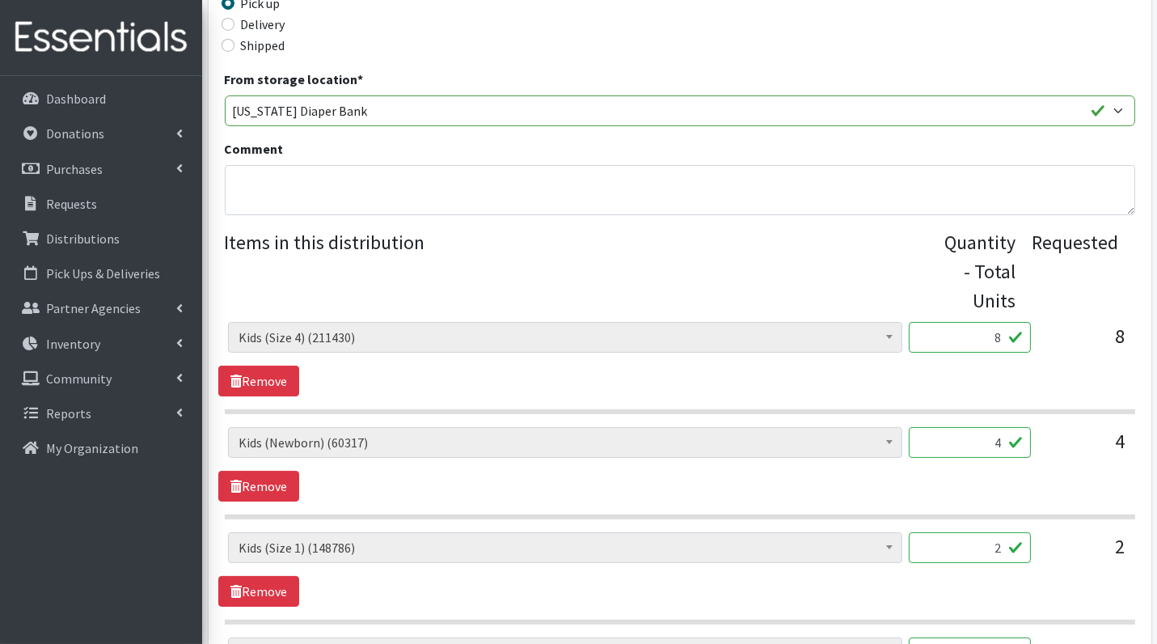
click at [988, 344] on input "8" at bounding box center [970, 337] width 122 height 31
type input "200"
click at [1004, 445] on input "4" at bounding box center [970, 442] width 122 height 31
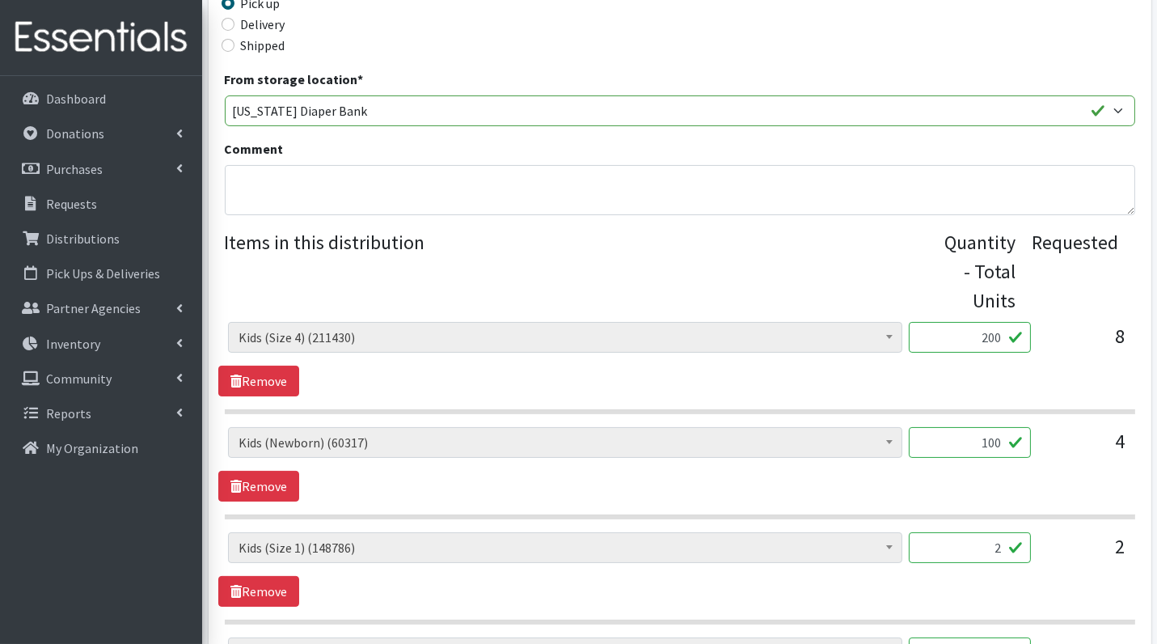
type input "100"
click at [1016, 557] on input "2" at bounding box center [970, 547] width 122 height 31
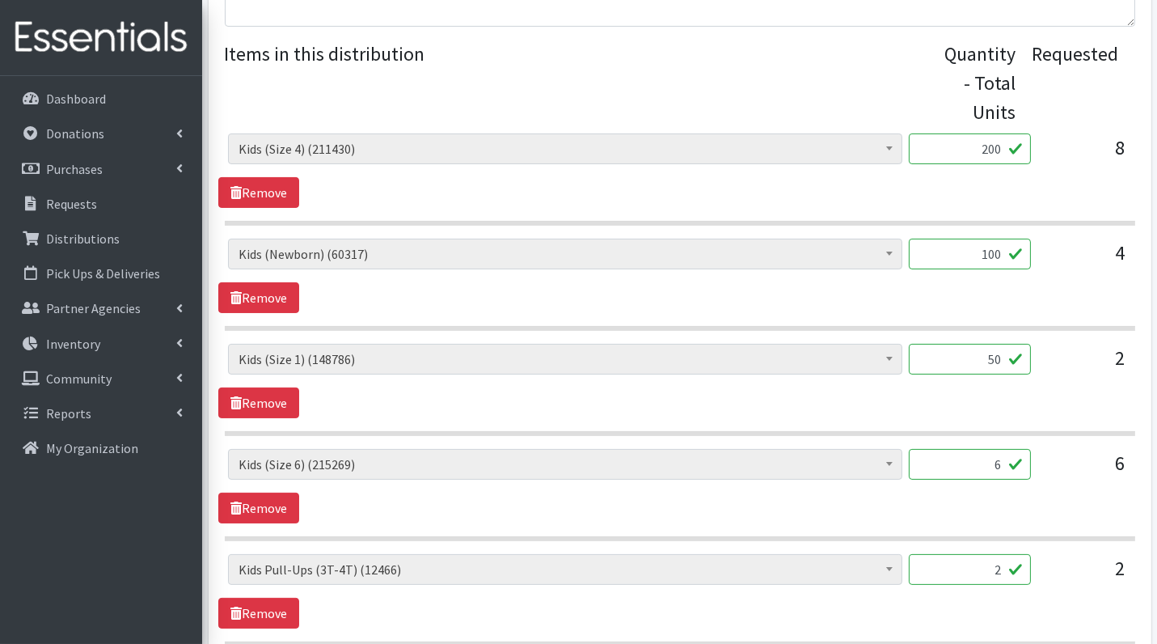
scroll to position [605, 0]
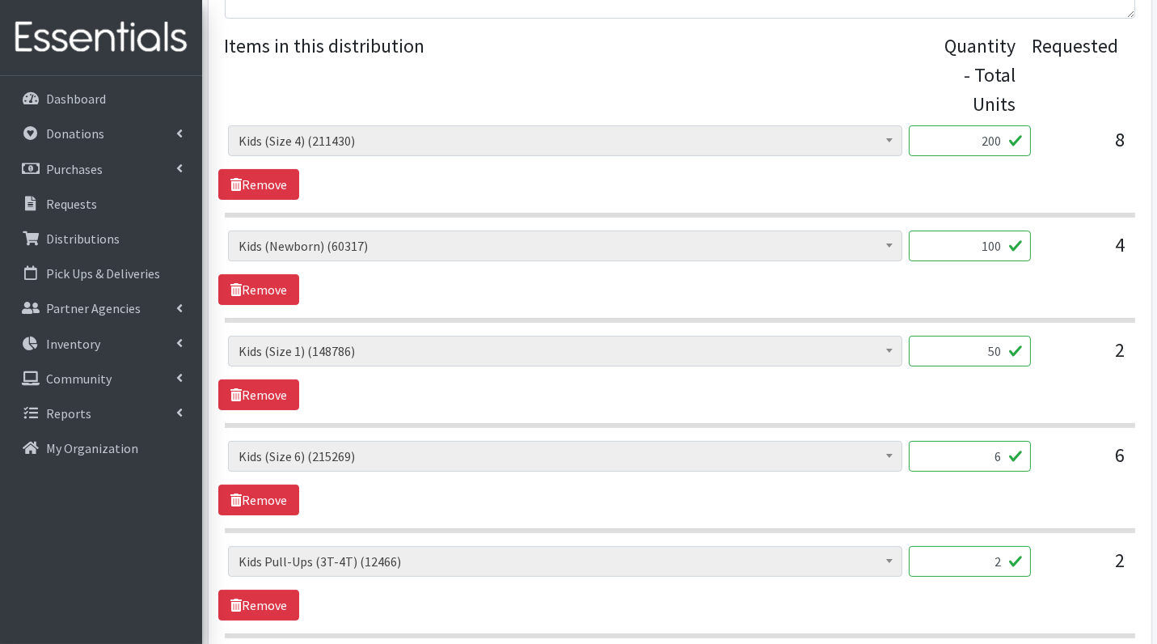
type input "50"
click at [983, 468] on div "6" at bounding box center [970, 463] width 122 height 44
click at [992, 444] on input "6" at bounding box center [970, 456] width 122 height 31
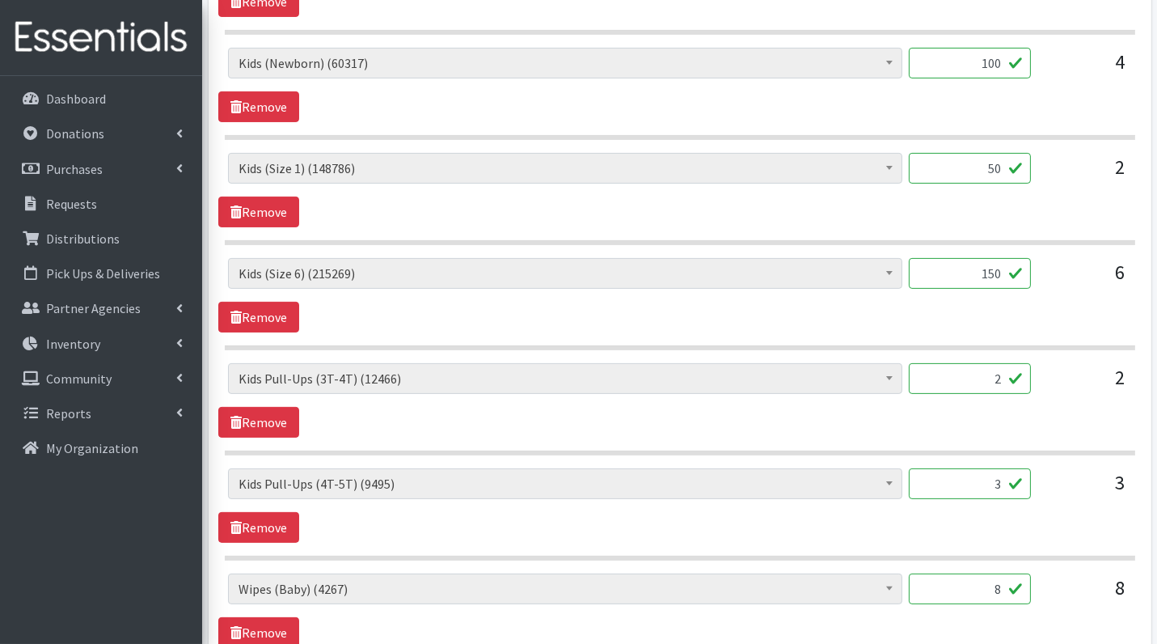
scroll to position [789, 0]
type input "150"
click at [1007, 370] on input "2" at bounding box center [970, 377] width 122 height 31
type input "20"
click at [1007, 472] on input "3" at bounding box center [970, 482] width 122 height 31
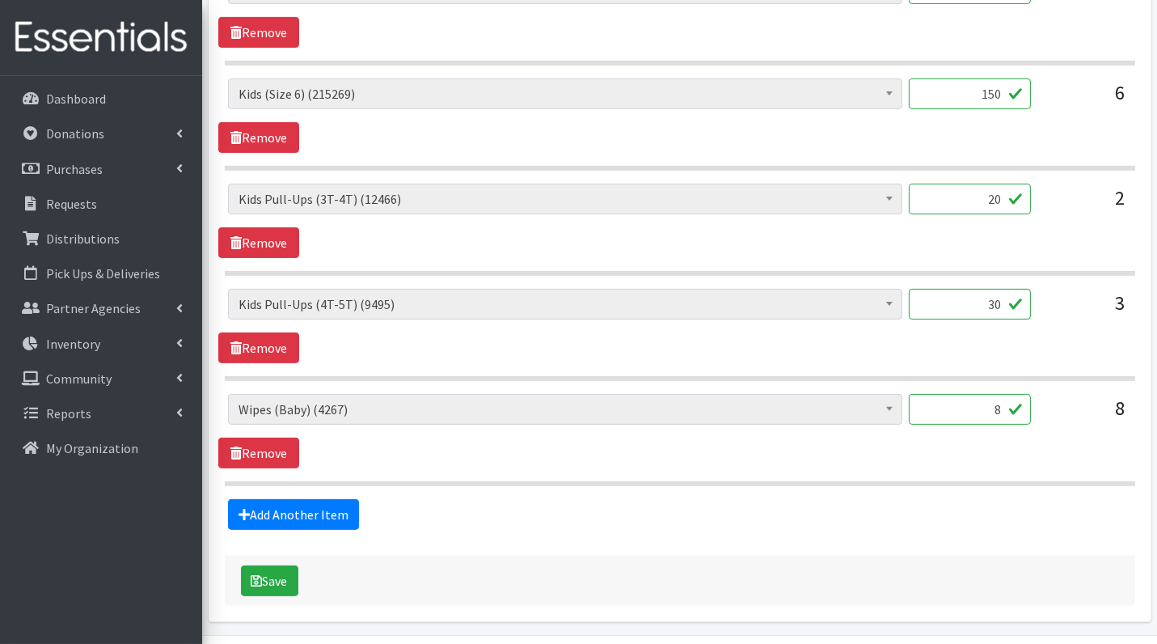
scroll to position [971, 0]
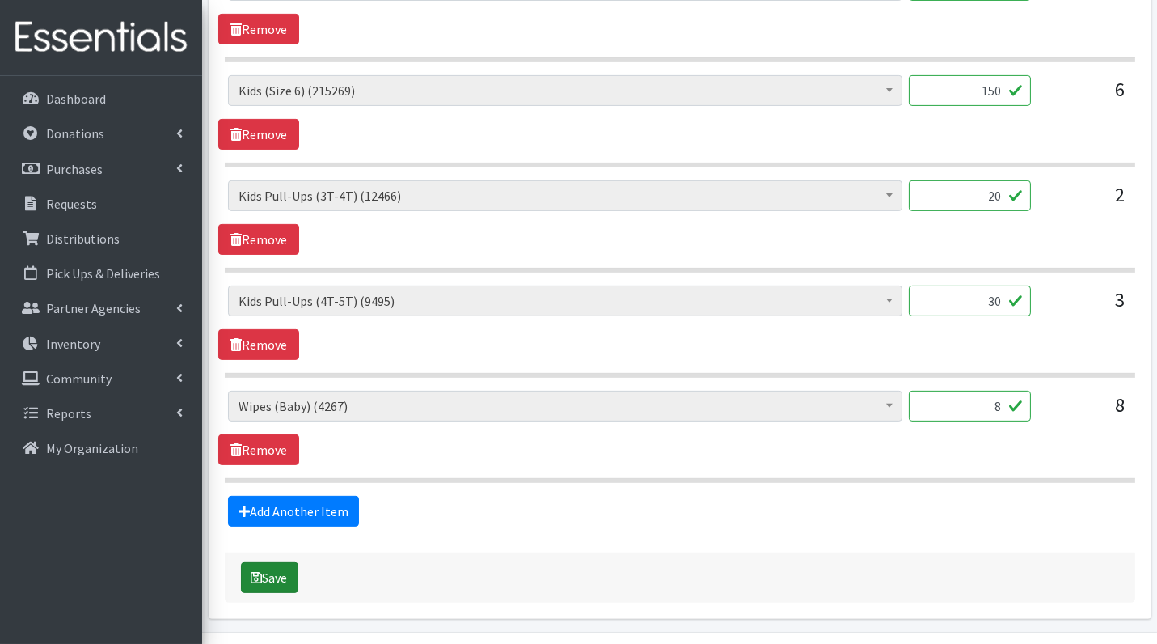
type input "30"
click at [274, 571] on button "Save" at bounding box center [269, 577] width 57 height 31
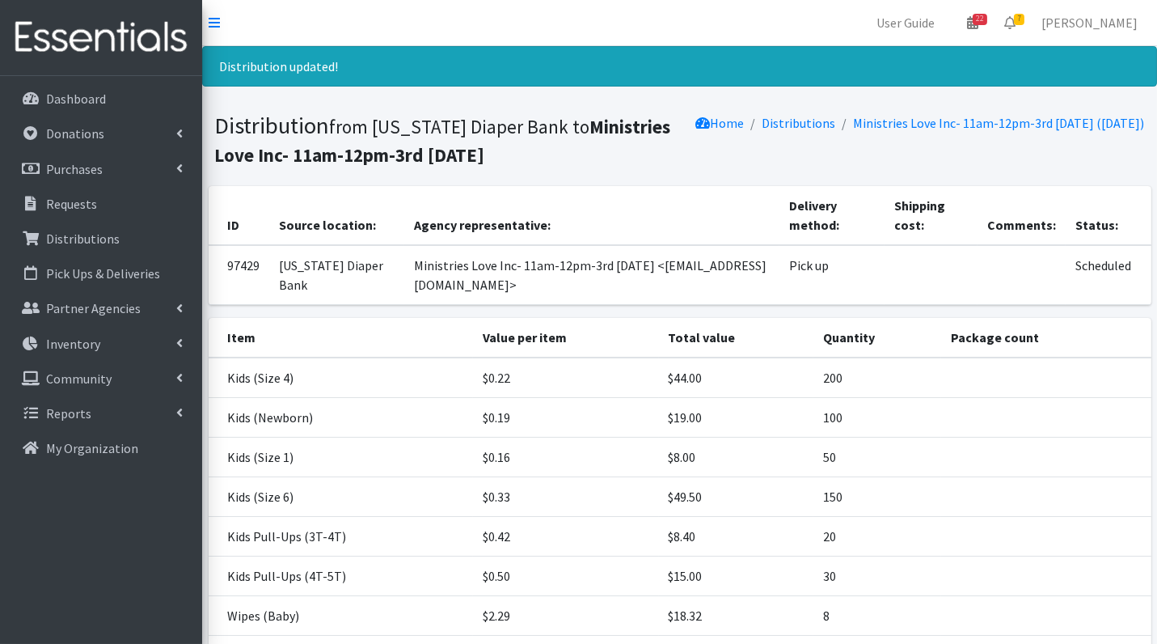
scroll to position [150, 0]
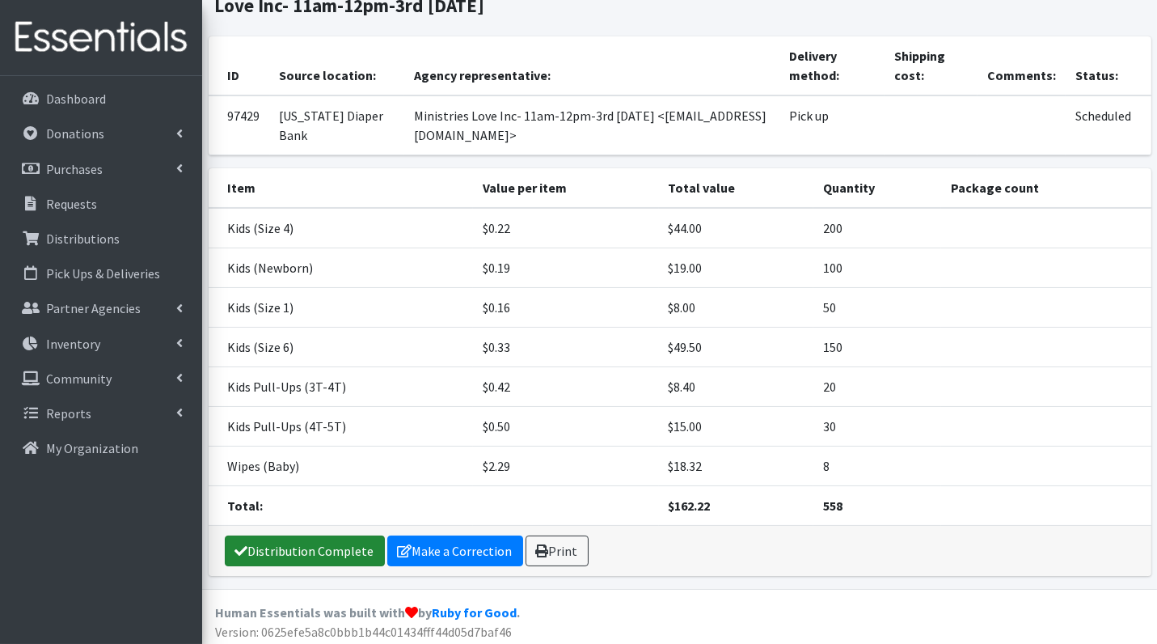
click at [288, 547] on link "Distribution Complete" at bounding box center [305, 550] width 160 height 31
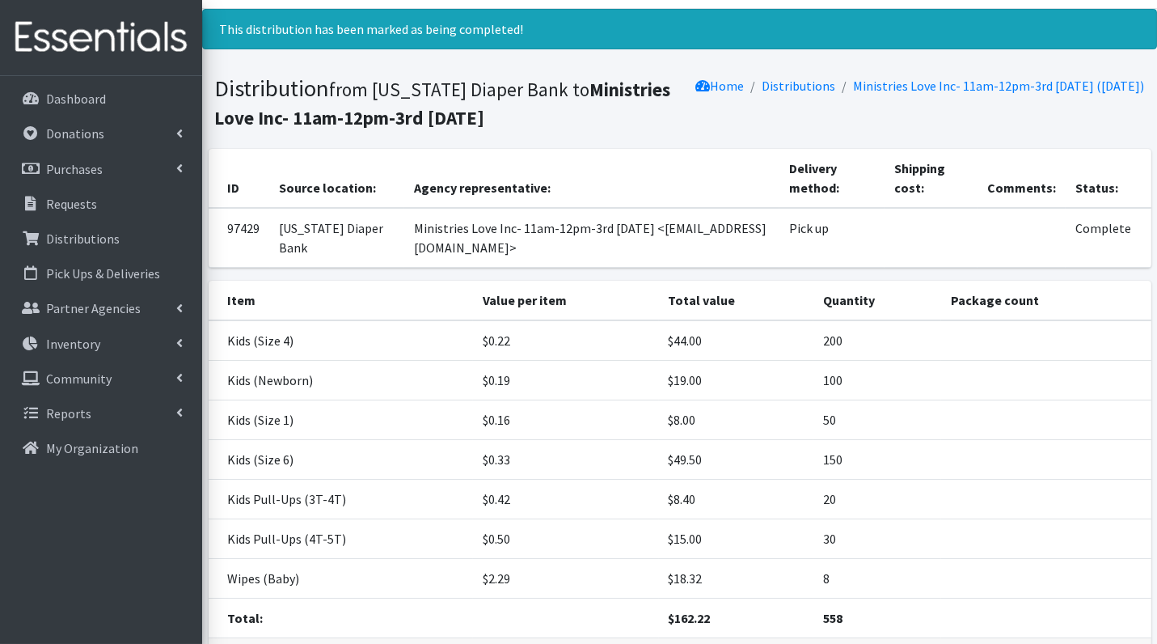
scroll to position [0, 0]
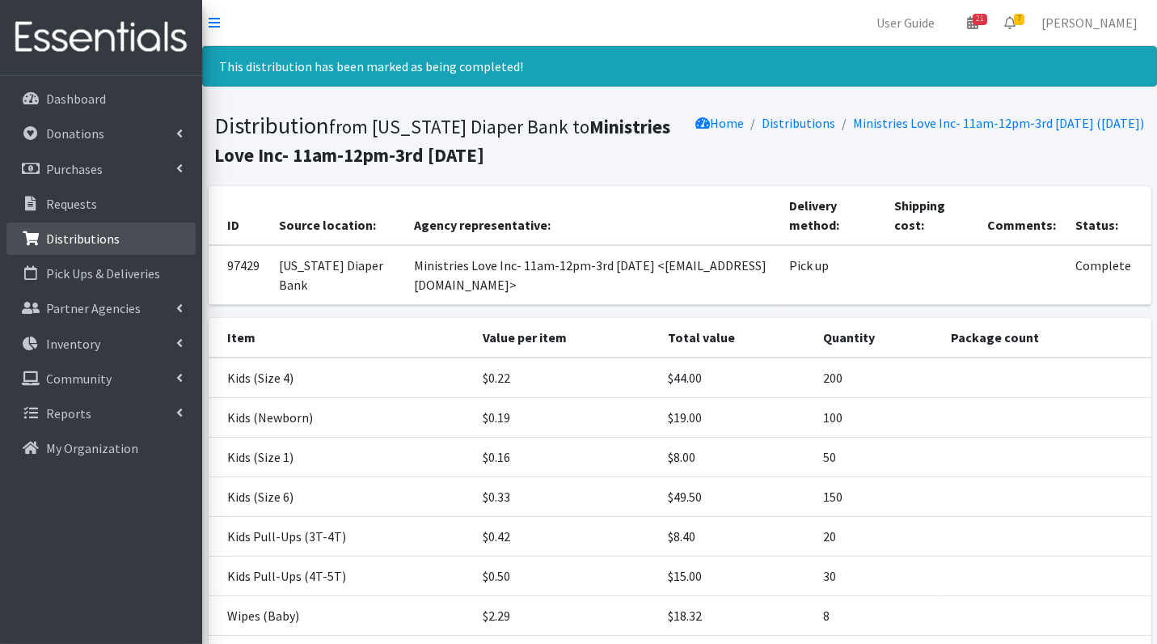
click at [94, 243] on p "Distributions" at bounding box center [83, 239] width 74 height 16
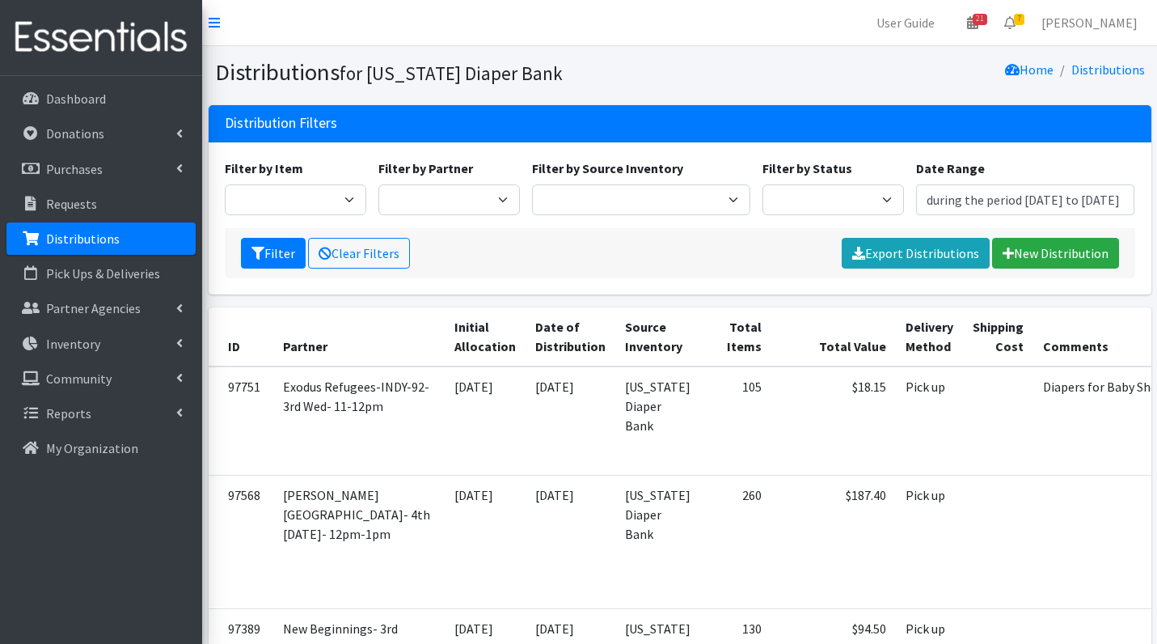
type input "[DATE] - [DATE]"
click at [857, 203] on select "Scheduled Complete" at bounding box center [834, 199] width 142 height 31
select select "5"
click at [277, 252] on button "Filter" at bounding box center [273, 253] width 65 height 31
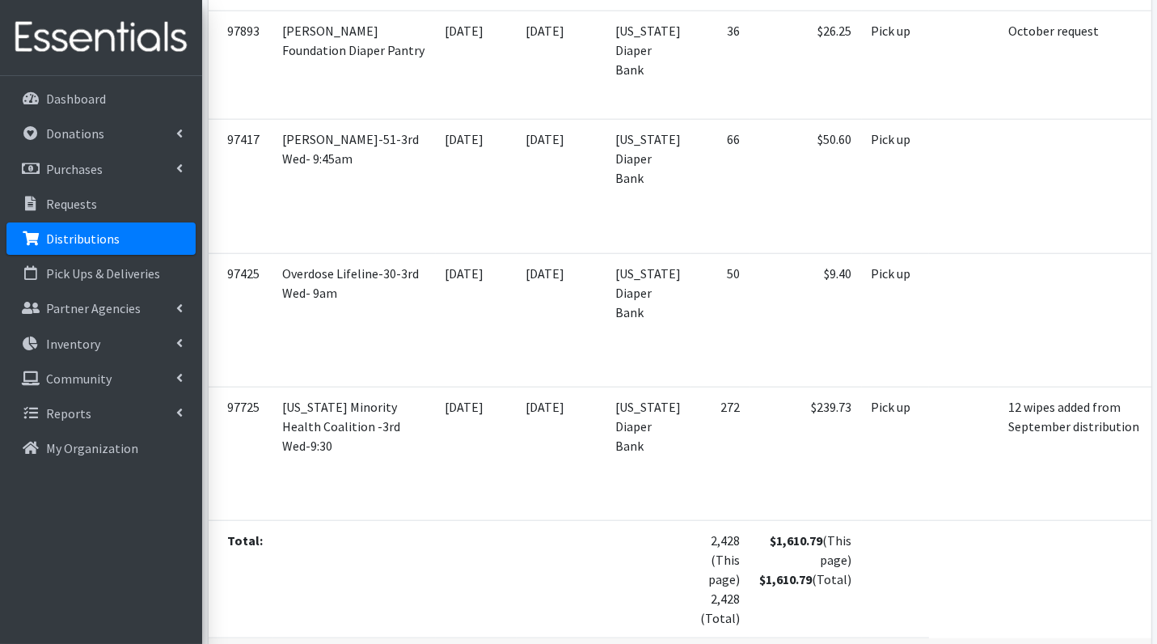
scroll to position [2823, 0]
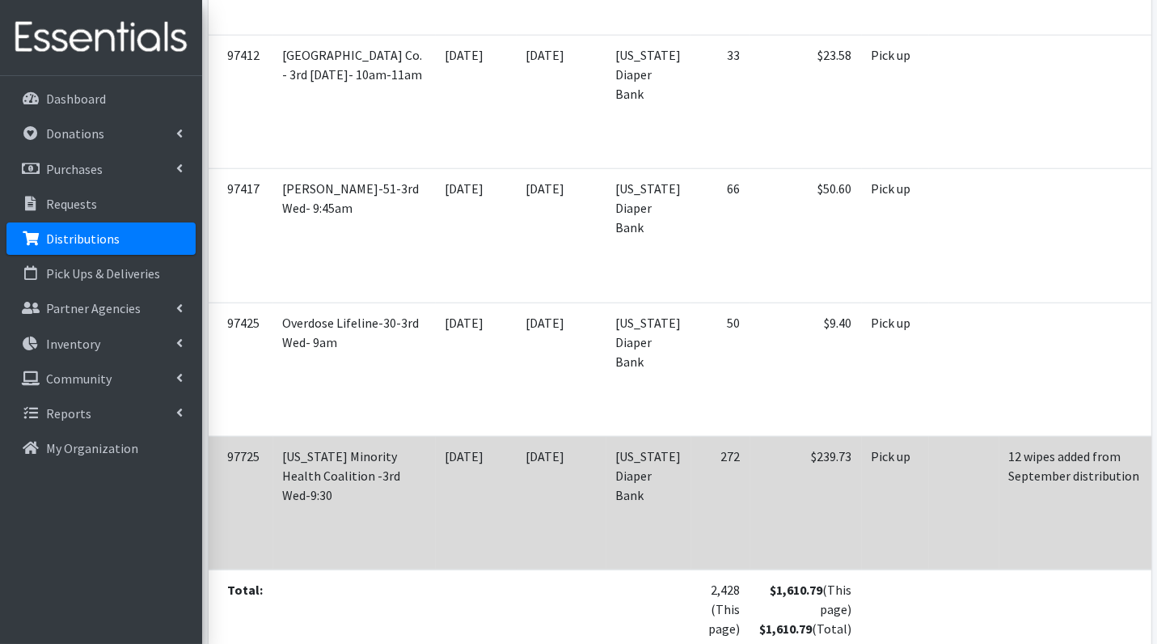
scroll to position [2768, 0]
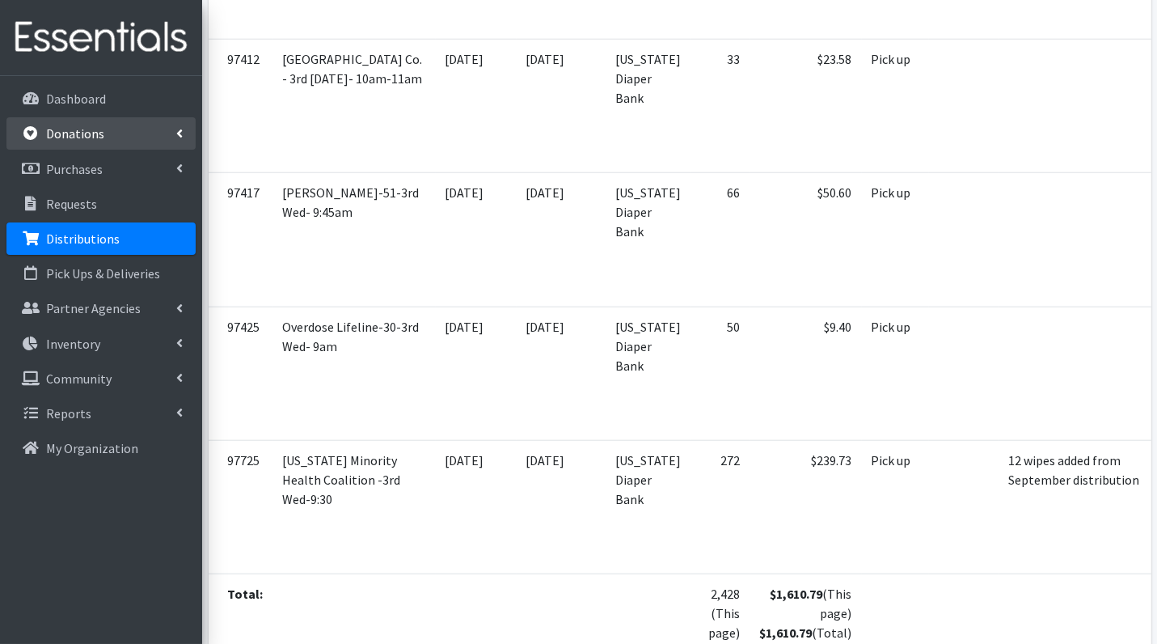
click at [92, 136] on p "Donations" at bounding box center [75, 133] width 58 height 16
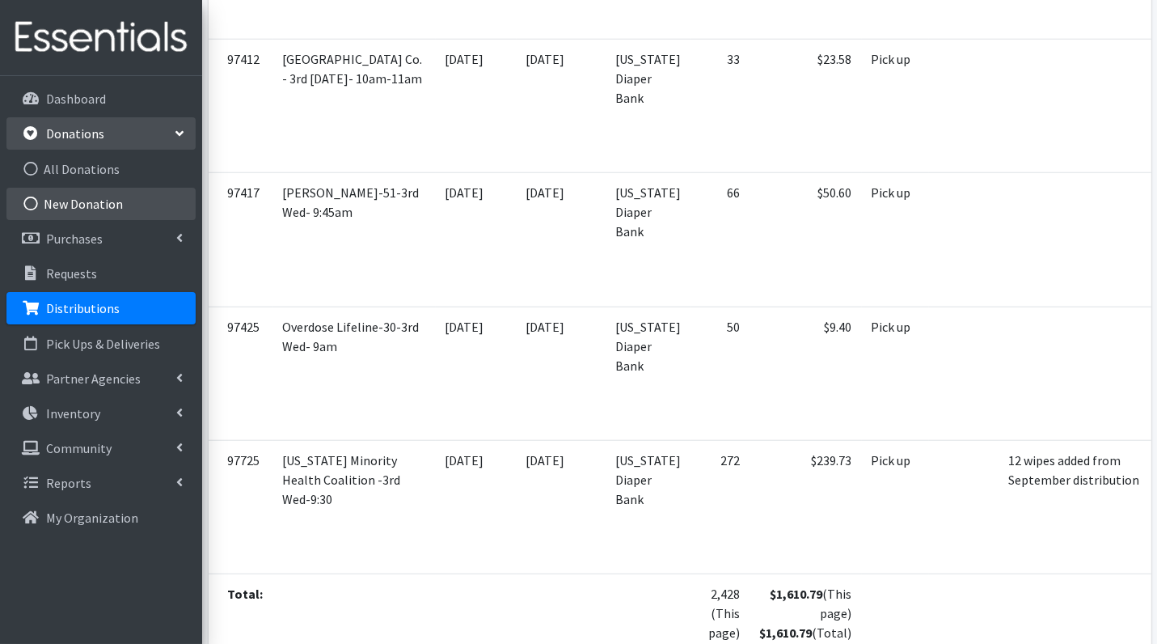
click at [100, 197] on link "New Donation" at bounding box center [100, 204] width 189 height 32
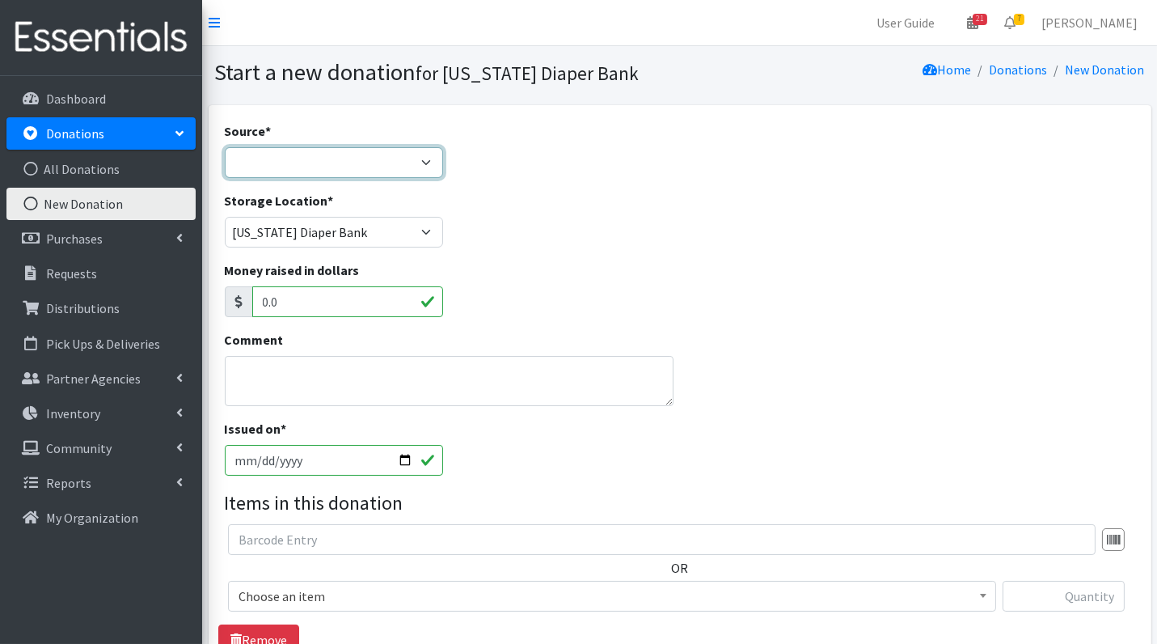
click at [370, 154] on select "Product Drive Manufacturer Donation Site Misc. Donation" at bounding box center [334, 162] width 218 height 31
select select "Donation Site"
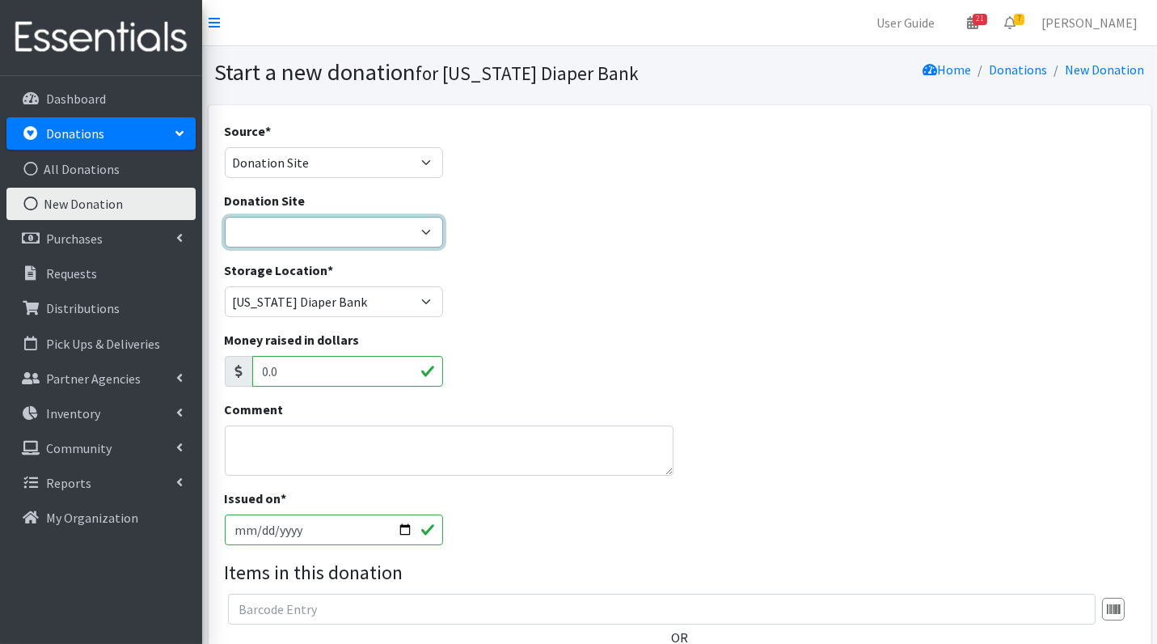
click at [374, 233] on select "Ascension St. Vincent Ashley's Music Circle Baby2Baby Becky the Bakester Bottle…" at bounding box center [334, 232] width 218 height 31
select select "813"
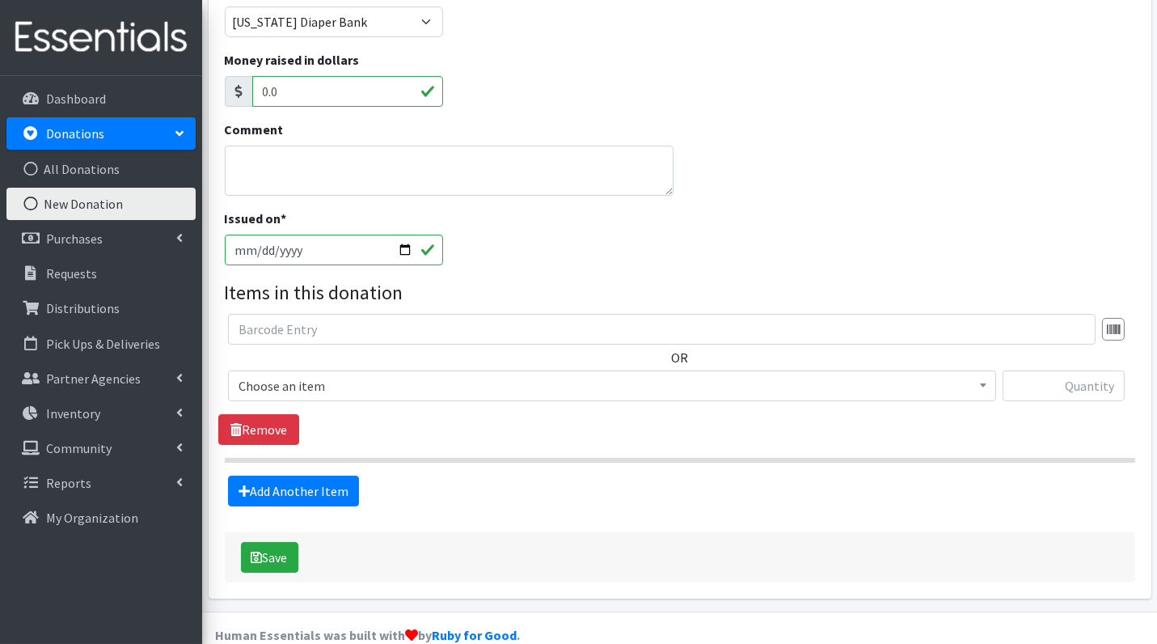
scroll to position [290, 0]
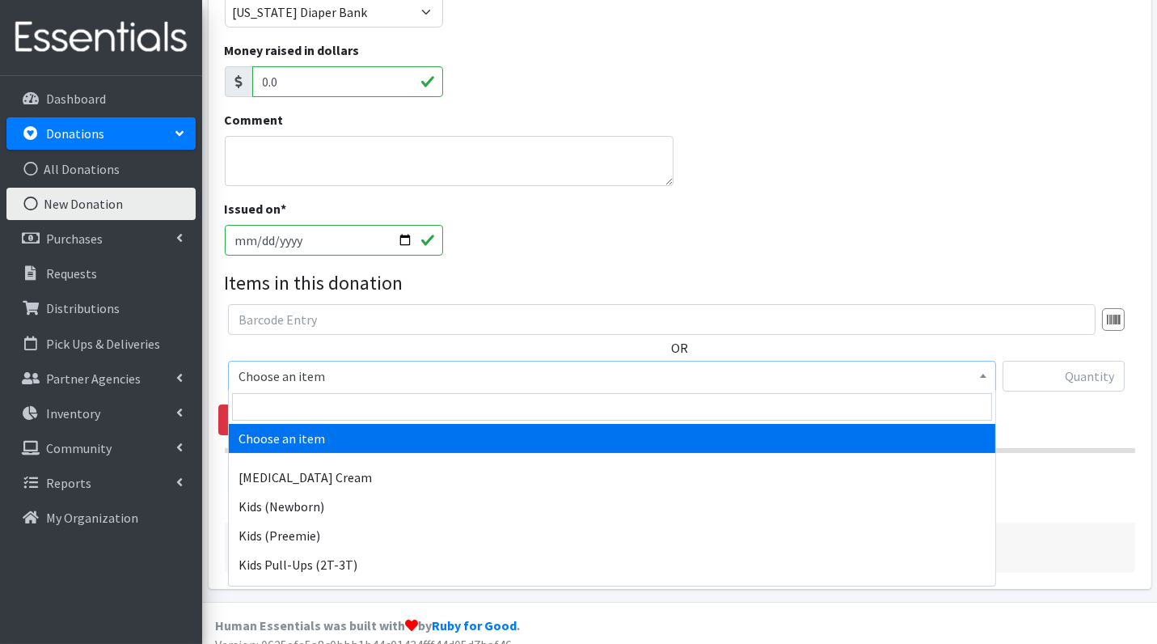
click at [363, 375] on span "Choose an item" at bounding box center [612, 376] width 747 height 23
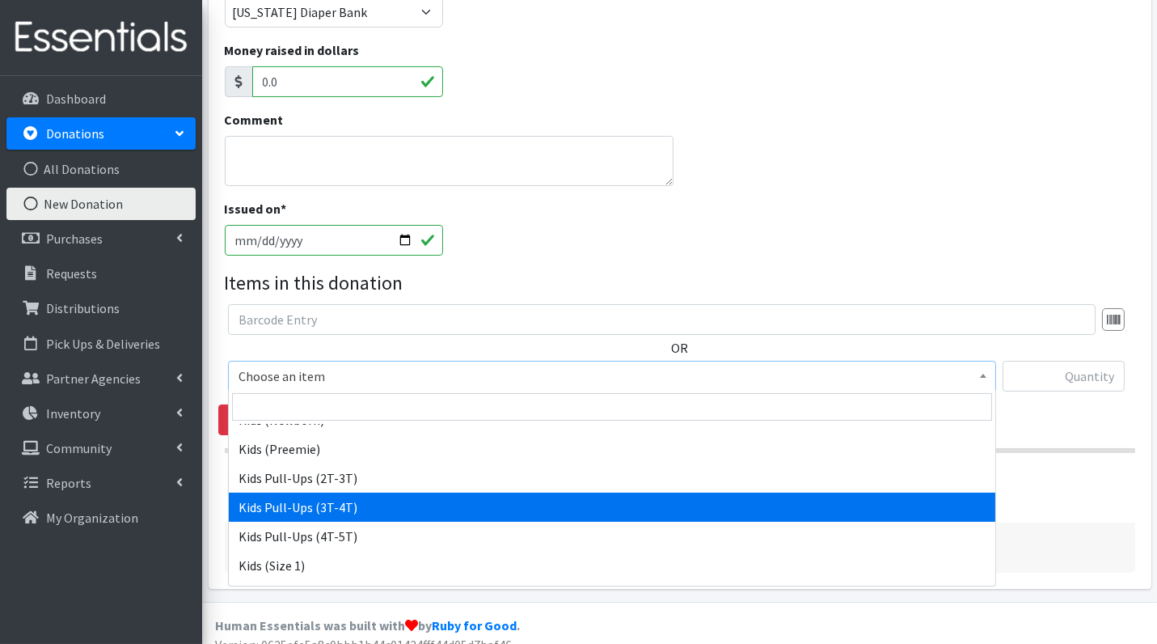
scroll to position [143, 0]
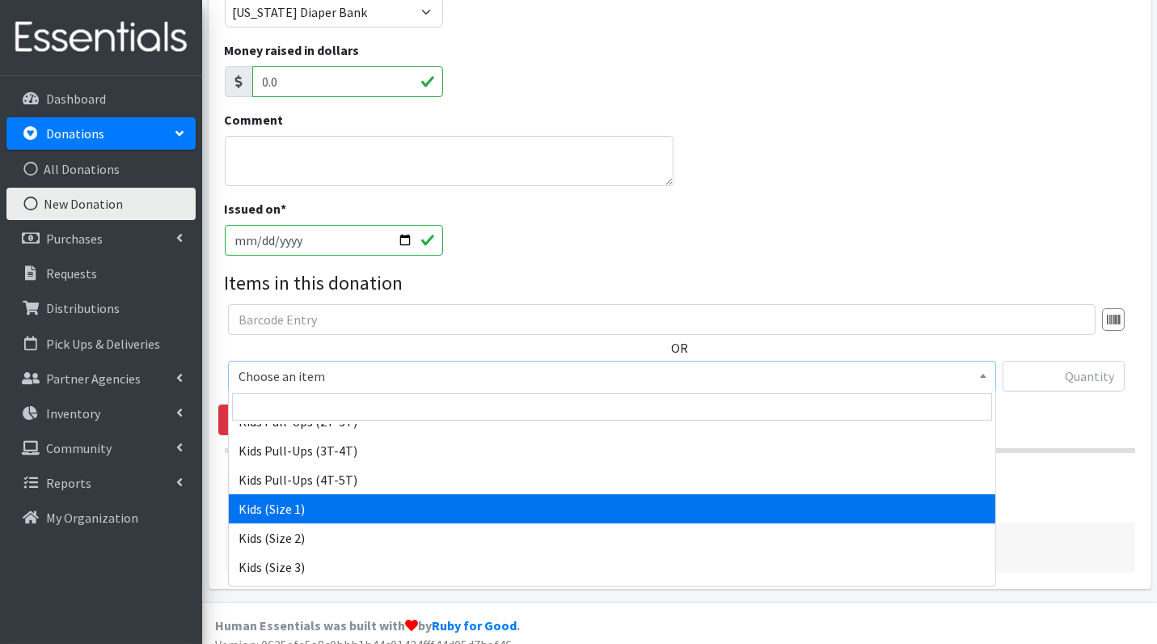
select select "3401"
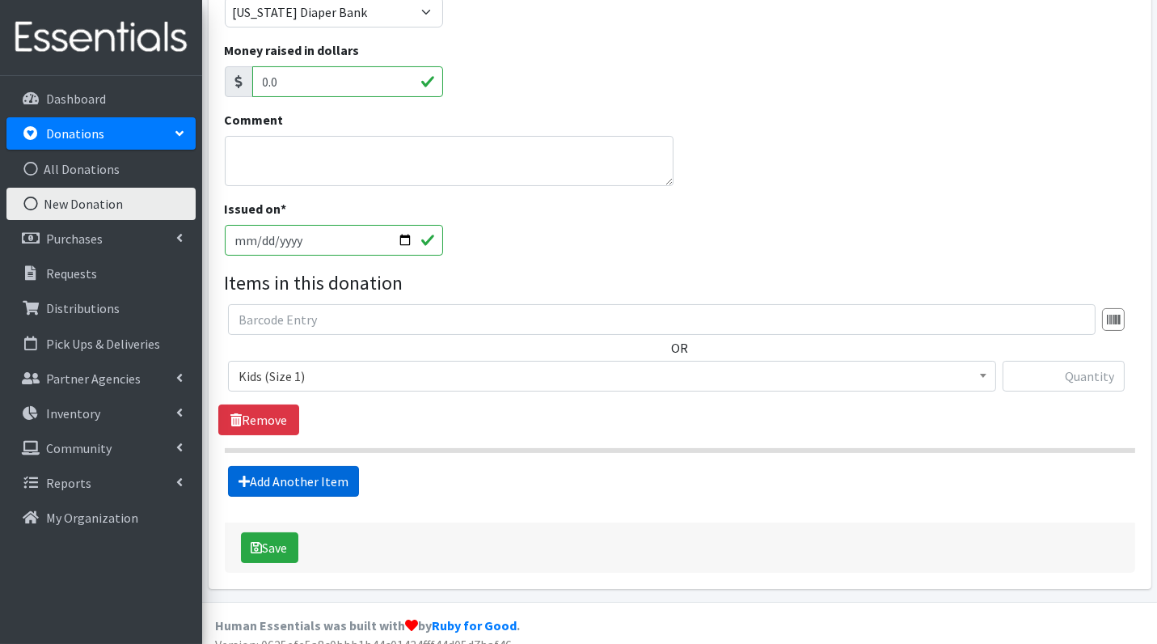
click at [338, 479] on link "Add Another Item" at bounding box center [293, 481] width 131 height 31
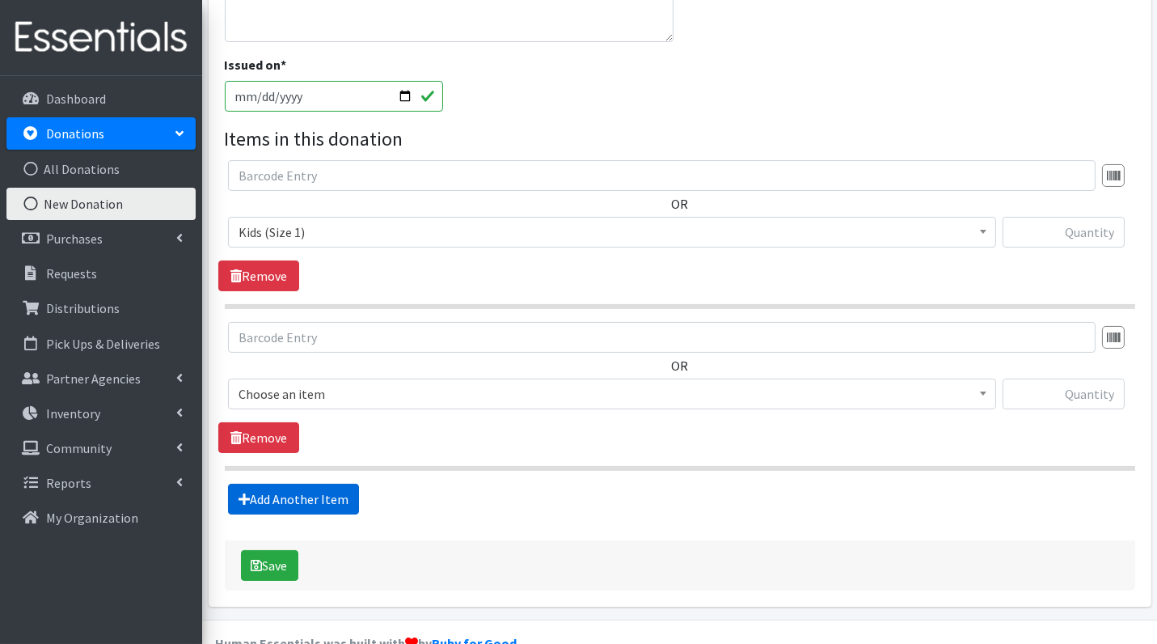
scroll to position [464, 0]
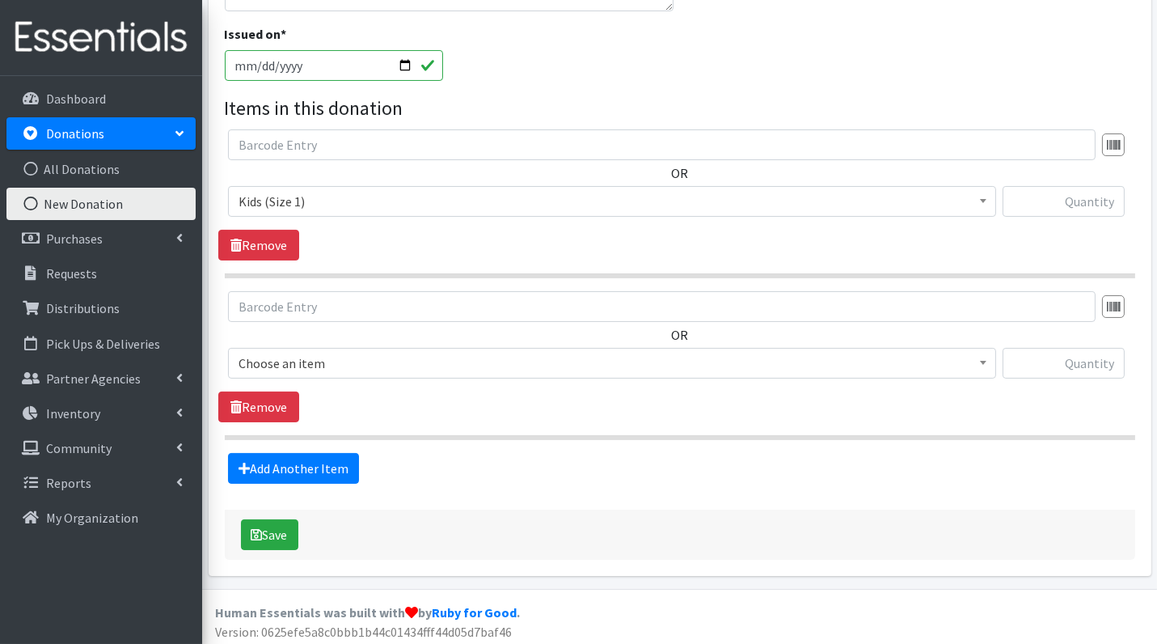
click at [362, 353] on span "Choose an item" at bounding box center [612, 363] width 747 height 23
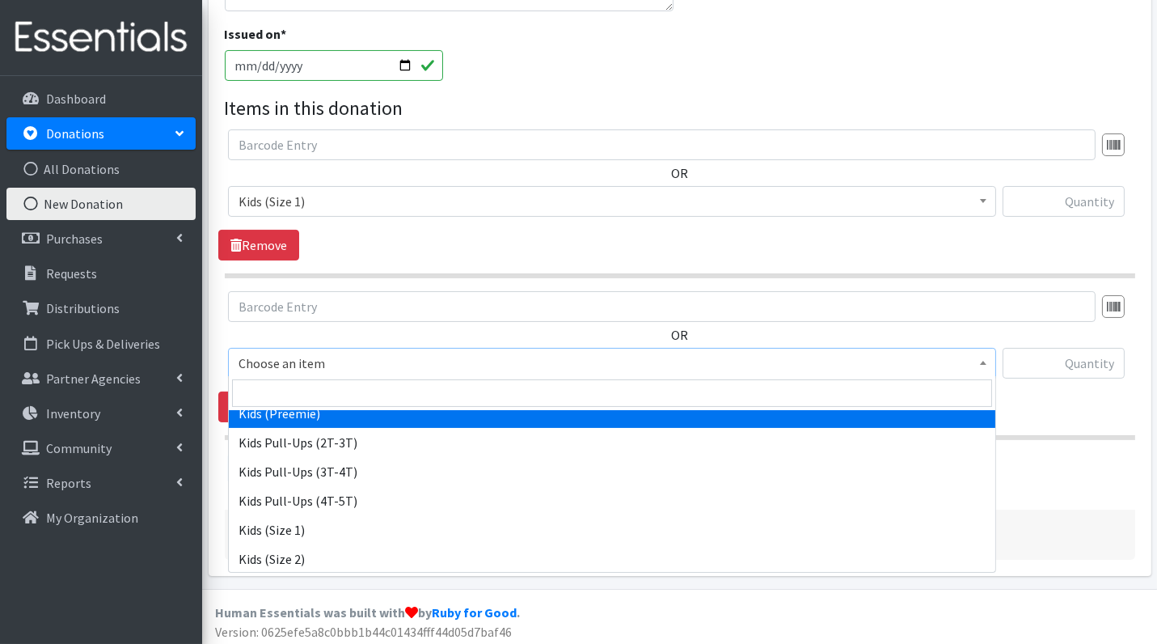
scroll to position [109, 0]
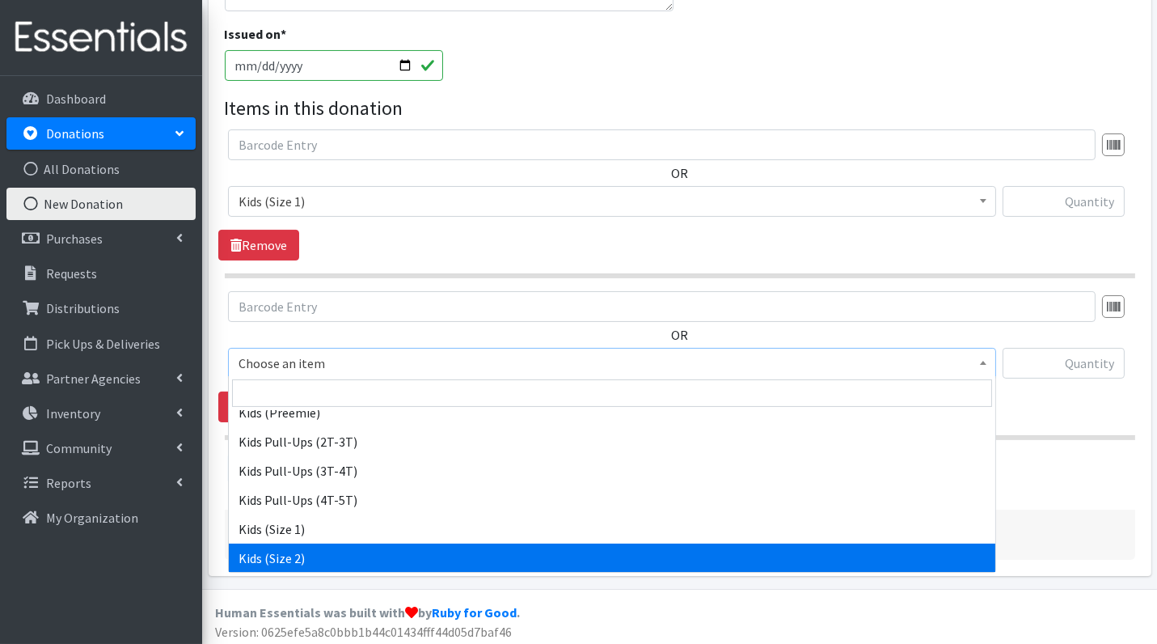
select select "3420"
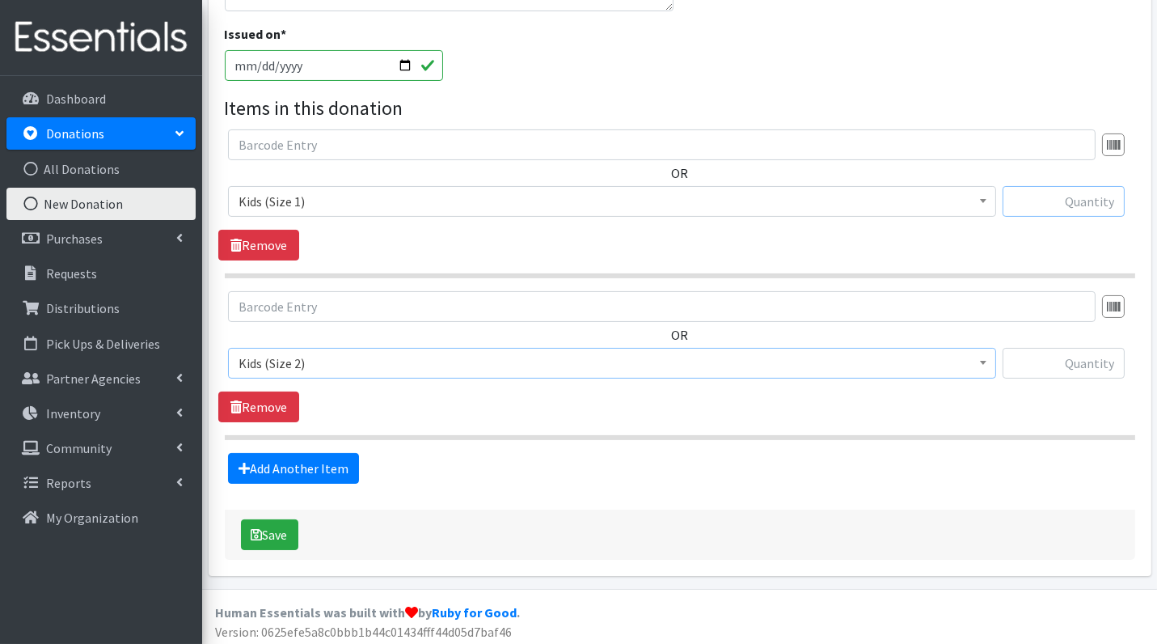
click at [1106, 198] on input "text" at bounding box center [1064, 201] width 122 height 31
type input "137"
click at [1085, 362] on input "text" at bounding box center [1064, 363] width 122 height 31
type input "122"
click at [268, 523] on button "Save" at bounding box center [269, 534] width 57 height 31
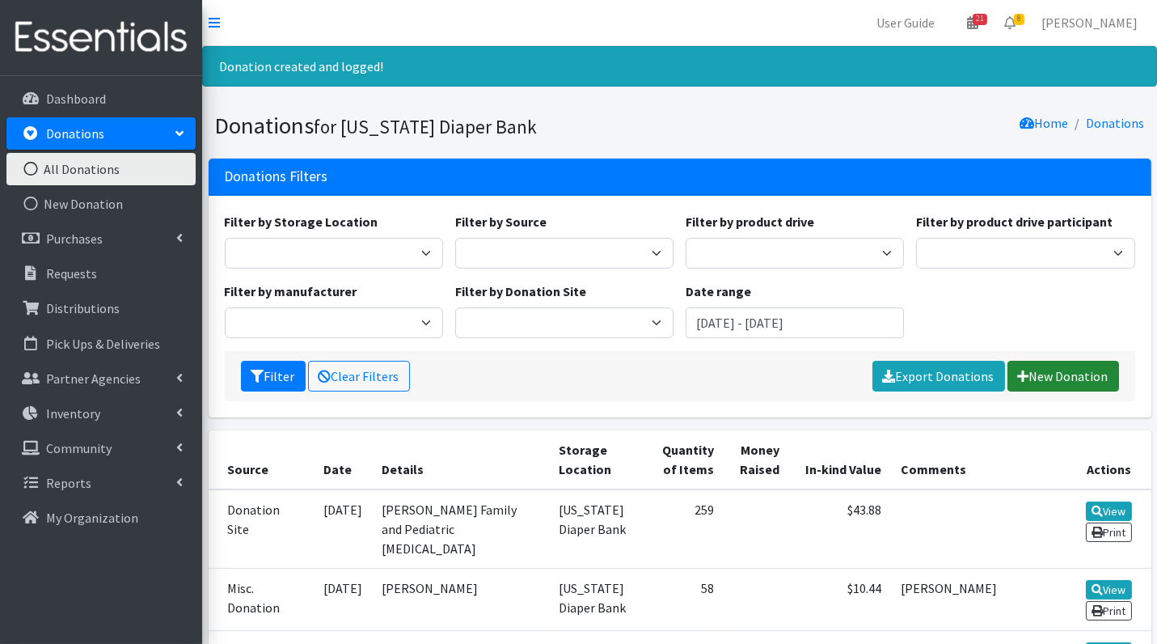
click at [1064, 370] on link "New Donation" at bounding box center [1064, 376] width 112 height 31
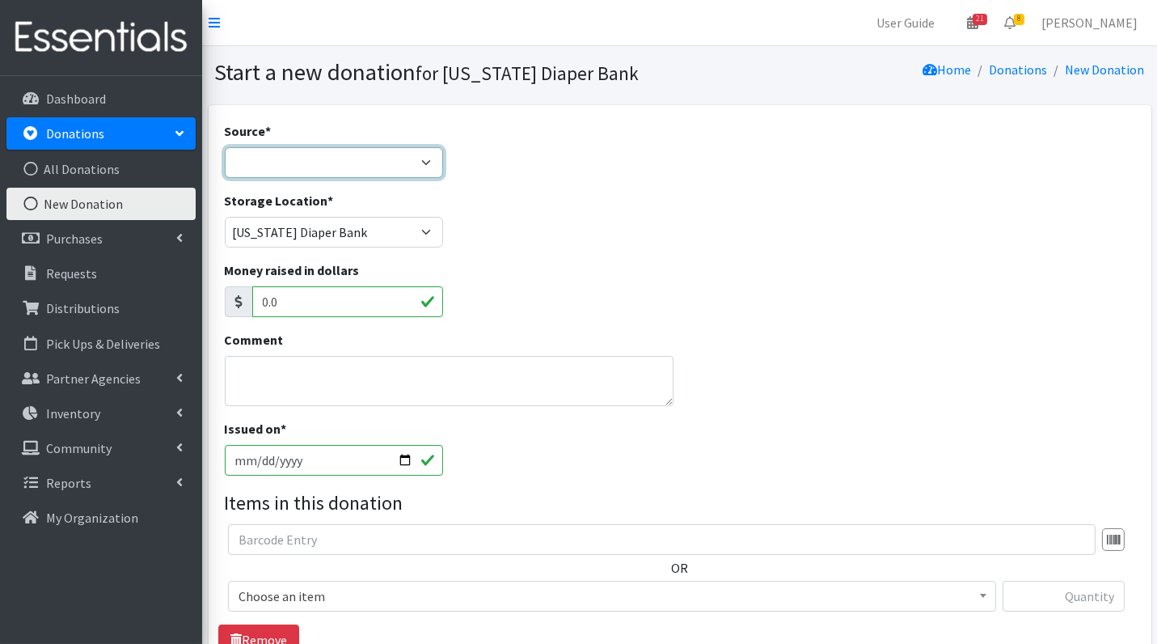
click at [335, 148] on select "Product Drive Manufacturer Donation Site Misc. Donation" at bounding box center [334, 162] width 218 height 31
select select "Donation Site"
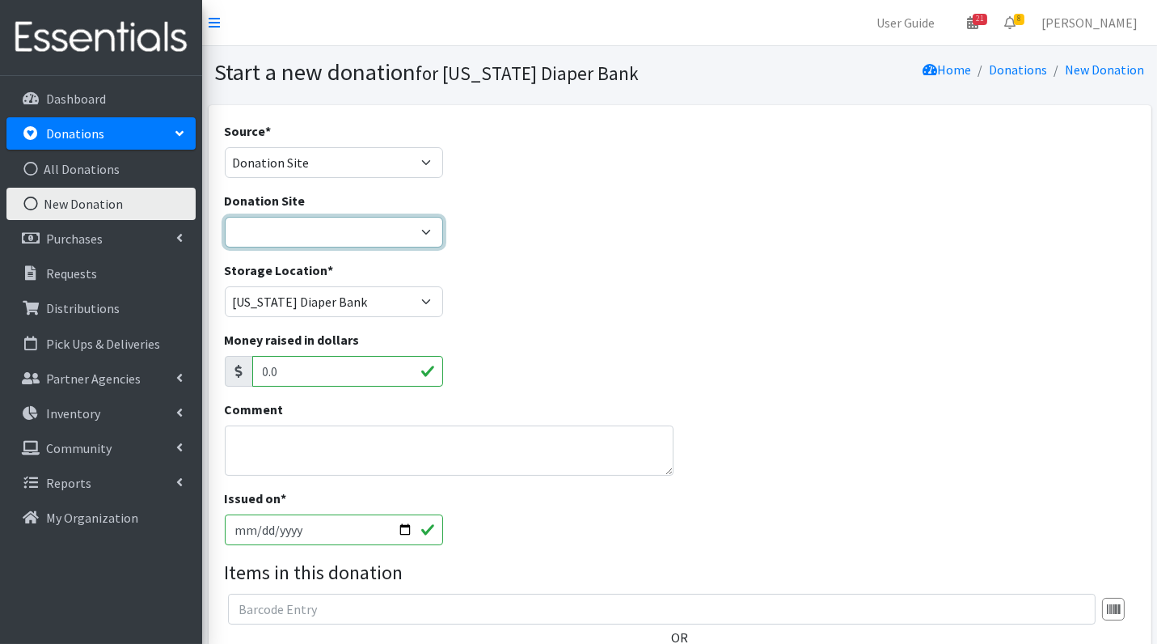
click at [333, 244] on select "Ascension St. Vincent Ashley's Music Circle Baby2Baby Becky the Bakester Bottle…" at bounding box center [334, 232] width 218 height 31
select select "832"
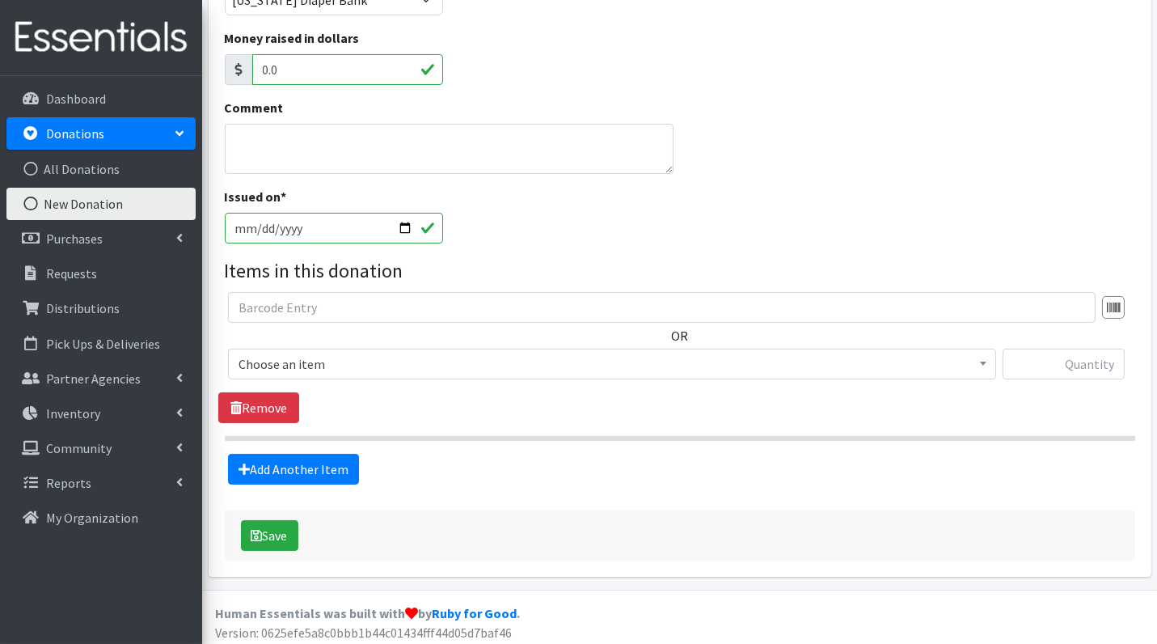
scroll to position [303, 0]
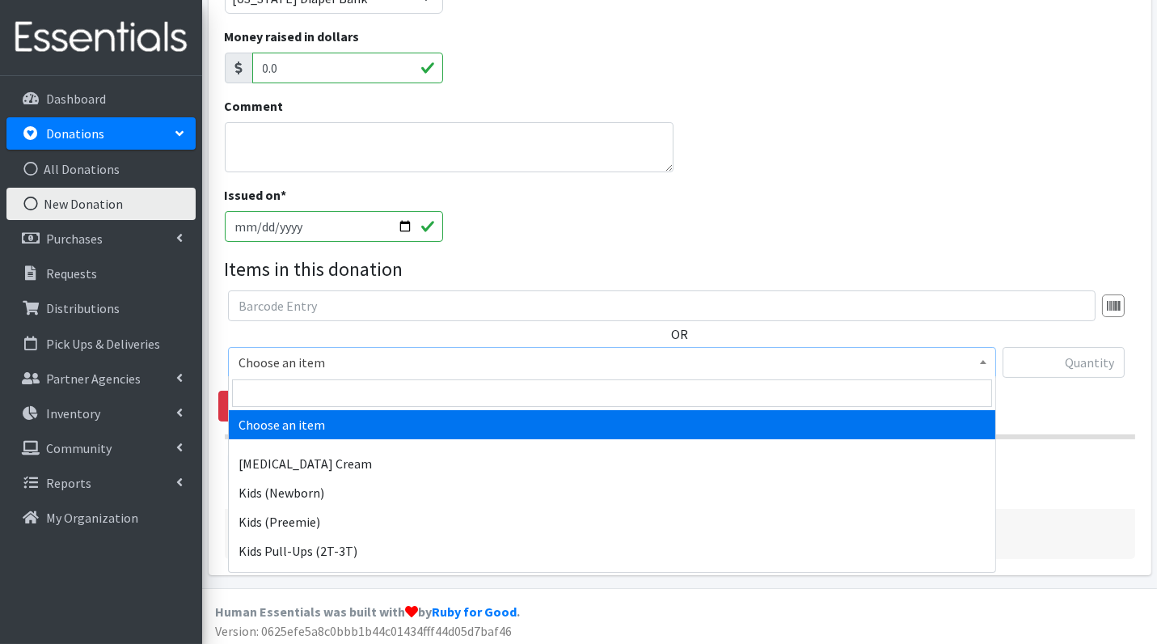
click at [374, 351] on span "Choose an item" at bounding box center [612, 362] width 747 height 23
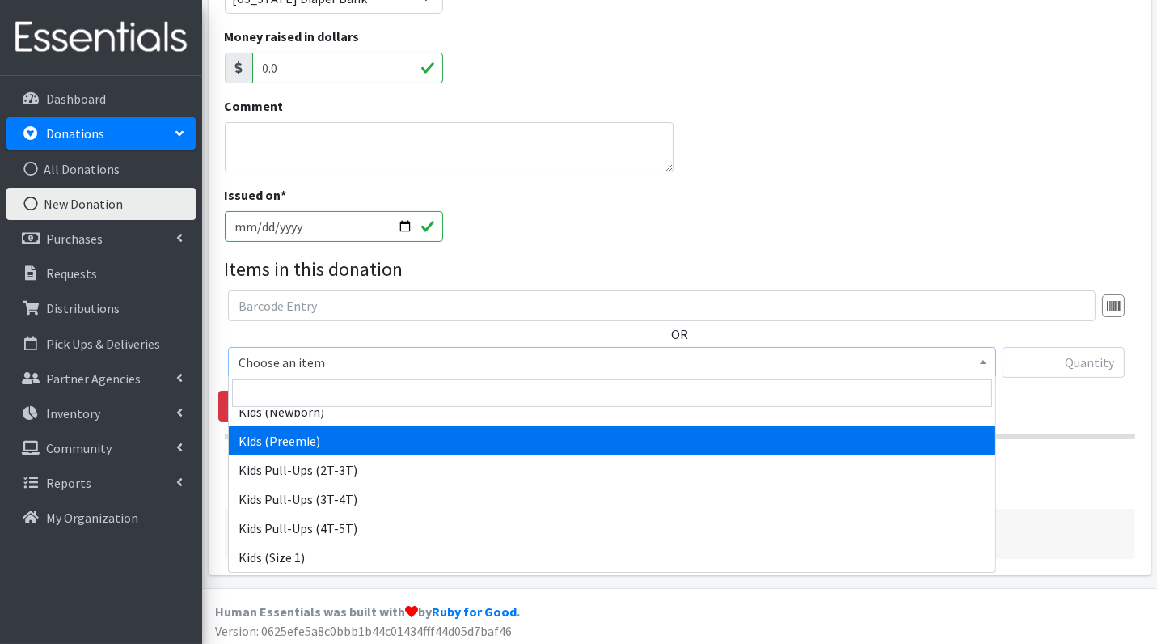
scroll to position [82, 0]
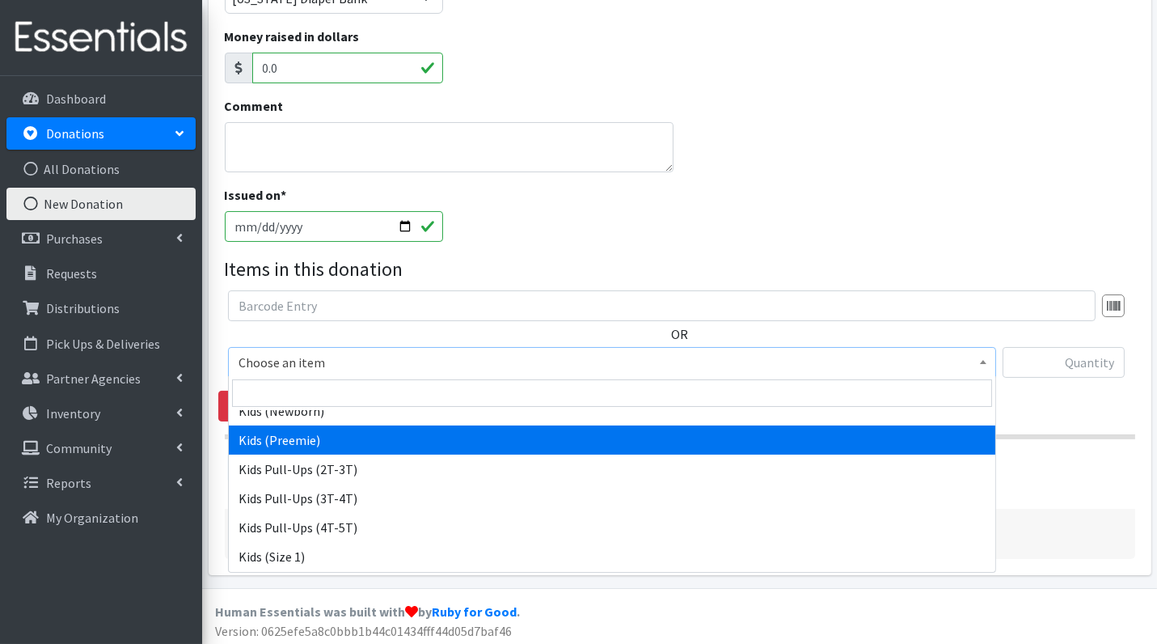
select select "3413"
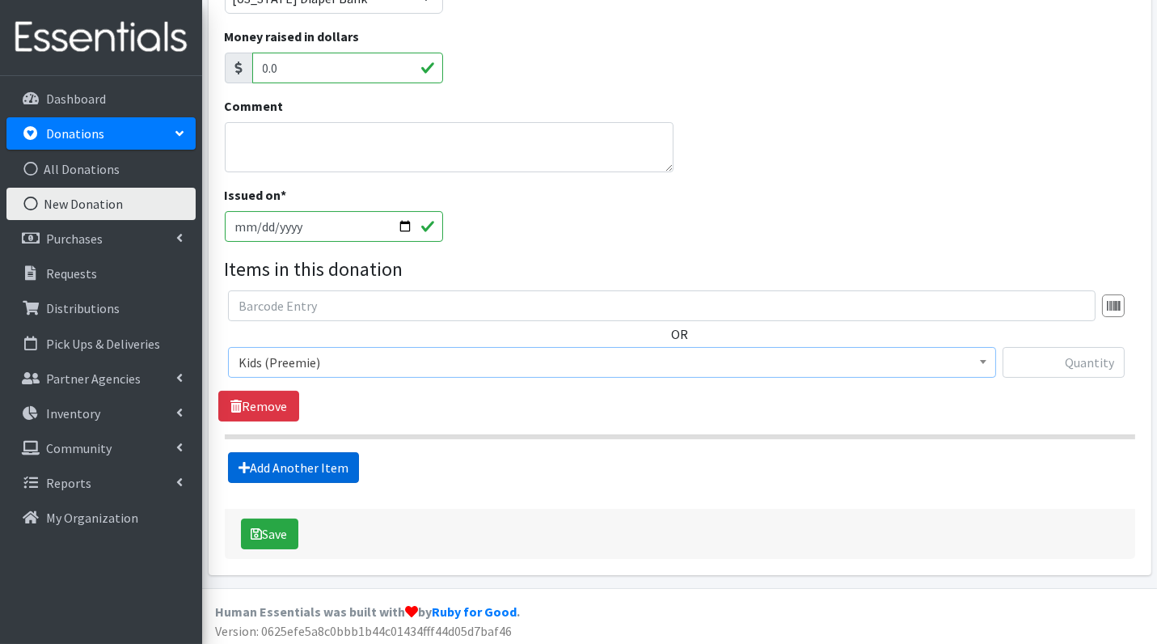
click at [315, 467] on link "Add Another Item" at bounding box center [293, 467] width 131 height 31
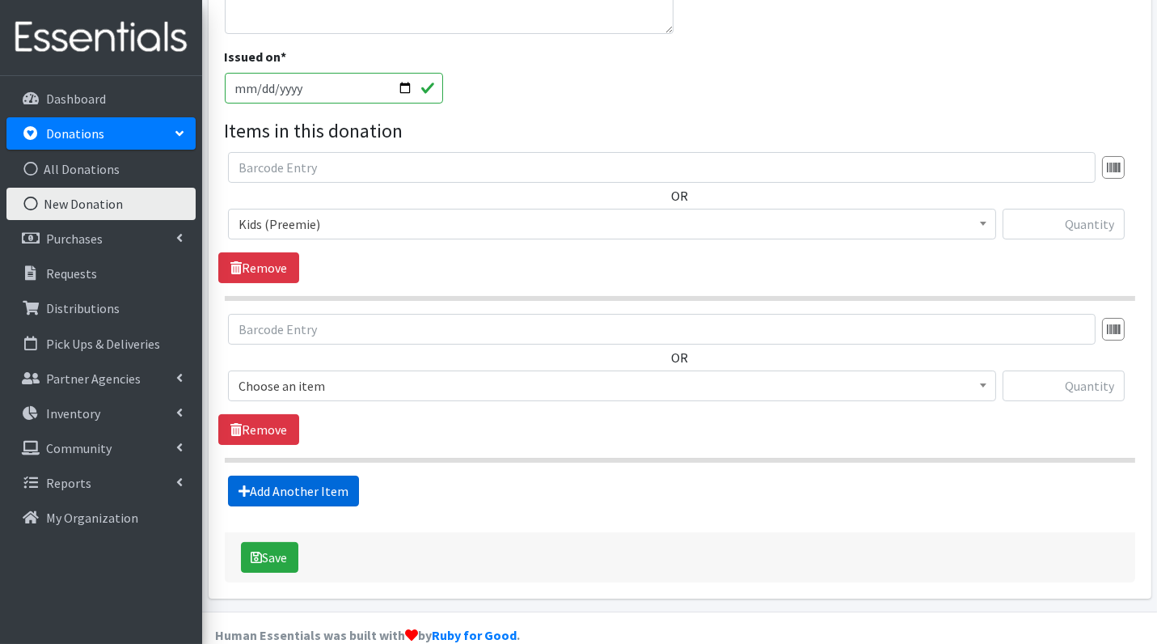
scroll to position [464, 0]
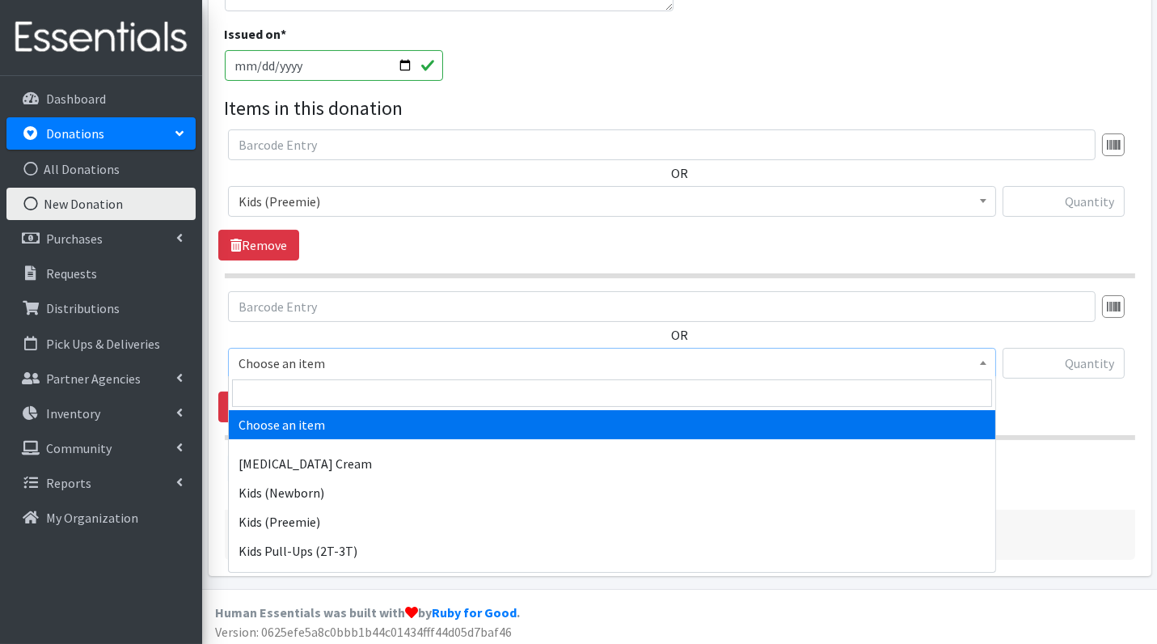
click at [387, 367] on span "Choose an item" at bounding box center [612, 363] width 747 height 23
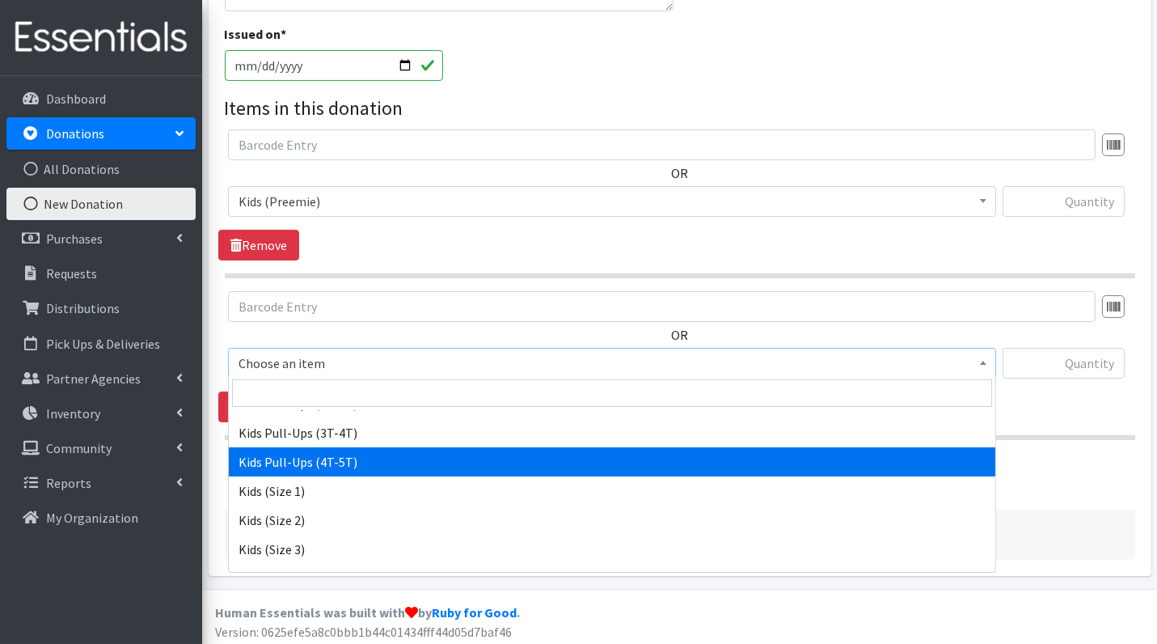
scroll to position [219, 0]
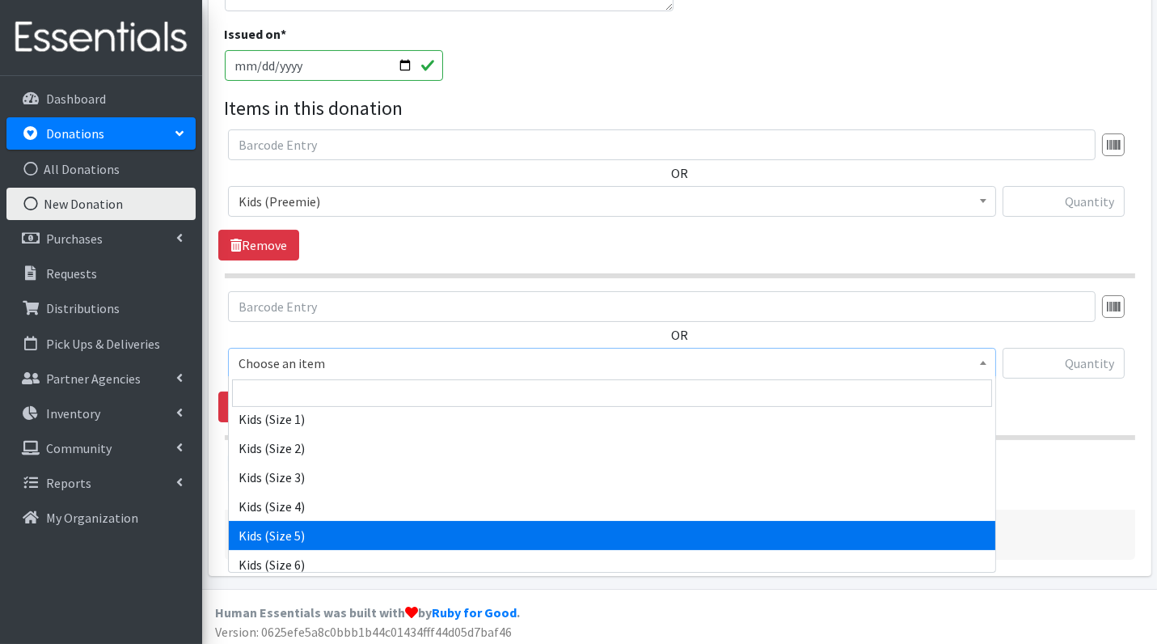
select select "3407"
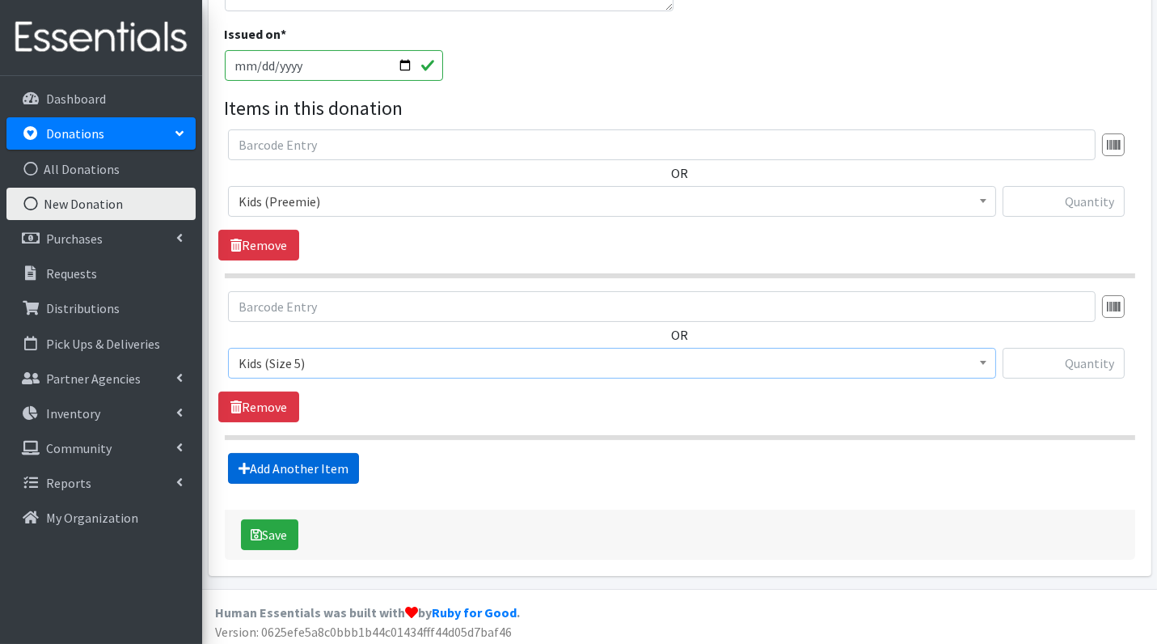
click at [319, 461] on link "Add Another Item" at bounding box center [293, 468] width 131 height 31
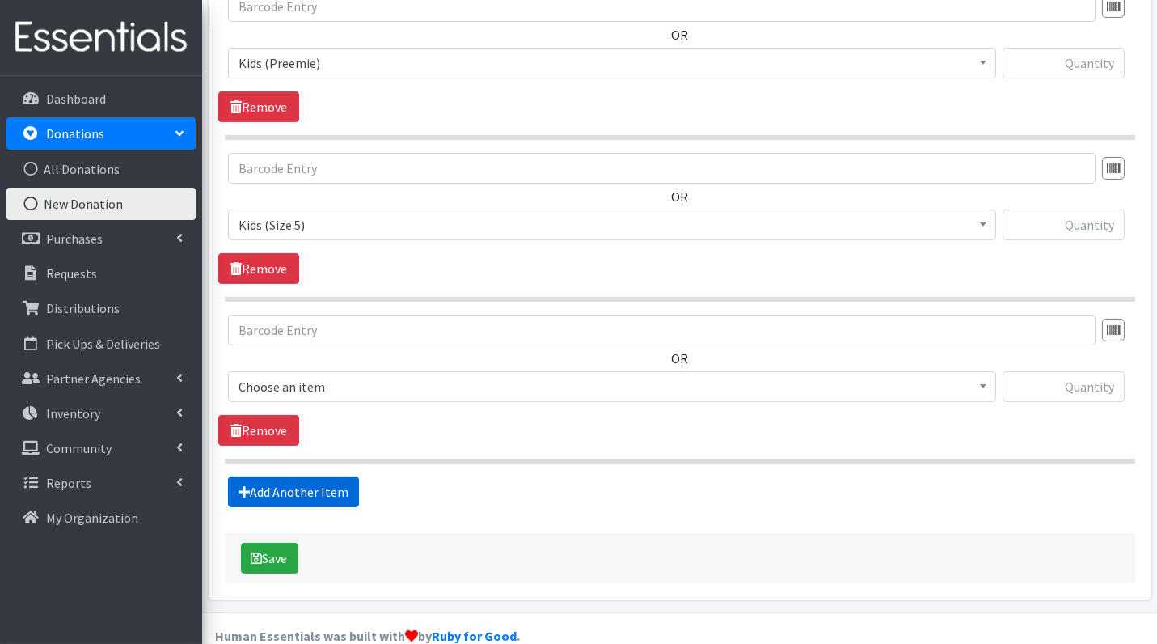
scroll to position [624, 0]
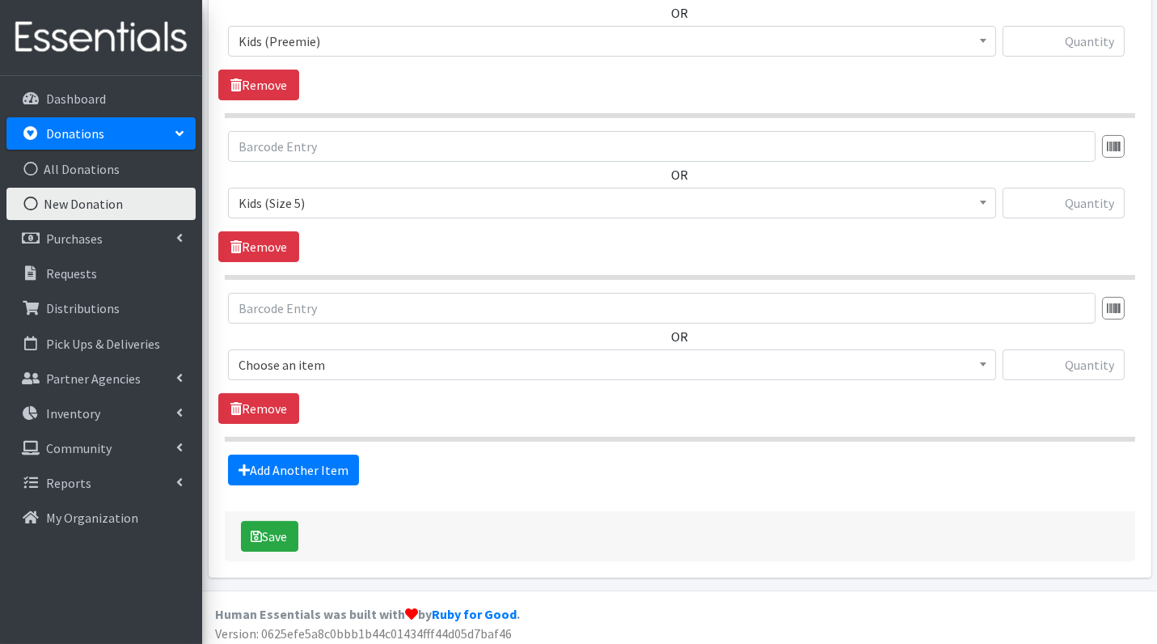
click at [336, 353] on span "Choose an item" at bounding box center [612, 364] width 747 height 23
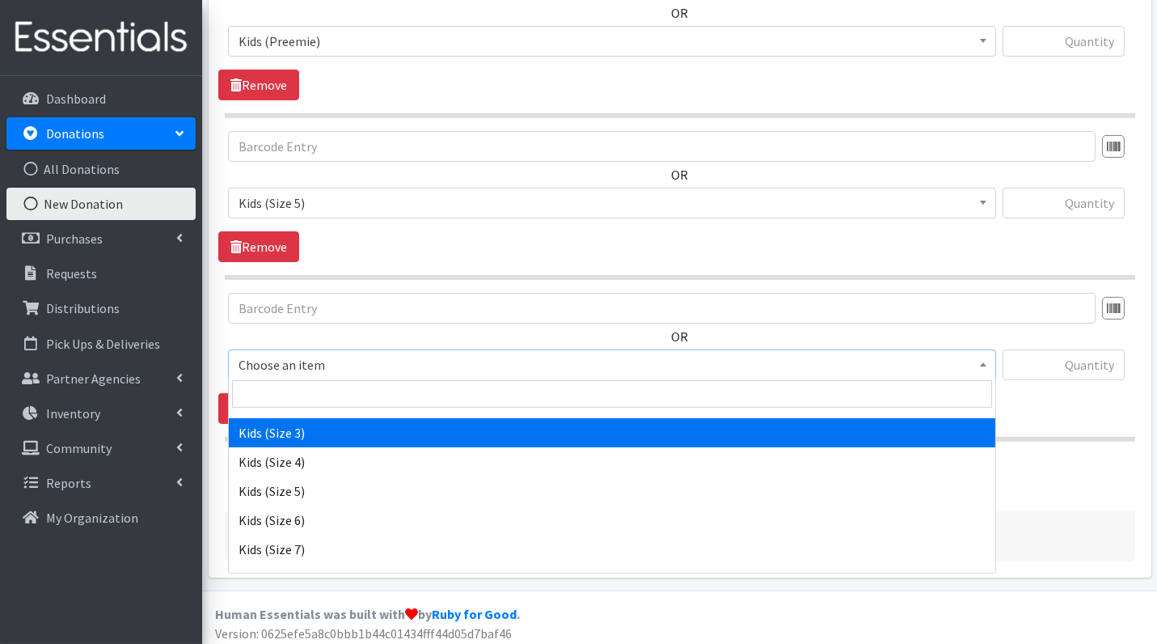
scroll to position [279, 0]
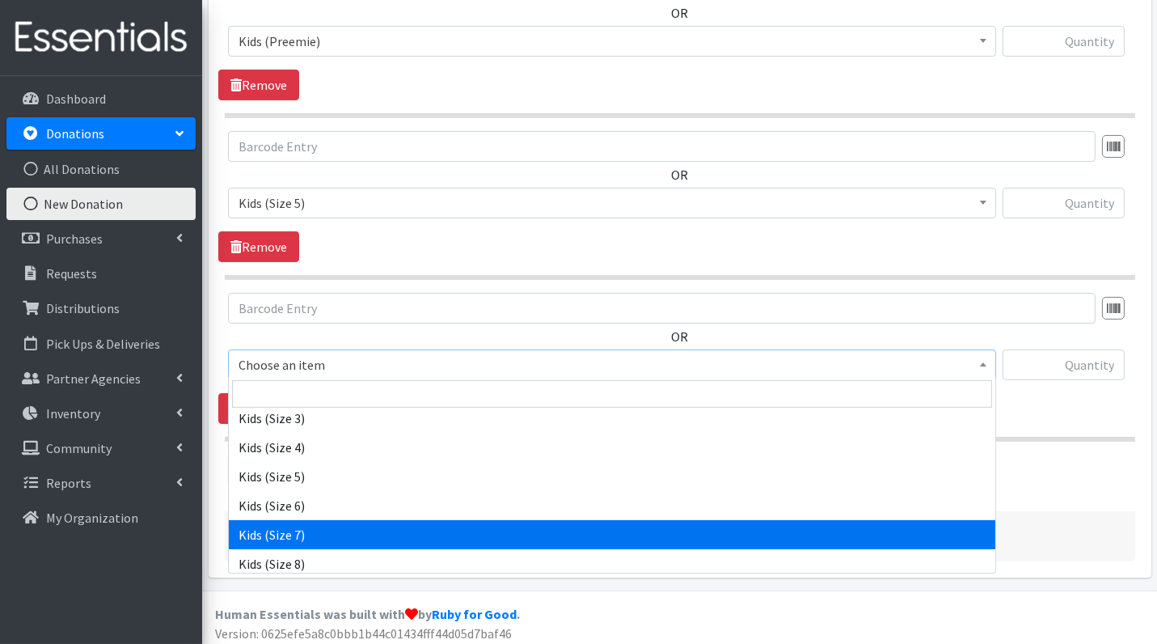
select select "7177"
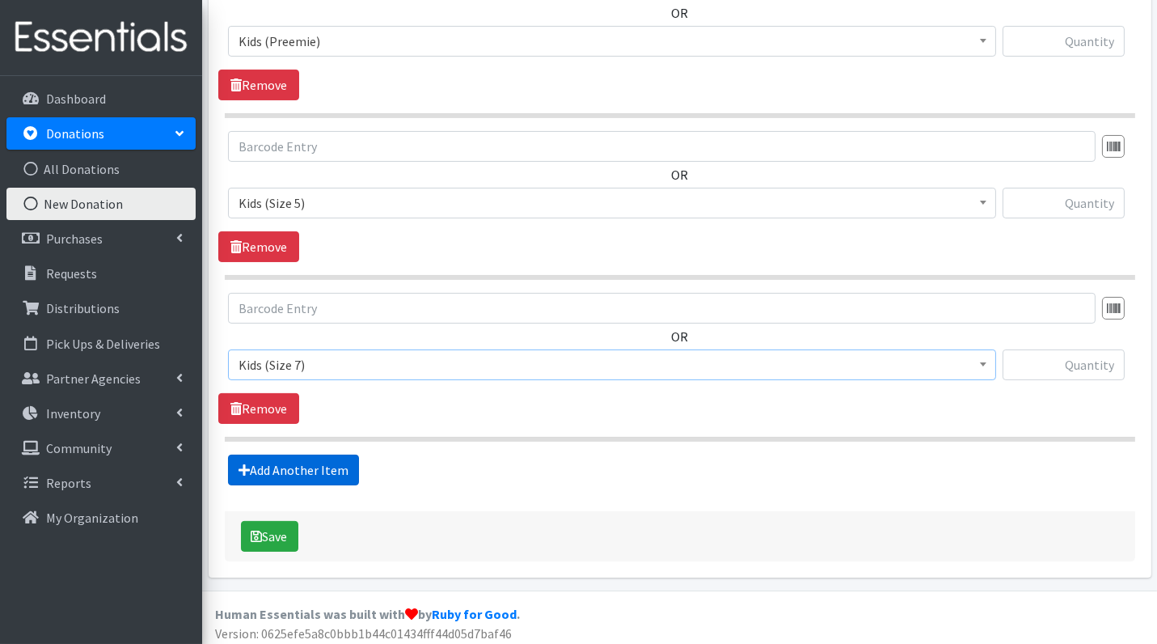
click at [323, 464] on link "Add Another Item" at bounding box center [293, 470] width 131 height 31
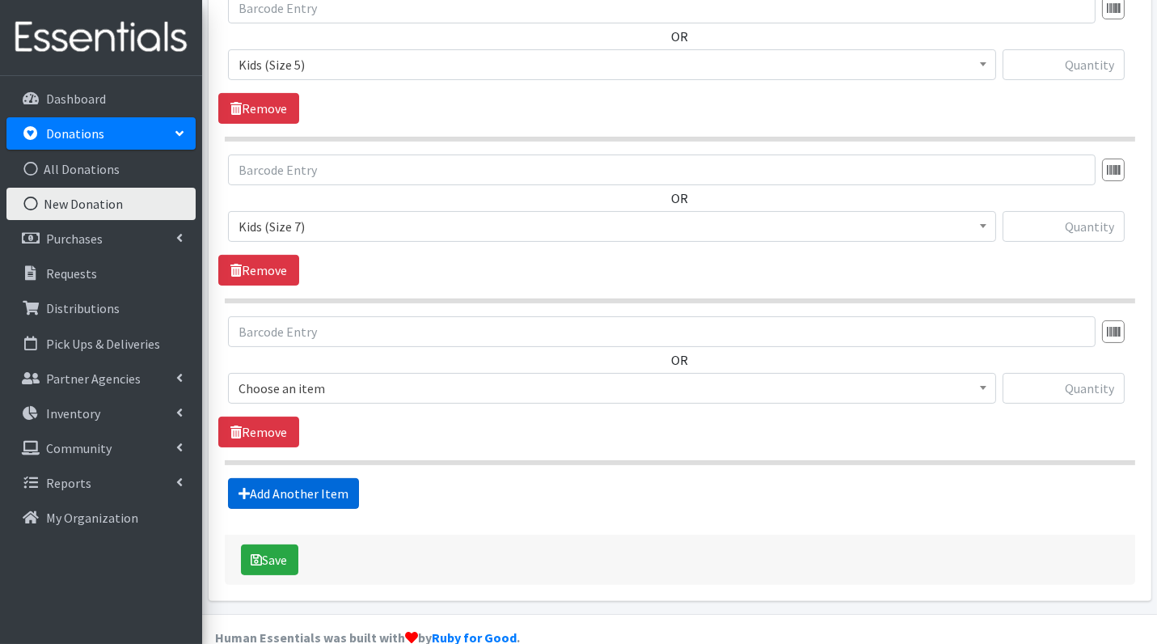
scroll to position [785, 0]
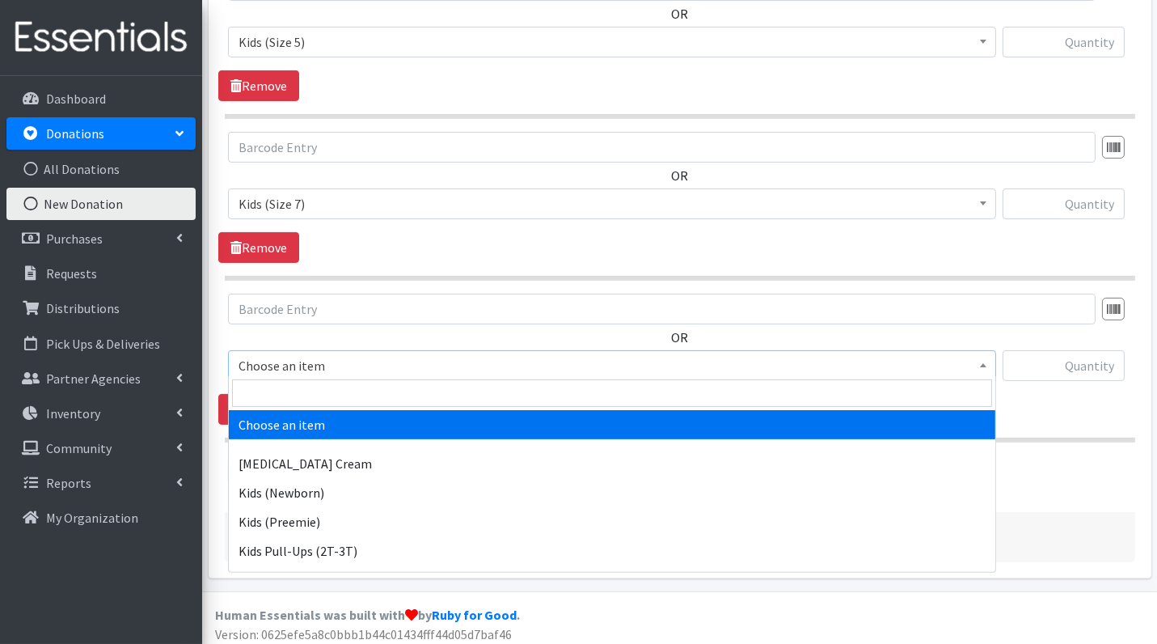
click at [358, 369] on span "Choose an item" at bounding box center [612, 365] width 747 height 23
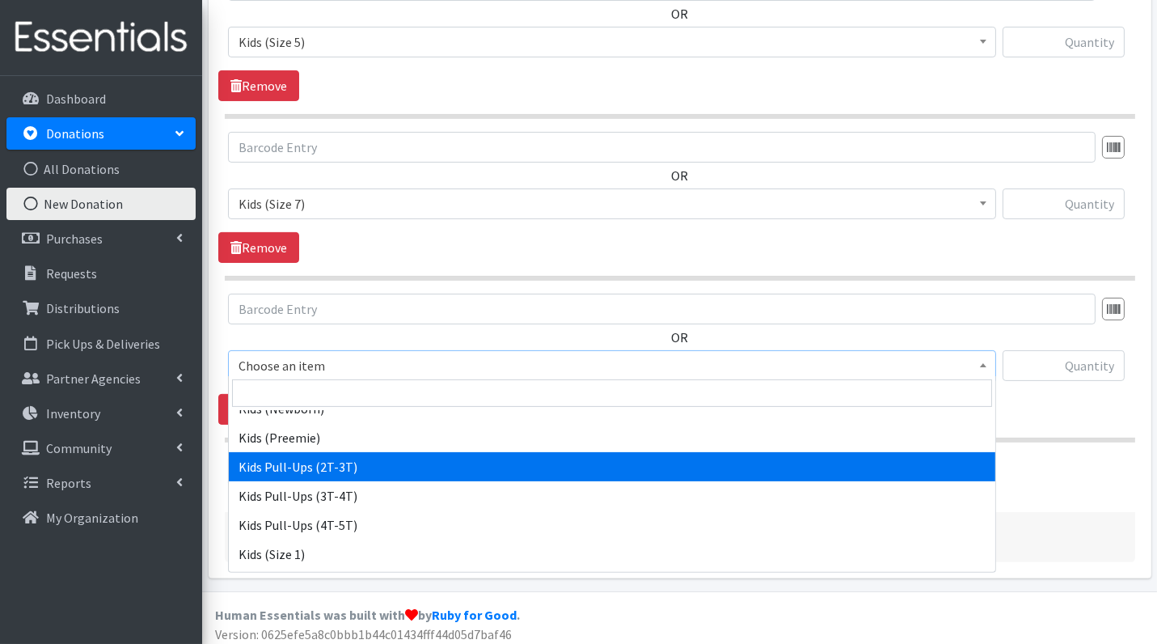
scroll to position [112, 0]
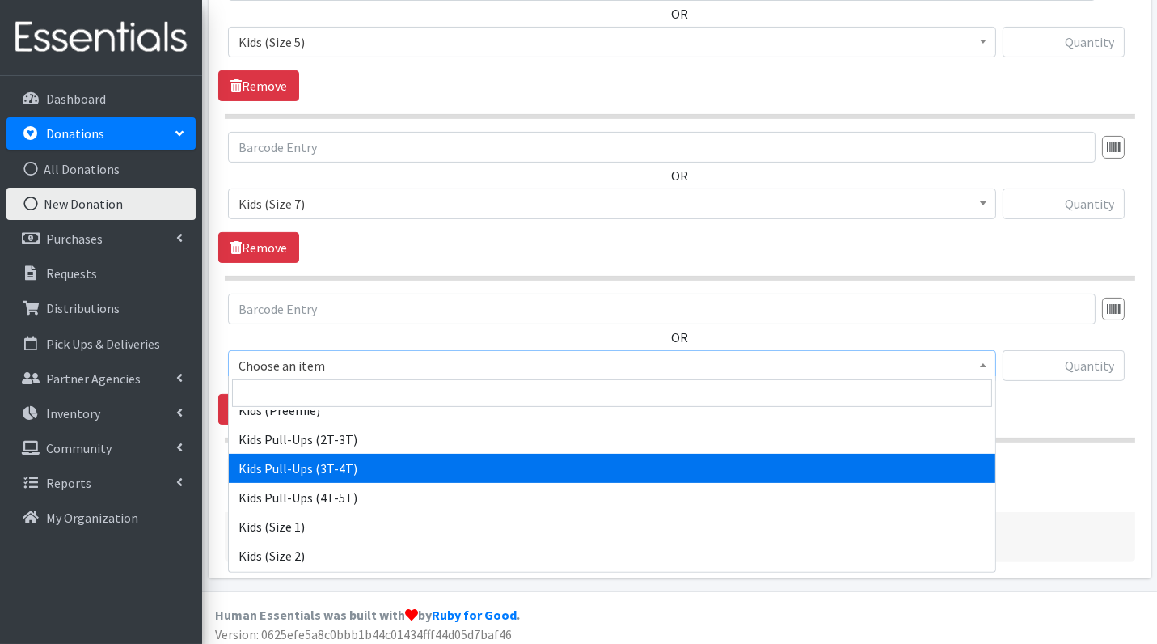
select select "3417"
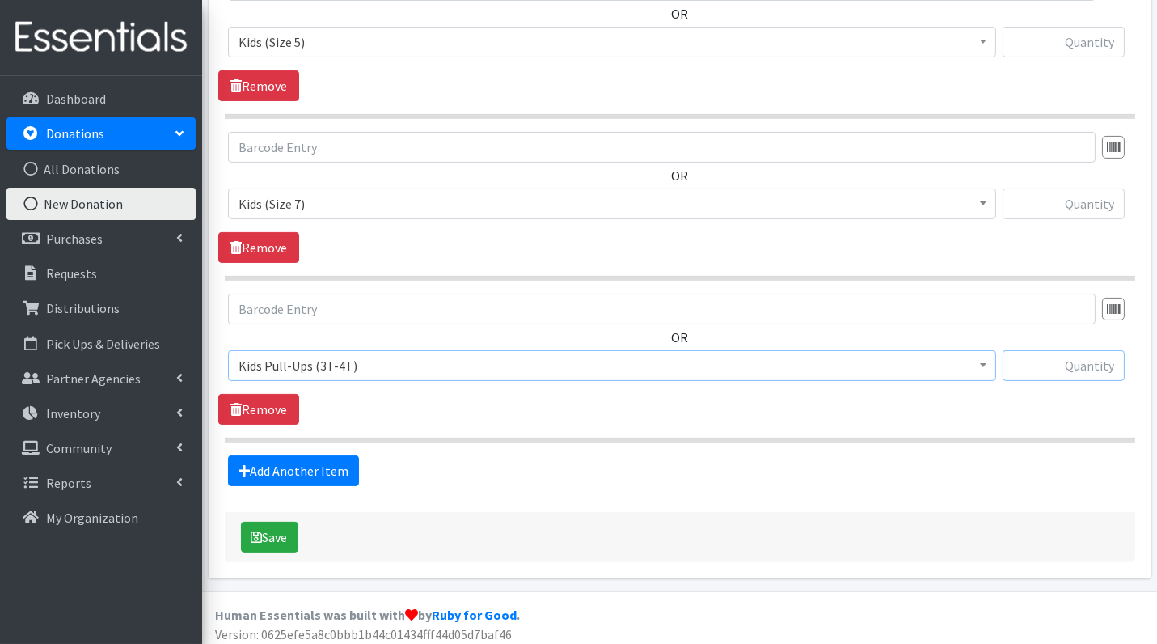
click at [1068, 363] on input "text" at bounding box center [1064, 365] width 122 height 31
type input "57"
click at [1081, 204] on input "text" at bounding box center [1064, 203] width 122 height 31
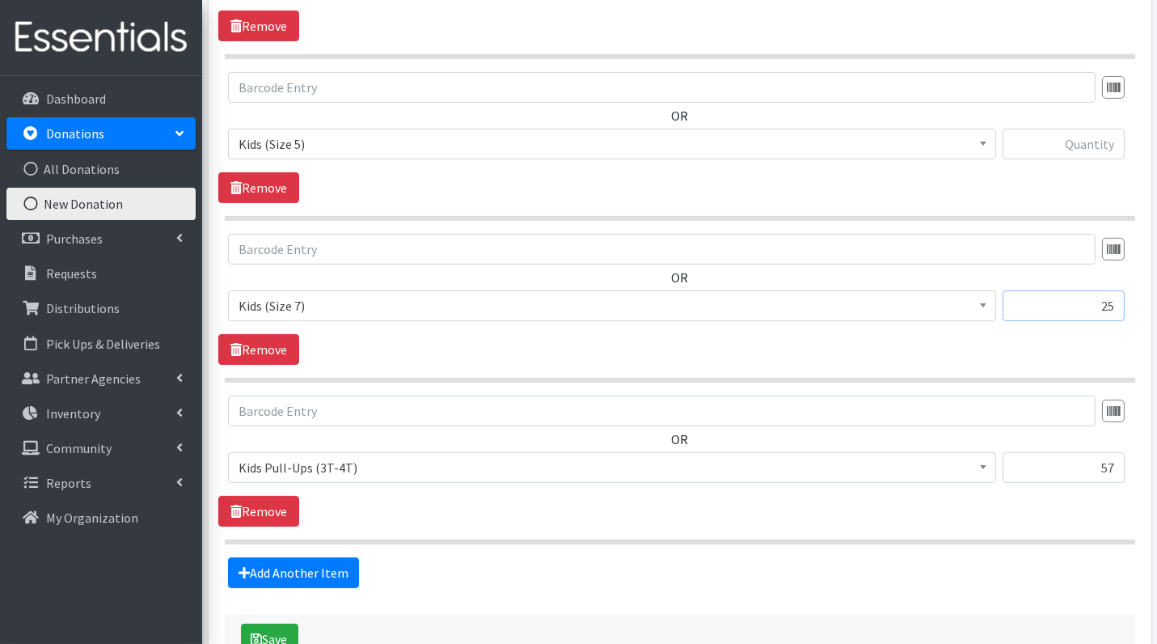
scroll to position [680, 0]
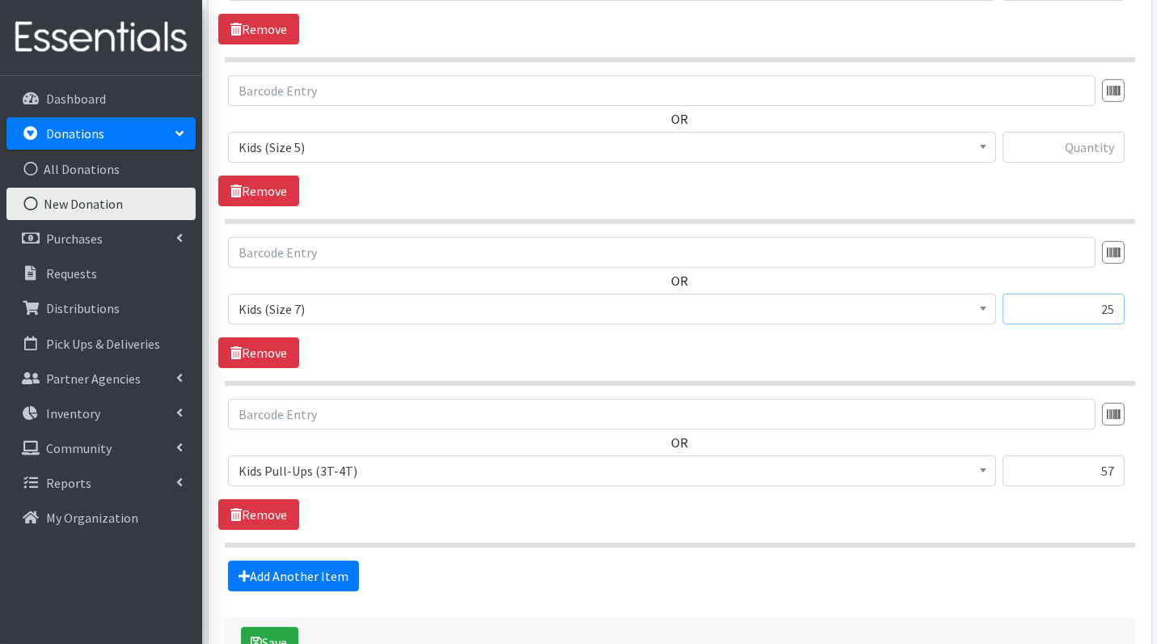
type input "25"
click at [1081, 147] on input "text" at bounding box center [1064, 147] width 122 height 31
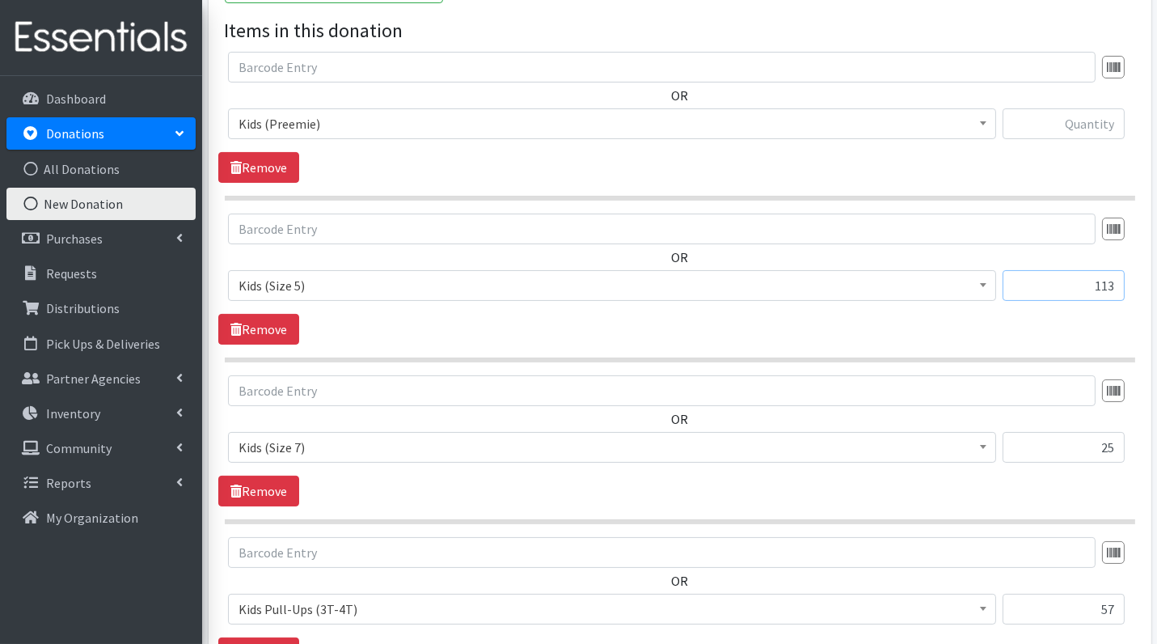
scroll to position [530, 0]
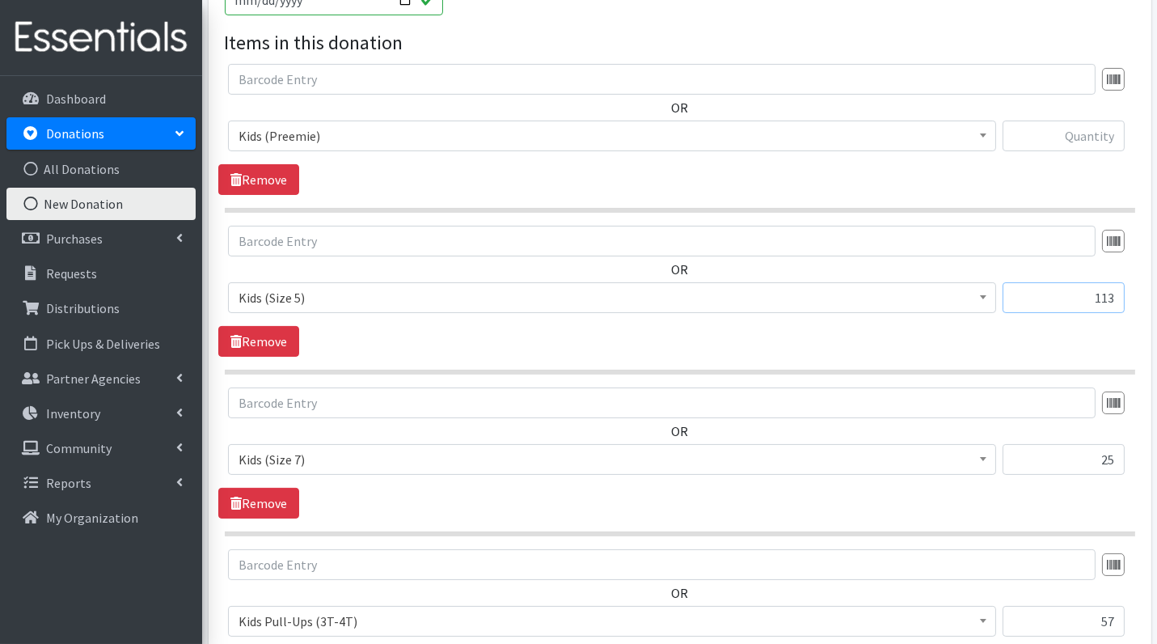
type input "113"
click at [1089, 123] on input "text" at bounding box center [1064, 136] width 122 height 31
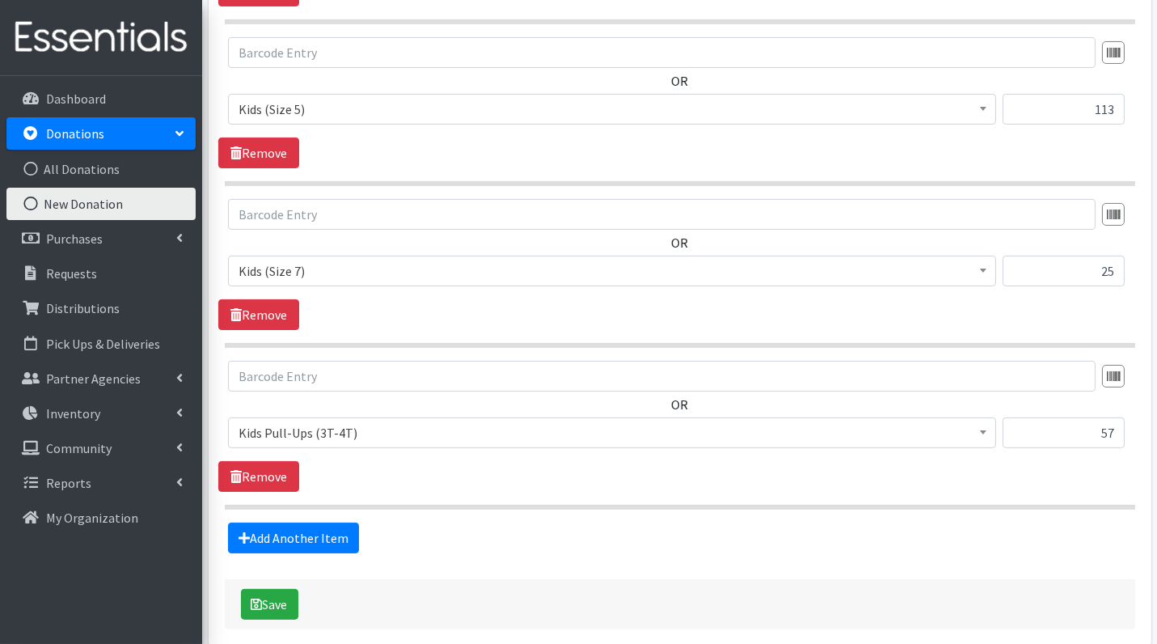
scroll to position [735, 0]
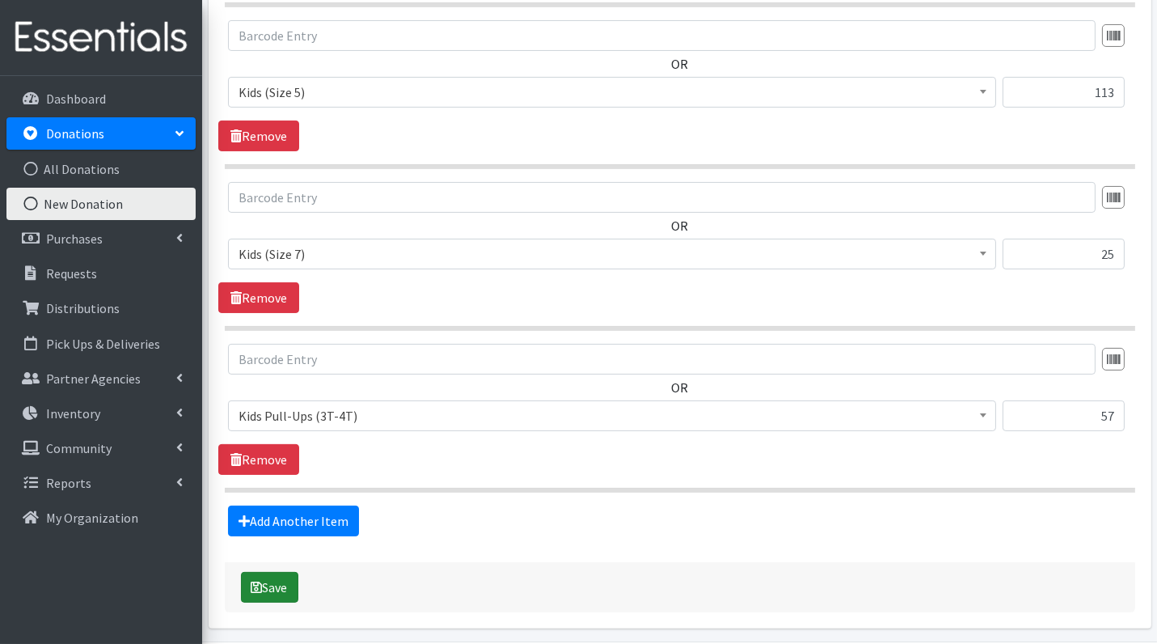
type input "164"
click at [273, 582] on button "Save" at bounding box center [269, 587] width 57 height 31
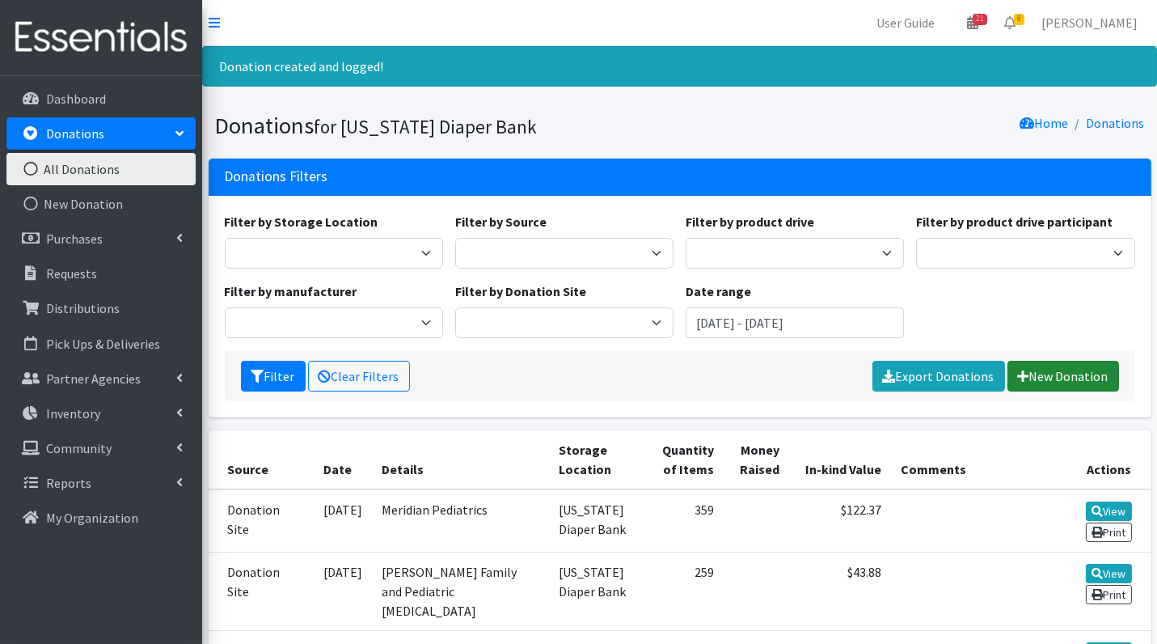
click at [1069, 370] on link "New Donation" at bounding box center [1064, 376] width 112 height 31
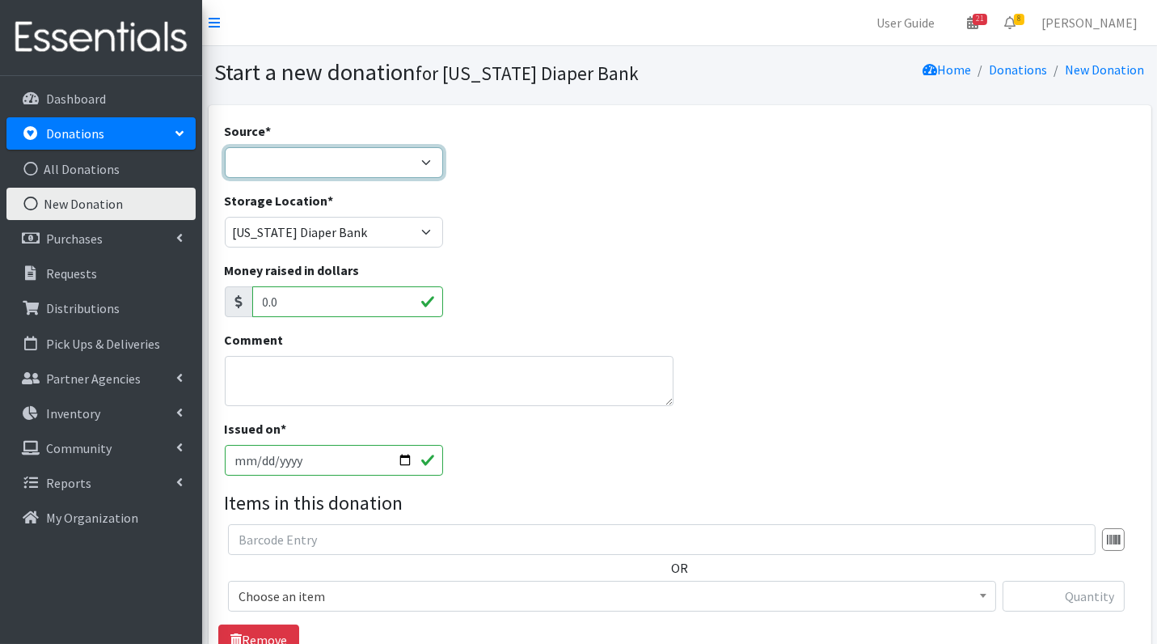
click at [313, 161] on select "Product Drive Manufacturer Donation Site Misc. Donation" at bounding box center [334, 162] width 218 height 31
select select "Misc. Donation"
click at [315, 374] on textarea "Comment" at bounding box center [450, 381] width 450 height 50
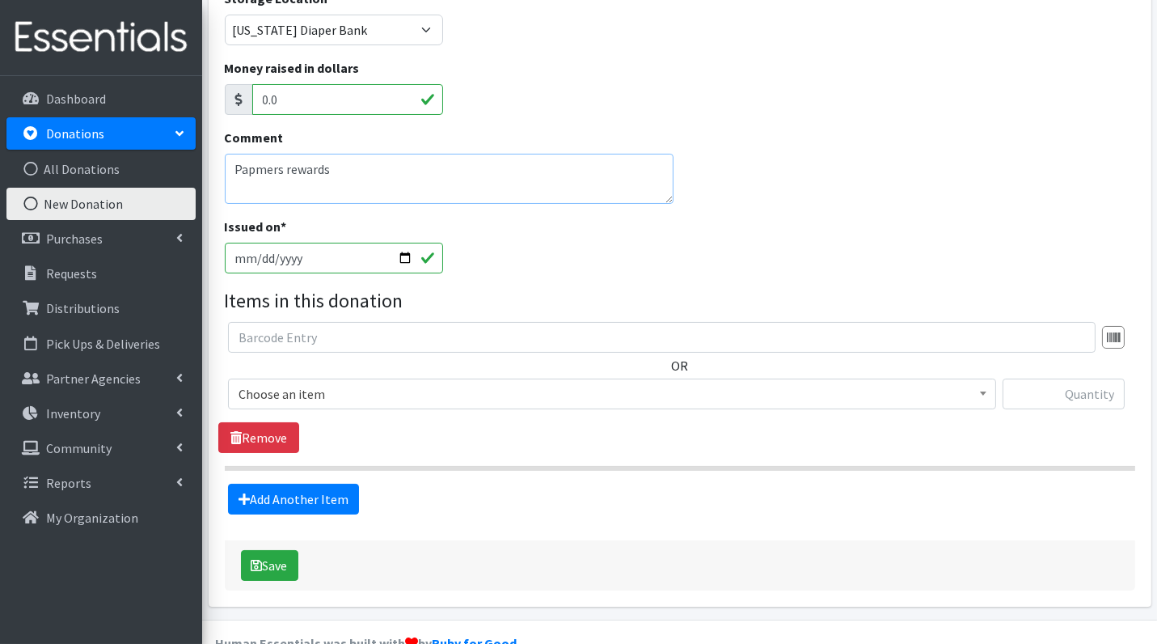
scroll to position [234, 0]
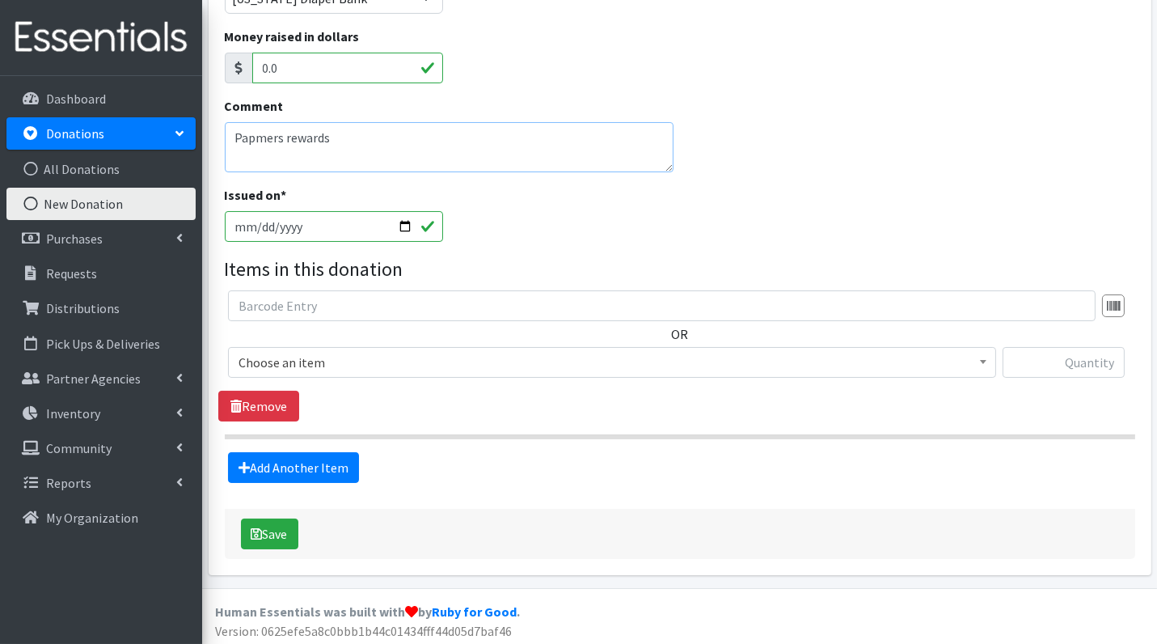
type textarea "Papmers rewards"
click at [320, 357] on span "Choose an item" at bounding box center [612, 362] width 747 height 23
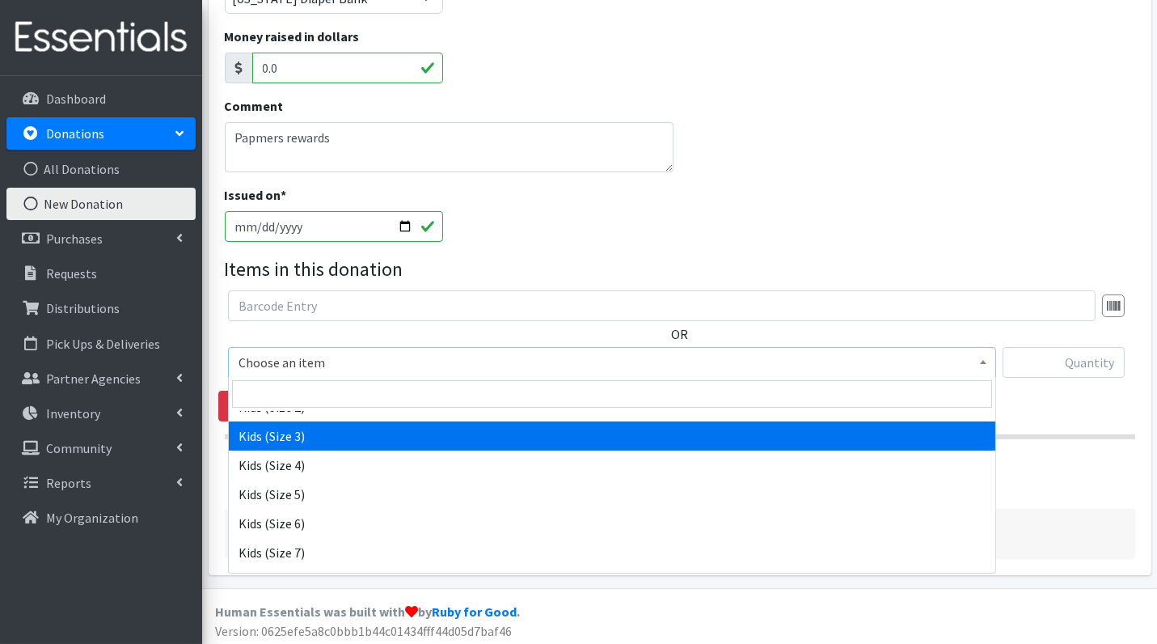
scroll to position [263, 0]
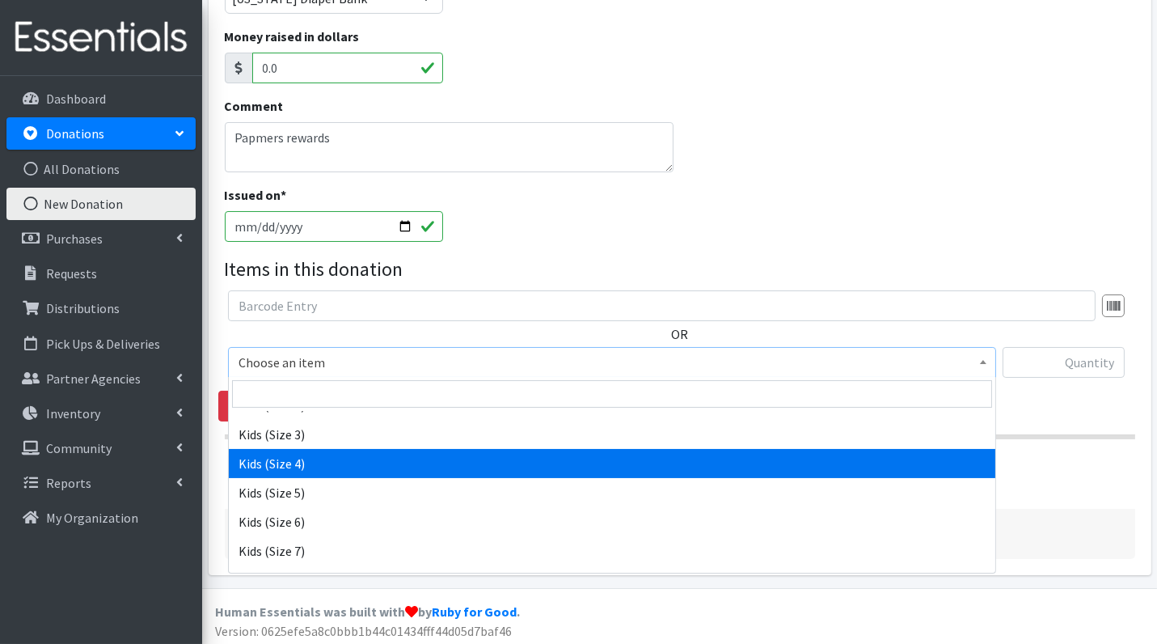
select select "3394"
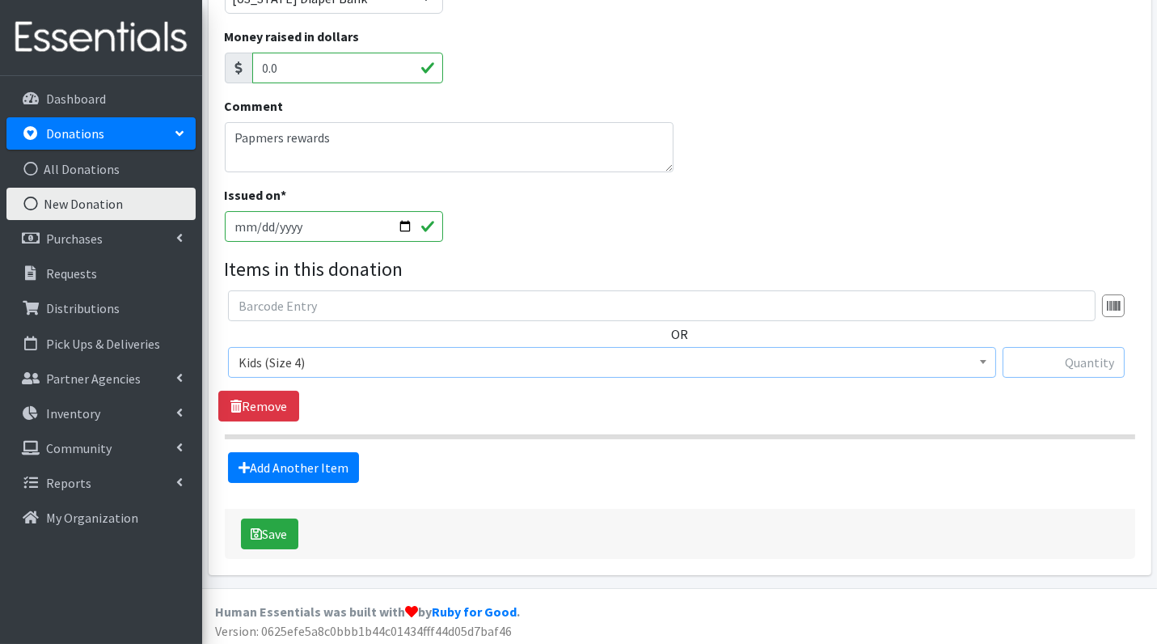
click at [1091, 360] on input "text" at bounding box center [1064, 362] width 122 height 31
type input "92"
click at [266, 522] on button "Save" at bounding box center [269, 533] width 57 height 31
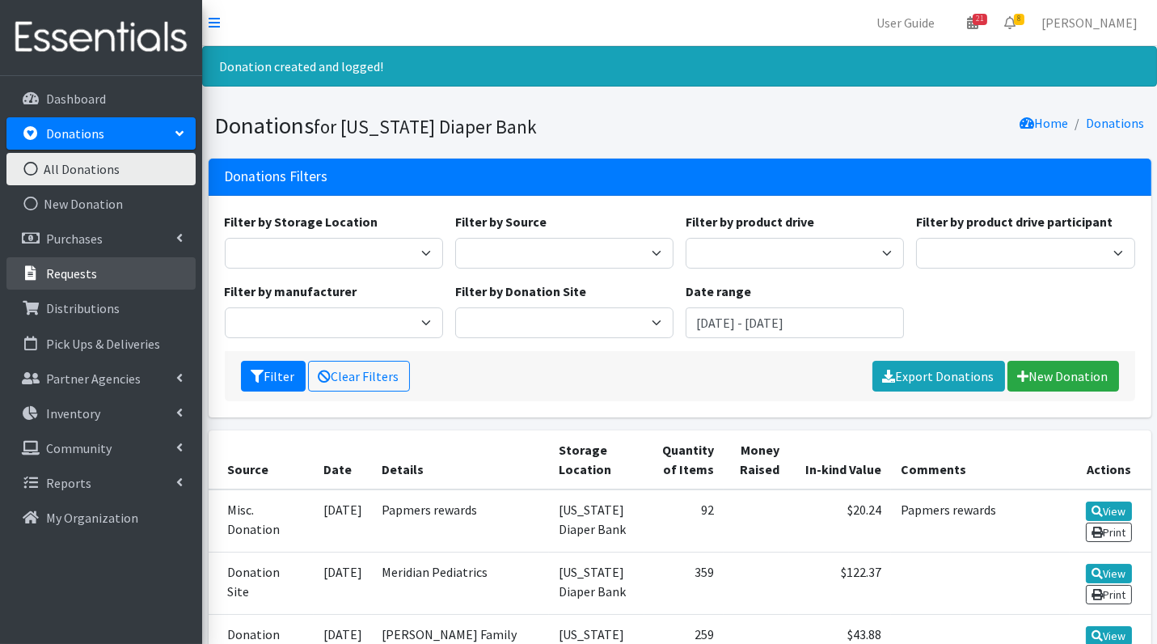
click at [78, 275] on p "Requests" at bounding box center [71, 273] width 51 height 16
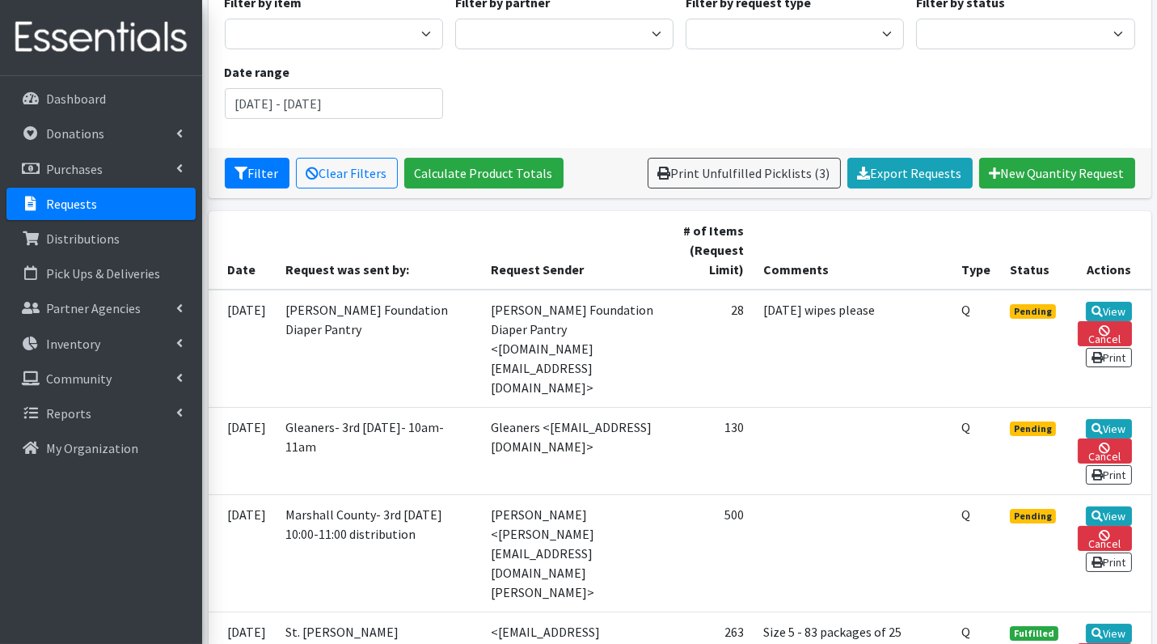
scroll to position [167, 0]
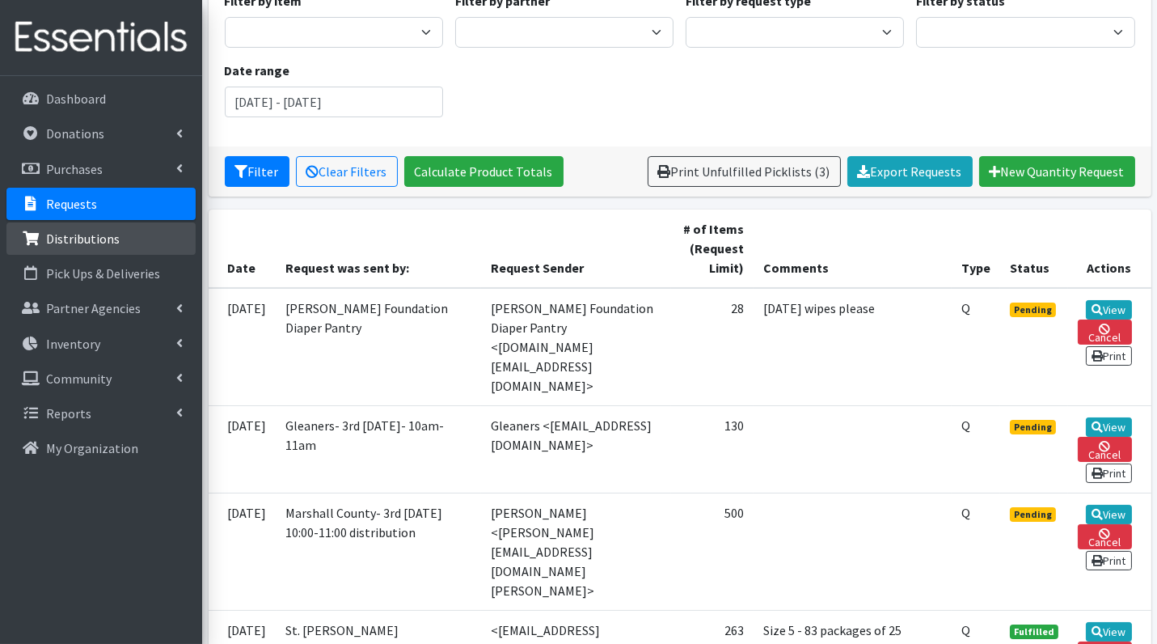
click at [86, 242] on p "Distributions" at bounding box center [83, 239] width 74 height 16
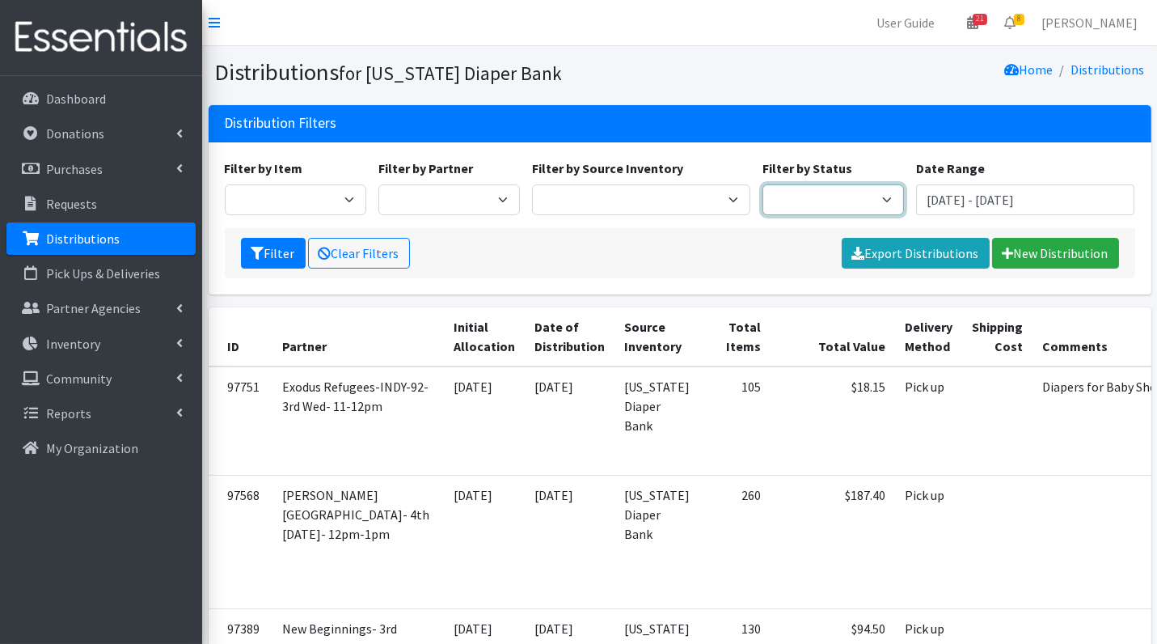
click at [817, 203] on select "Scheduled Complete" at bounding box center [834, 199] width 142 height 31
select select "5"
click at [265, 250] on button "Filter" at bounding box center [273, 253] width 65 height 31
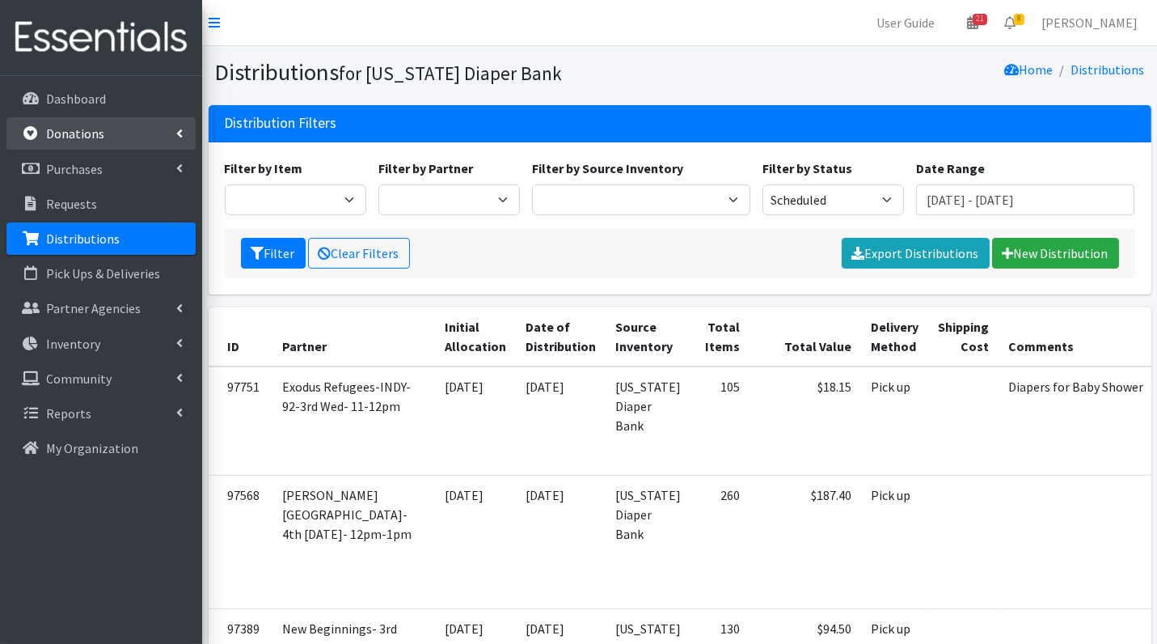
click at [89, 124] on link "Donations" at bounding box center [100, 133] width 189 height 32
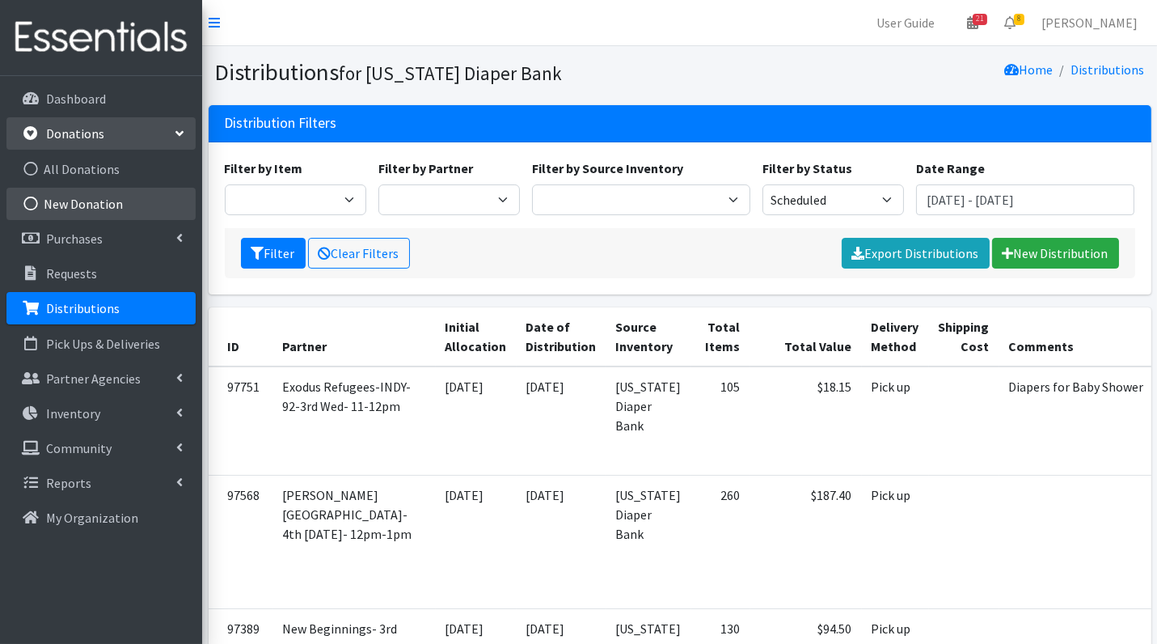
click at [101, 197] on link "New Donation" at bounding box center [100, 204] width 189 height 32
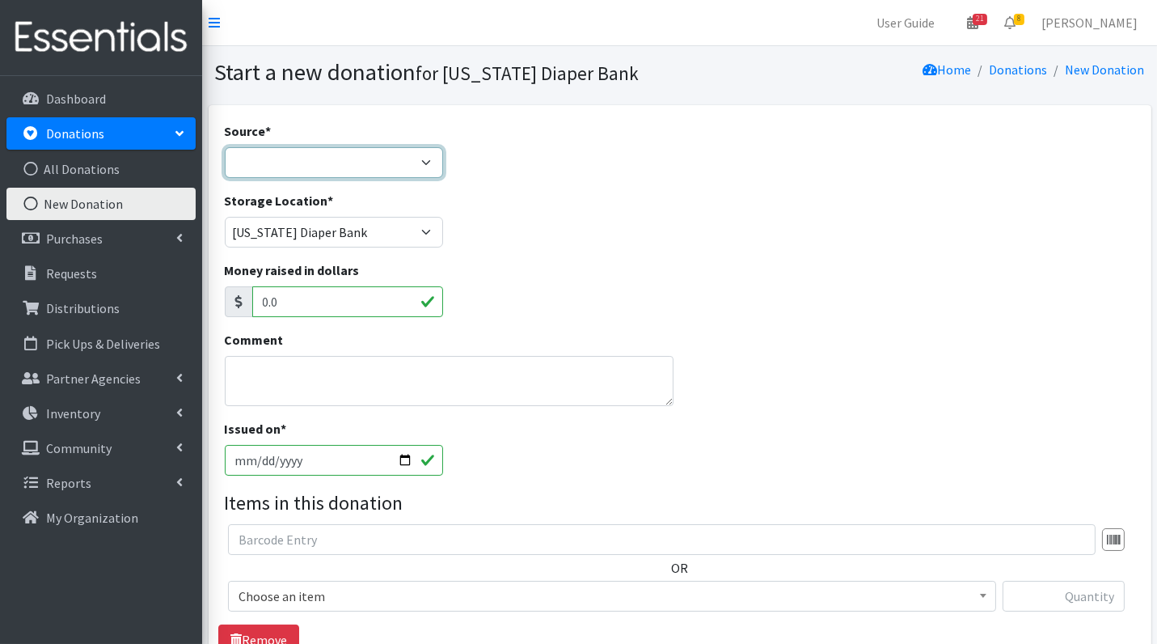
click at [341, 154] on select "Product Drive Manufacturer Donation Site Misc. Donation" at bounding box center [334, 162] width 218 height 31
select select "Misc. Donation"
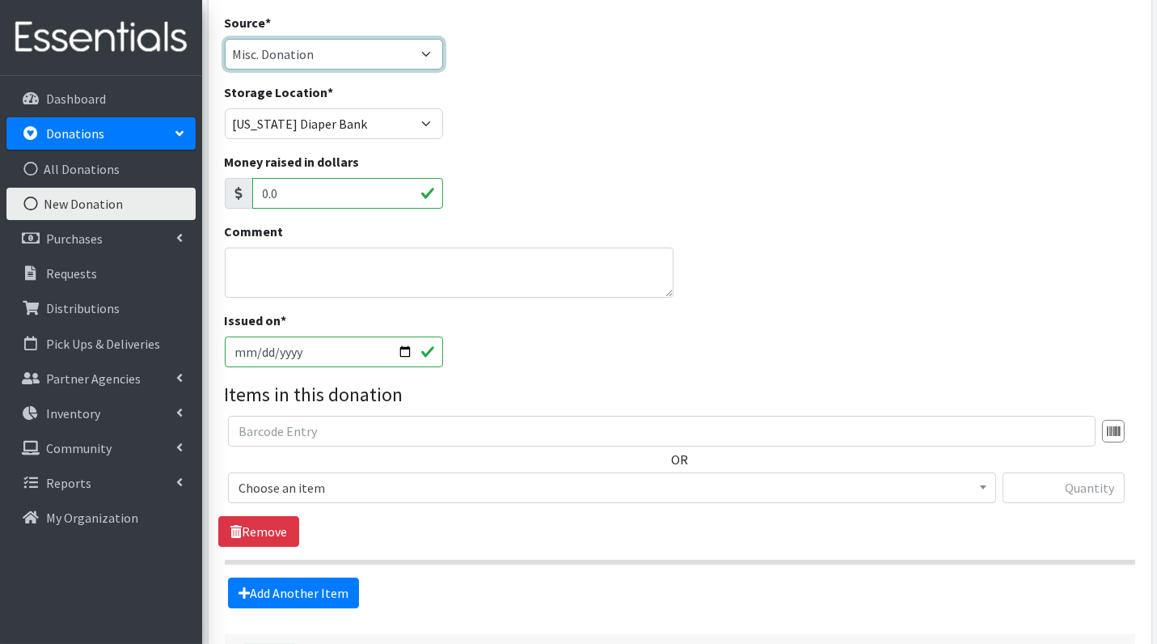
scroll to position [207, 0]
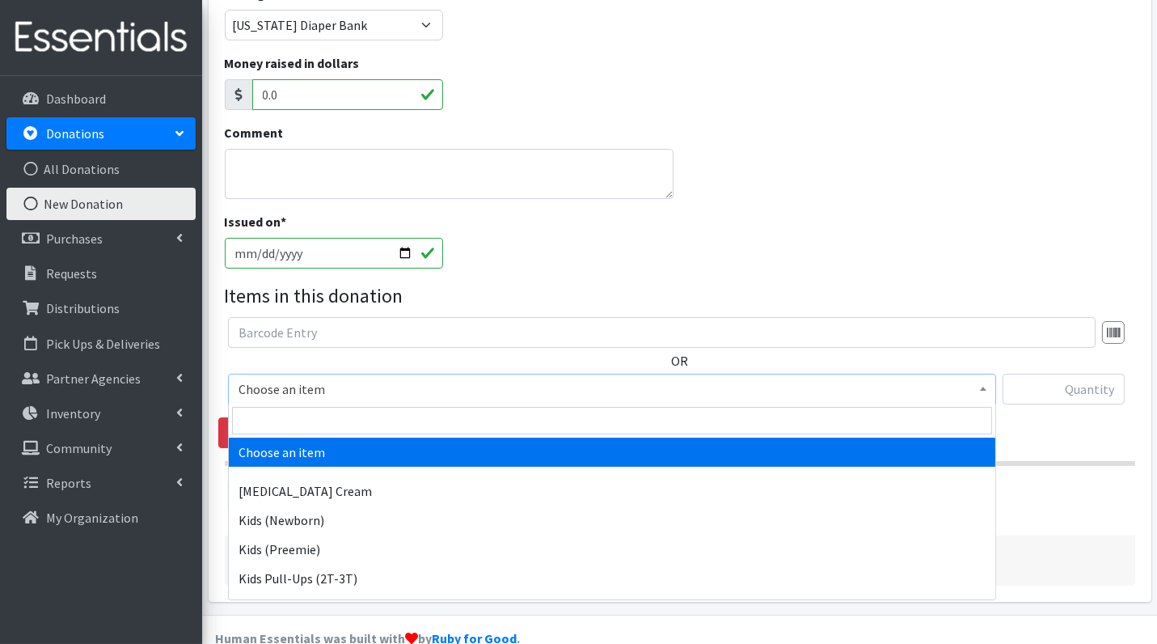
click at [379, 390] on span "Choose an item" at bounding box center [612, 389] width 747 height 23
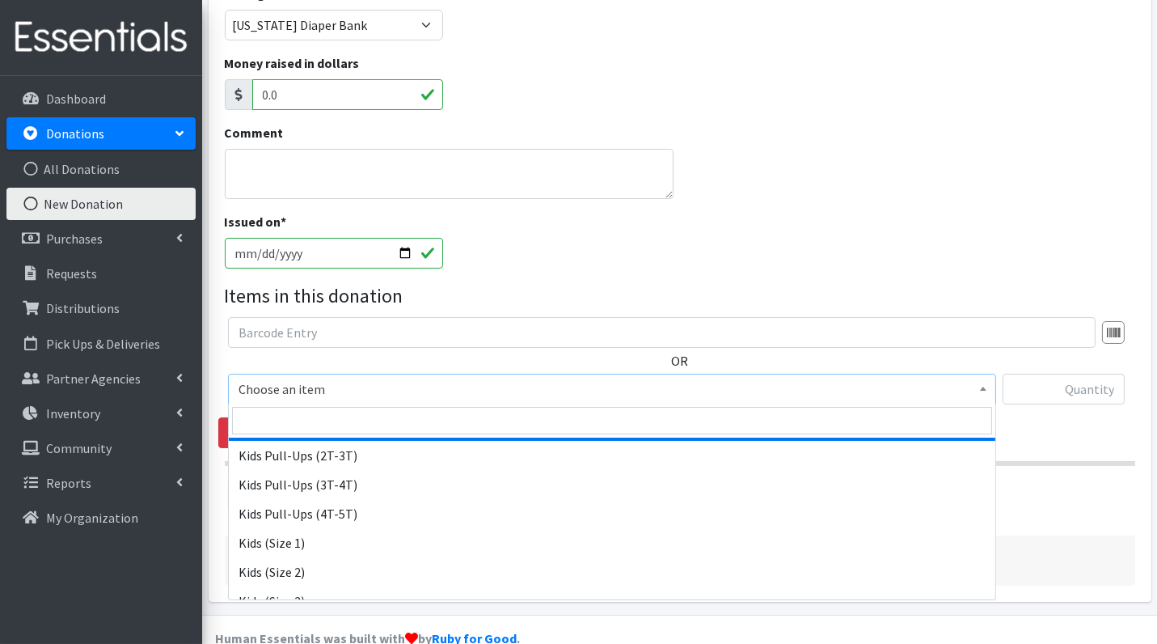
scroll to position [22, 0]
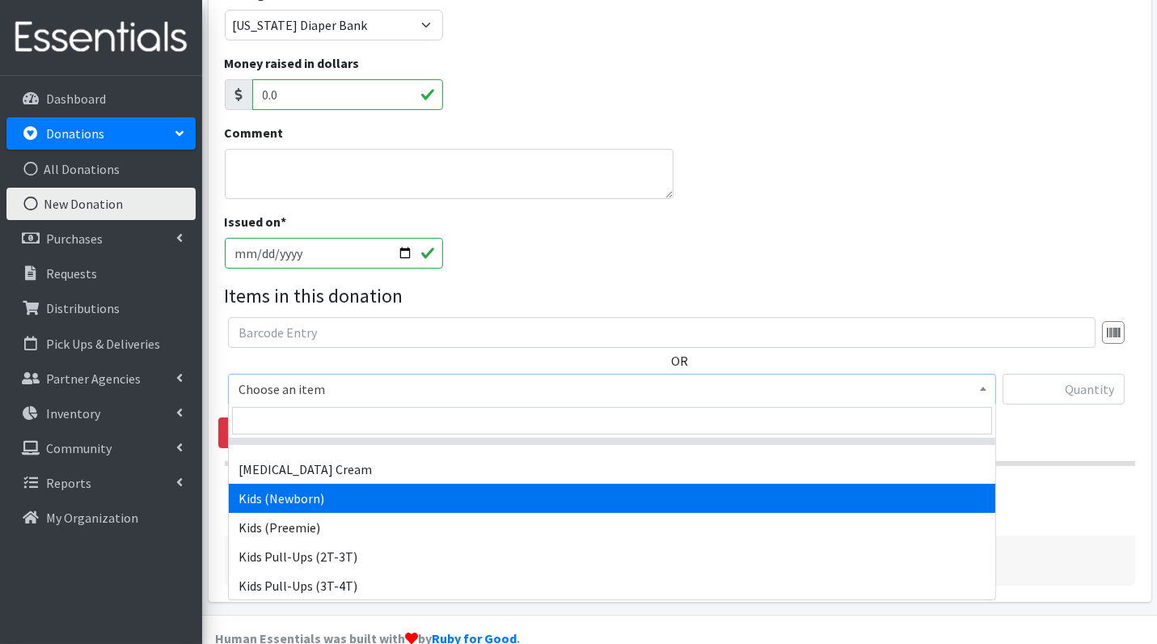
select select "3400"
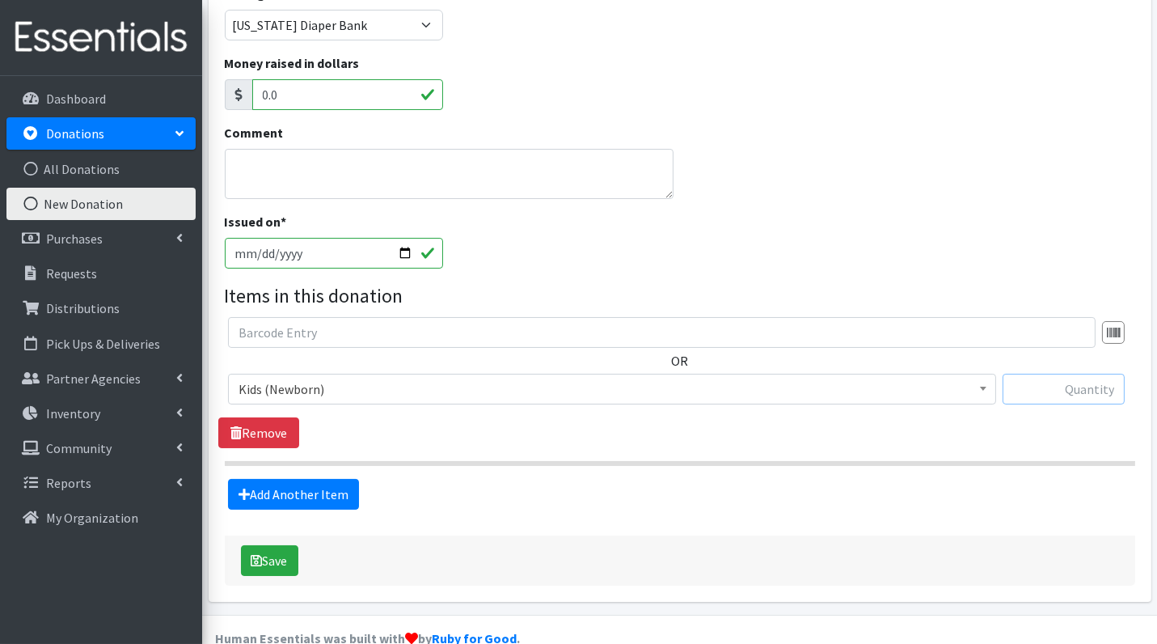
click at [1098, 379] on input "text" at bounding box center [1064, 389] width 122 height 31
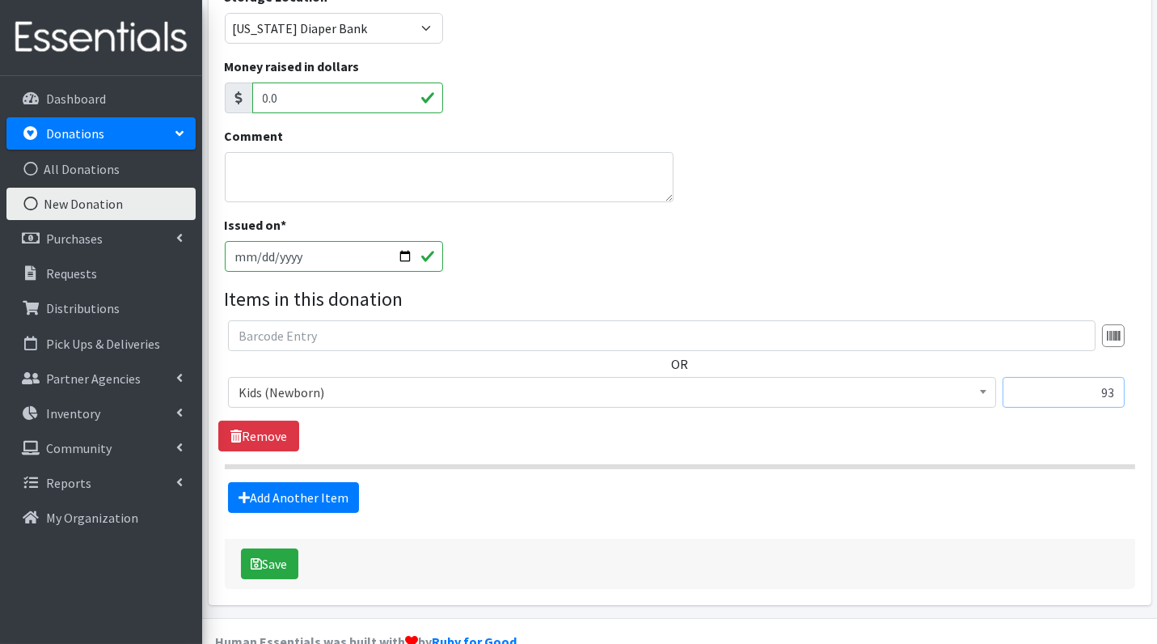
type input "93"
click at [561, 174] on textarea "Comment" at bounding box center [450, 177] width 450 height 50
type textarea "Carmel Dems"
click at [267, 564] on button "Save" at bounding box center [269, 563] width 57 height 31
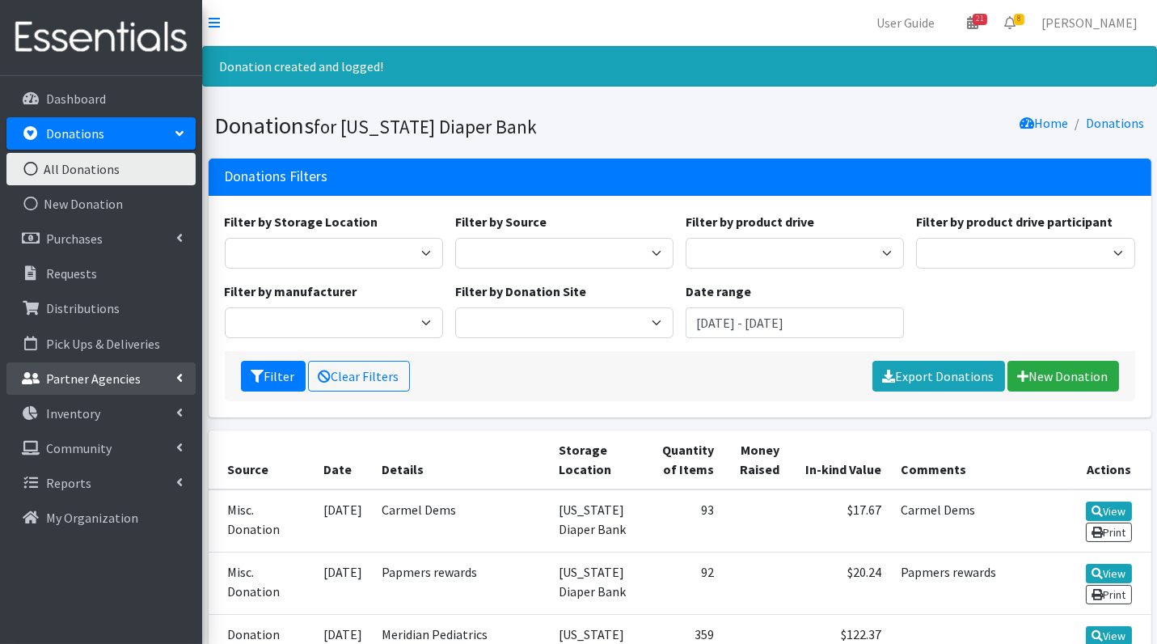
click at [125, 378] on p "Partner Agencies" at bounding box center [93, 378] width 95 height 16
click at [124, 412] on link "All Partners" at bounding box center [100, 413] width 189 height 32
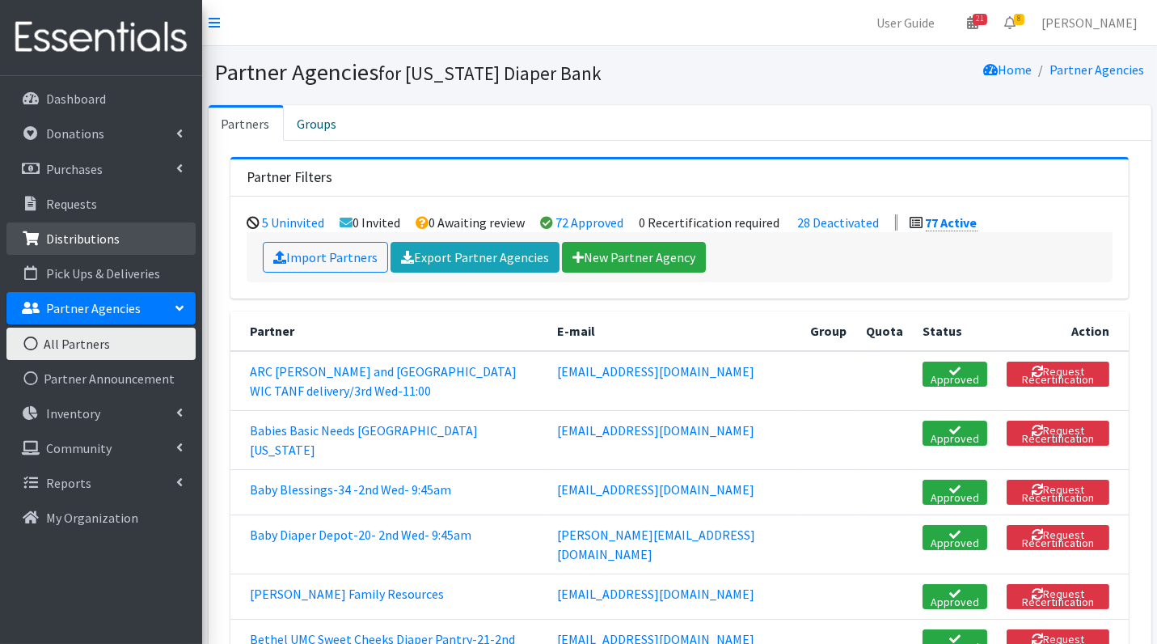
click at [75, 234] on p "Distributions" at bounding box center [83, 239] width 74 height 16
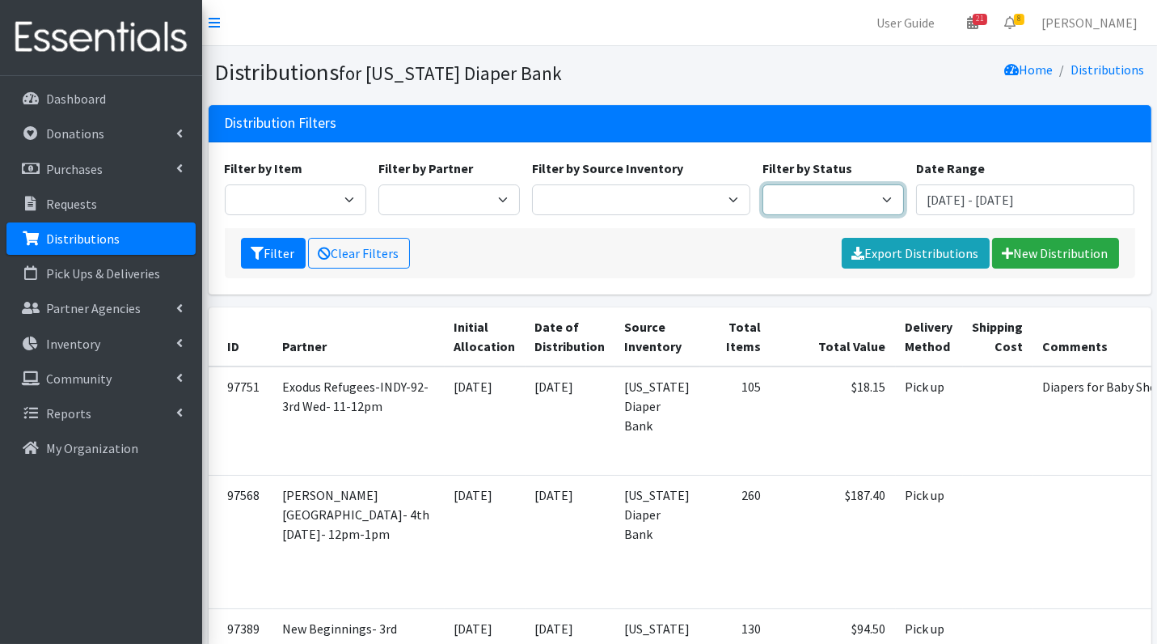
click at [808, 193] on select "Scheduled Complete" at bounding box center [834, 199] width 142 height 31
select select "5"
click at [265, 256] on button "Filter" at bounding box center [273, 253] width 65 height 31
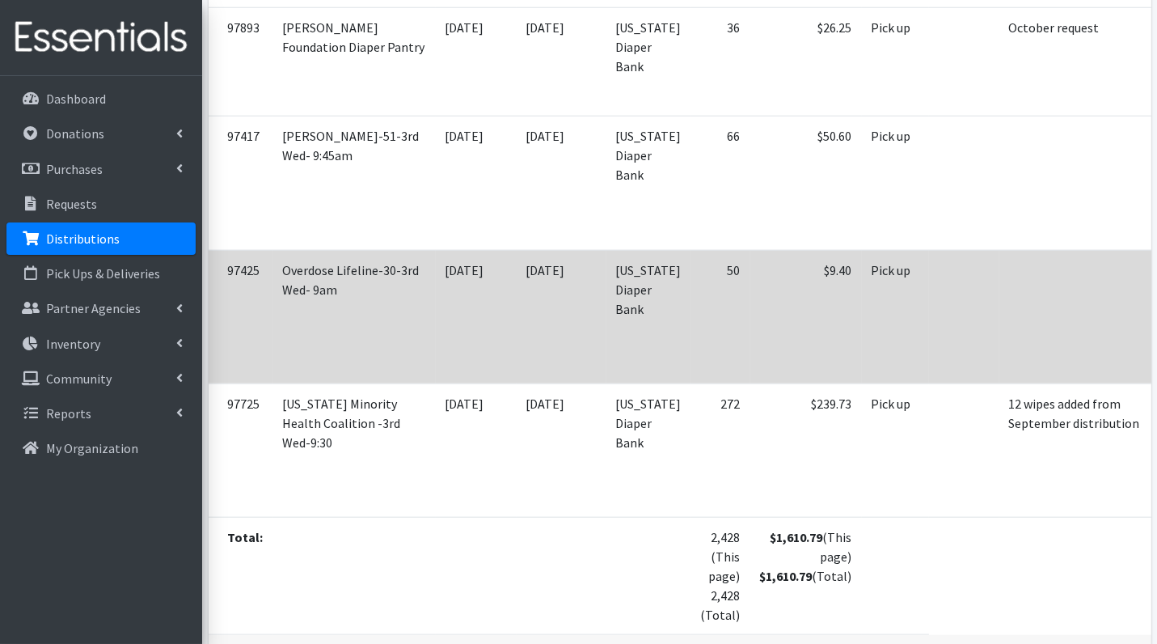
scroll to position [2823, 0]
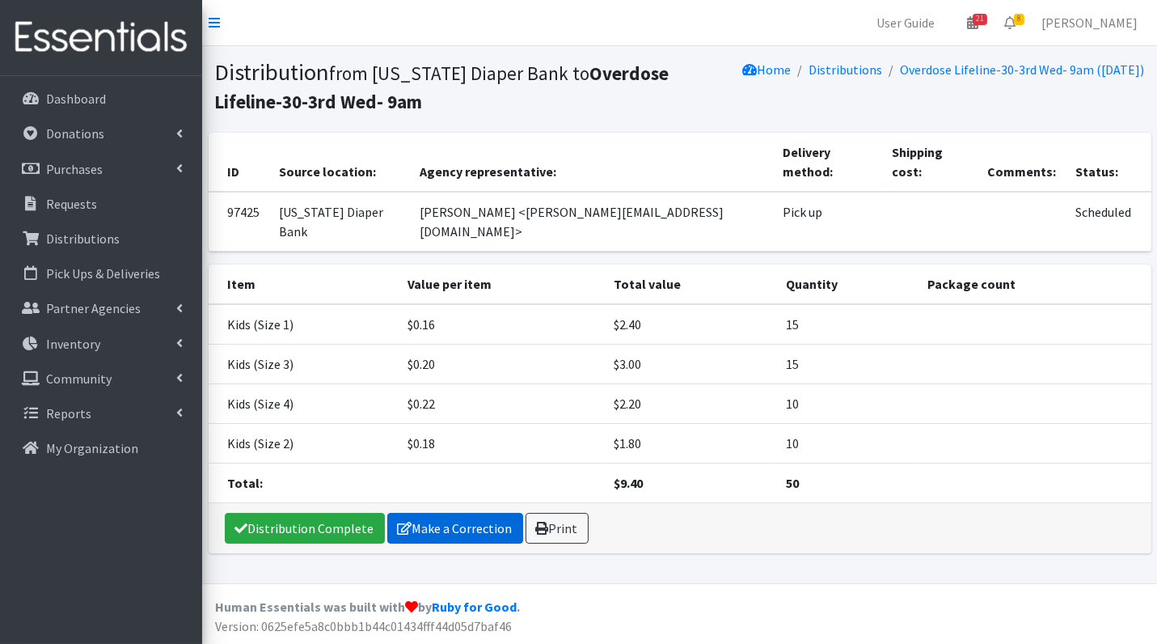
click at [485, 513] on link "Make a Correction" at bounding box center [455, 528] width 136 height 31
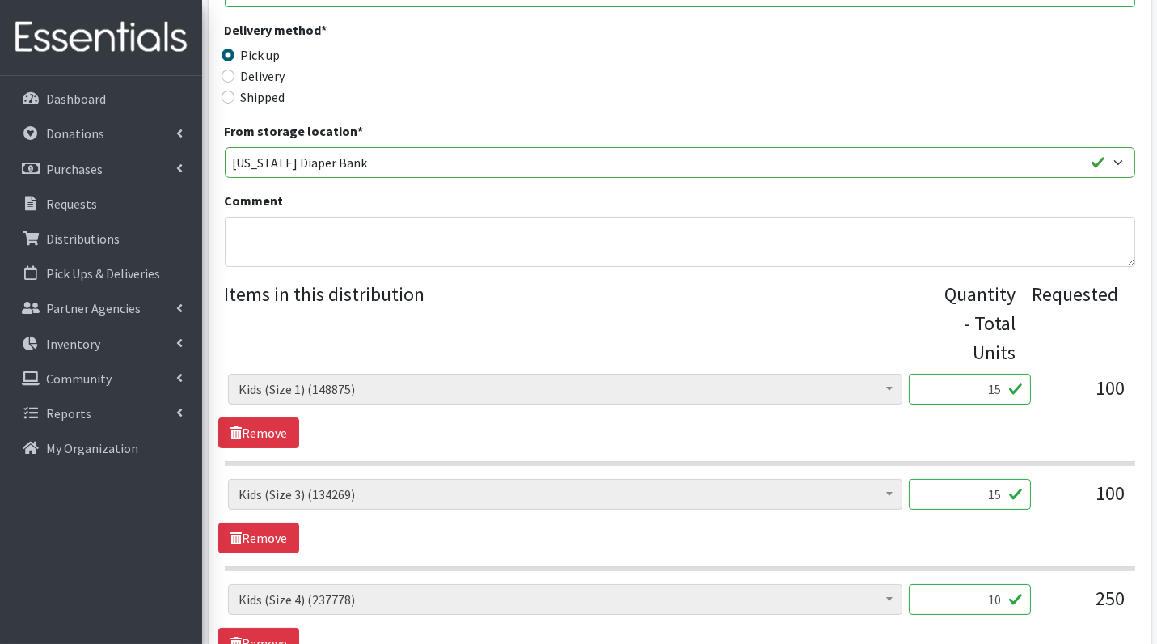
scroll to position [623, 0]
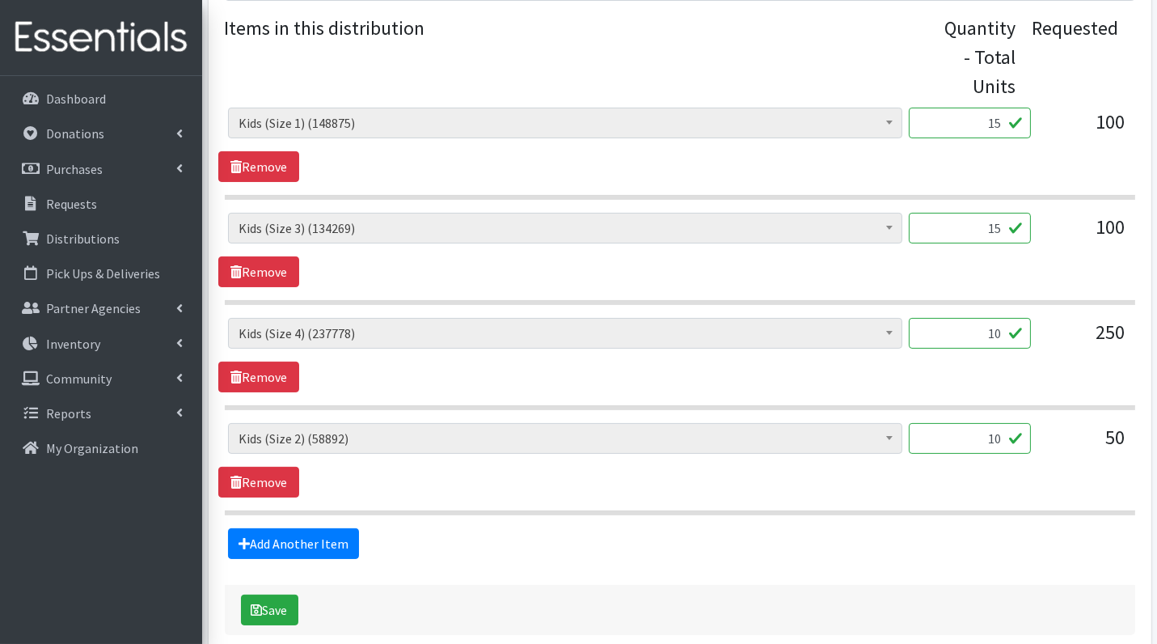
click at [993, 119] on input "15" at bounding box center [970, 123] width 122 height 31
type input "375"
click at [996, 237] on input "15" at bounding box center [970, 228] width 122 height 31
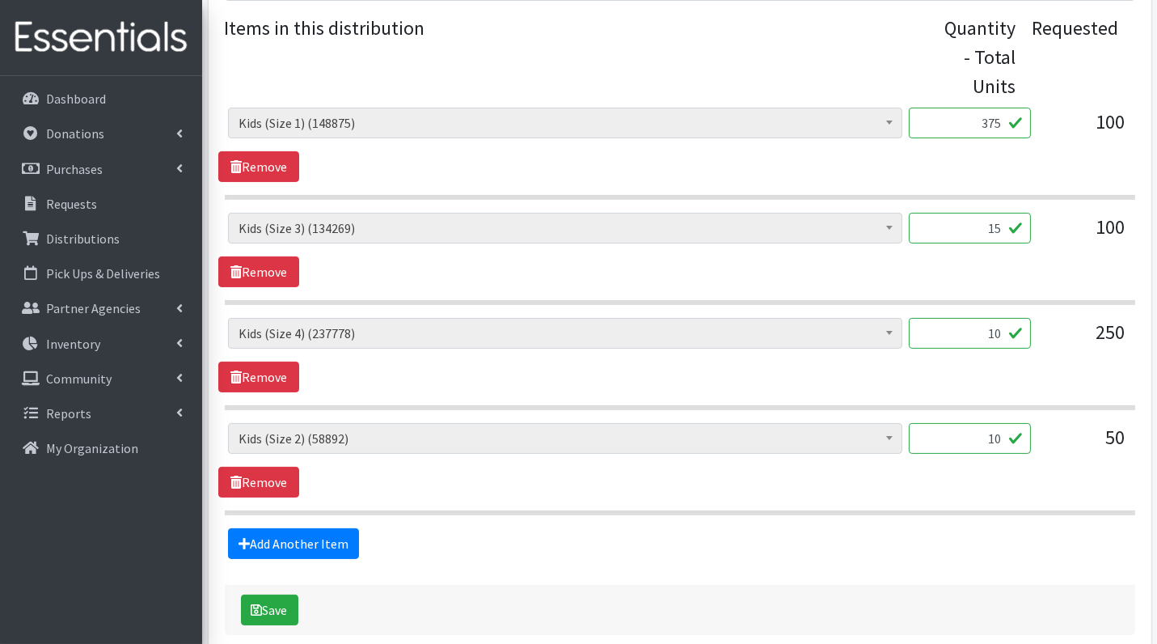
click at [996, 237] on input "15" at bounding box center [970, 228] width 122 height 31
type input "375"
click at [1009, 379] on div "Diaper Rash Cream (635) Kids (Newborn) (79314) Kids (Preemie) (1321) Kids (Size…" at bounding box center [679, 355] width 923 height 74
click at [993, 331] on input "10" at bounding box center [970, 333] width 122 height 31
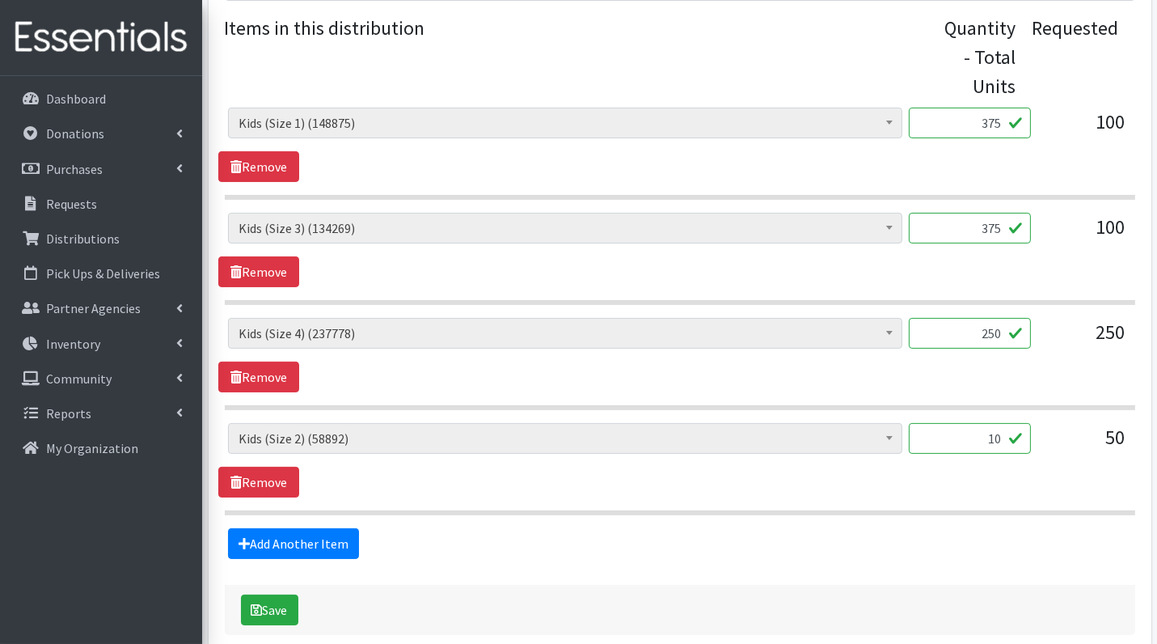
type input "250"
click at [993, 440] on input "10" at bounding box center [970, 438] width 122 height 31
type input "250"
click at [532, 428] on span "Kids (Size 2) (58892)" at bounding box center [566, 438] width 654 height 23
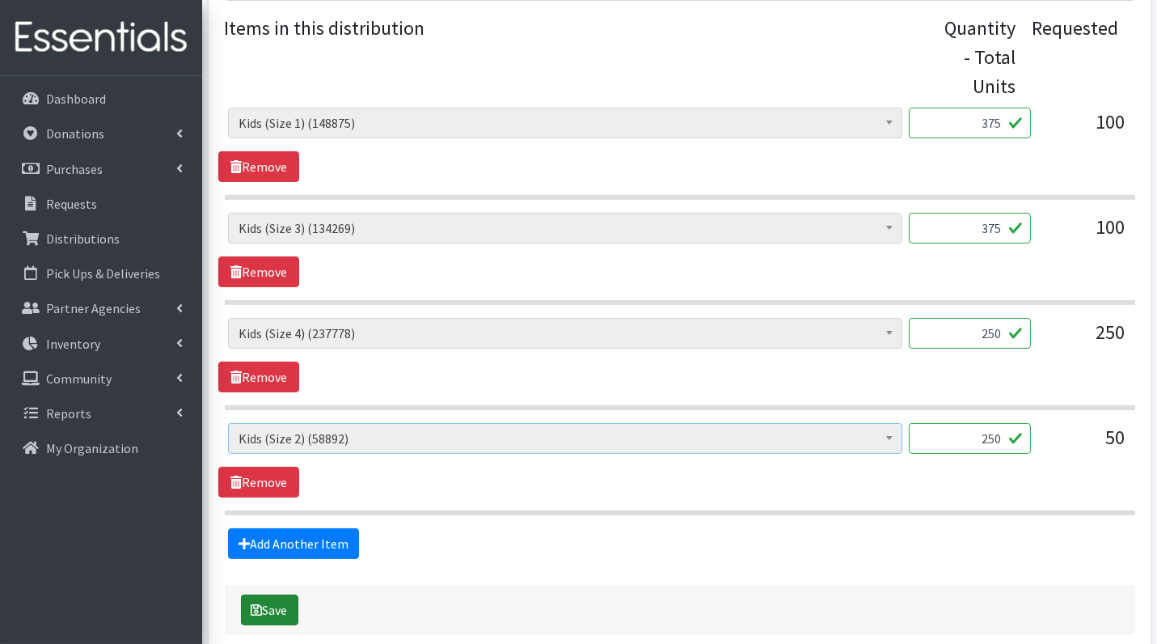
click at [283, 598] on button "Save" at bounding box center [269, 609] width 57 height 31
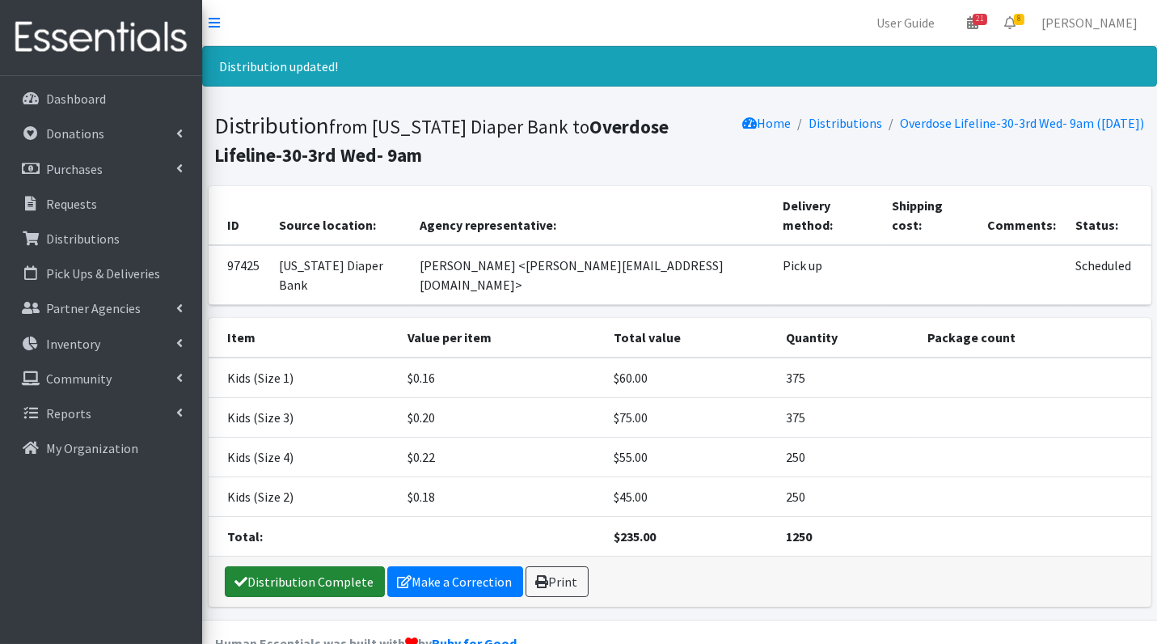
click at [361, 566] on link "Distribution Complete" at bounding box center [305, 581] width 160 height 31
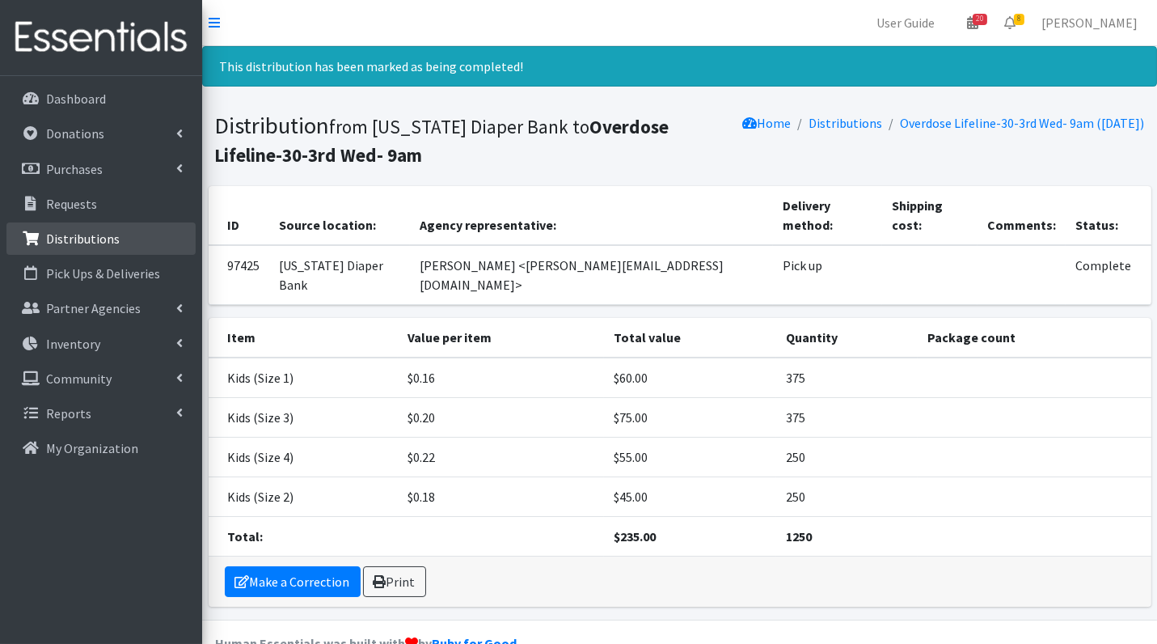
click at [94, 235] on p "Distributions" at bounding box center [83, 239] width 74 height 16
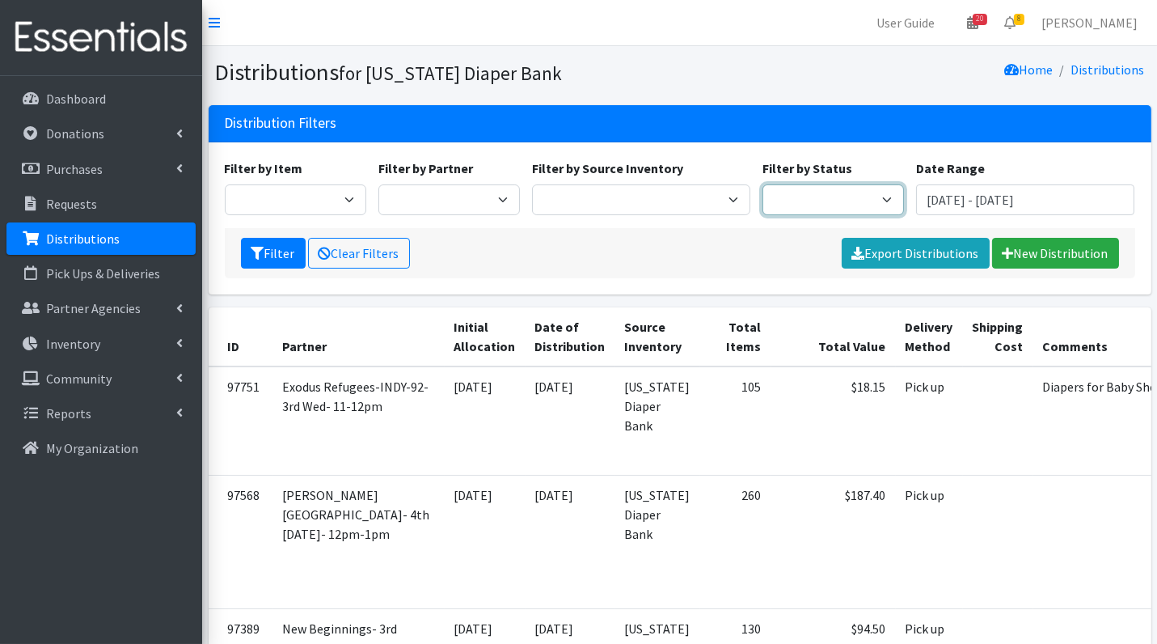
click at [806, 202] on select "Scheduled Complete" at bounding box center [834, 199] width 142 height 31
select select "5"
click at [282, 249] on button "Filter" at bounding box center [273, 253] width 65 height 31
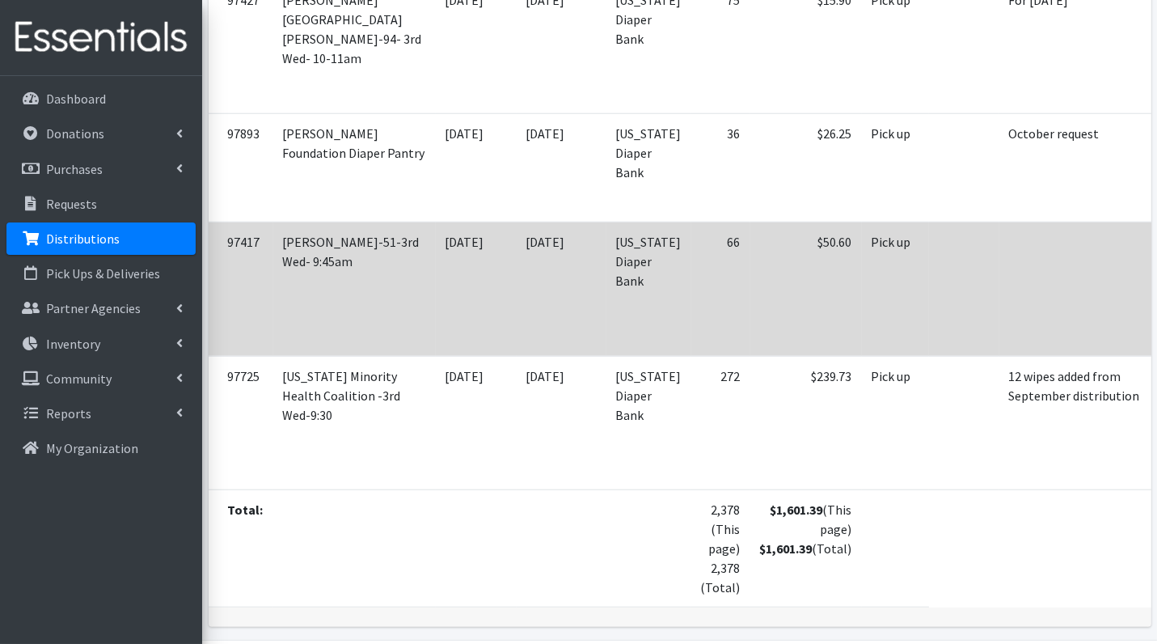
scroll to position [2718, 0]
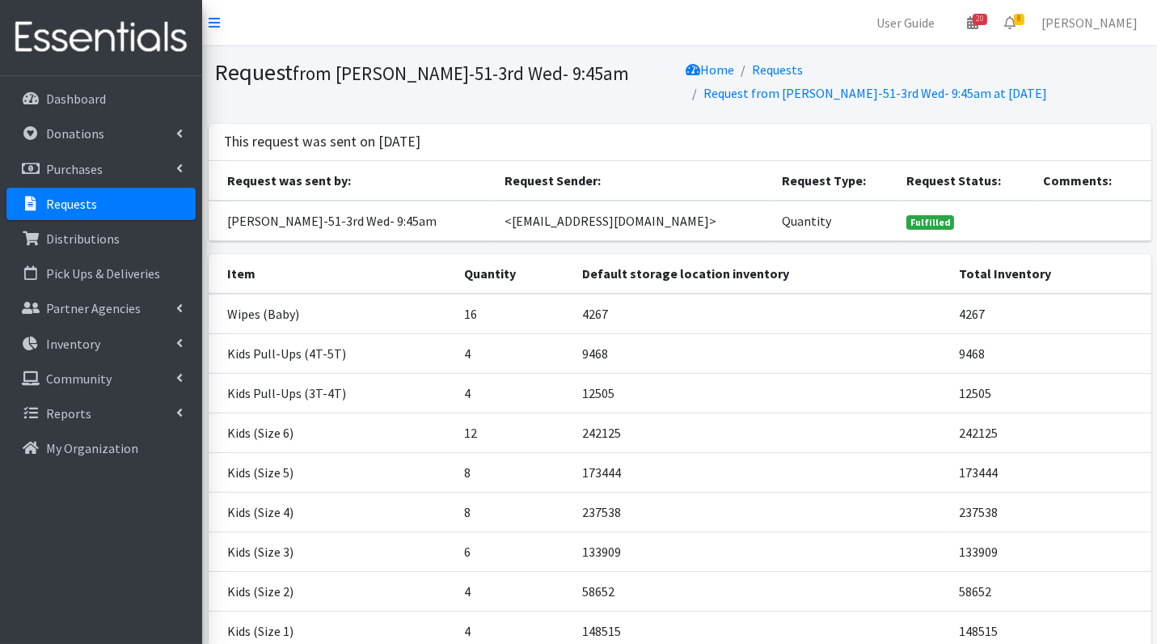
scroll to position [163, 0]
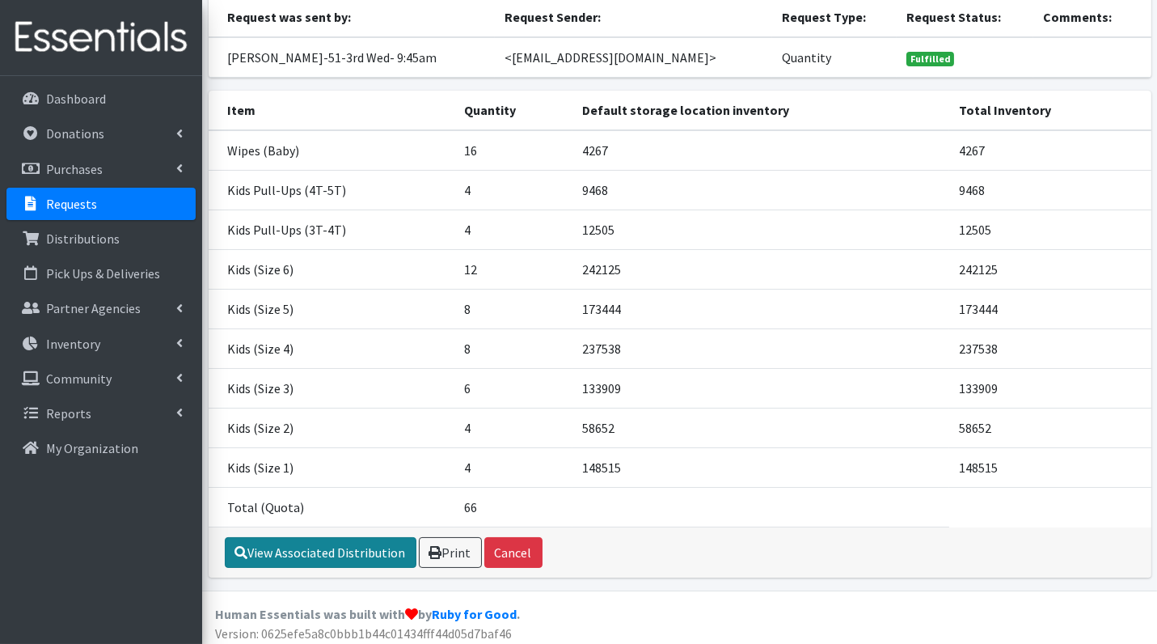
click at [349, 539] on link "View Associated Distribution" at bounding box center [321, 552] width 192 height 31
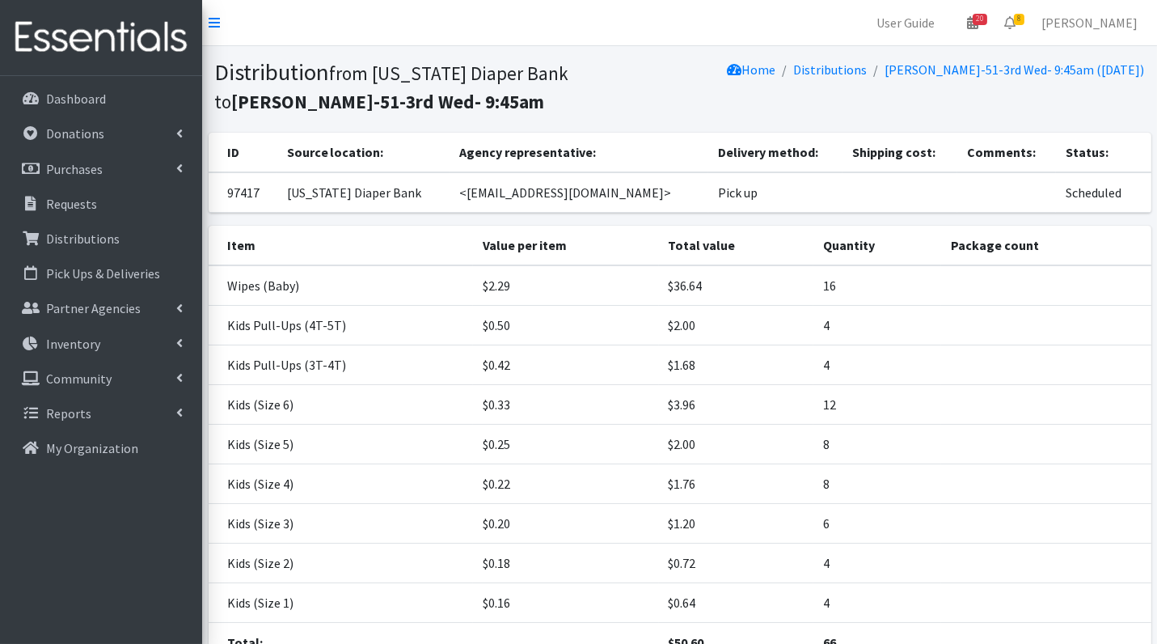
scroll to position [136, 0]
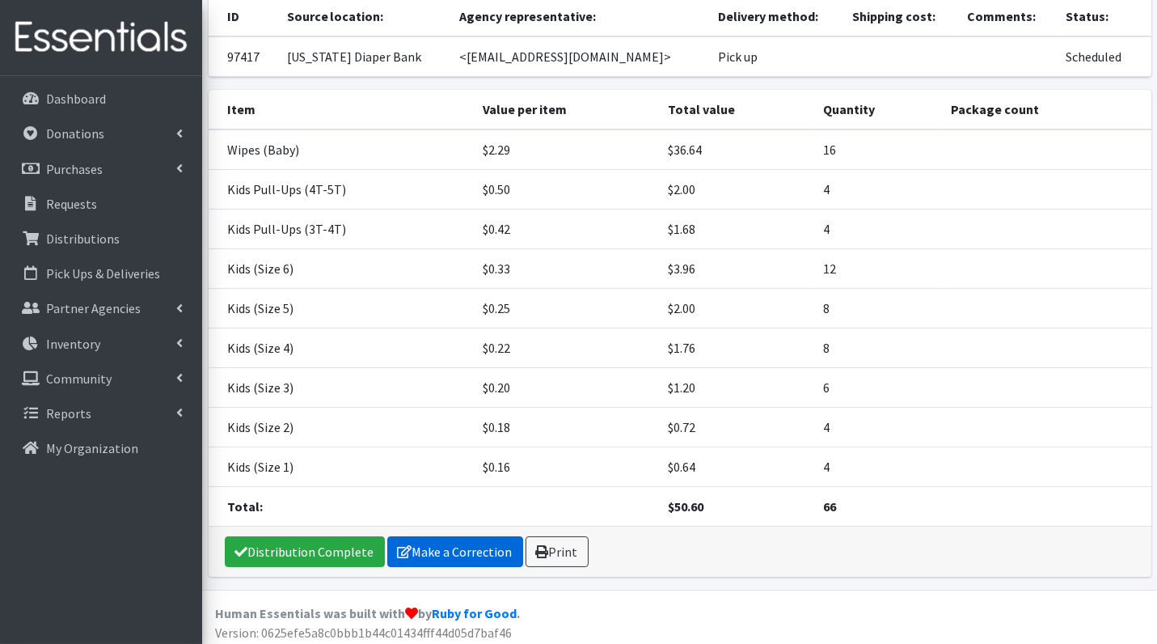
click at [456, 548] on link "Make a Correction" at bounding box center [455, 551] width 136 height 31
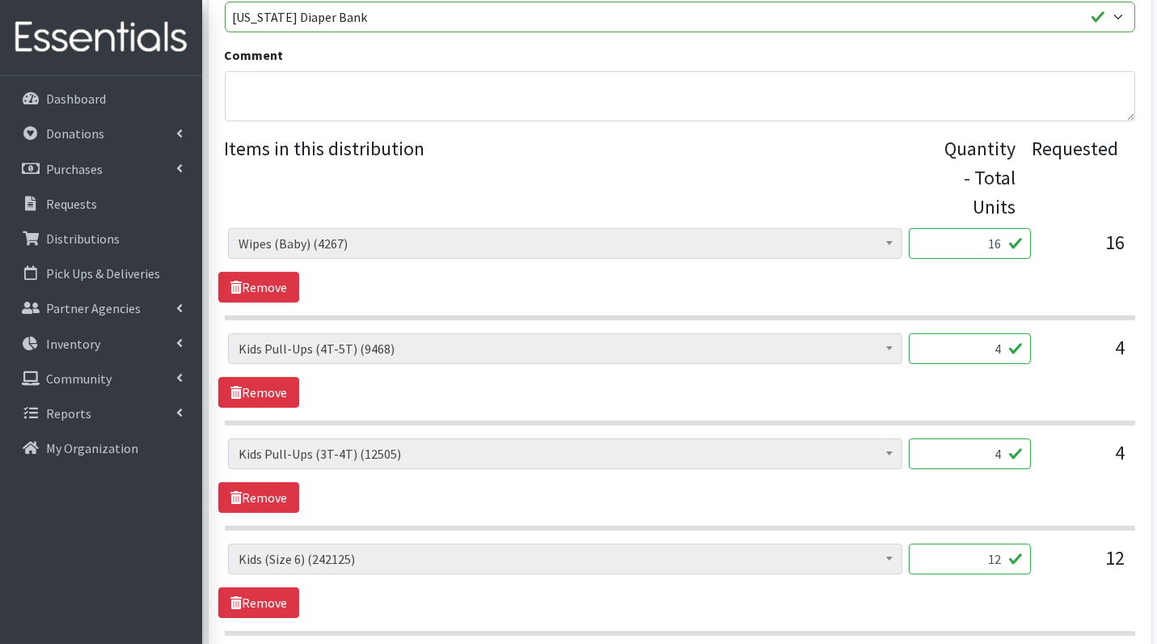
scroll to position [513, 0]
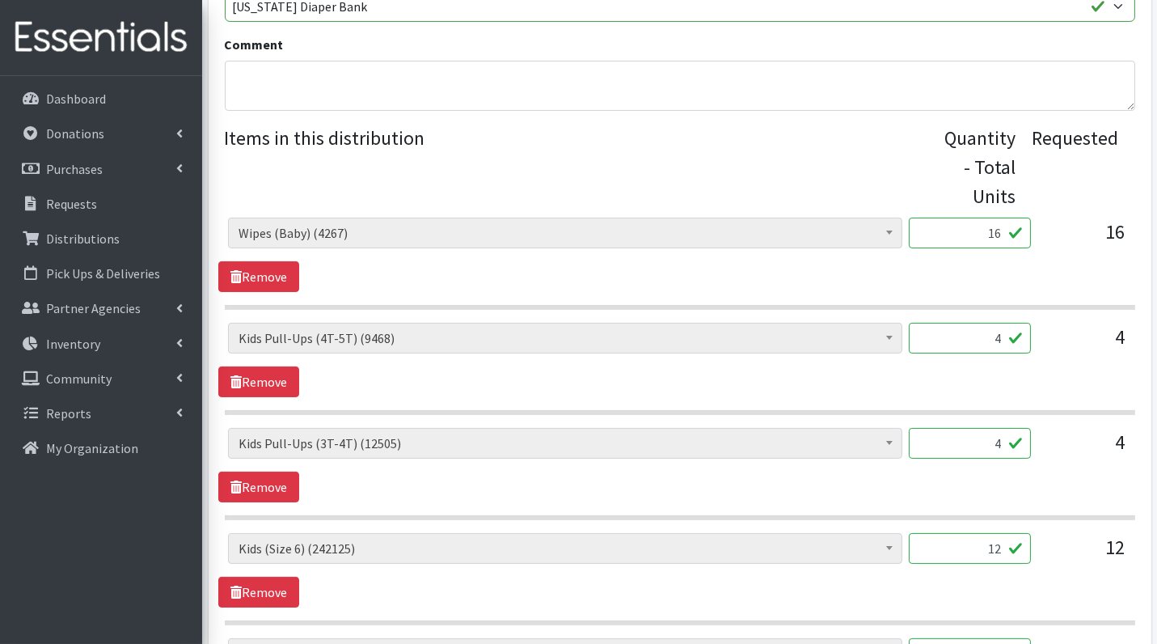
click at [1013, 335] on input "4" at bounding box center [970, 338] width 122 height 31
type input "40"
click at [1007, 438] on input "4" at bounding box center [970, 443] width 122 height 31
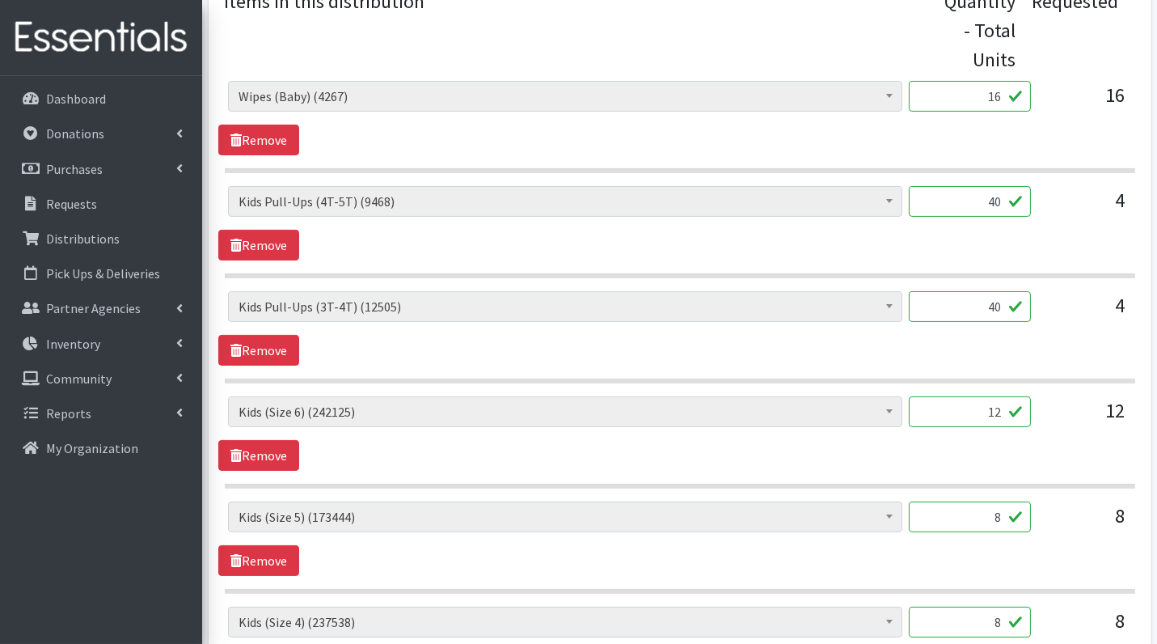
scroll to position [665, 0]
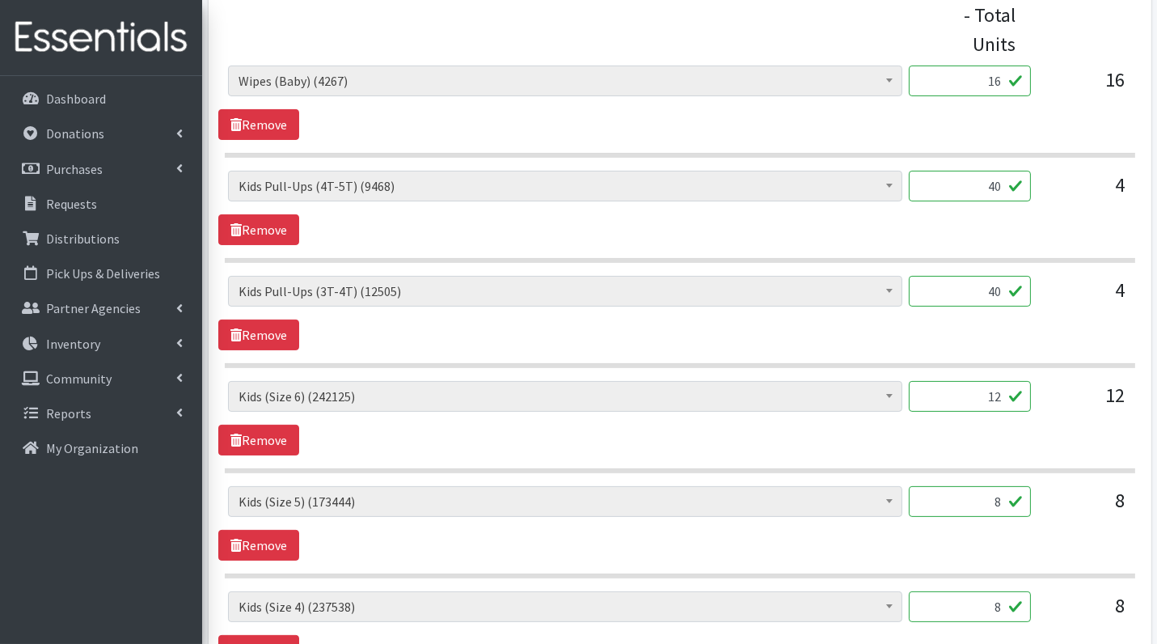
type input "40"
click at [988, 382] on input "12" at bounding box center [970, 396] width 122 height 31
type input "300"
click at [1007, 497] on input "8" at bounding box center [970, 501] width 122 height 31
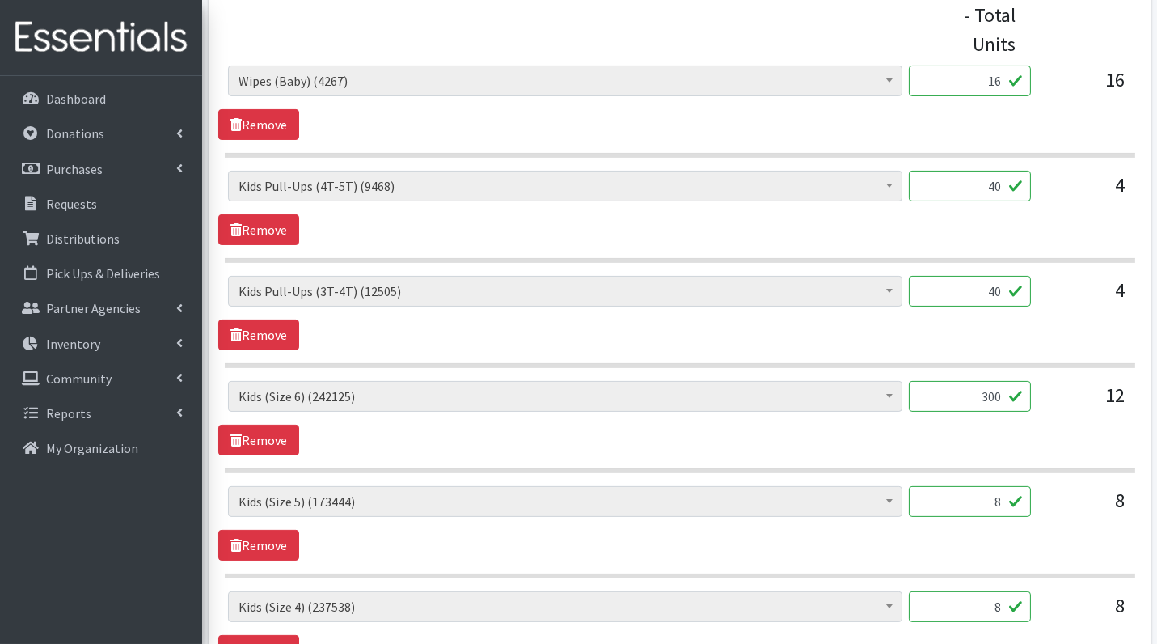
click at [1007, 497] on input "8" at bounding box center [970, 501] width 122 height 31
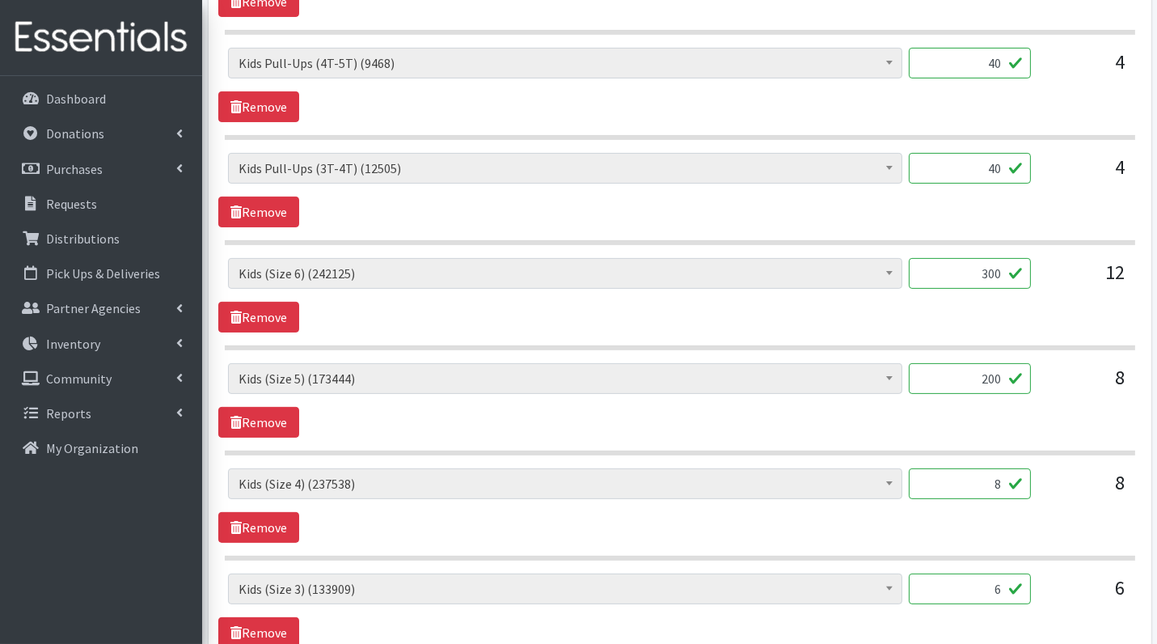
scroll to position [807, 0]
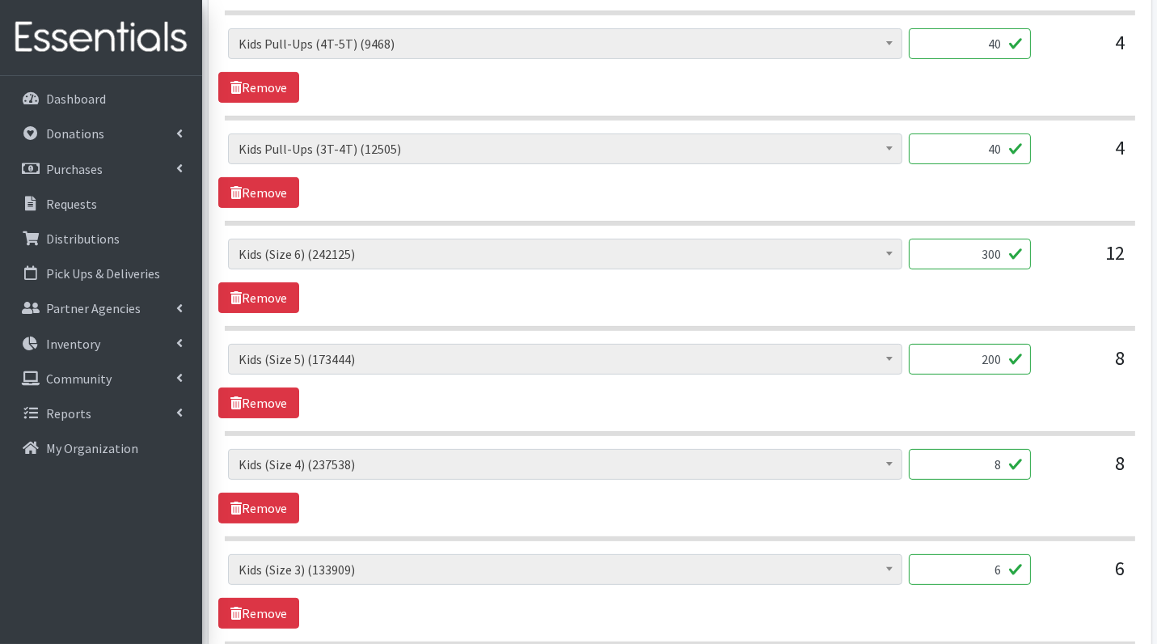
type input "200"
click at [1000, 458] on input "8" at bounding box center [970, 464] width 122 height 31
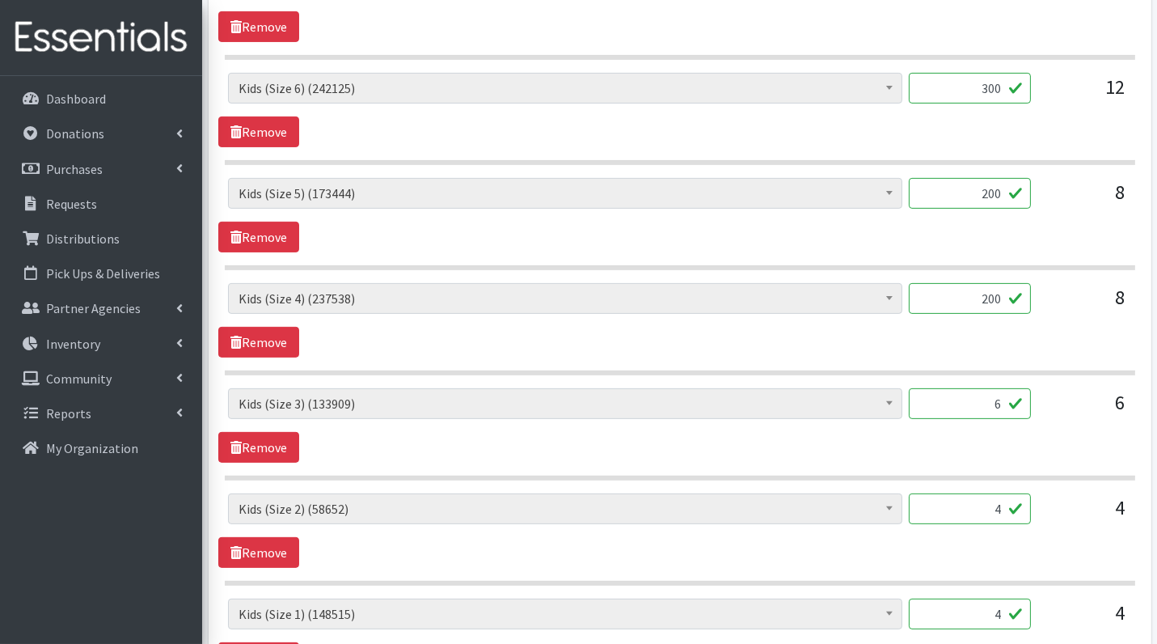
type input "200"
click at [996, 401] on input "6" at bounding box center [970, 403] width 122 height 31
type input "150"
click at [1009, 504] on input "4" at bounding box center [970, 508] width 122 height 31
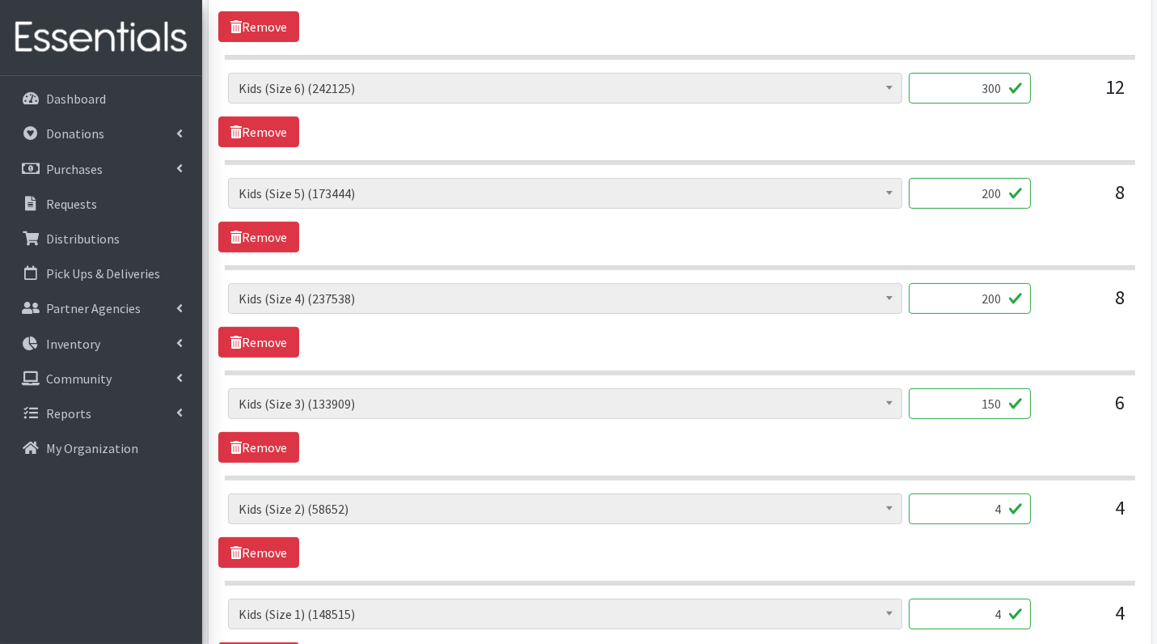
click at [1009, 504] on input "4" at bounding box center [970, 508] width 122 height 31
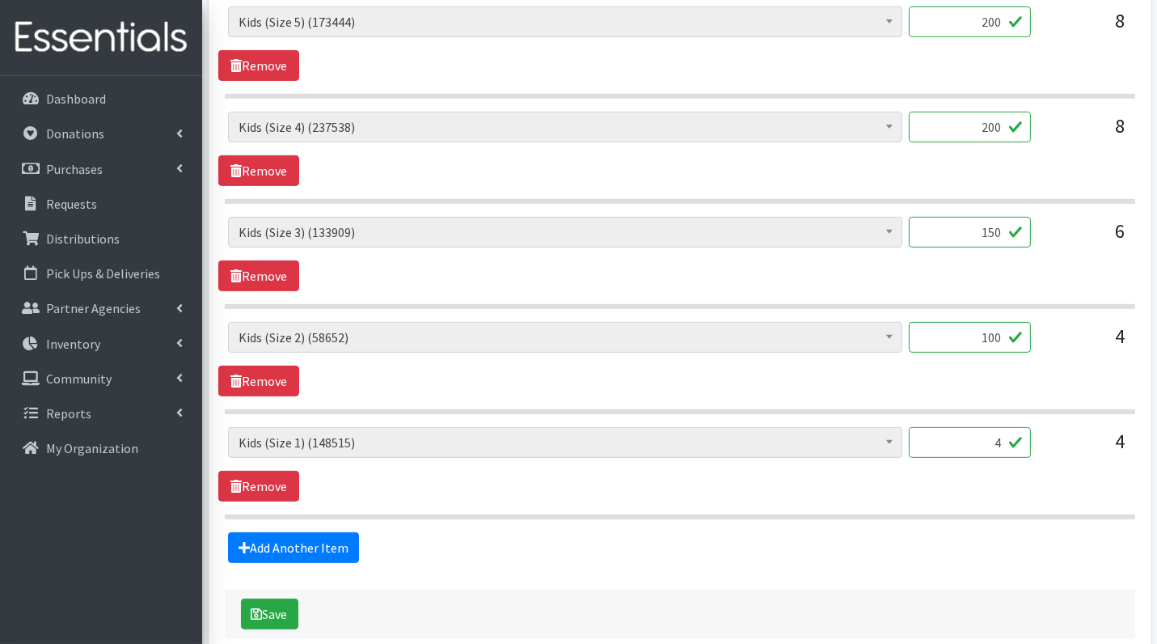
scroll to position [1144, 0]
type input "100"
click at [1011, 434] on input "4" at bounding box center [970, 443] width 122 height 31
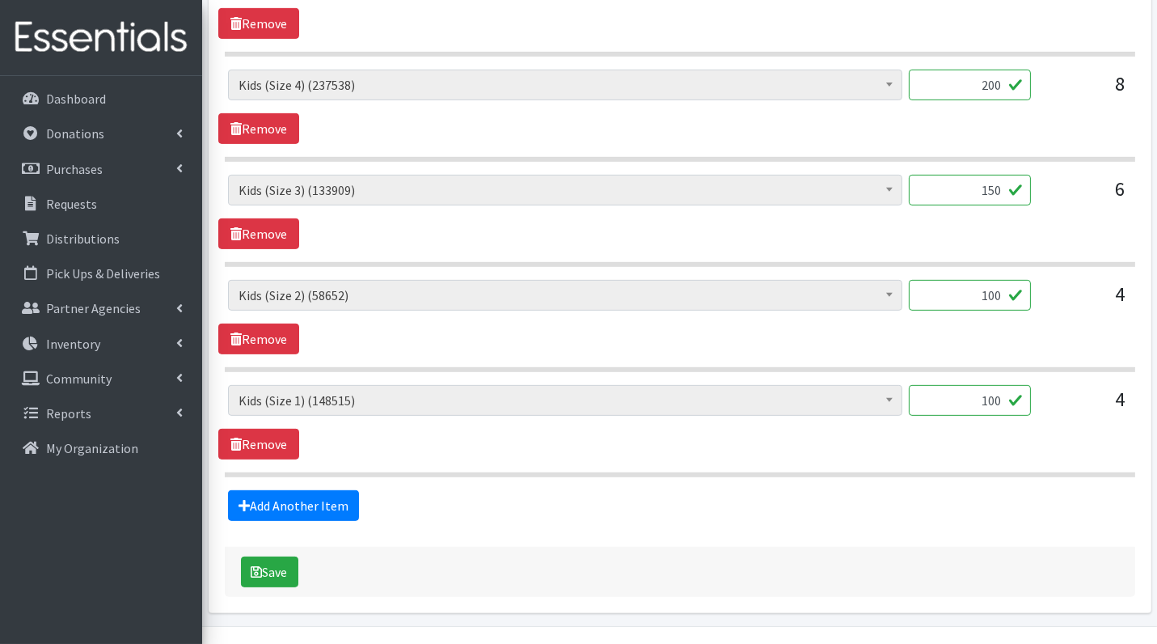
scroll to position [1216, 0]
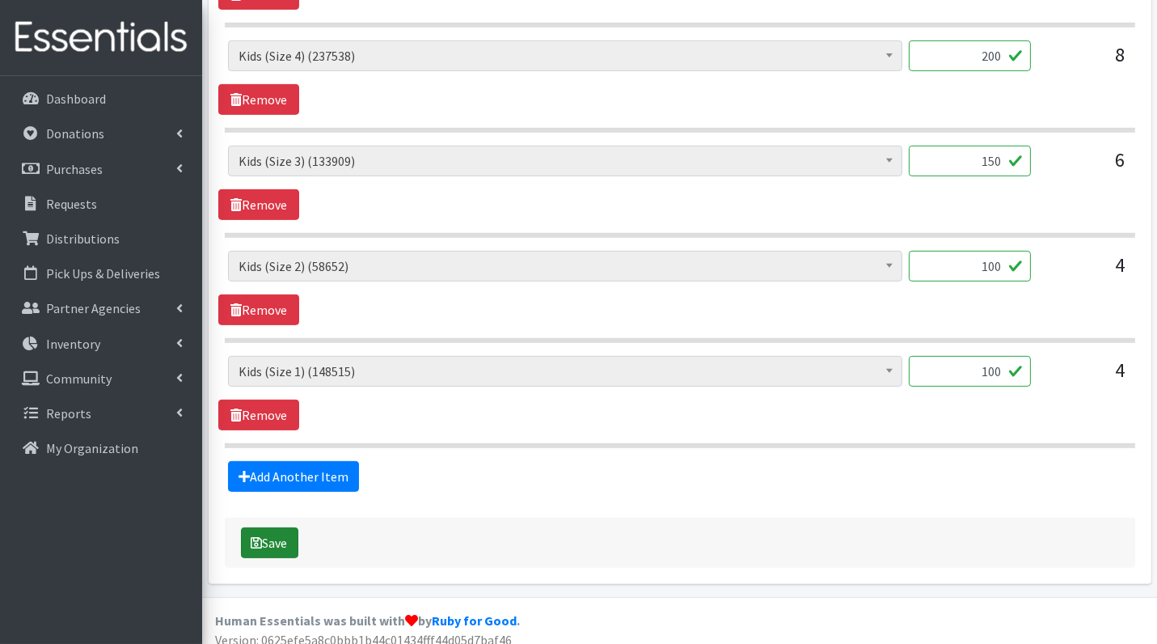
type input "100"
click at [281, 530] on button "Save" at bounding box center [269, 542] width 57 height 31
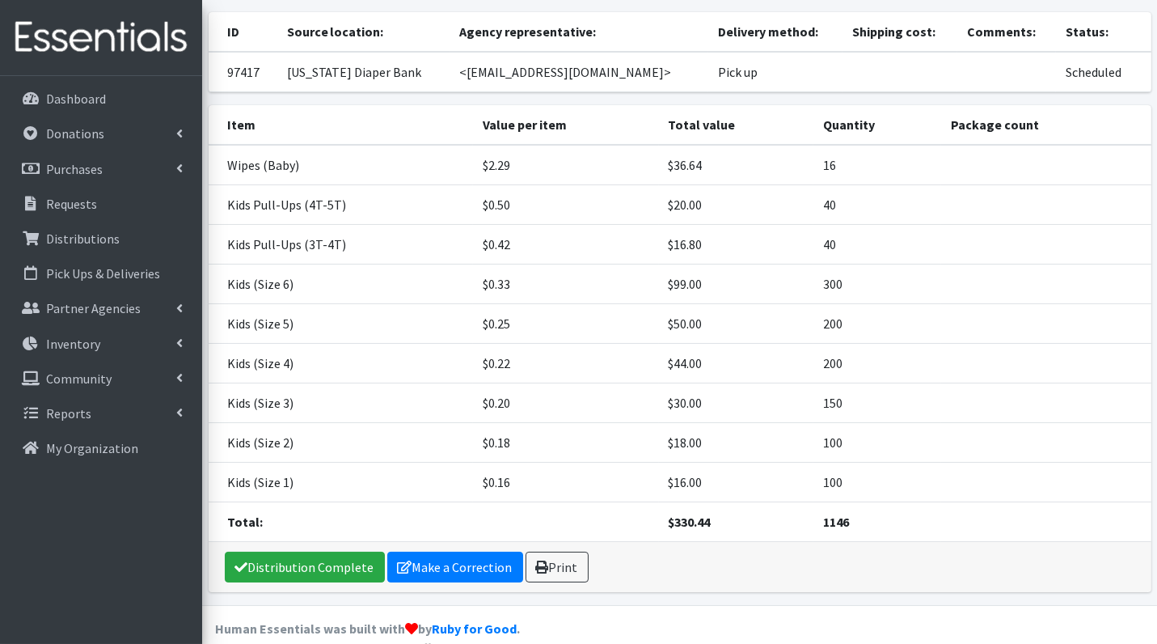
scroll to position [175, 0]
click at [348, 555] on link "Distribution Complete" at bounding box center [305, 566] width 160 height 31
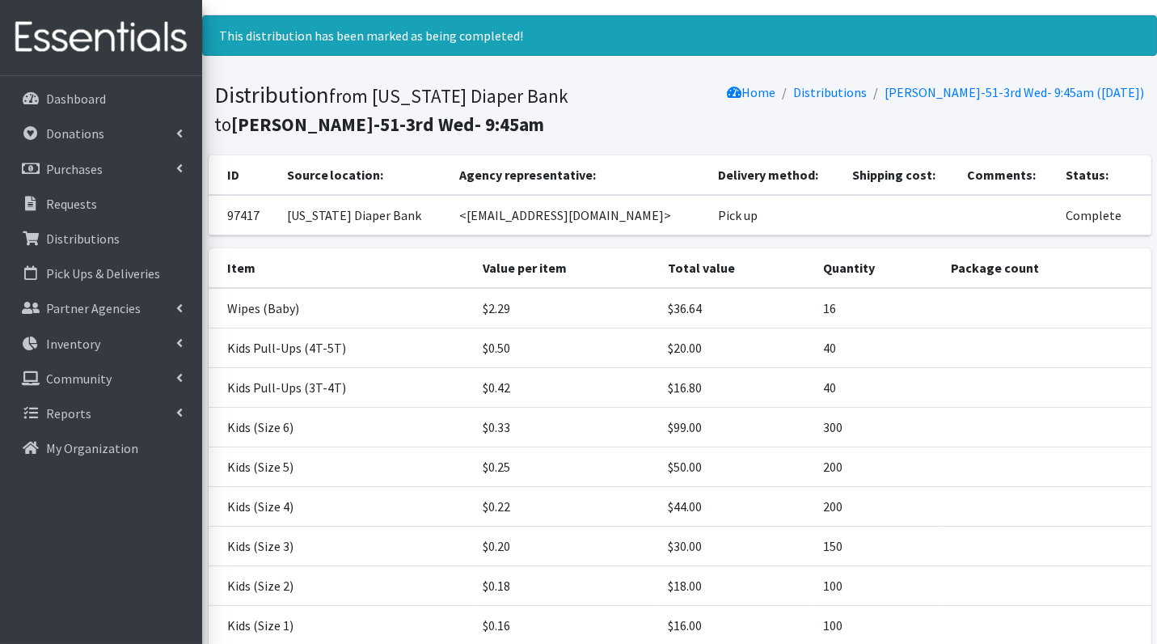
scroll to position [0, 0]
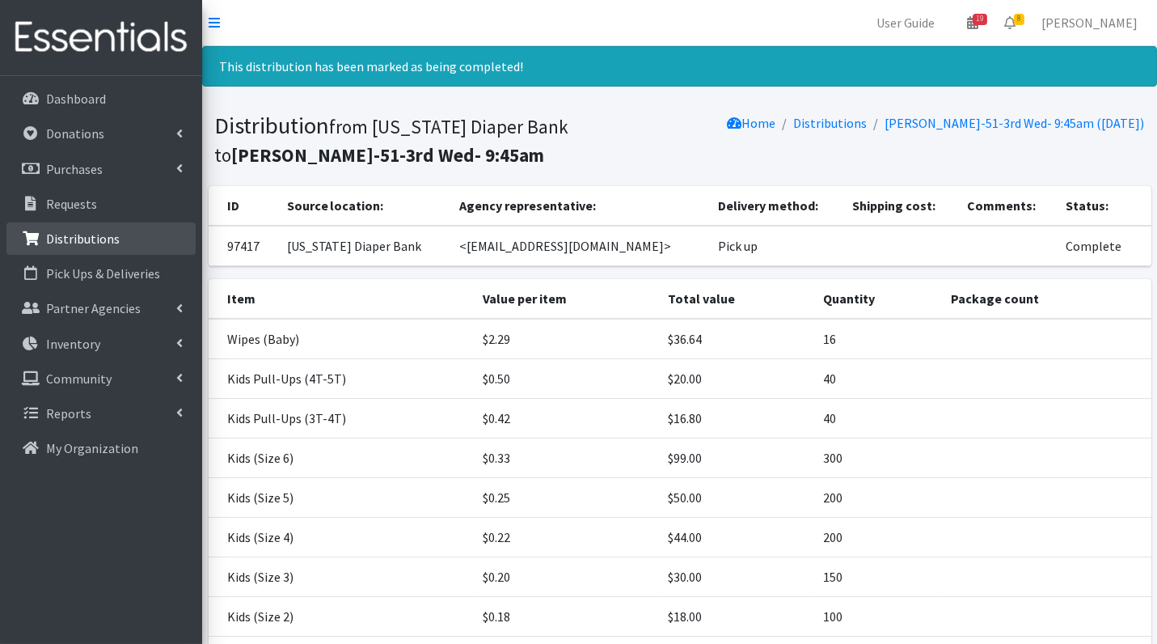
click at [86, 240] on p "Distributions" at bounding box center [83, 239] width 74 height 16
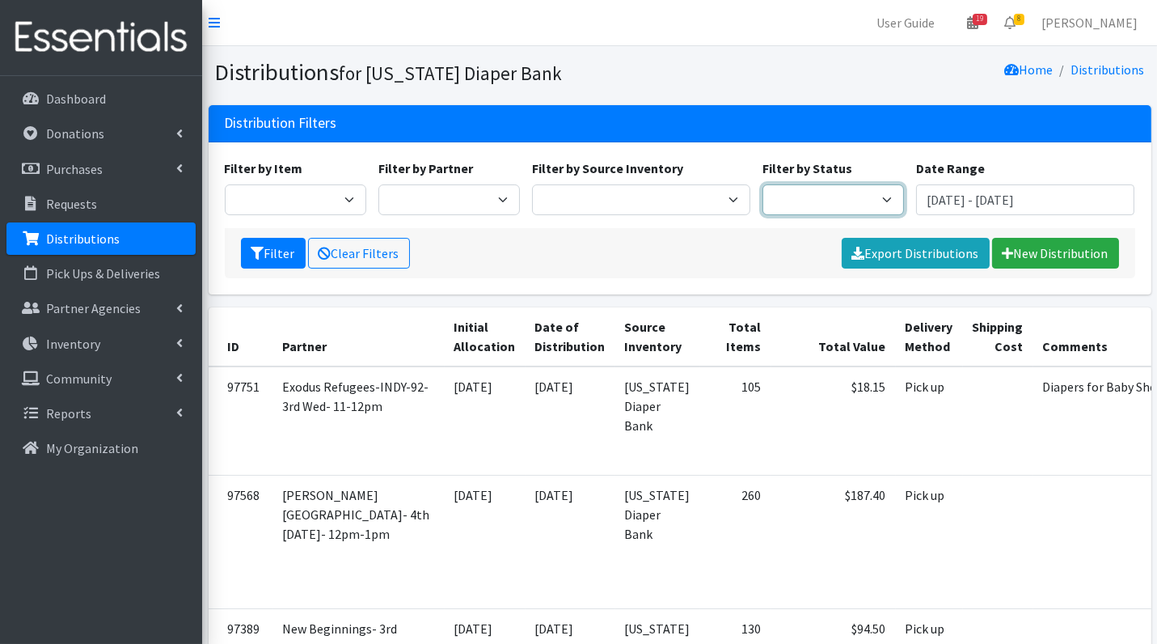
click at [831, 205] on select "Scheduled Complete" at bounding box center [834, 199] width 142 height 31
select select "5"
click at [288, 255] on button "Filter" at bounding box center [273, 253] width 65 height 31
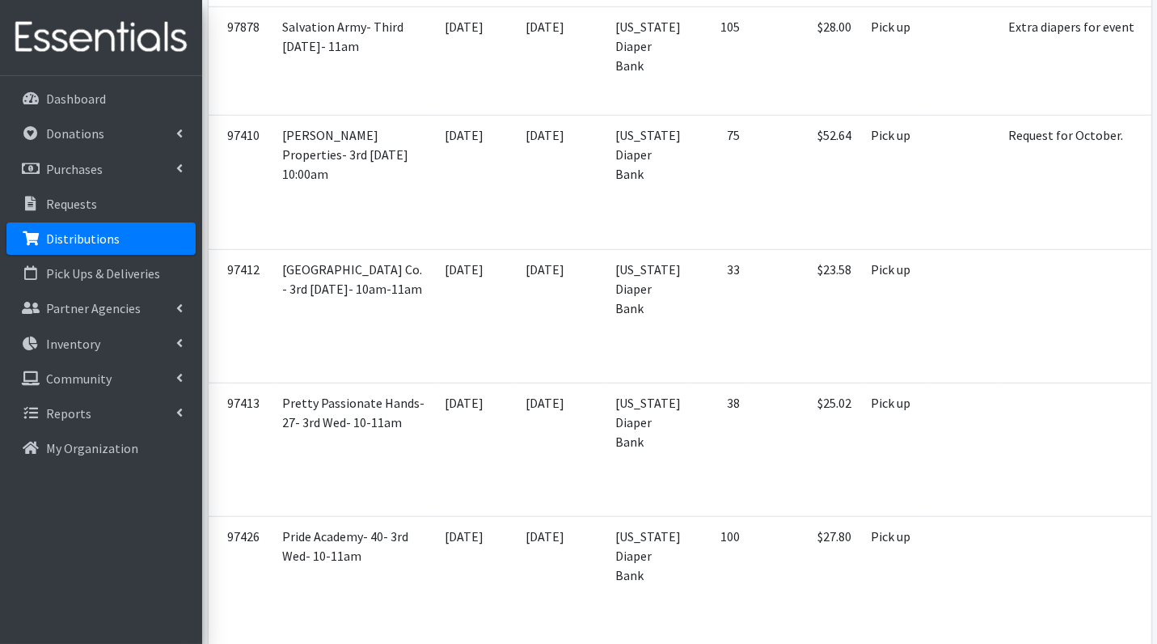
scroll to position [2062, 0]
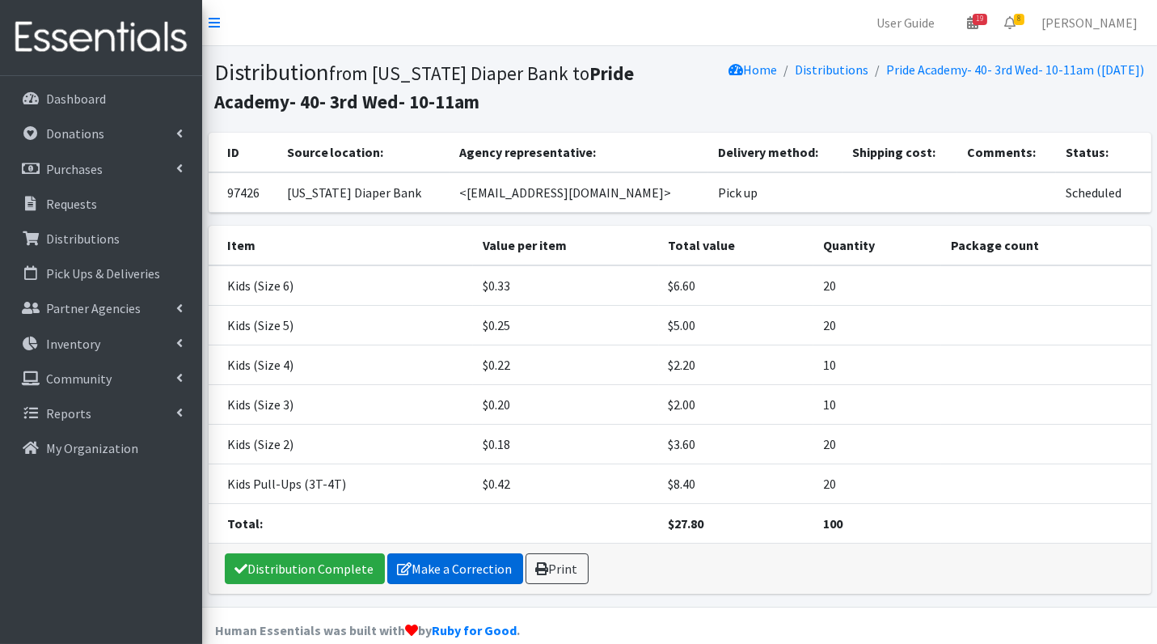
click at [444, 568] on link "Make a Correction" at bounding box center [455, 568] width 136 height 31
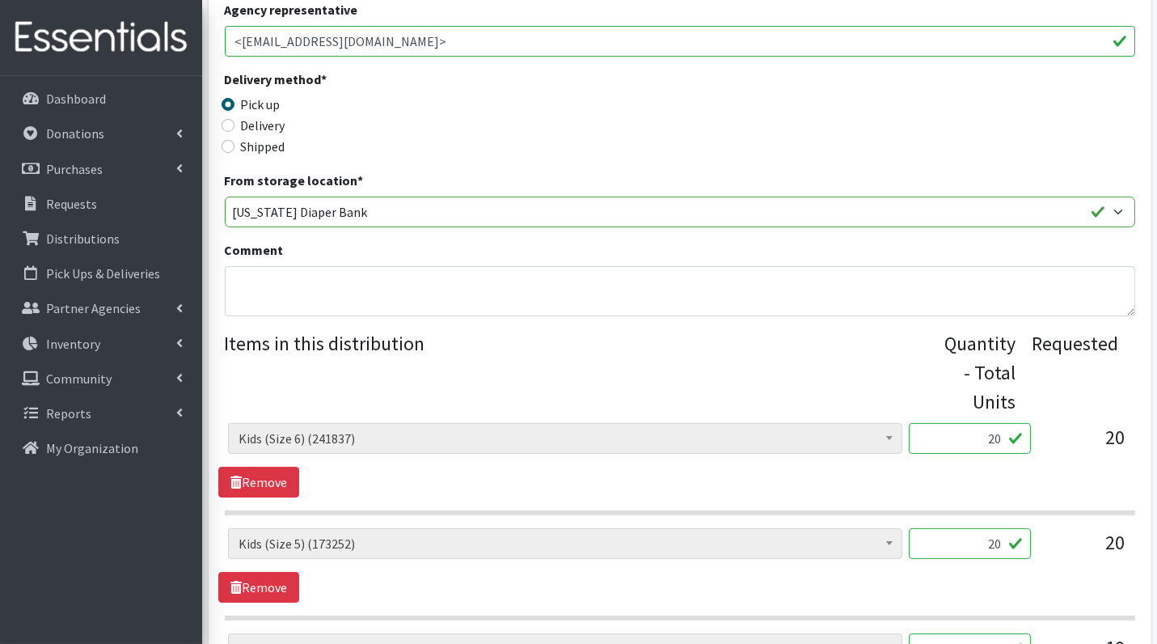
scroll to position [309, 0]
click at [988, 428] on input "20" at bounding box center [970, 436] width 122 height 31
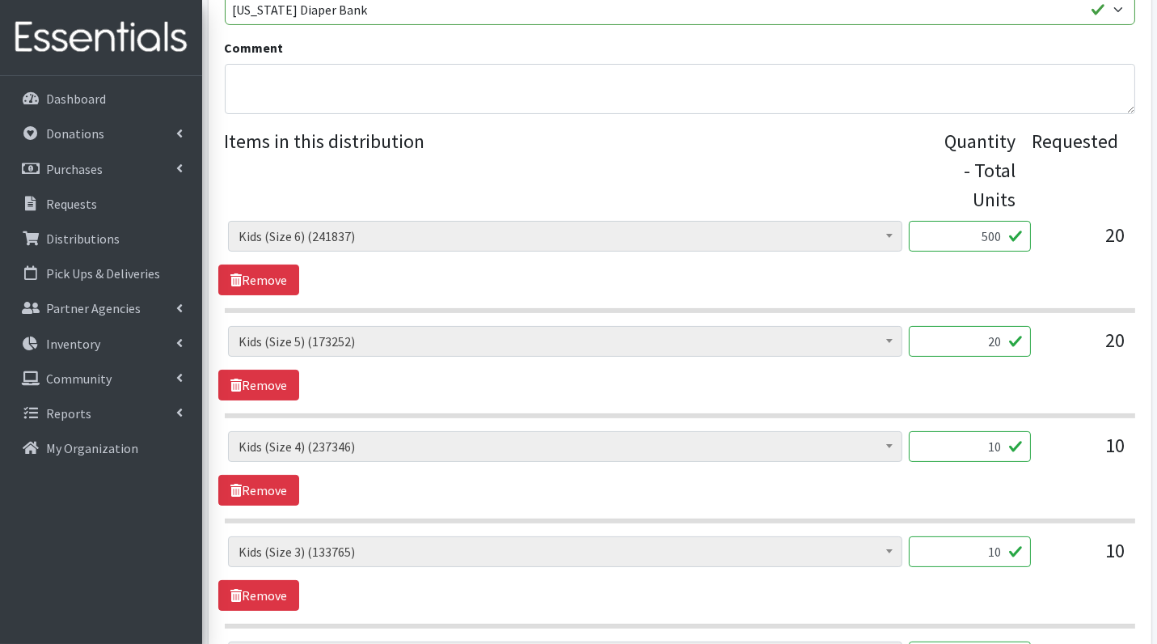
scroll to position [516, 0]
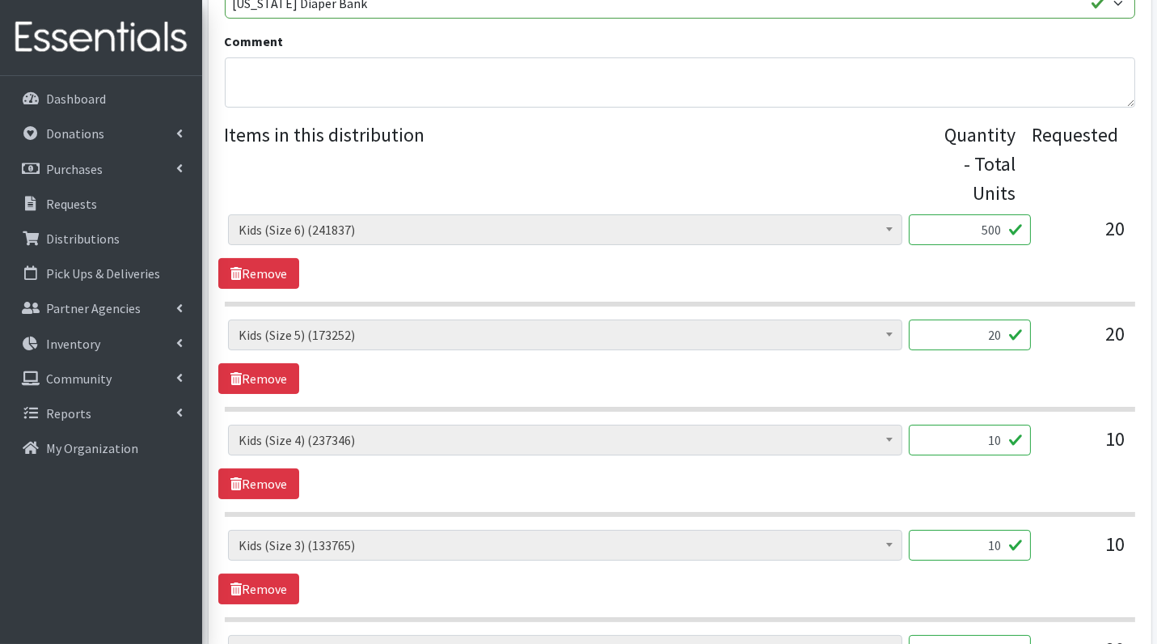
type input "500"
click at [983, 335] on input "20" at bounding box center [970, 334] width 122 height 31
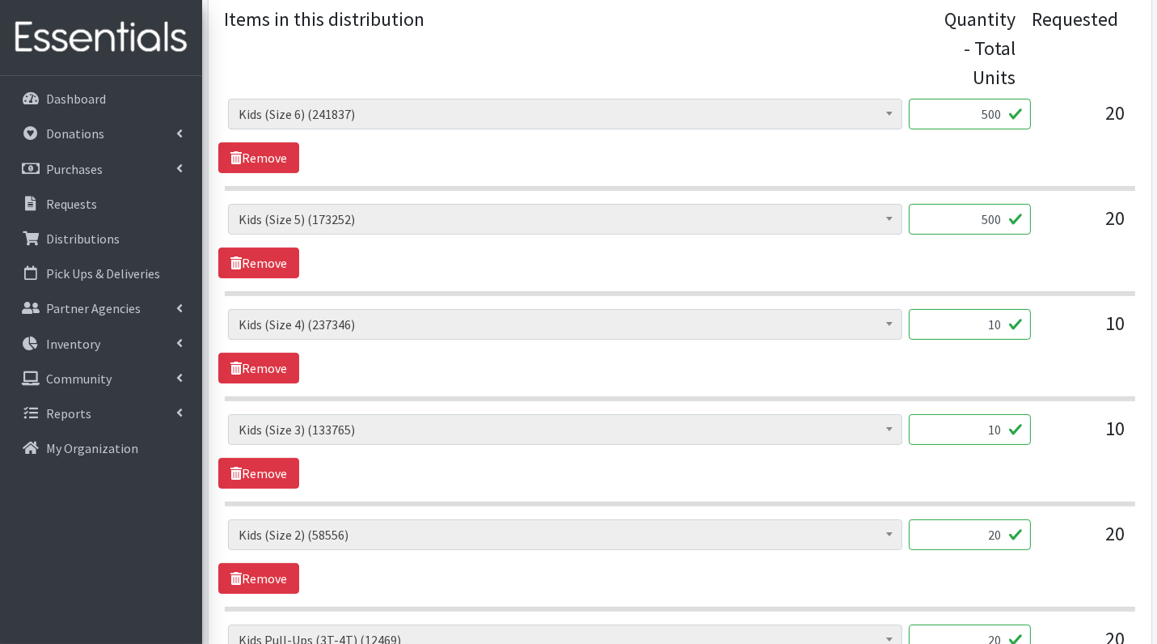
scroll to position [632, 0]
type input "500"
click at [972, 321] on input "10" at bounding box center [970, 323] width 122 height 31
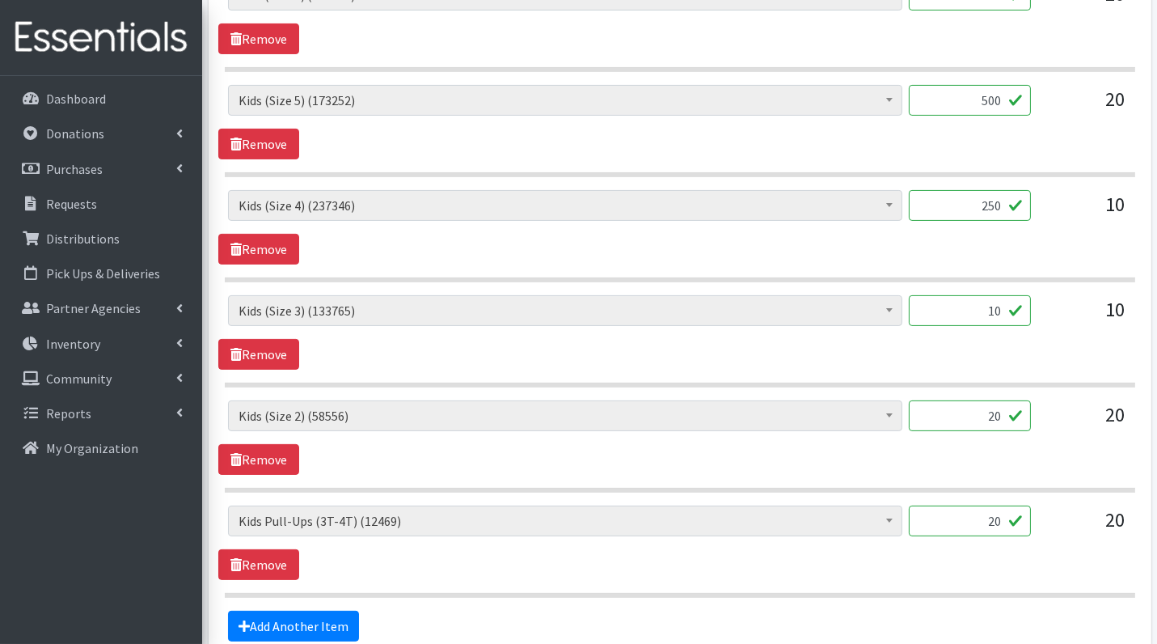
scroll to position [754, 0]
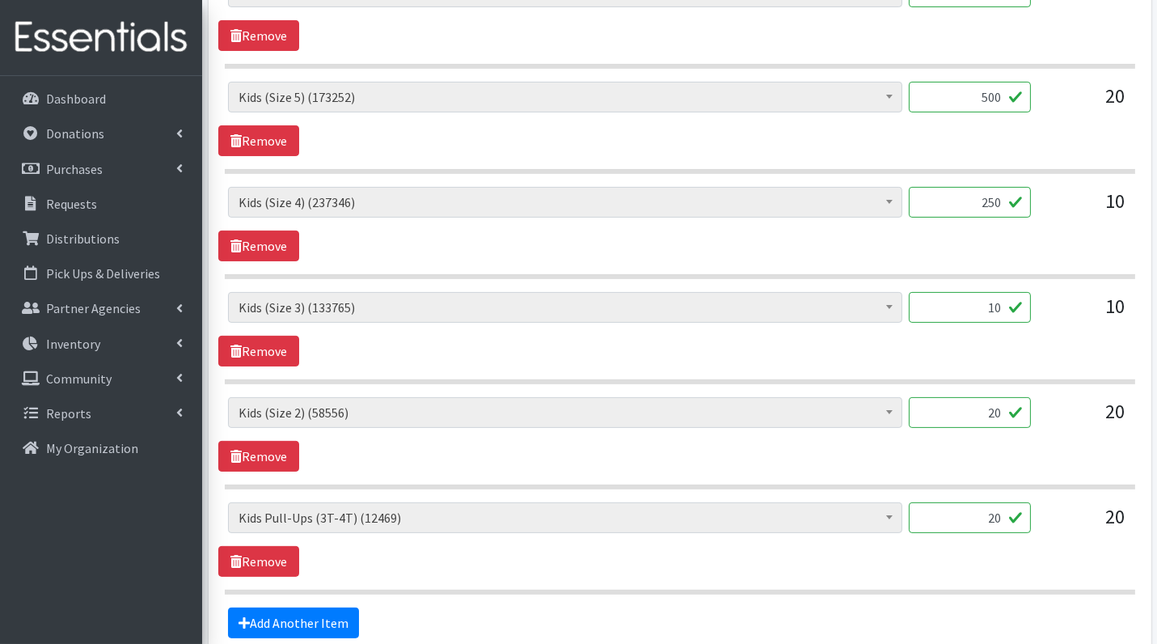
type input "250"
click at [983, 306] on input "10" at bounding box center [970, 307] width 122 height 31
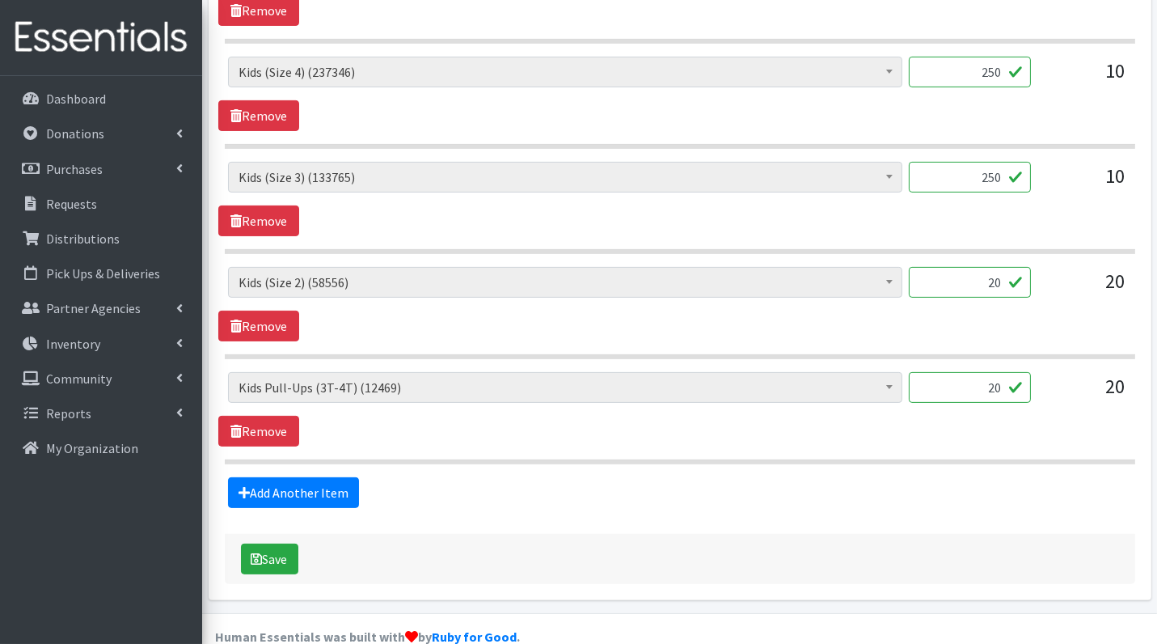
scroll to position [883, 0]
type input "250"
click at [992, 279] on input "20" at bounding box center [970, 283] width 122 height 31
type input "500"
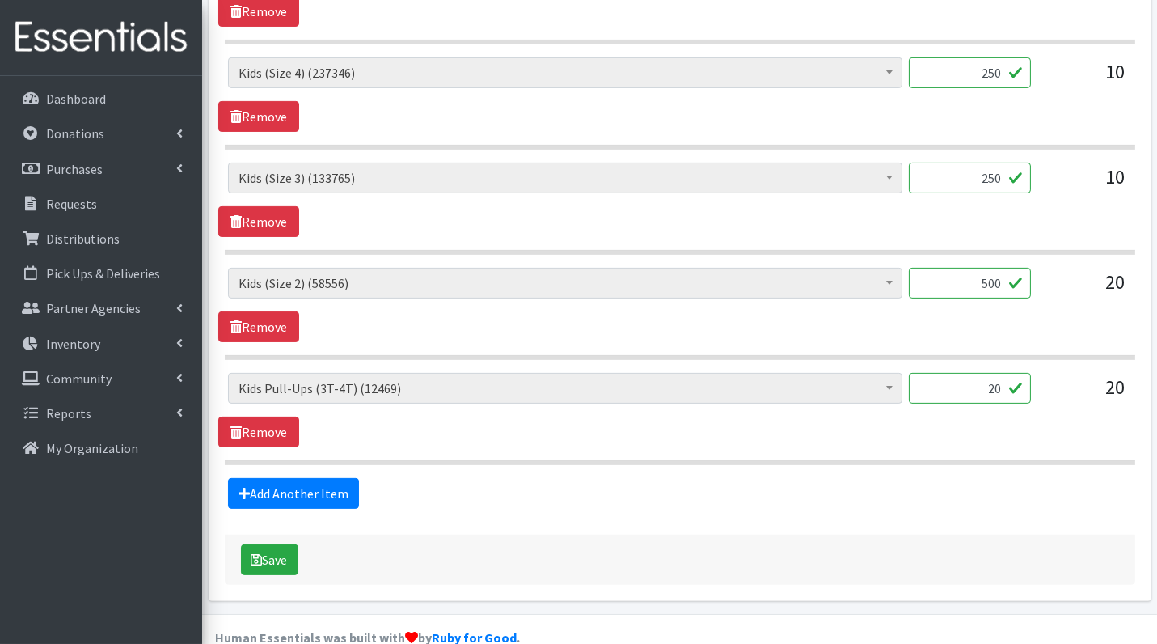
click at [1013, 387] on input "20" at bounding box center [970, 388] width 122 height 31
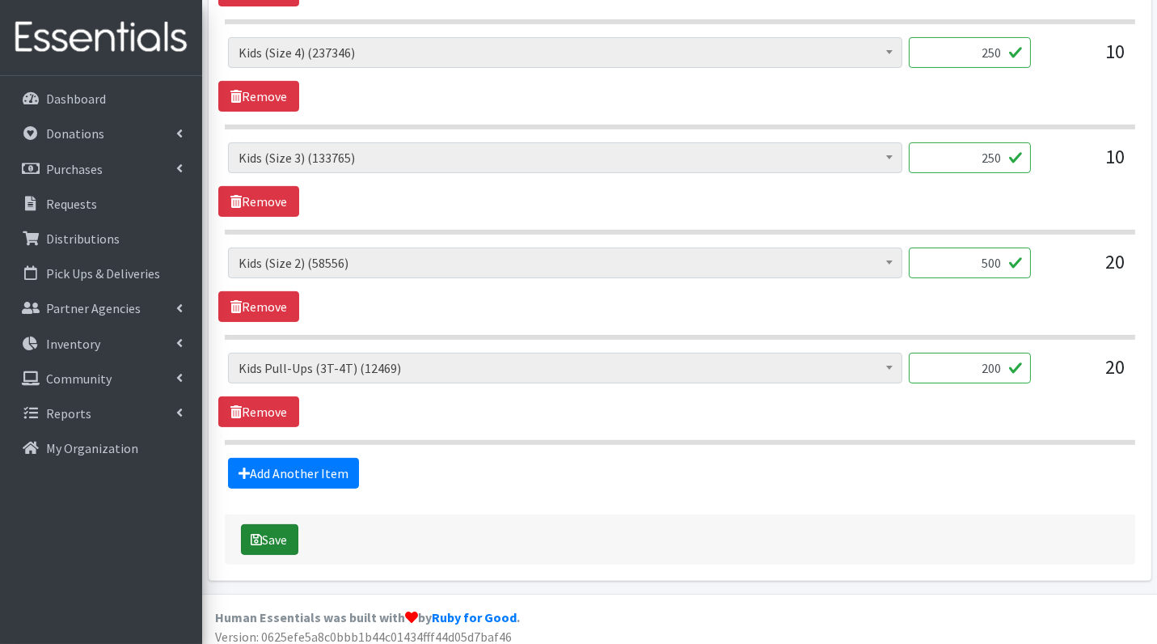
type input "200"
click at [270, 544] on button "Save" at bounding box center [269, 539] width 57 height 31
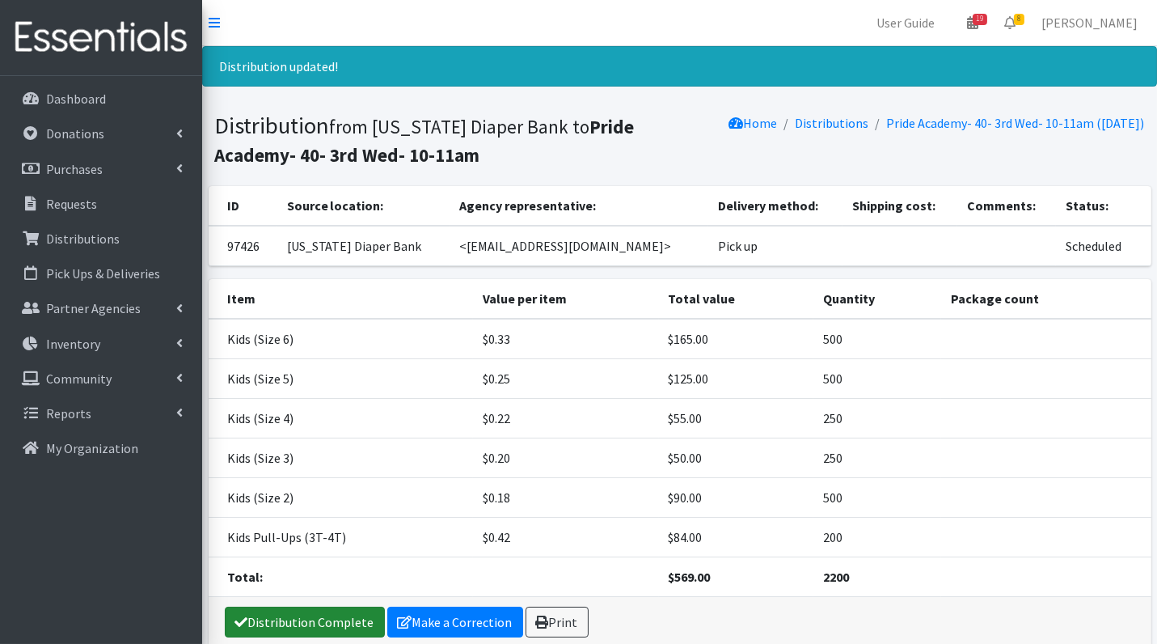
click at [279, 628] on link "Distribution Complete" at bounding box center [305, 622] width 160 height 31
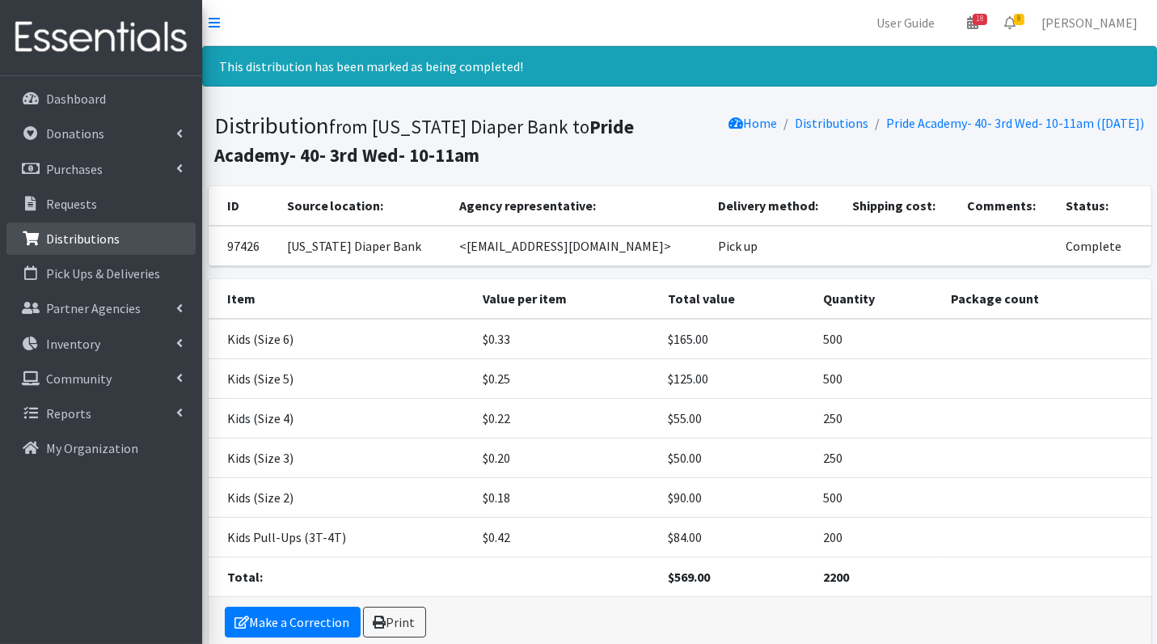
click at [90, 237] on p "Distributions" at bounding box center [83, 239] width 74 height 16
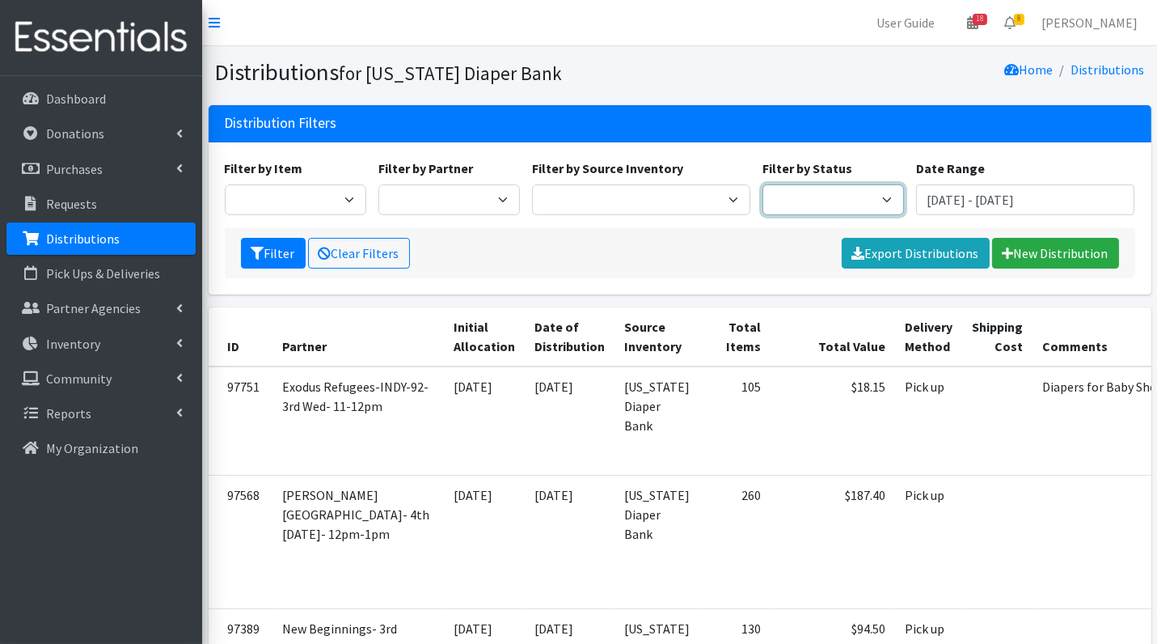
click at [841, 206] on select "Scheduled Complete" at bounding box center [834, 199] width 142 height 31
select select "5"
click at [275, 268] on div "Filter Clear Filters Export Distributions New Distribution" at bounding box center [680, 253] width 911 height 50
click at [275, 251] on button "Filter" at bounding box center [273, 253] width 65 height 31
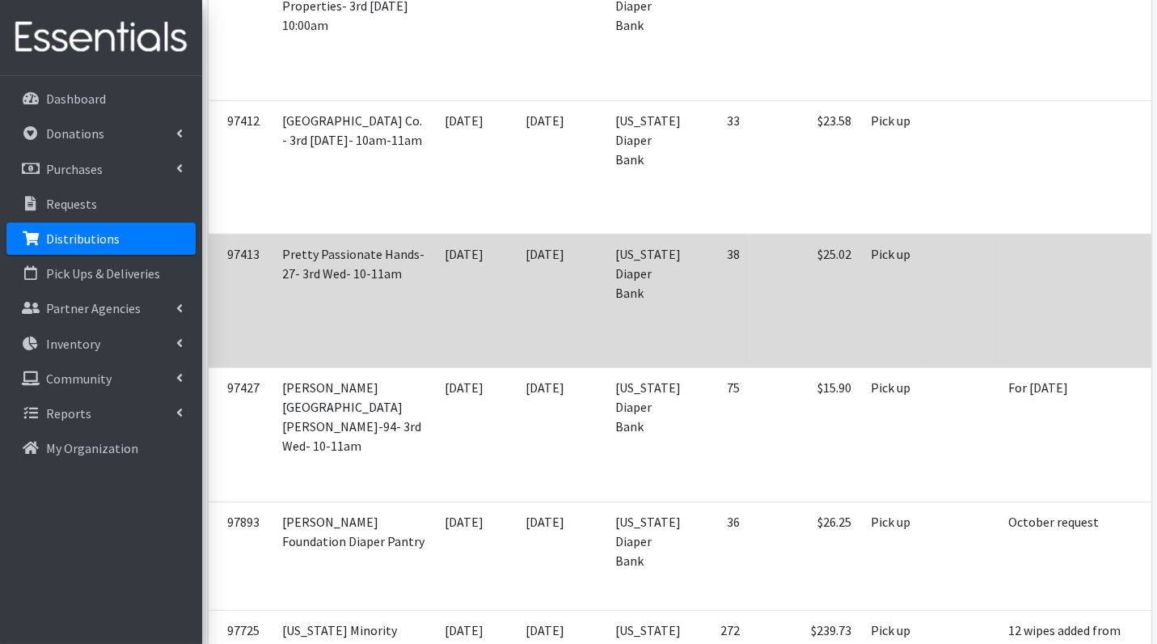
scroll to position [2189, 0]
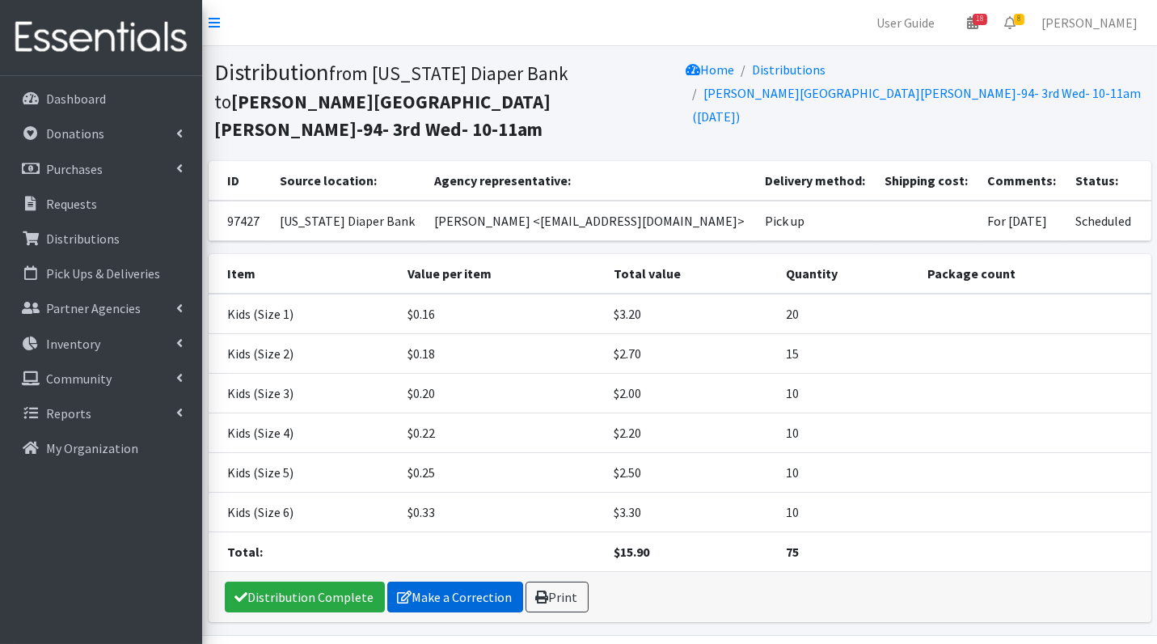
click at [450, 582] on link "Make a Correction" at bounding box center [455, 597] width 136 height 31
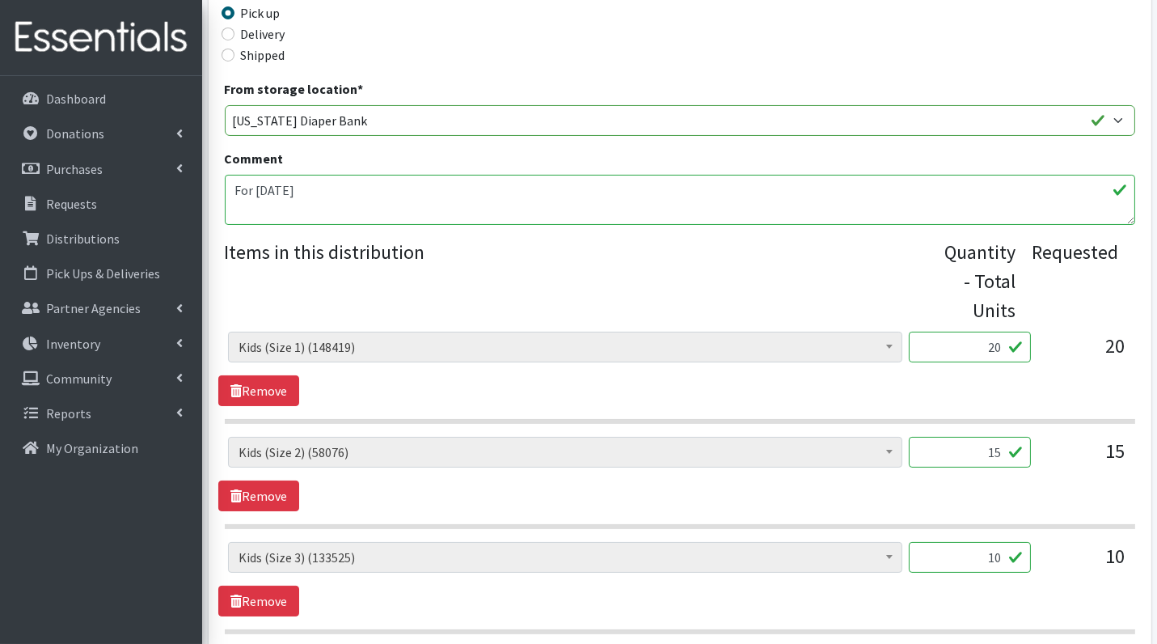
scroll to position [400, 0]
click at [983, 348] on input "20" at bounding box center [970, 345] width 122 height 31
type input "500"
click at [990, 466] on div "15" at bounding box center [970, 457] width 122 height 44
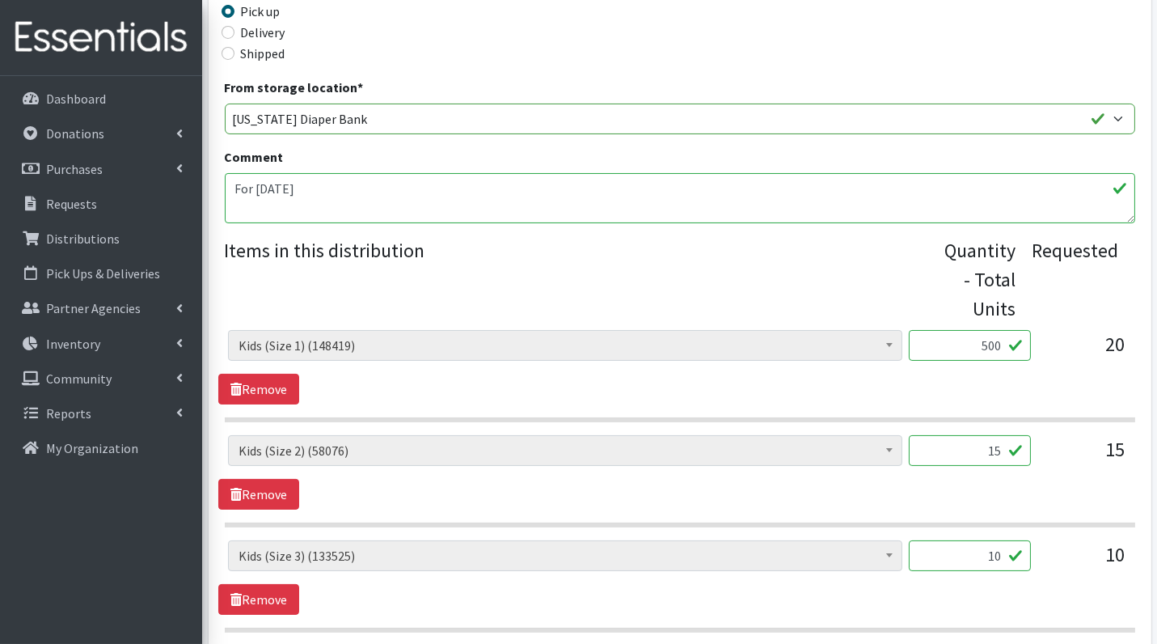
click at [988, 450] on input "15" at bounding box center [970, 450] width 122 height 31
type input "375"
click at [1002, 564] on input "10" at bounding box center [970, 555] width 122 height 31
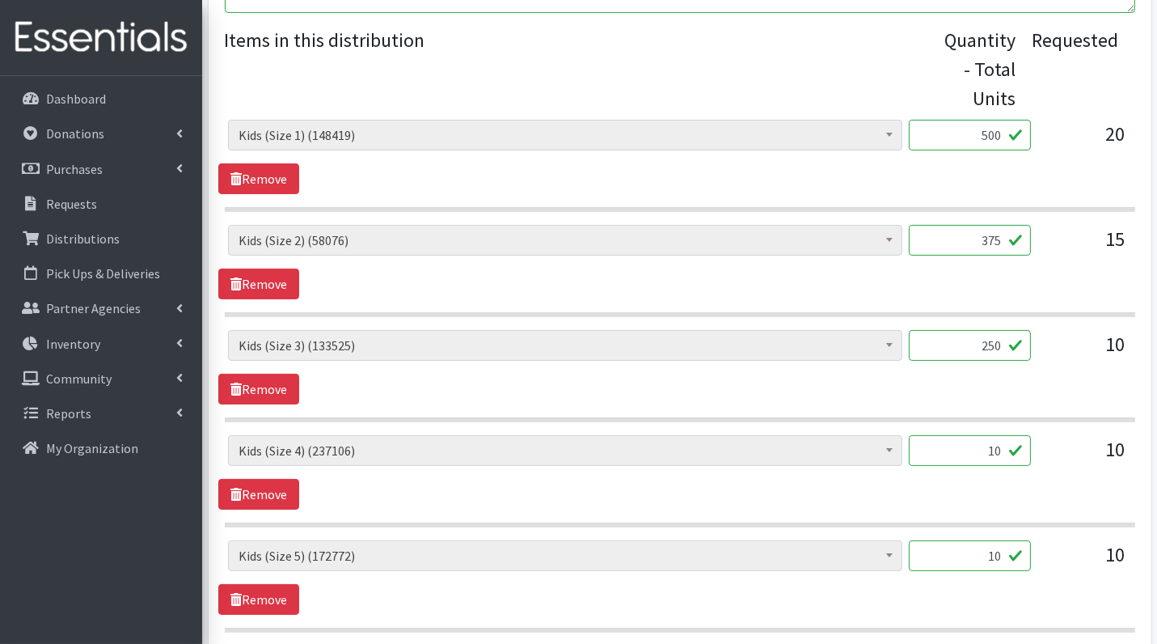
scroll to position [632, 0]
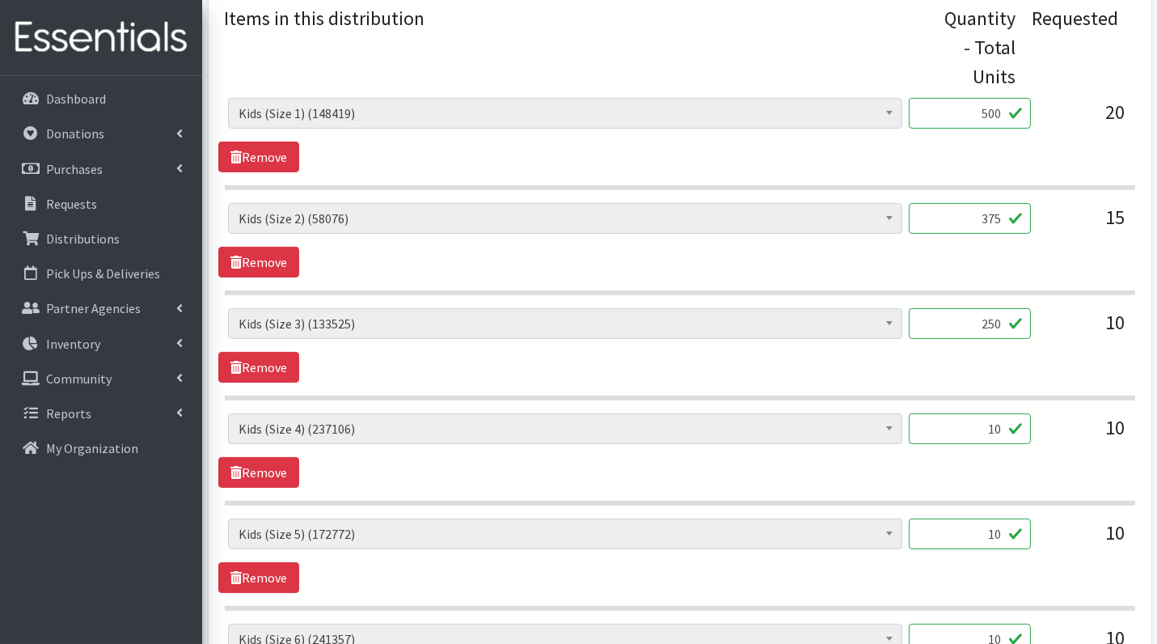
type input "250"
click at [991, 430] on input "10" at bounding box center [970, 428] width 122 height 31
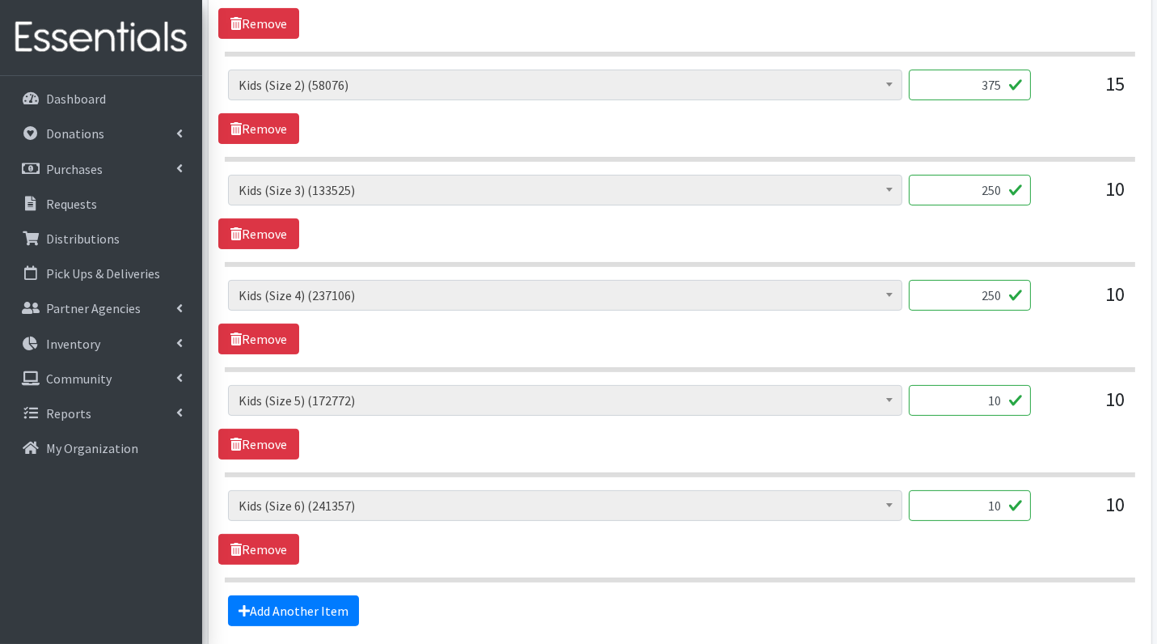
scroll to position [779, 0]
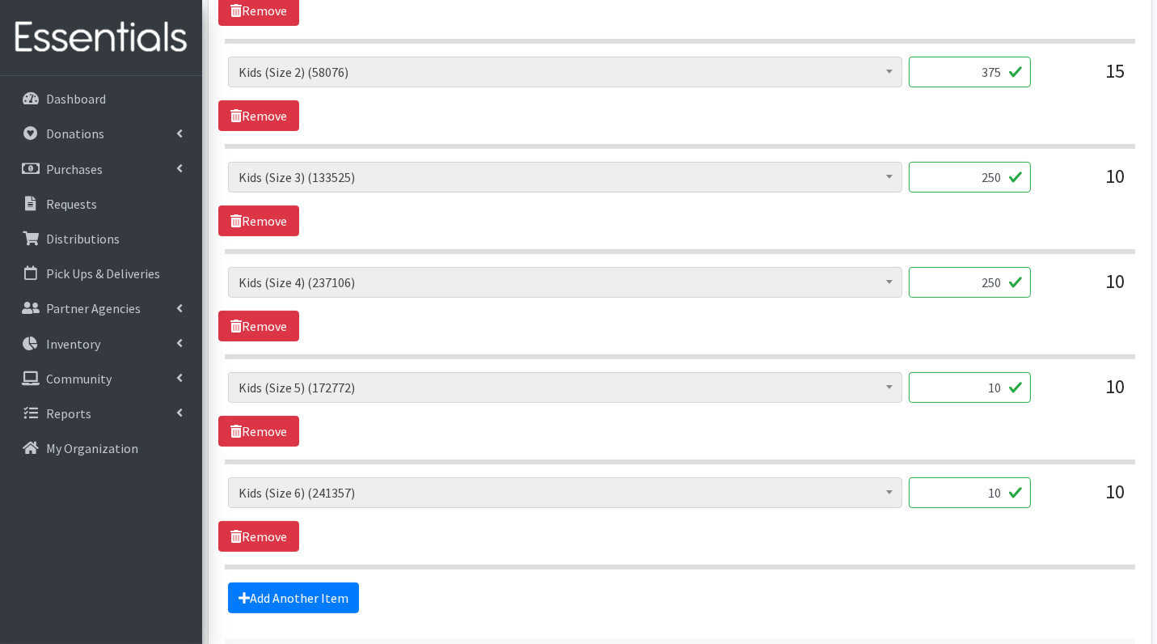
type input "250"
click at [975, 383] on input "10" at bounding box center [970, 387] width 122 height 31
type input "250"
click at [979, 489] on input "10" at bounding box center [970, 492] width 122 height 31
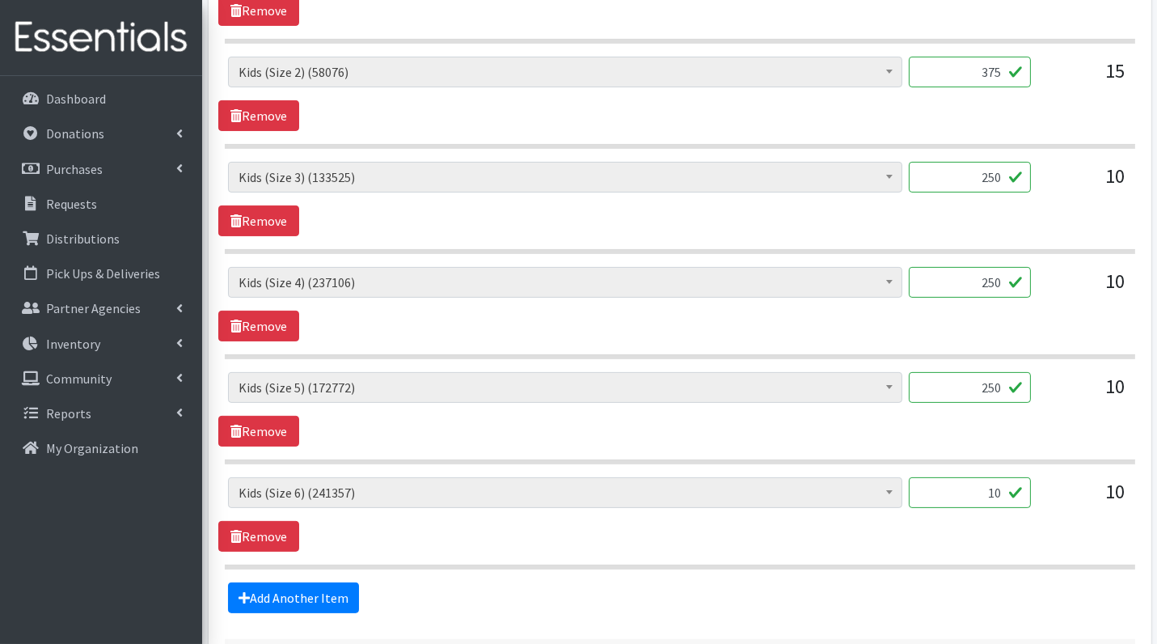
click at [979, 489] on input "10" at bounding box center [970, 492] width 122 height 31
type input "250"
click at [560, 448] on section "Diaper Rash Cream (635) Kids (Newborn) (79314) Kids (Preemie) (1321) Kids (Size…" at bounding box center [680, 418] width 911 height 92
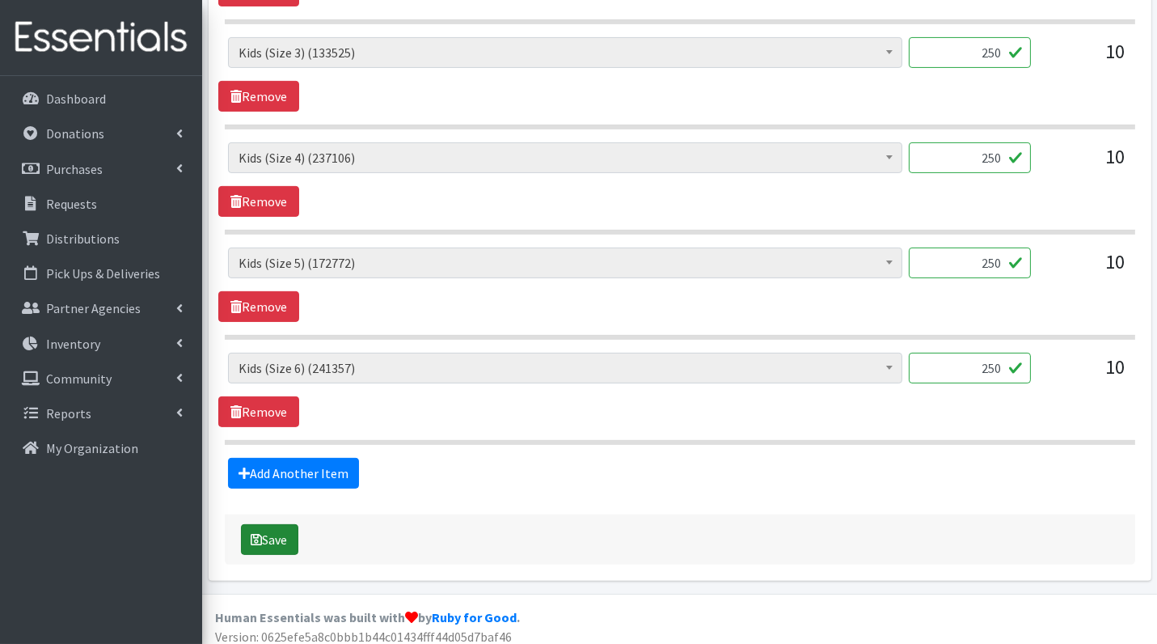
click at [281, 529] on button "Save" at bounding box center [269, 539] width 57 height 31
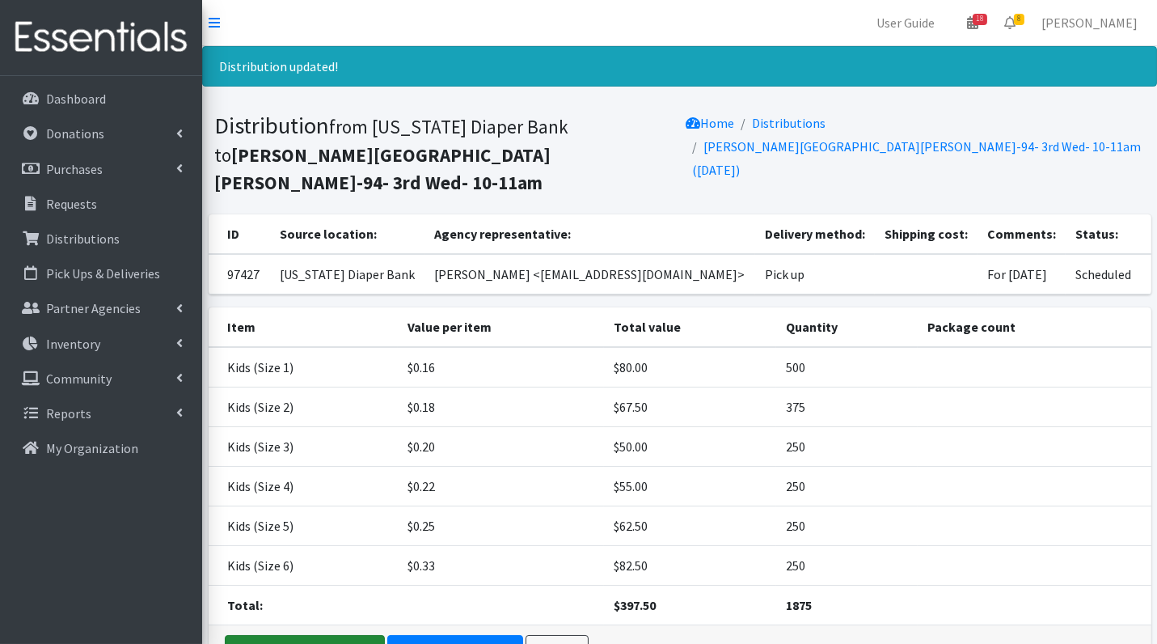
click at [353, 635] on link "Distribution Complete" at bounding box center [305, 650] width 160 height 31
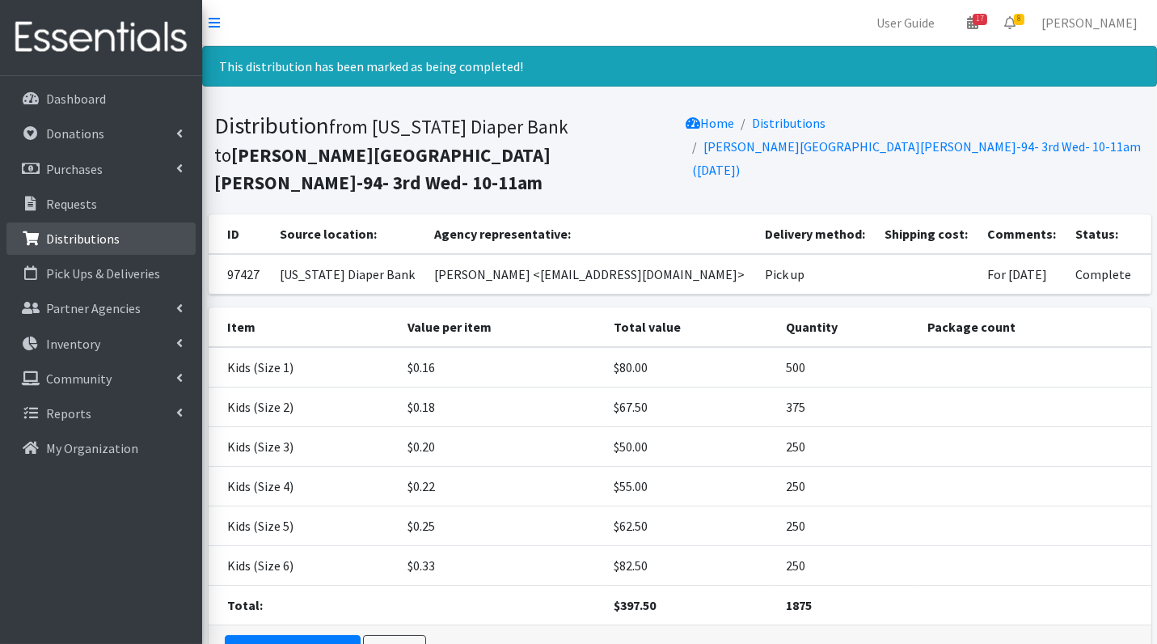
click at [86, 242] on p "Distributions" at bounding box center [83, 239] width 74 height 16
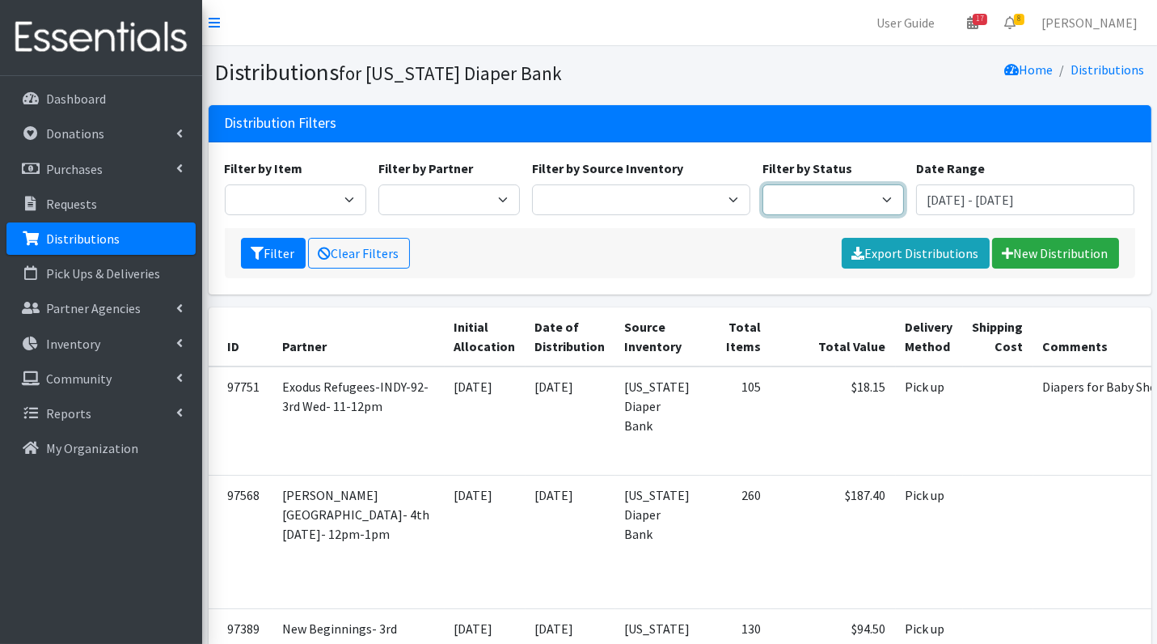
click at [897, 206] on select "Scheduled Complete" at bounding box center [834, 199] width 142 height 31
select select "5"
click at [273, 255] on button "Filter" at bounding box center [273, 253] width 65 height 31
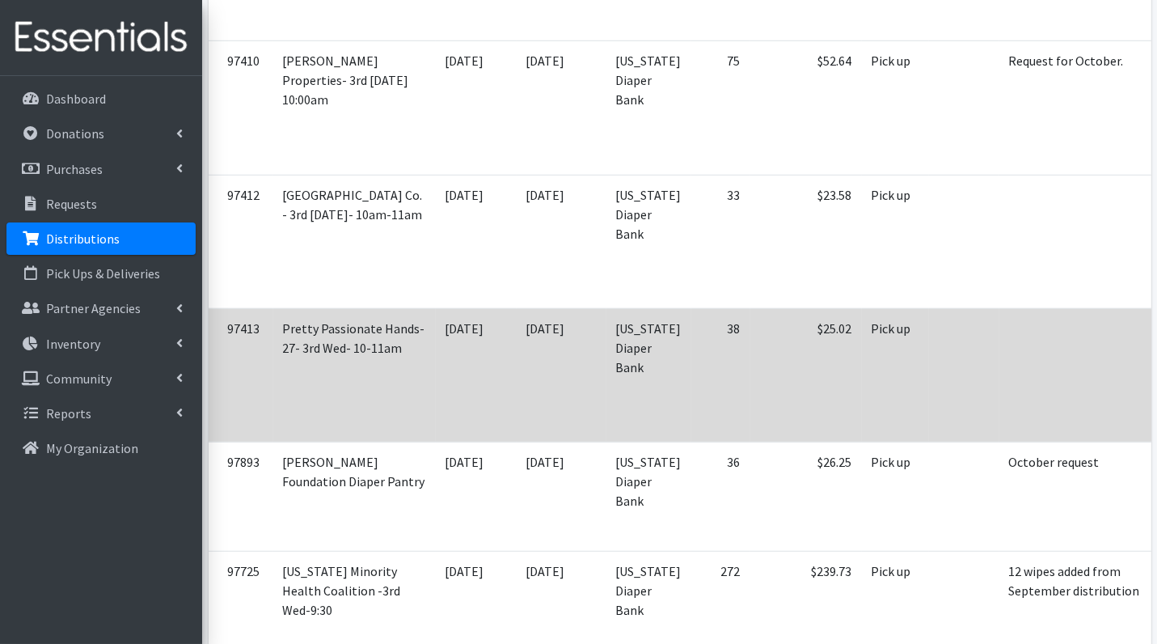
scroll to position [2097, 0]
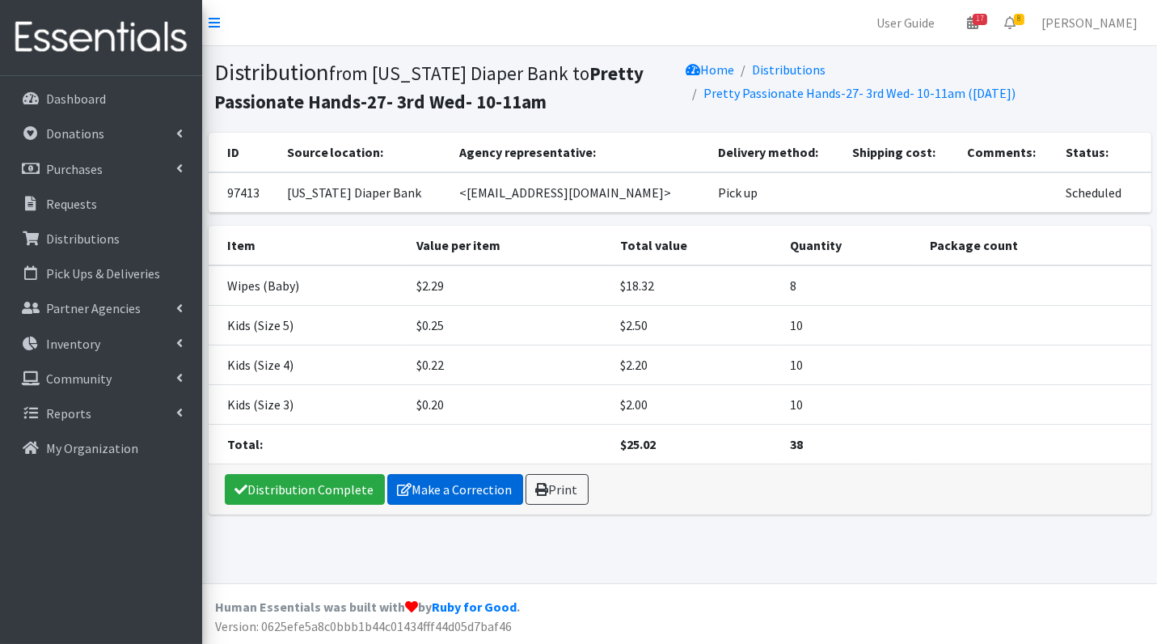
click at [476, 489] on link "Make a Correction" at bounding box center [455, 489] width 136 height 31
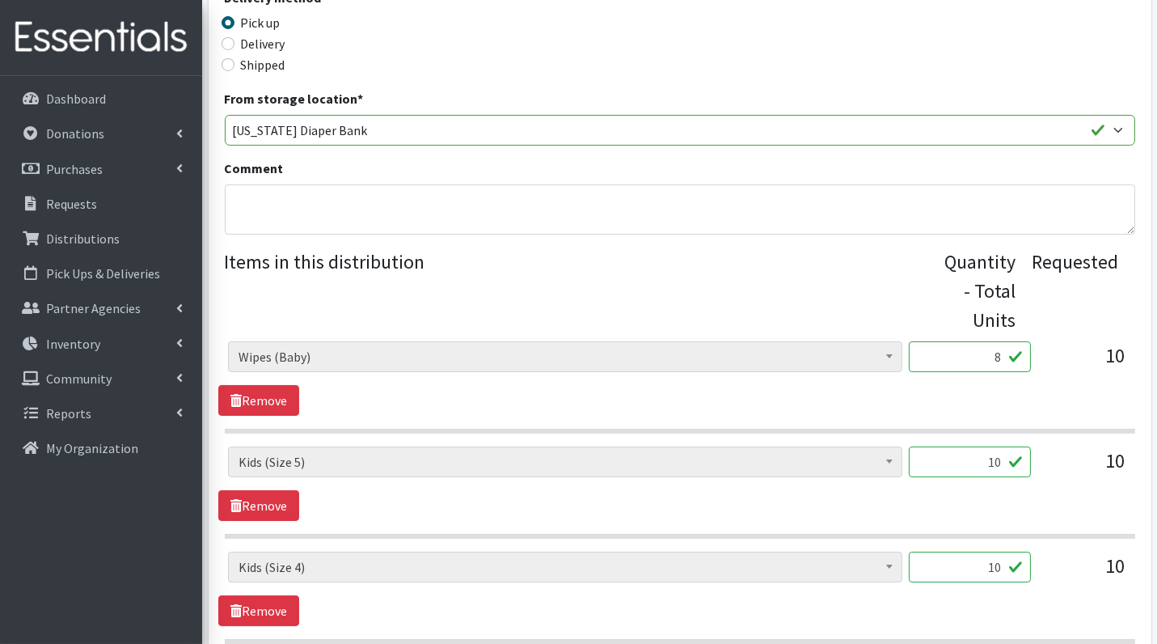
scroll to position [641, 0]
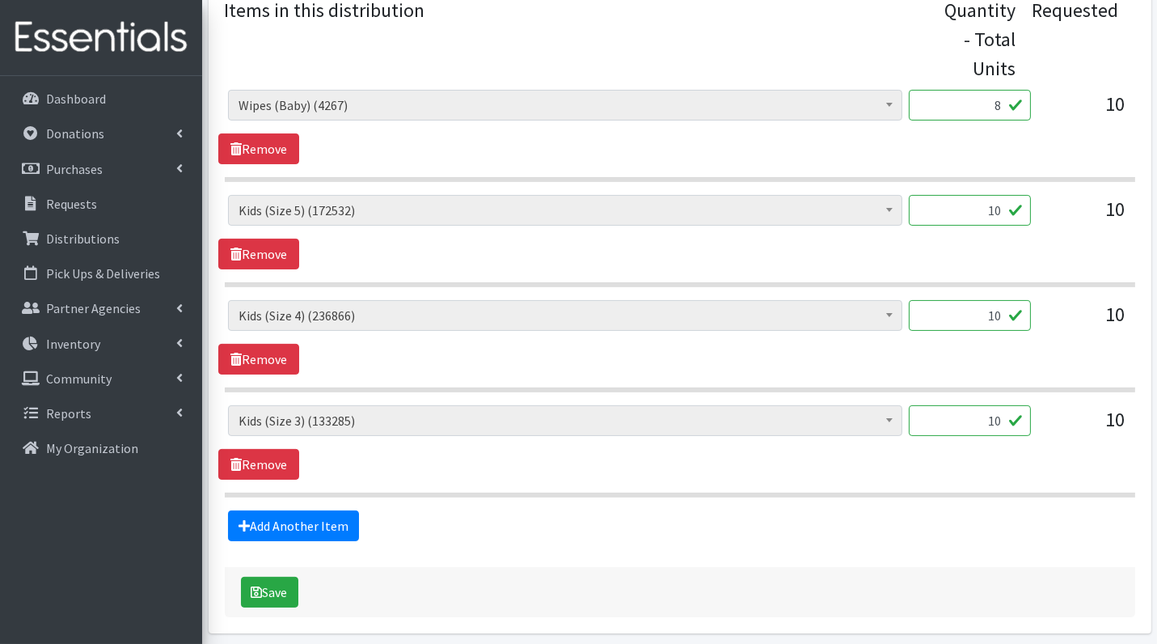
click at [964, 226] on div "10" at bounding box center [970, 217] width 122 height 44
click at [997, 216] on input "10" at bounding box center [970, 210] width 122 height 31
type input "1"
type input "250"
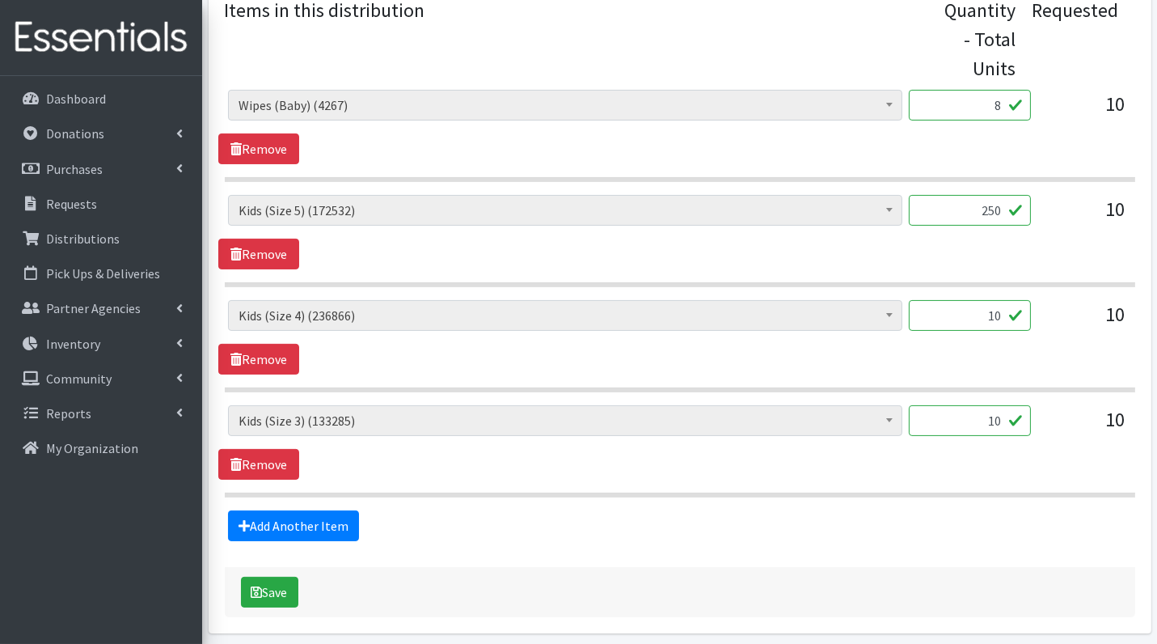
click at [996, 316] on input "10" at bounding box center [970, 315] width 122 height 31
type input "250"
click at [996, 422] on input "10" at bounding box center [970, 420] width 122 height 31
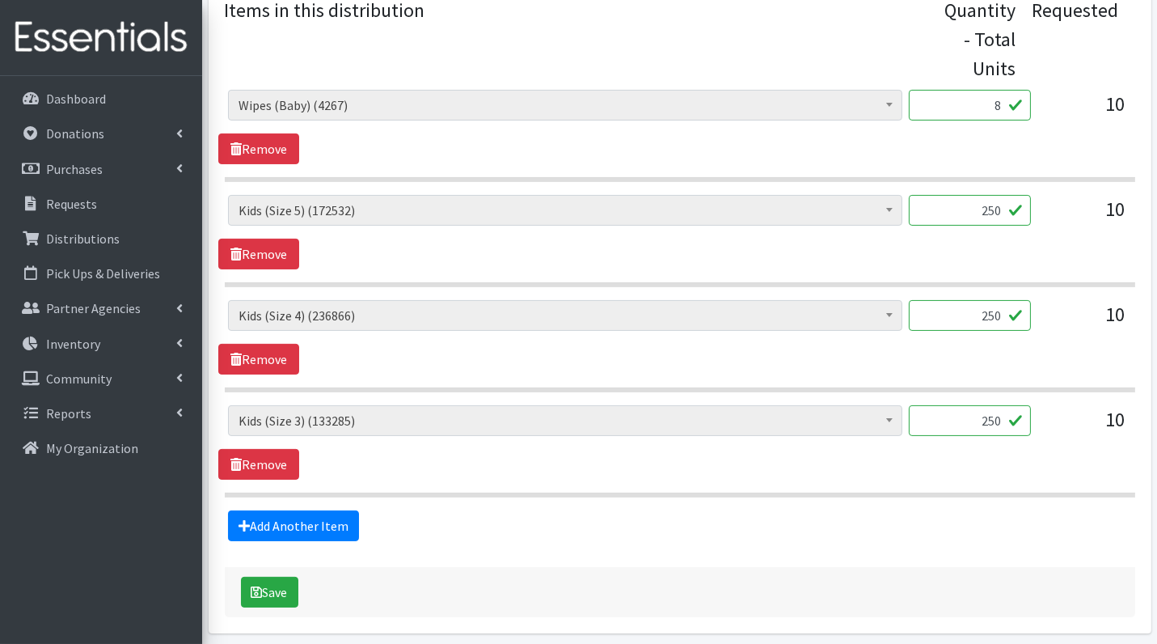
scroll to position [696, 0]
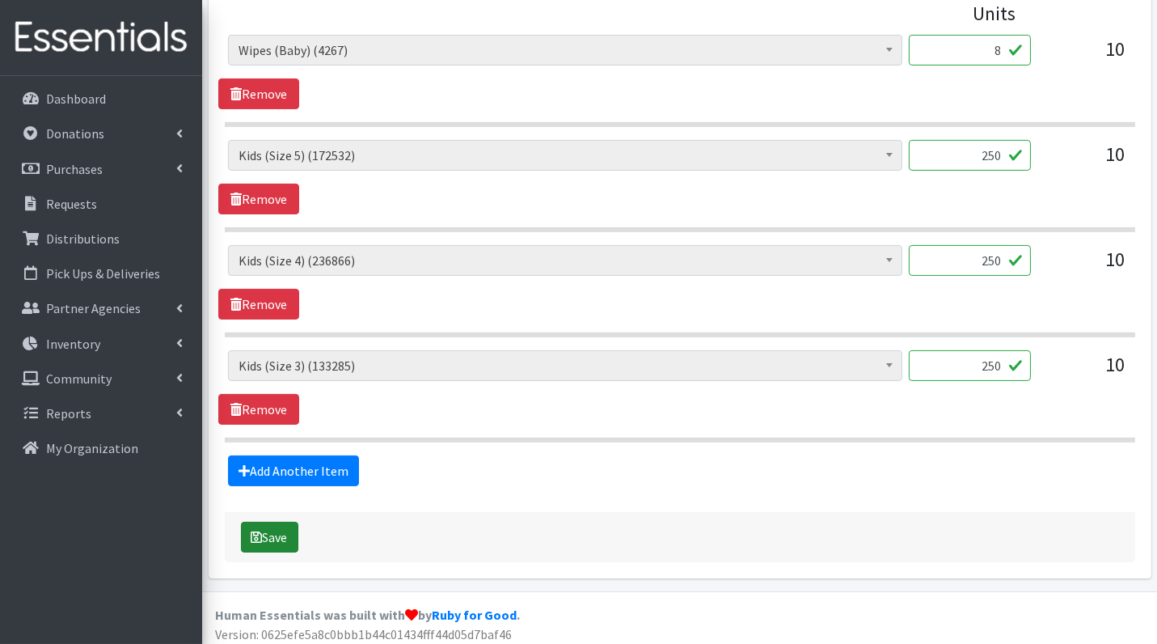
type input "250"
click at [273, 522] on button "Save" at bounding box center [269, 537] width 57 height 31
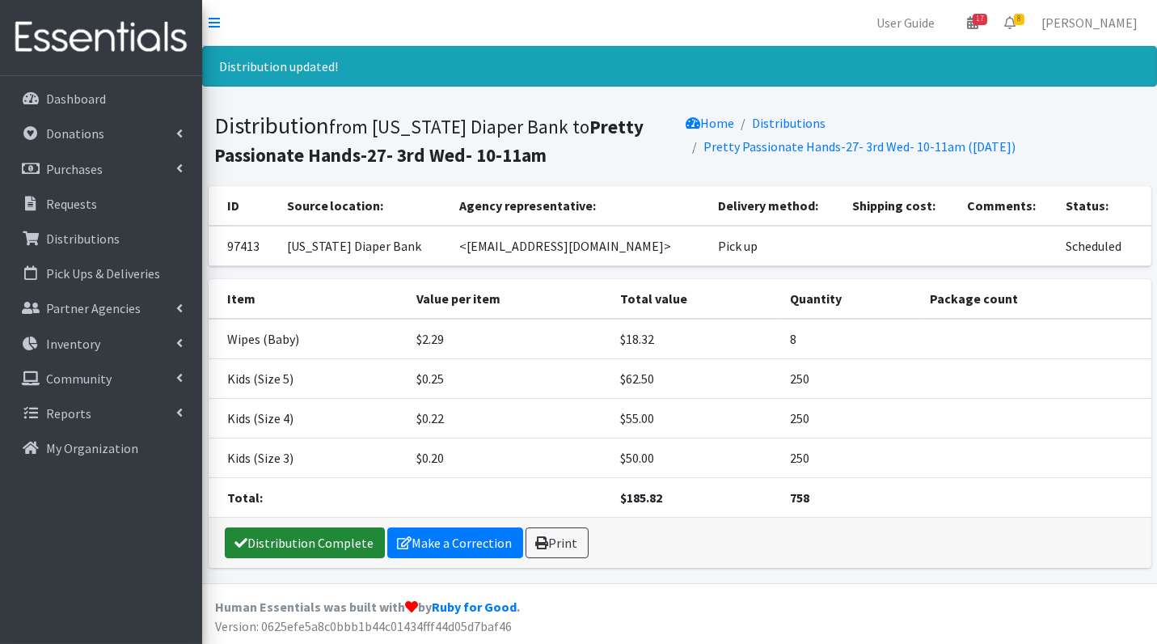
click at [291, 537] on link "Distribution Complete" at bounding box center [305, 542] width 160 height 31
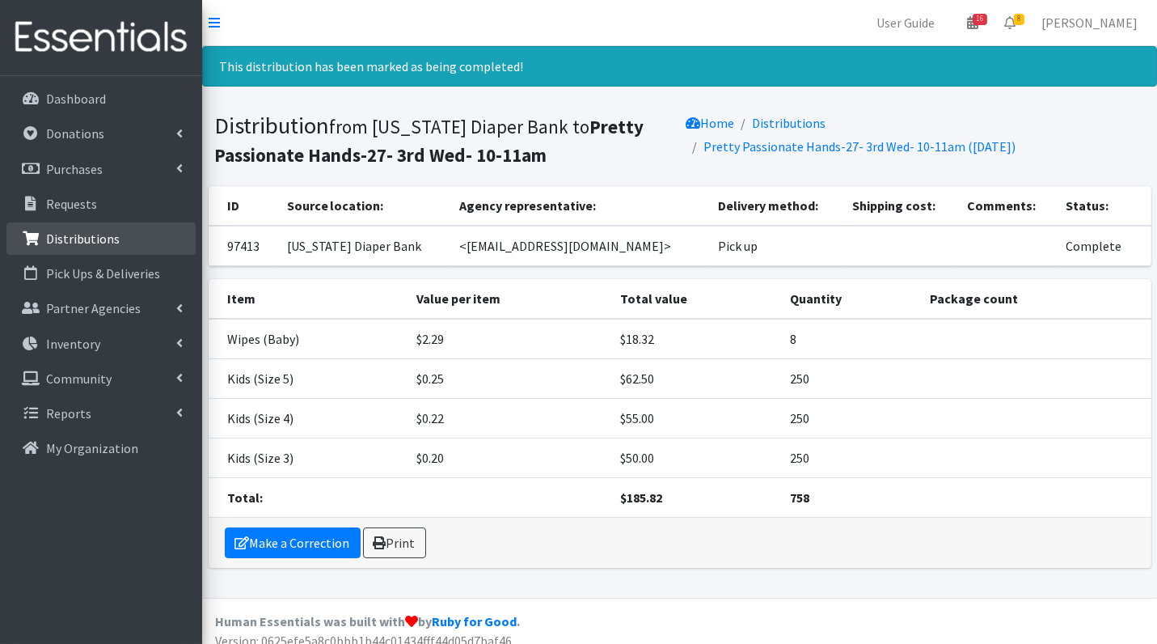
click at [103, 231] on p "Distributions" at bounding box center [83, 239] width 74 height 16
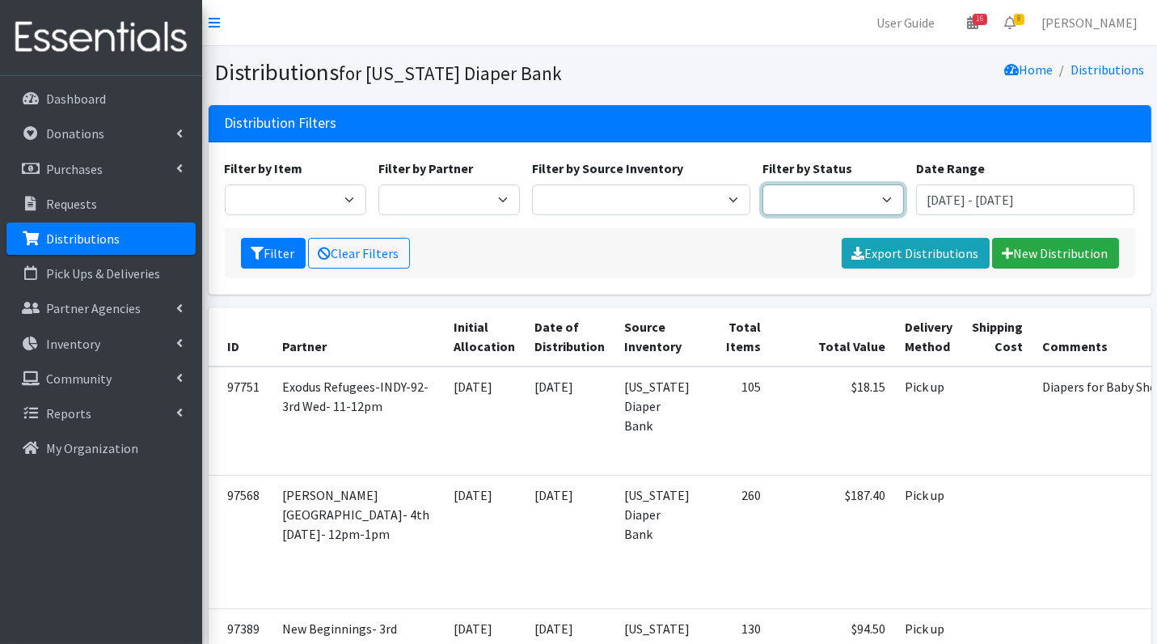
click at [850, 197] on select "Scheduled Complete" at bounding box center [834, 199] width 142 height 31
select select "5"
click at [262, 260] on button "Filter" at bounding box center [273, 253] width 65 height 31
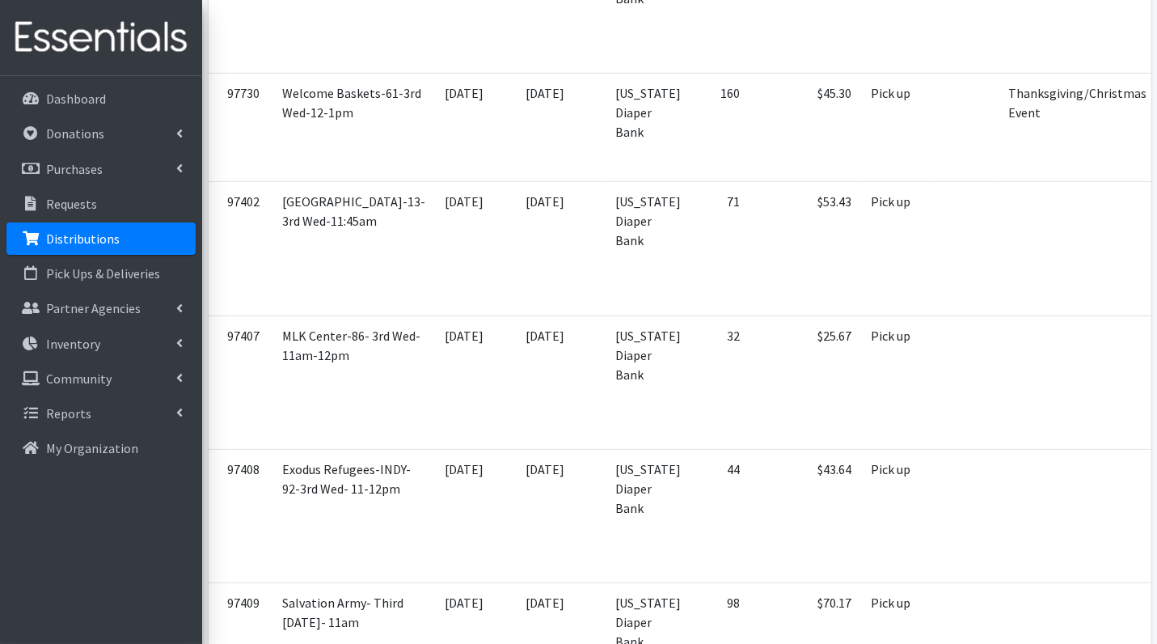
scroll to position [1206, 0]
